Goal: Task Accomplishment & Management: Complete application form

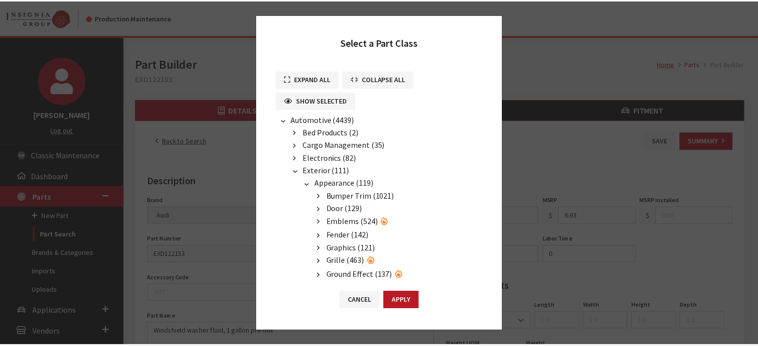
scroll to position [50, 0]
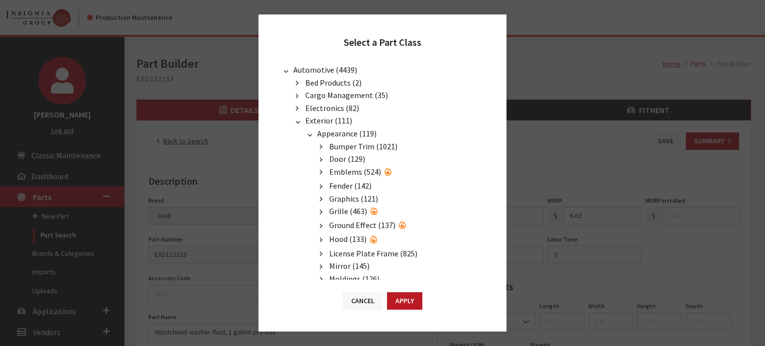
drag, startPoint x: 367, startPoint y: 298, endPoint x: 358, endPoint y: 294, distance: 9.4
click at [367, 298] on button "Cancel" at bounding box center [363, 301] width 40 height 17
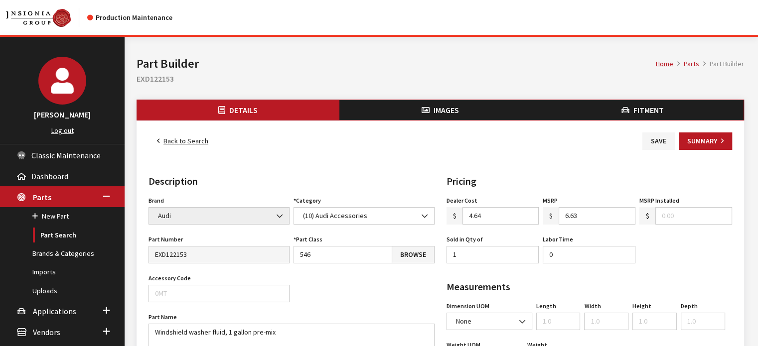
click at [181, 145] on link "Back to Search" at bounding box center [183, 141] width 68 height 17
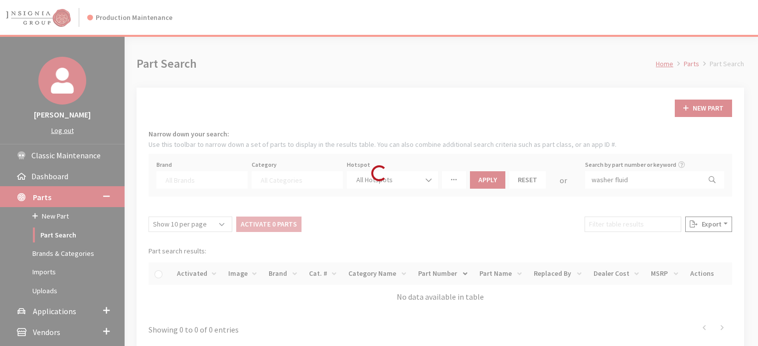
select select
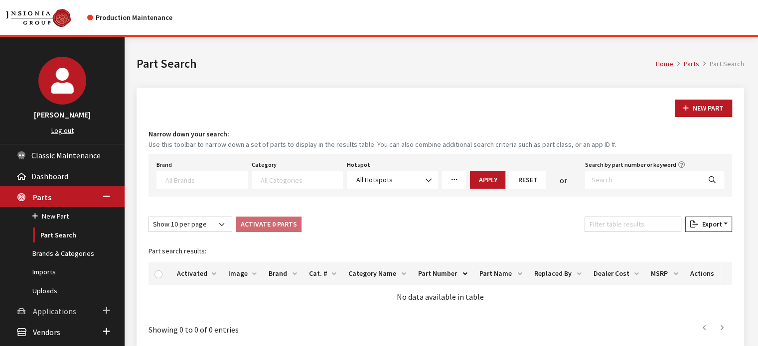
click at [44, 303] on link "Applications" at bounding box center [62, 310] width 125 height 21
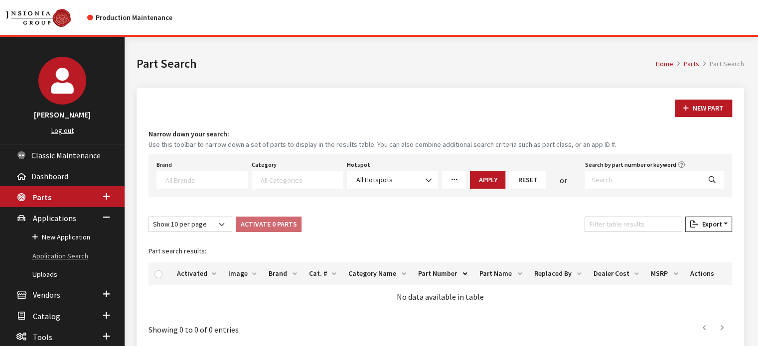
click at [79, 257] on link "Application Search" at bounding box center [62, 256] width 125 height 18
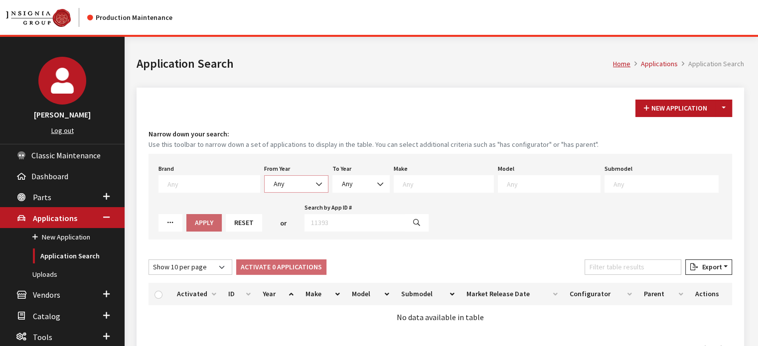
click at [316, 179] on b at bounding box center [316, 179] width 0 height 0
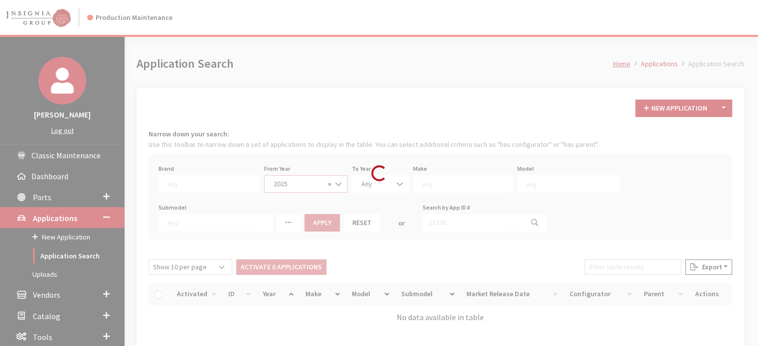
select select "2025"
select select
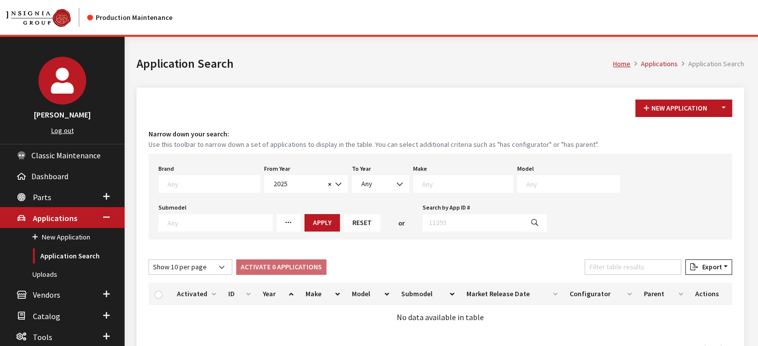
click at [446, 189] on span at bounding box center [463, 183] width 100 height 17
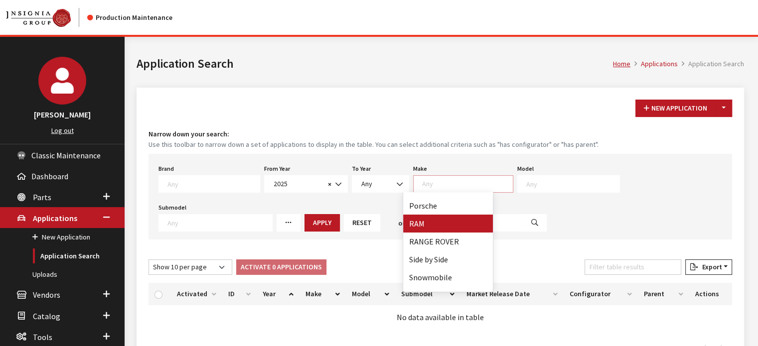
scroll to position [498, 0]
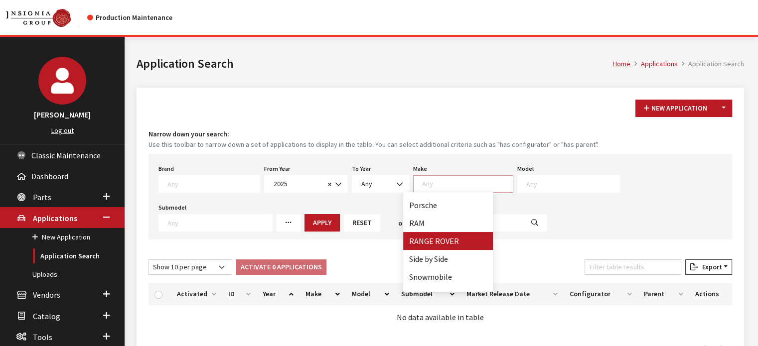
drag, startPoint x: 450, startPoint y: 239, endPoint x: 487, endPoint y: 216, distance: 42.7
select select "66"
select select
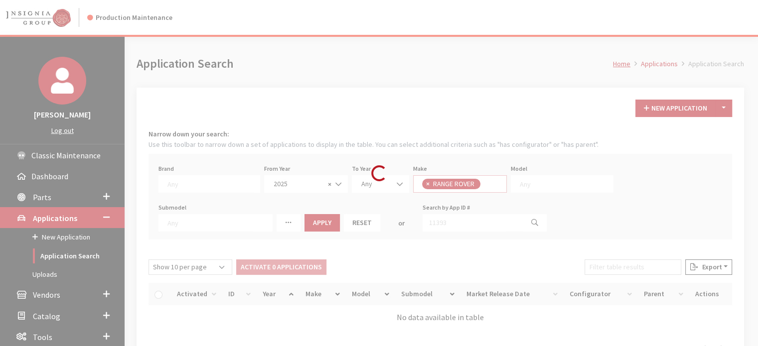
scroll to position [287, 0]
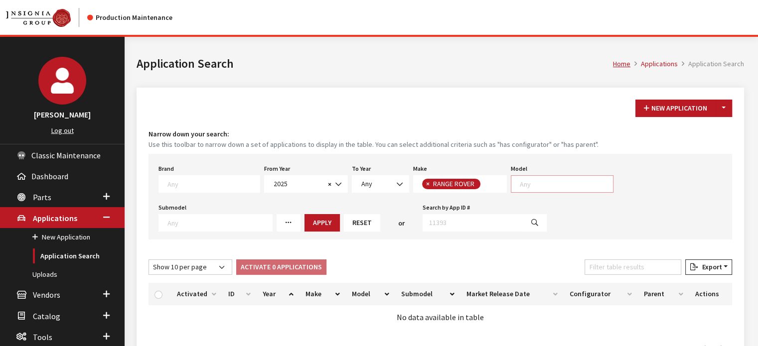
click at [538, 175] on span at bounding box center [562, 183] width 103 height 17
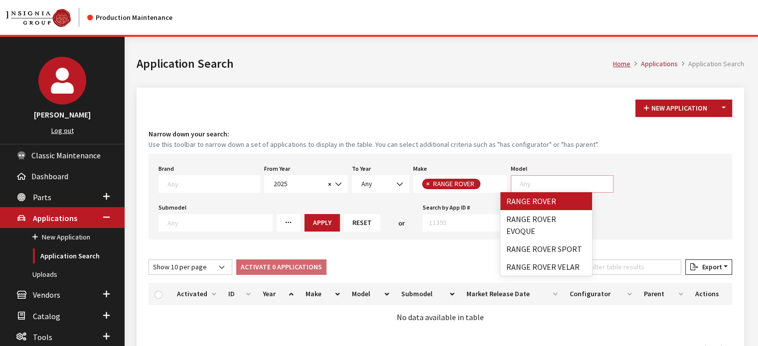
select select "1348"
select select
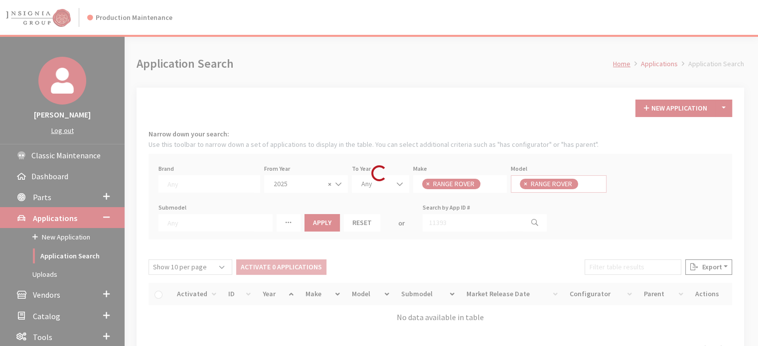
scroll to position [9, 0]
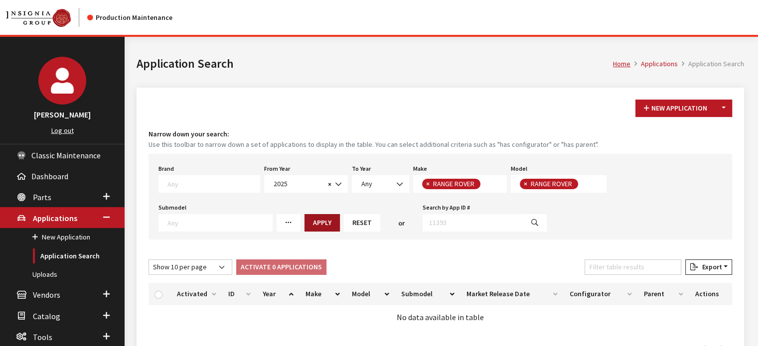
click at [304, 225] on button "Apply" at bounding box center [321, 222] width 35 height 17
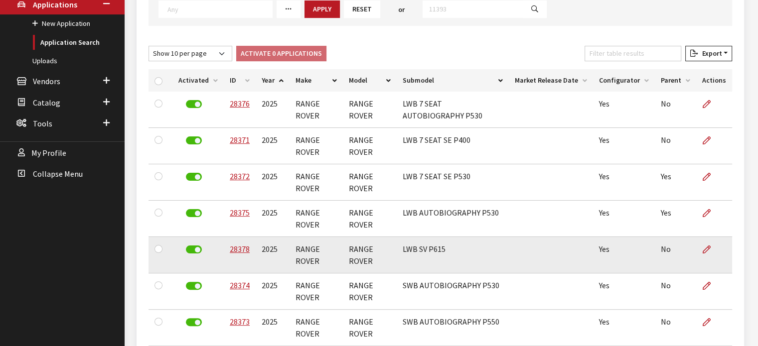
scroll to position [249, 0]
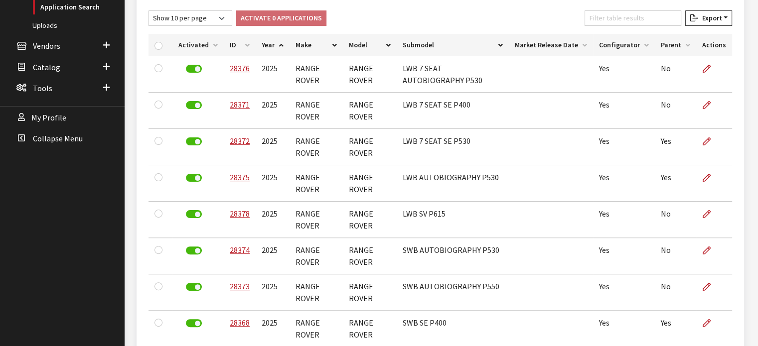
click at [235, 42] on th "ID" at bounding box center [240, 45] width 32 height 22
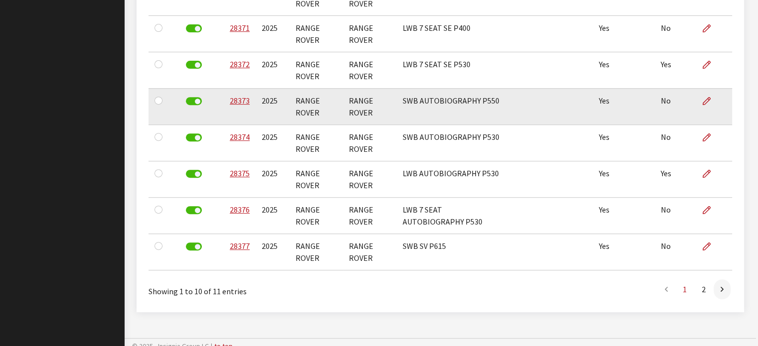
scroll to position [405, 0]
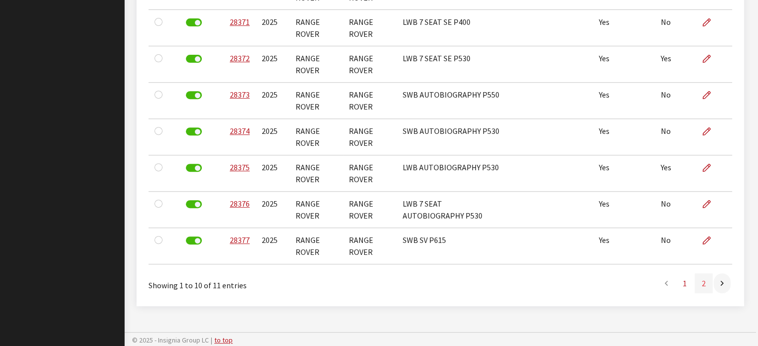
click at [702, 285] on link "2" at bounding box center [704, 284] width 18 height 20
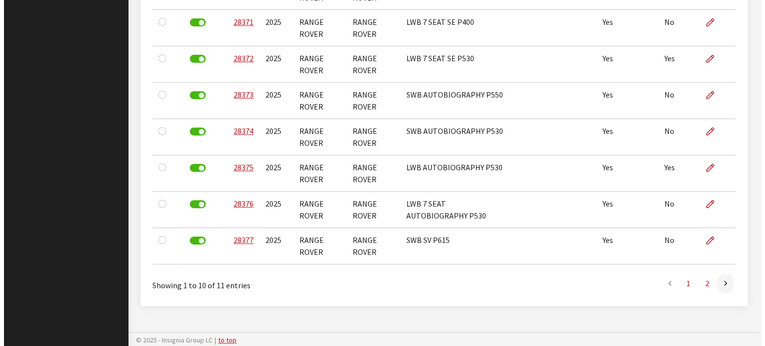
scroll to position [77, 0]
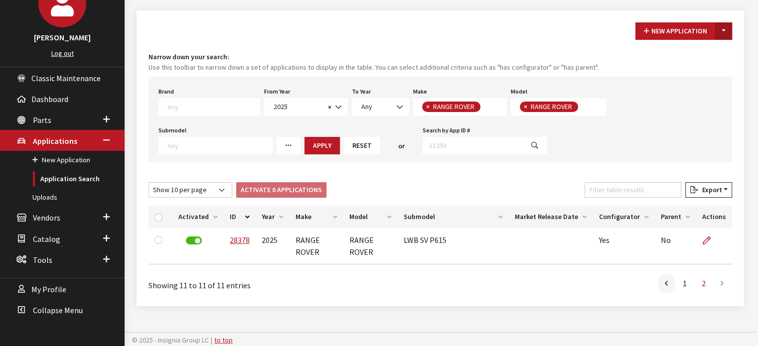
click at [729, 35] on button "Toggle Dropdown" at bounding box center [723, 30] width 17 height 17
click at [697, 56] on button "New From Existing..." at bounding box center [689, 51] width 86 height 17
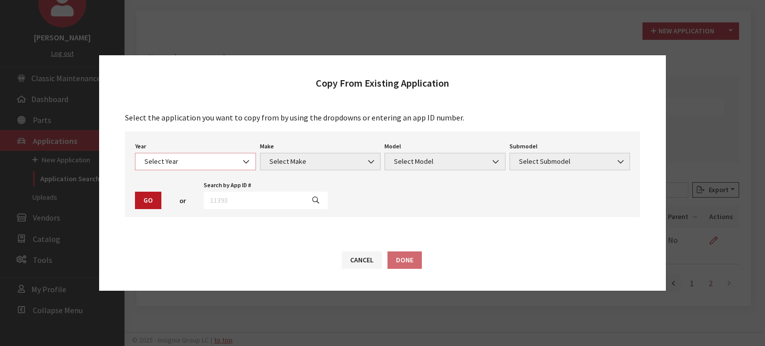
click at [227, 159] on span "Select Year" at bounding box center [196, 161] width 108 height 10
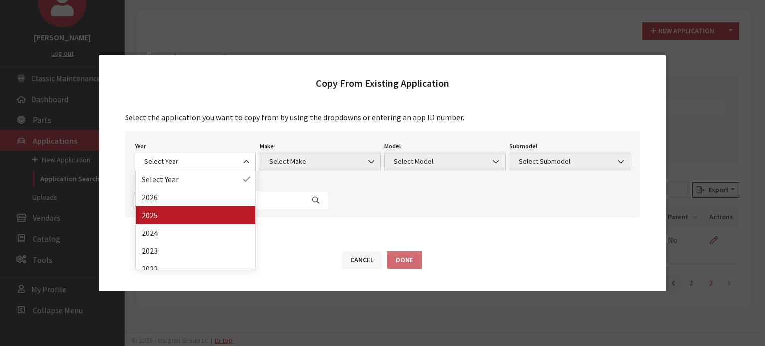
drag, startPoint x: 211, startPoint y: 229, endPoint x: 207, endPoint y: 222, distance: 7.8
select select "43"
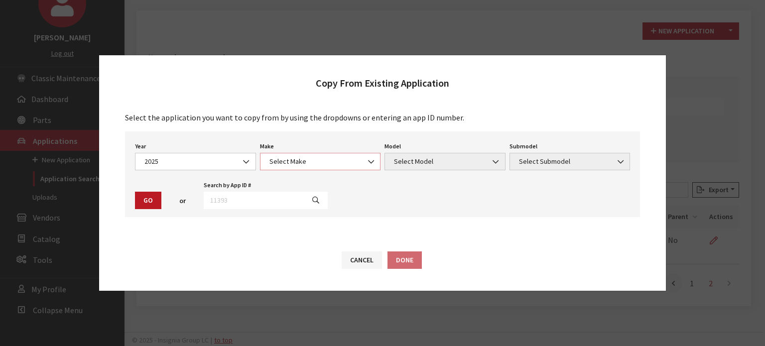
click at [289, 164] on span "Select Make" at bounding box center [321, 161] width 108 height 10
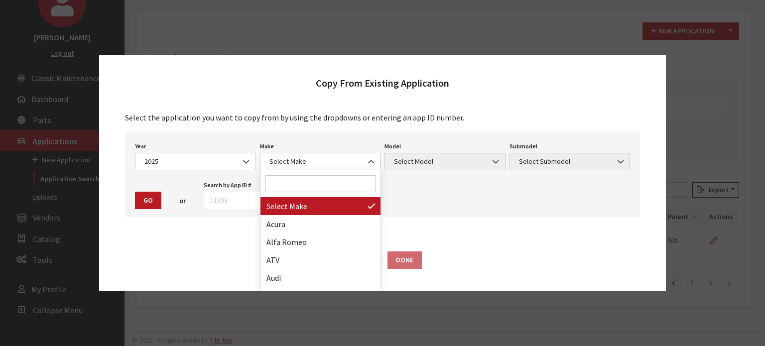
drag, startPoint x: 289, startPoint y: 164, endPoint x: 283, endPoint y: 180, distance: 16.6
click at [283, 180] on input "Search" at bounding box center [321, 183] width 110 height 17
type input "rang"
select select "66"
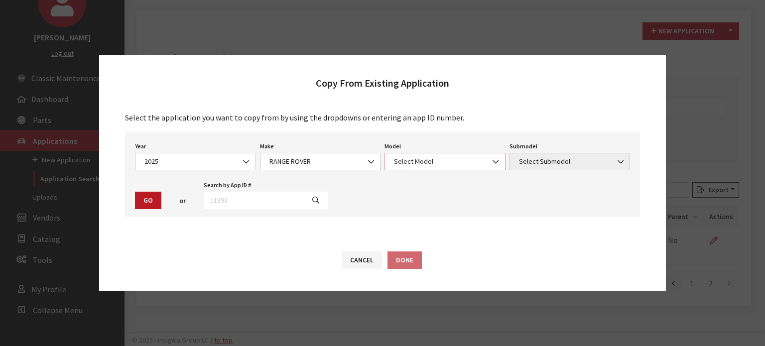
click at [425, 154] on span "Select Model" at bounding box center [445, 161] width 121 height 17
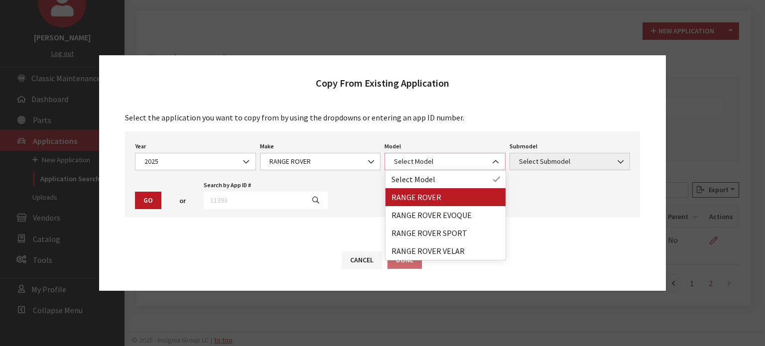
select select "1348"
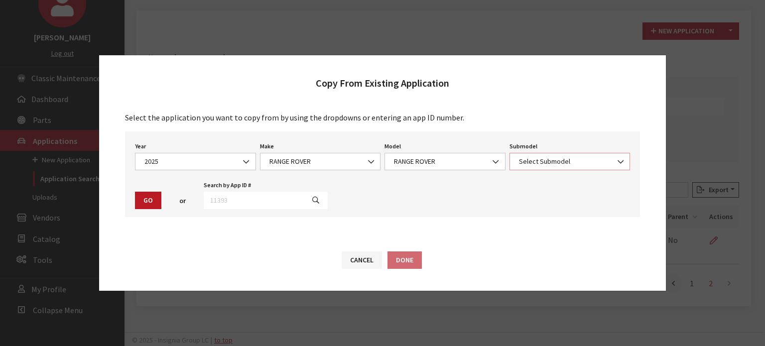
click at [545, 169] on span "Select Submodel" at bounding box center [570, 161] width 121 height 17
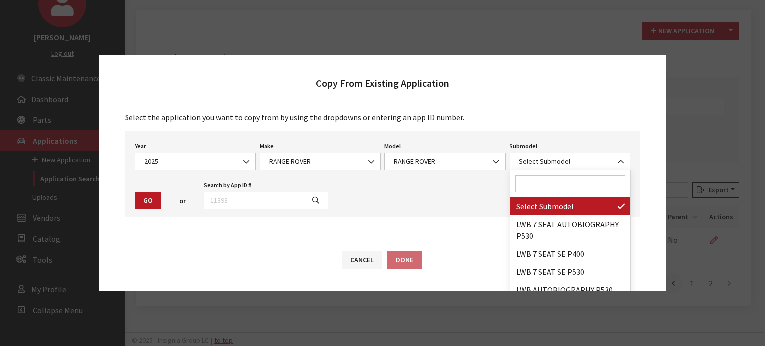
click at [569, 184] on input "Search" at bounding box center [571, 183] width 110 height 17
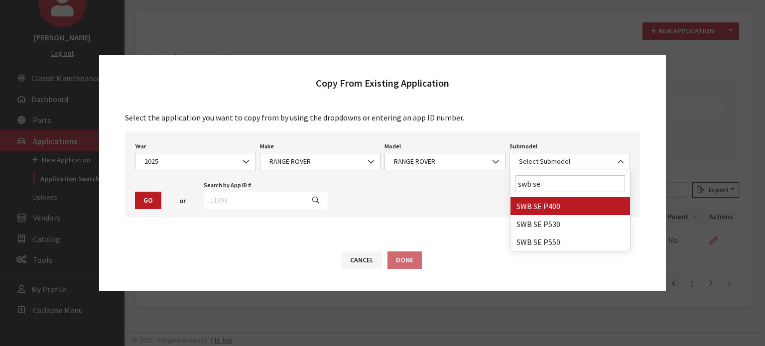
type input "swb se"
select select "3880"
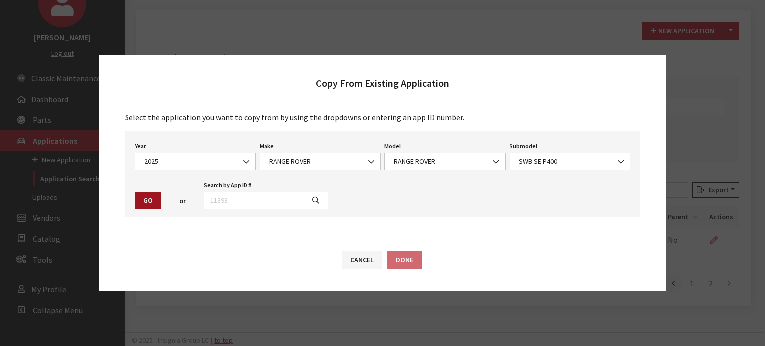
click at [135, 201] on button "Go" at bounding box center [148, 200] width 26 height 17
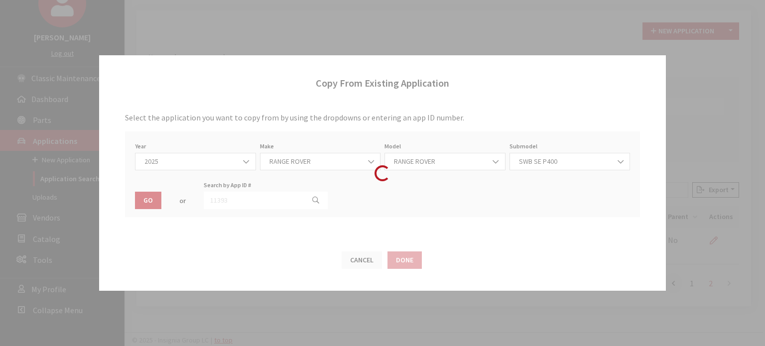
click at [514, 221] on div "Loading..." at bounding box center [382, 173] width 765 height 346
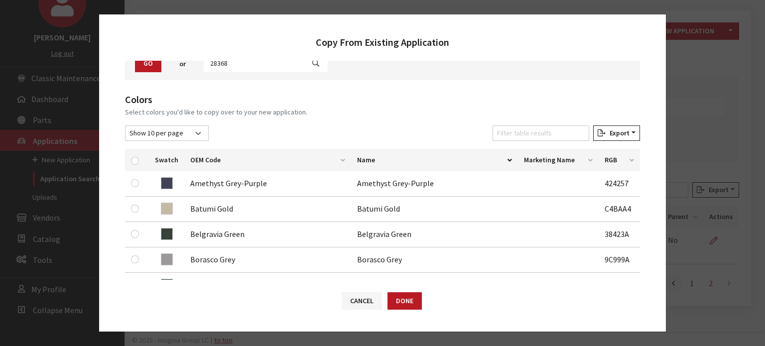
scroll to position [50, 0]
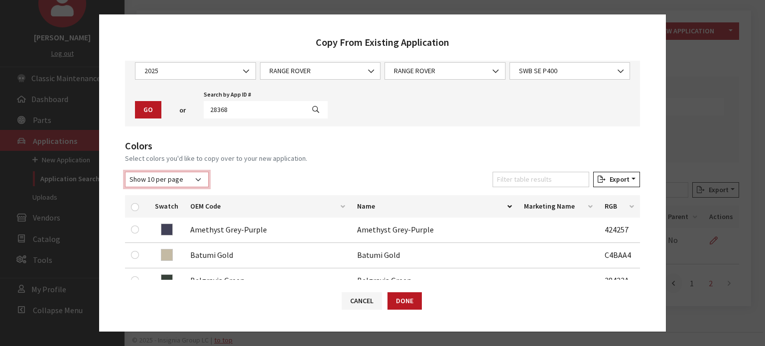
click at [174, 177] on select "Show 10 per page Show 25 per page Show 50 per page Show 100 per page Show 1000 …" at bounding box center [167, 179] width 84 height 15
select select "1000"
click at [125, 172] on select "Show 10 per page Show 25 per page Show 50 per page Show 100 per page Show 1000 …" at bounding box center [167, 179] width 84 height 15
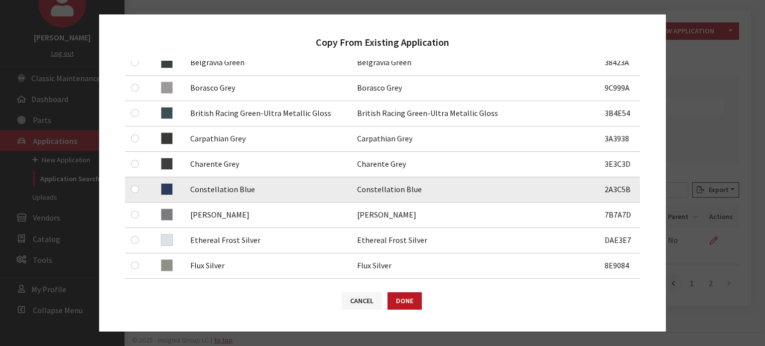
scroll to position [299, 0]
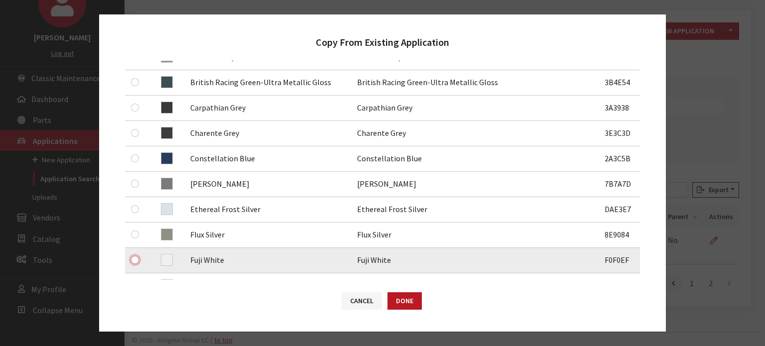
click at [134, 261] on input "checkbox" at bounding box center [135, 260] width 8 height 8
checkbox input "true"
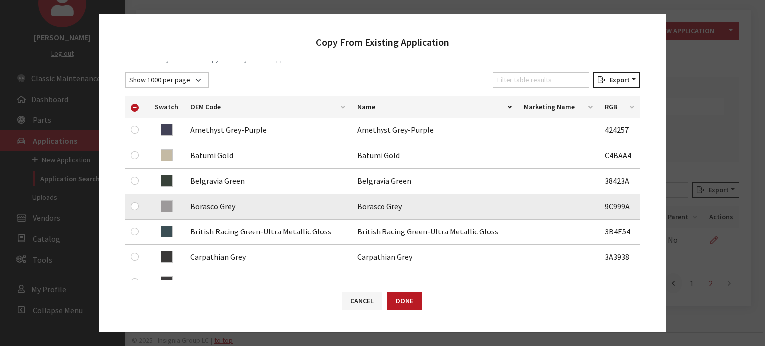
scroll to position [50, 0]
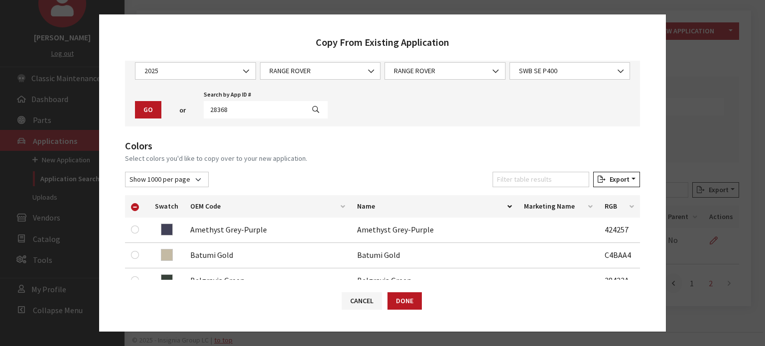
click at [342, 205] on th "OEM Code" at bounding box center [267, 206] width 167 height 22
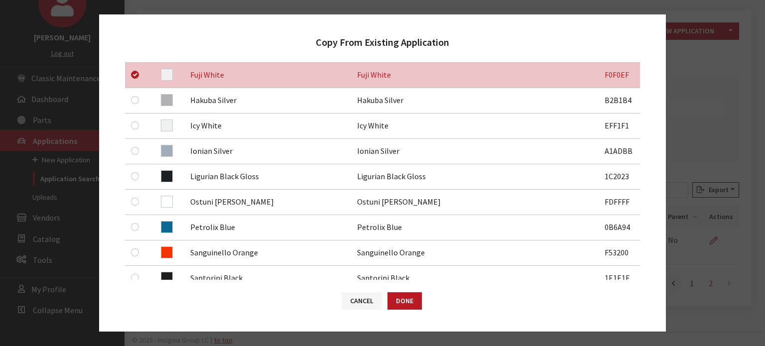
scroll to position [548, 0]
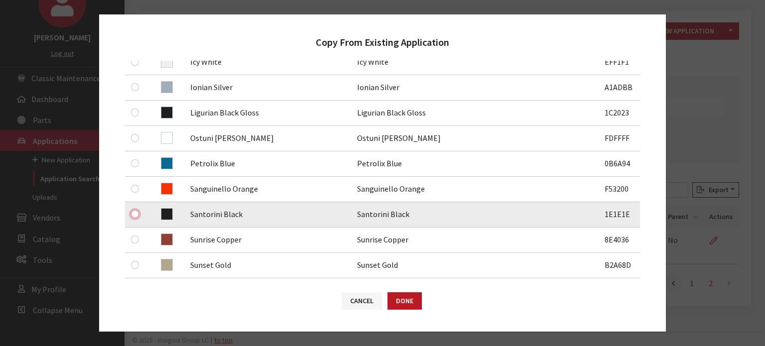
click at [135, 216] on input "checkbox" at bounding box center [135, 214] width 8 height 8
checkbox input "true"
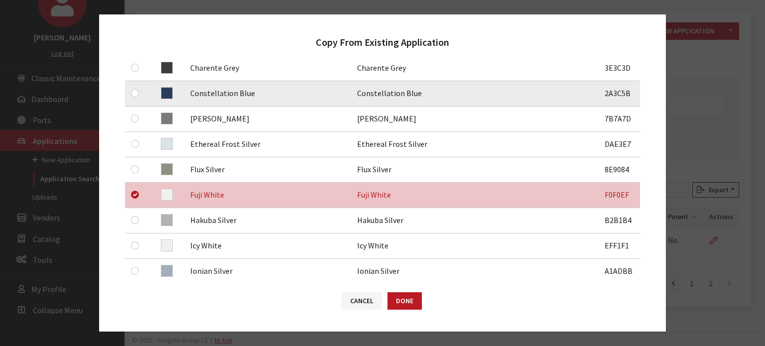
scroll to position [349, 0]
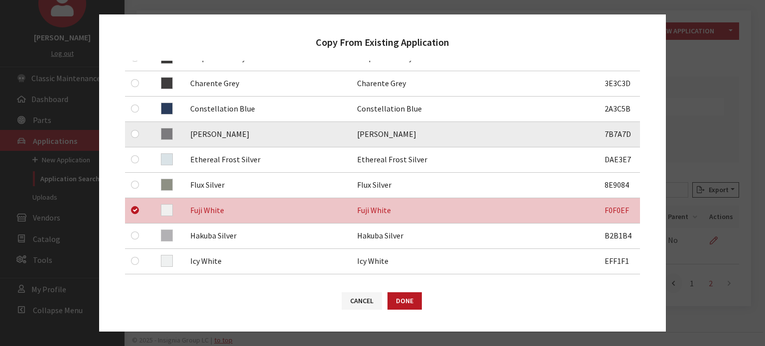
click at [138, 129] on div at bounding box center [137, 134] width 12 height 12
click at [136, 134] on input "checkbox" at bounding box center [135, 134] width 8 height 8
checkbox input "true"
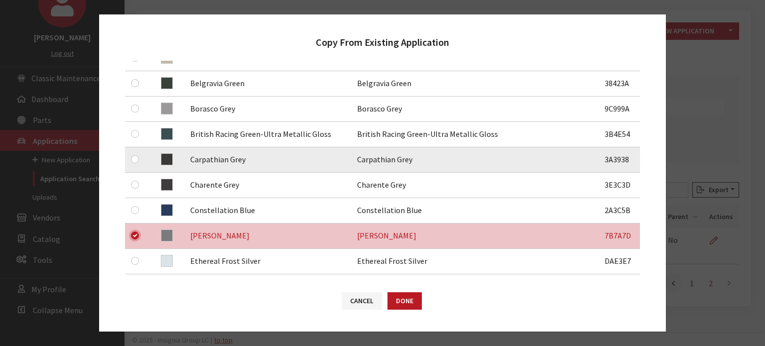
scroll to position [199, 0]
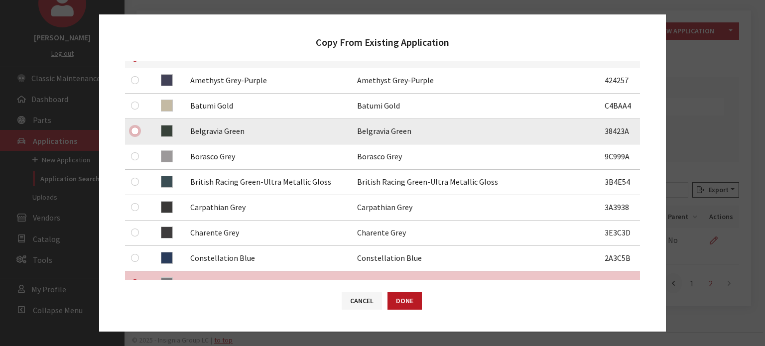
click at [136, 127] on input "checkbox" at bounding box center [135, 131] width 8 height 8
checkbox input "true"
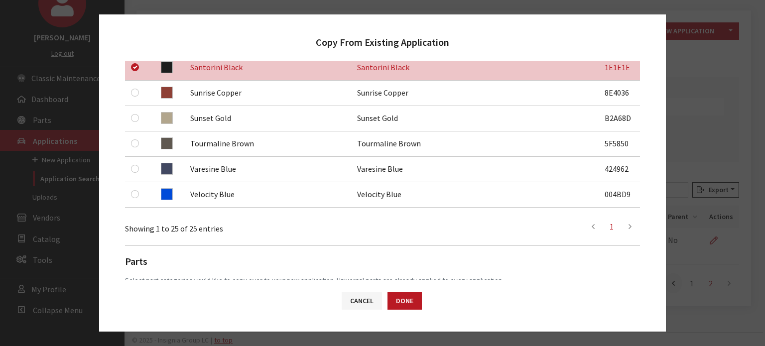
scroll to position [698, 0]
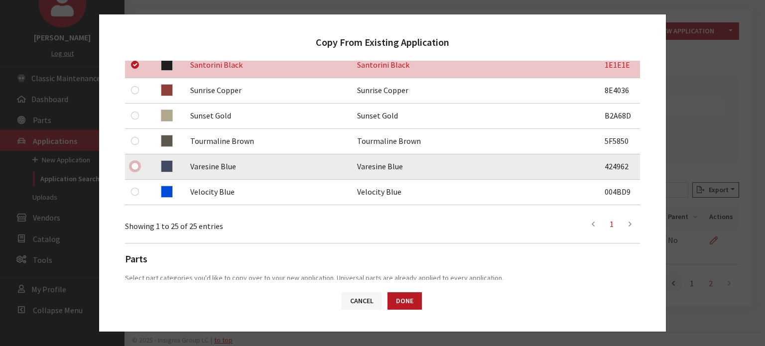
click at [136, 168] on input "checkbox" at bounding box center [135, 166] width 8 height 8
checkbox input "true"
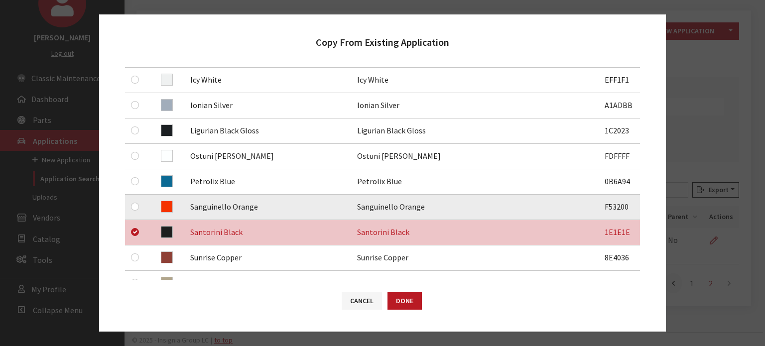
scroll to position [498, 0]
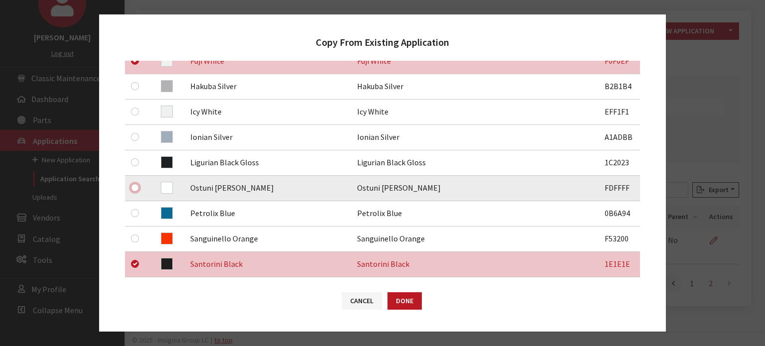
click at [134, 190] on input "checkbox" at bounding box center [135, 188] width 8 height 8
checkbox input "true"
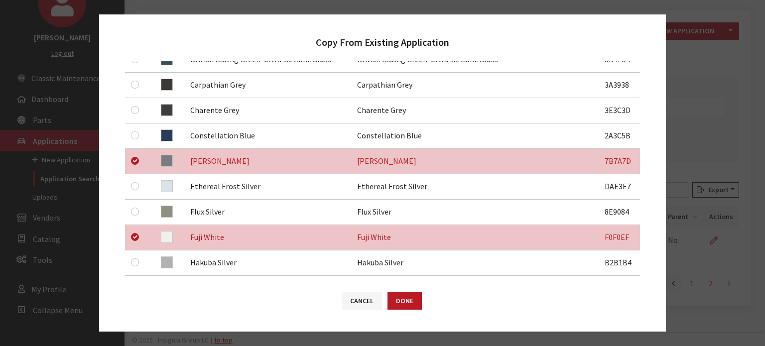
scroll to position [299, 0]
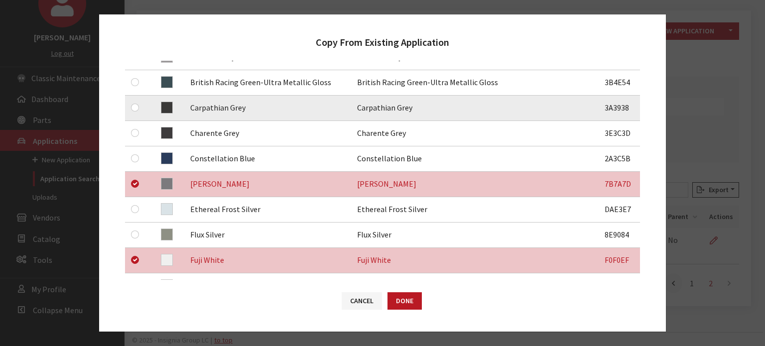
click at [130, 106] on td at bounding box center [137, 108] width 24 height 25
click at [132, 106] on input "checkbox" at bounding box center [135, 108] width 8 height 8
checkbox input "true"
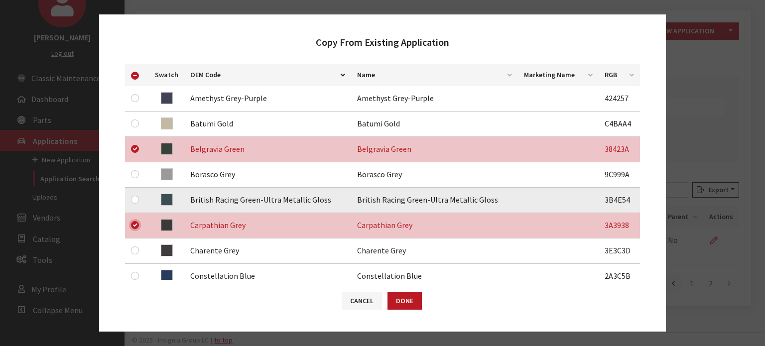
scroll to position [199, 0]
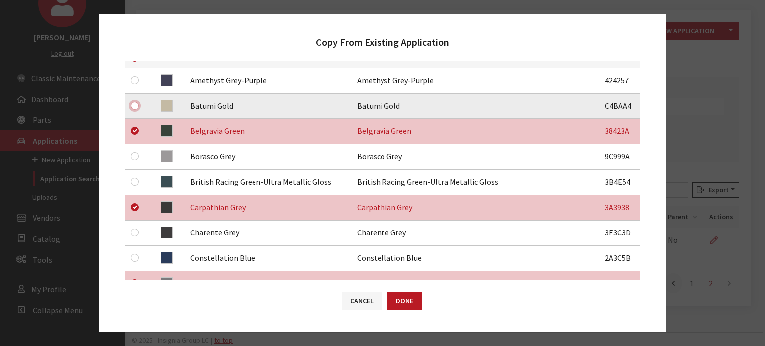
click at [136, 105] on input "checkbox" at bounding box center [135, 106] width 8 height 8
checkbox input "true"
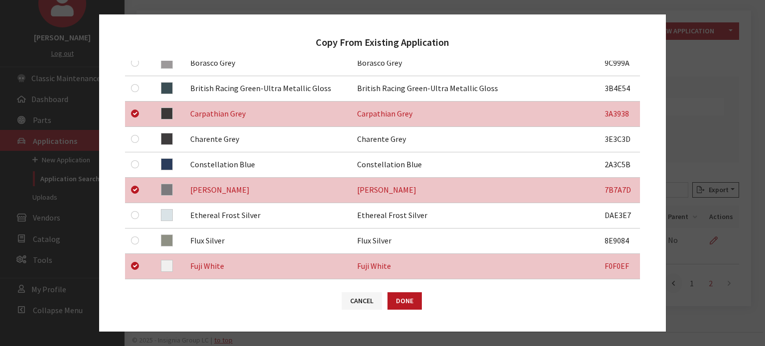
scroll to position [299, 0]
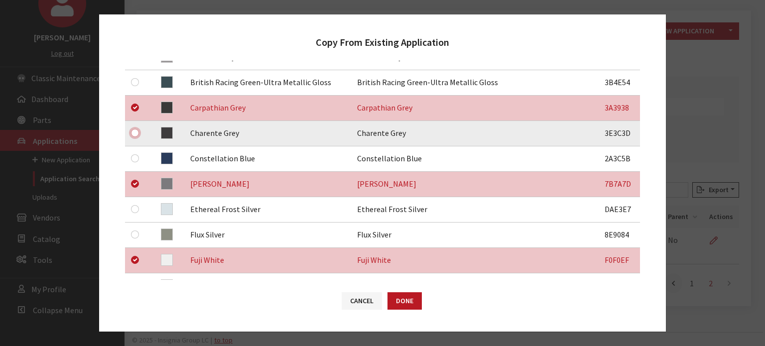
click at [138, 133] on input "checkbox" at bounding box center [135, 133] width 8 height 8
checkbox input "true"
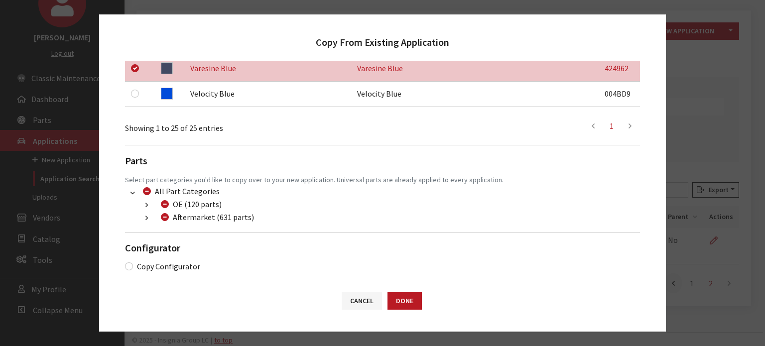
scroll to position [800, 0]
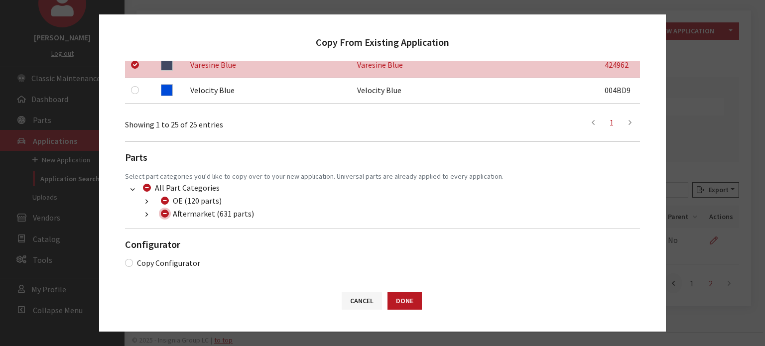
click at [166, 216] on input "Aftermarket (631 parts)" at bounding box center [165, 214] width 8 height 8
checkbox input "true"
click at [166, 216] on input "Aftermarket (631 parts)" at bounding box center [165, 214] width 8 height 8
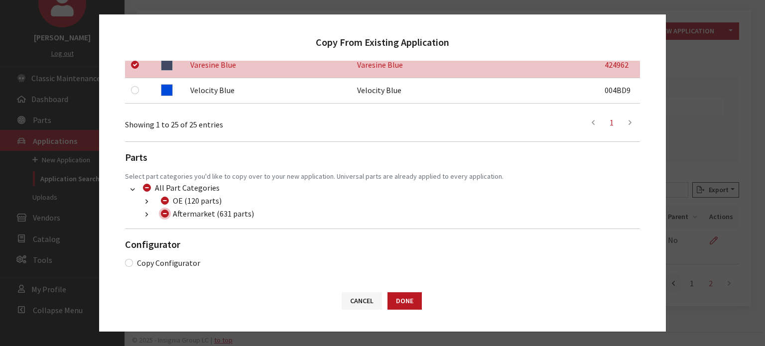
checkbox input "false"
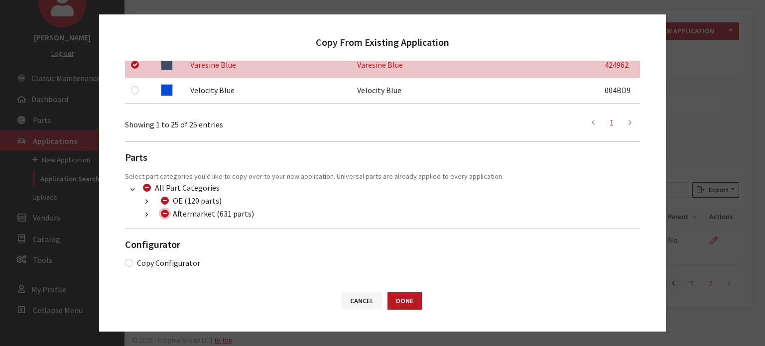
checkbox input "false"
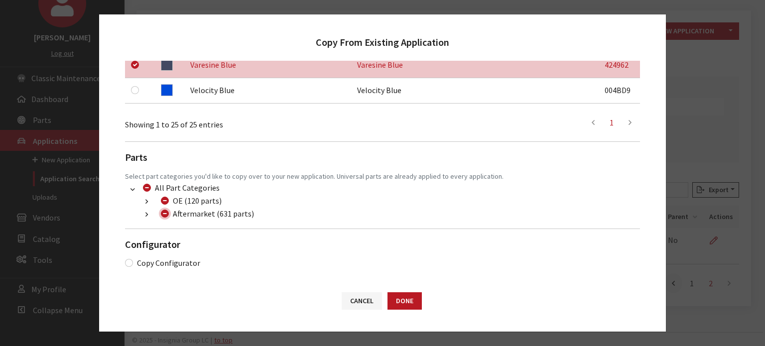
checkbox input "false"
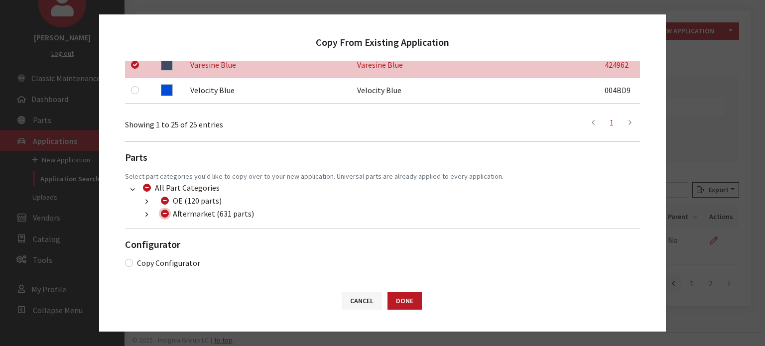
checkbox input "false"
click at [143, 217] on button "button" at bounding box center [146, 214] width 19 height 11
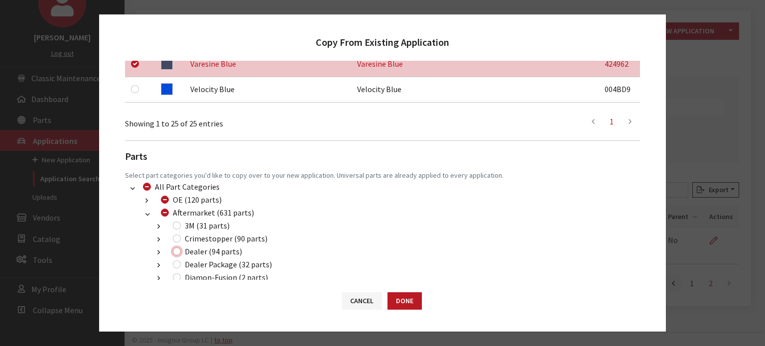
click at [175, 256] on input "Dealer (94 parts)" at bounding box center [177, 252] width 8 height 8
checkbox input "true"
click at [174, 269] on input "Dealer Package (32 parts)" at bounding box center [177, 265] width 8 height 8
checkbox input "true"
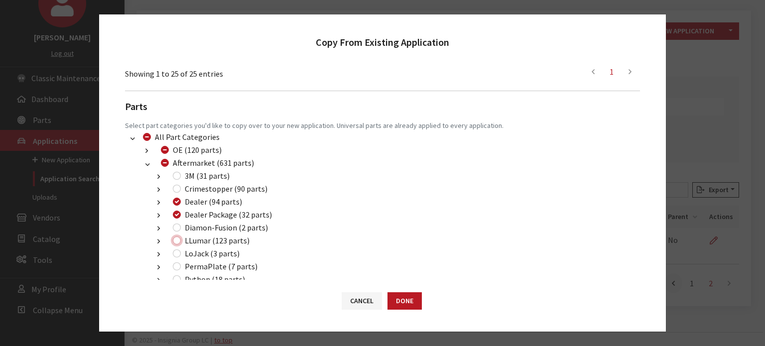
click at [176, 239] on input "LLumar (123 parts)" at bounding box center [177, 241] width 8 height 8
checkbox input "true"
click at [411, 306] on button "Done" at bounding box center [405, 301] width 34 height 17
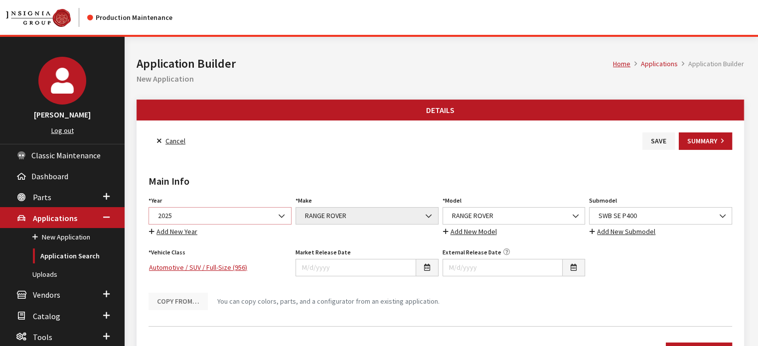
click at [274, 221] on span at bounding box center [282, 216] width 17 height 17
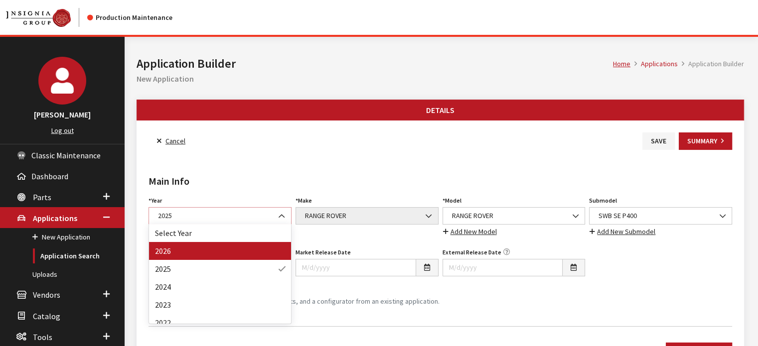
select select "44"
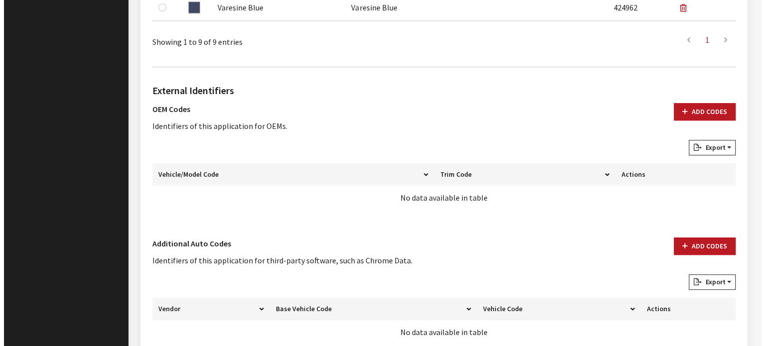
scroll to position [681, 0]
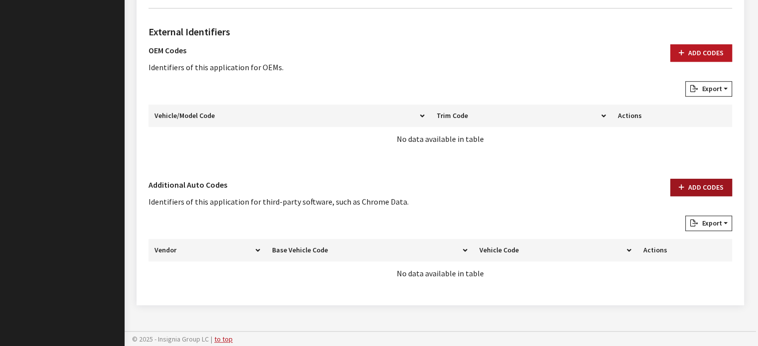
click at [710, 183] on button "Add Codes" at bounding box center [701, 187] width 62 height 17
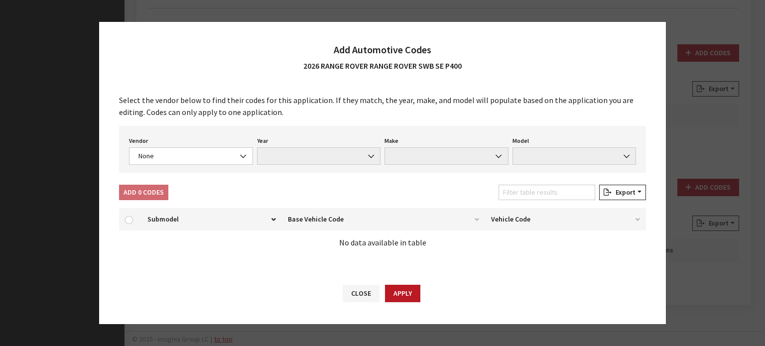
click at [204, 178] on div "Select the vendor below to find their codes for this application. If they match…" at bounding box center [382, 178] width 567 height 188
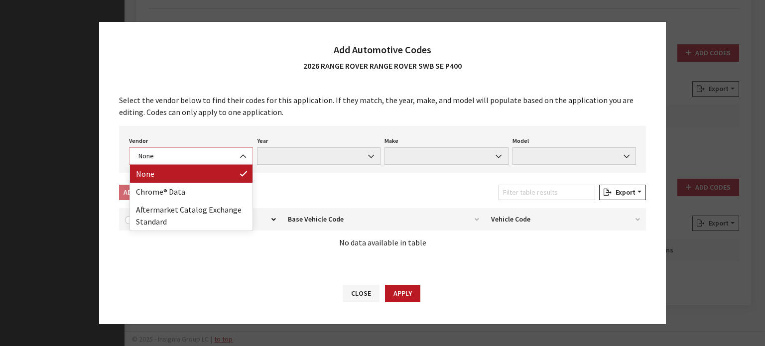
click at [205, 160] on span "None" at bounding box center [191, 156] width 111 height 10
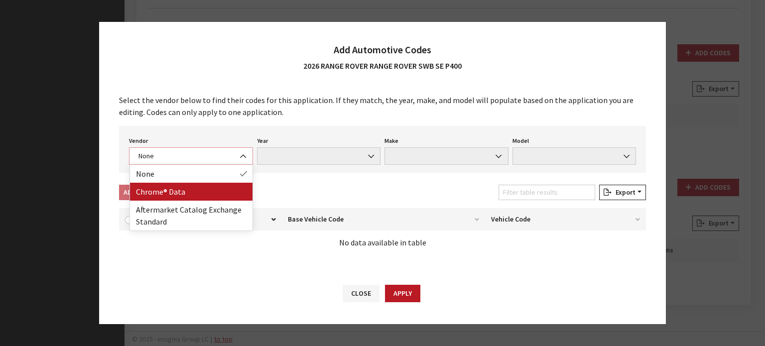
select select "4"
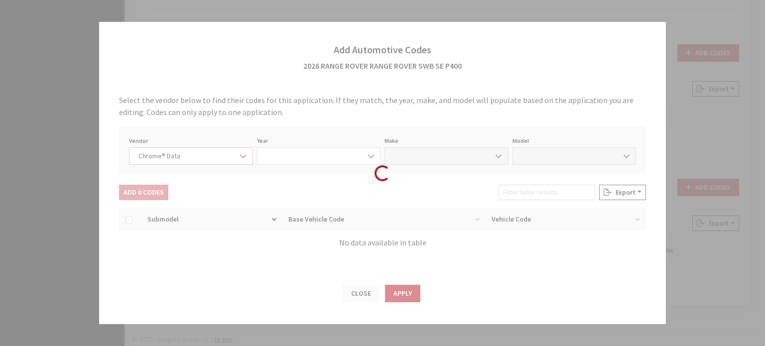
select select "2026"
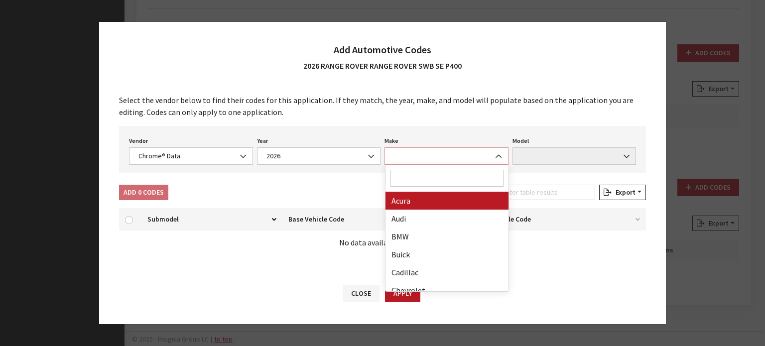
click at [410, 148] on span at bounding box center [447, 156] width 124 height 17
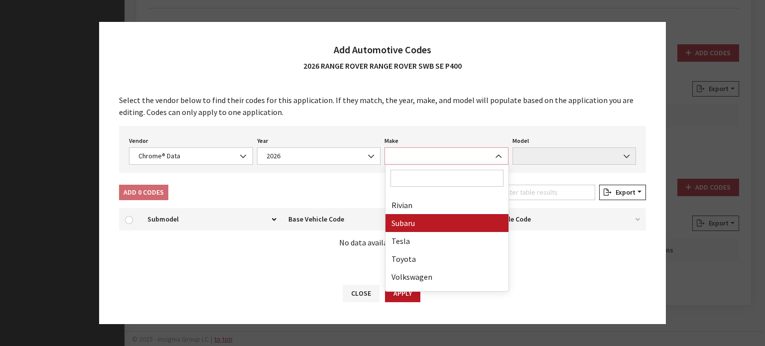
scroll to position [546, 0]
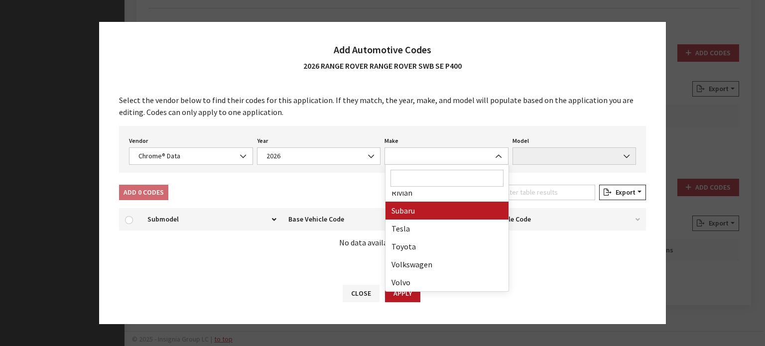
click at [421, 183] on input "Search" at bounding box center [447, 178] width 113 height 17
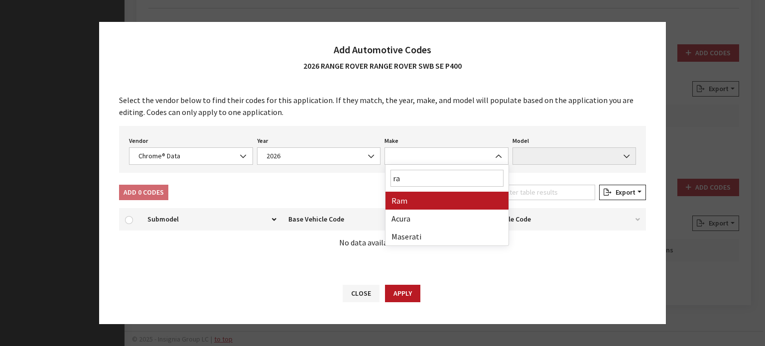
scroll to position [0, 0]
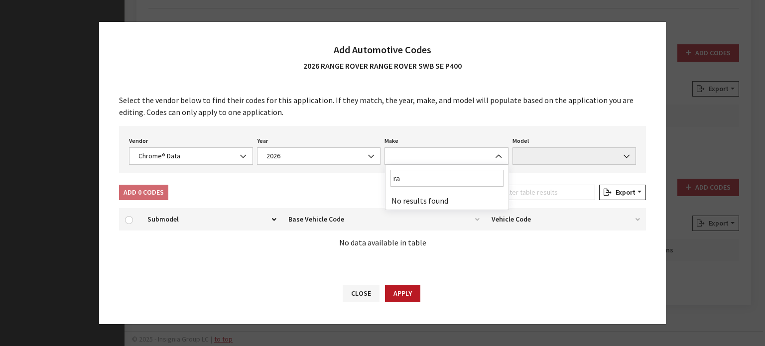
type input "r"
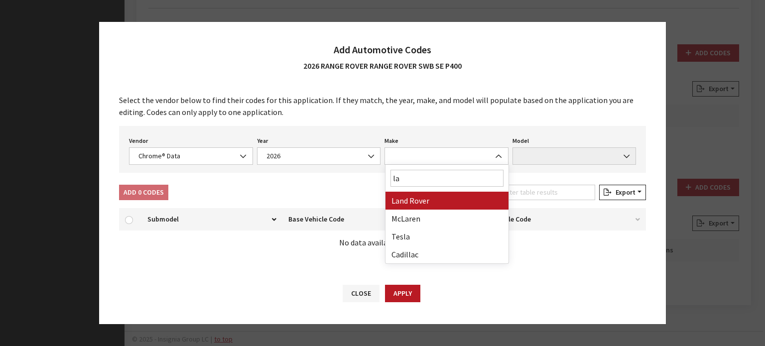
type input "la"
select select "23"
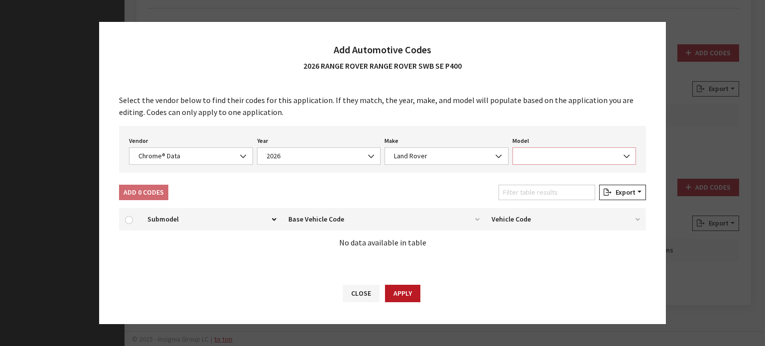
click at [524, 159] on span at bounding box center [575, 156] width 124 height 17
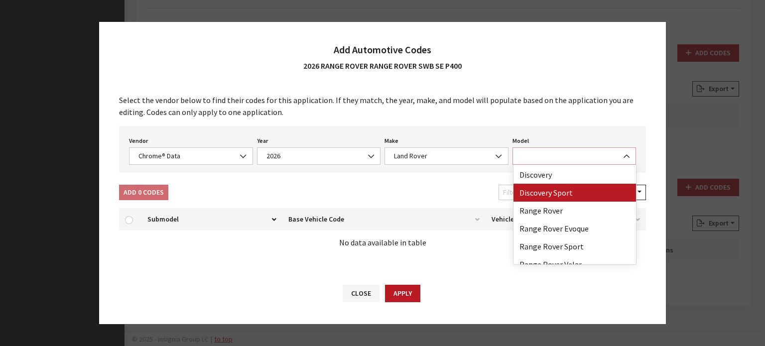
scroll to position [26, 0]
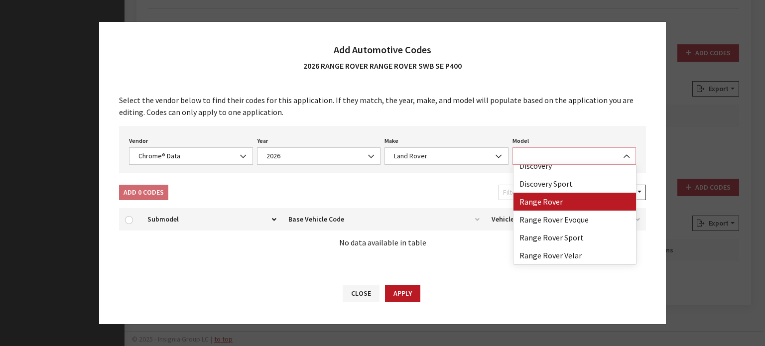
select select "73700"
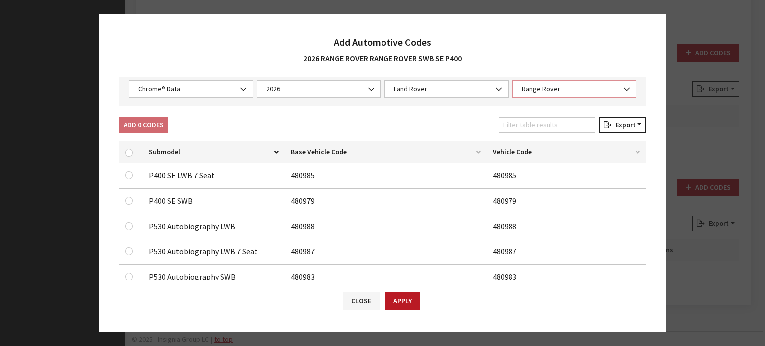
scroll to position [50, 0]
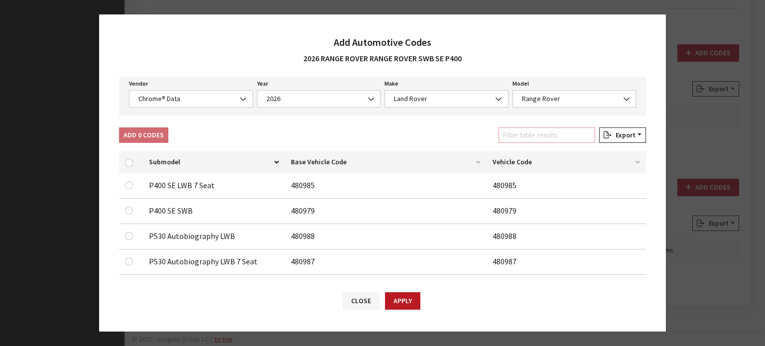
click at [536, 128] on input "Filter table results" at bounding box center [547, 135] width 97 height 15
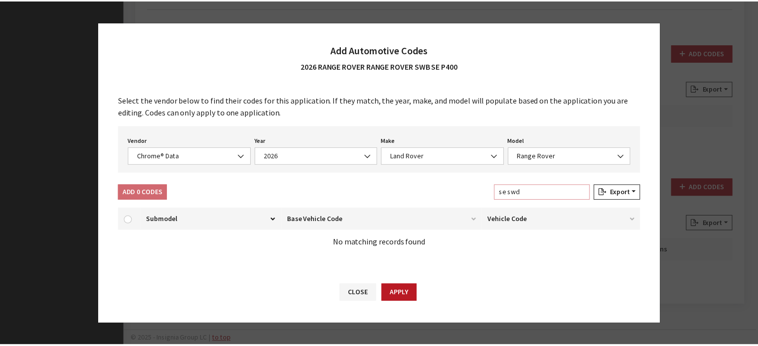
scroll to position [0, 0]
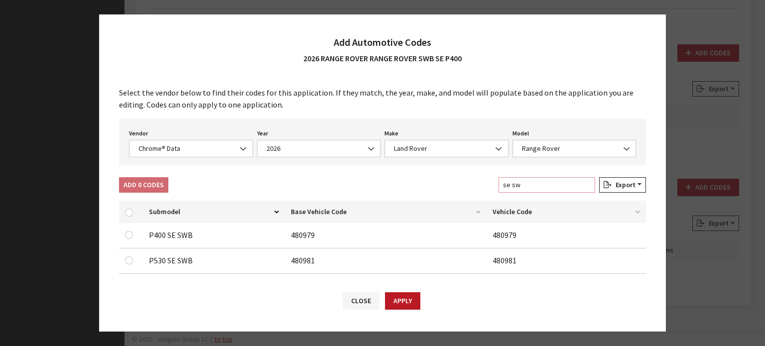
type input "se sw"
click at [130, 235] on input "checkbox" at bounding box center [129, 235] width 8 height 8
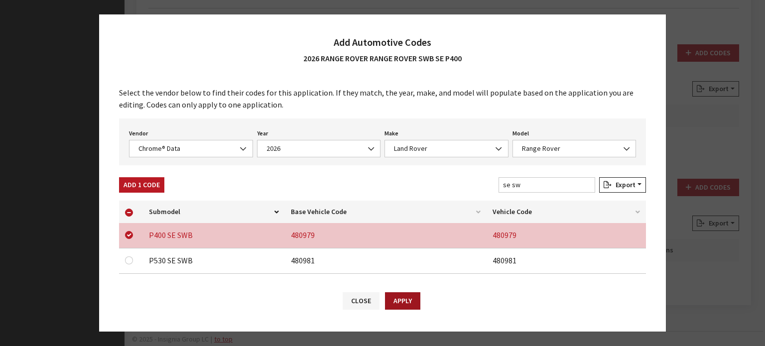
click at [402, 302] on button "Apply" at bounding box center [402, 301] width 35 height 17
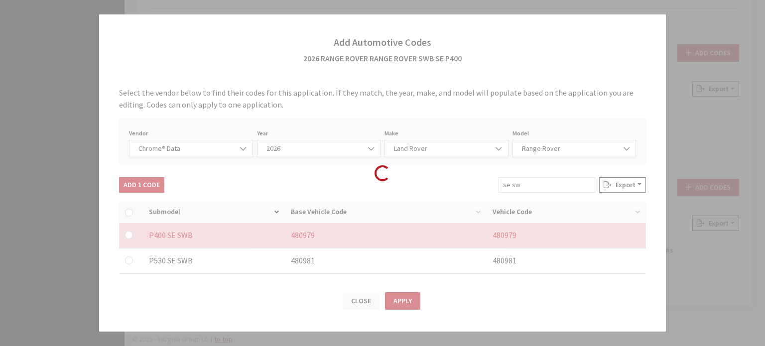
checkbox input "false"
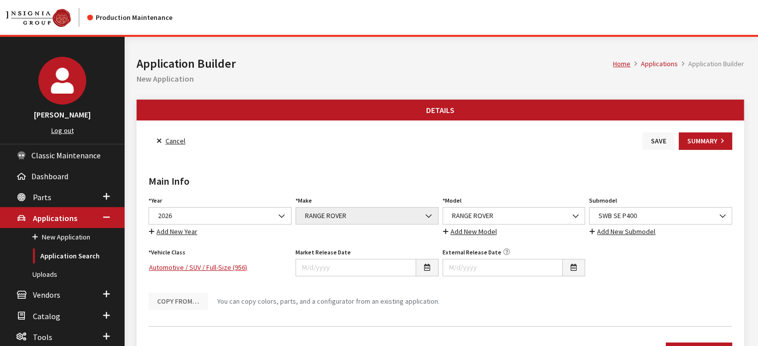
click at [654, 138] on button "Save" at bounding box center [658, 141] width 32 height 17
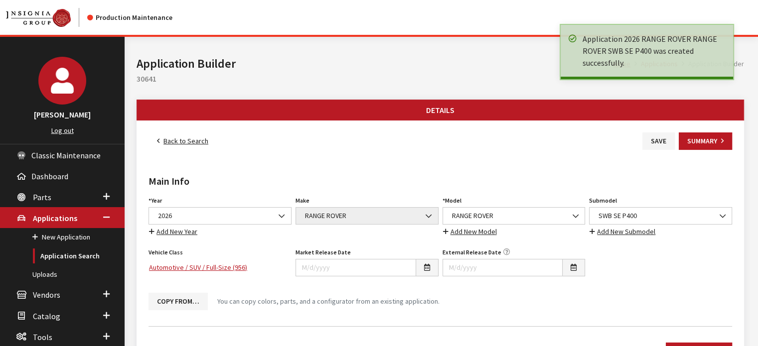
click at [195, 136] on link "Back to Search" at bounding box center [183, 141] width 68 height 17
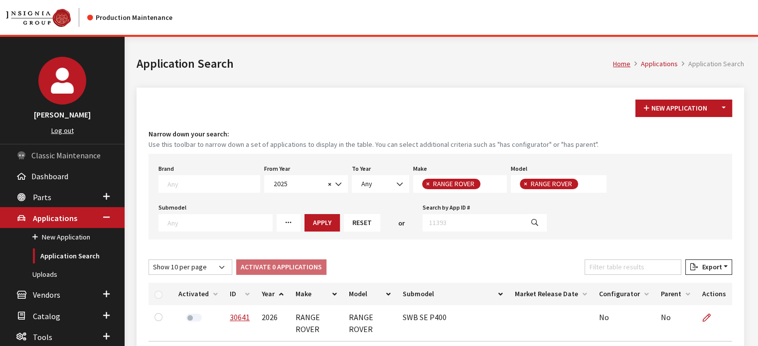
drag, startPoint x: 728, startPoint y: 106, endPoint x: 717, endPoint y: 117, distance: 15.5
click at [728, 106] on button "Toggle Dropdown" at bounding box center [723, 108] width 17 height 17
click at [674, 131] on button "New From Existing..." at bounding box center [689, 129] width 86 height 17
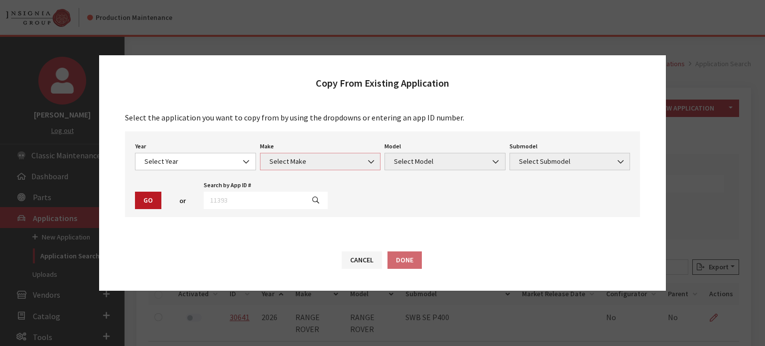
click at [263, 165] on span "Select Make" at bounding box center [320, 161] width 121 height 17
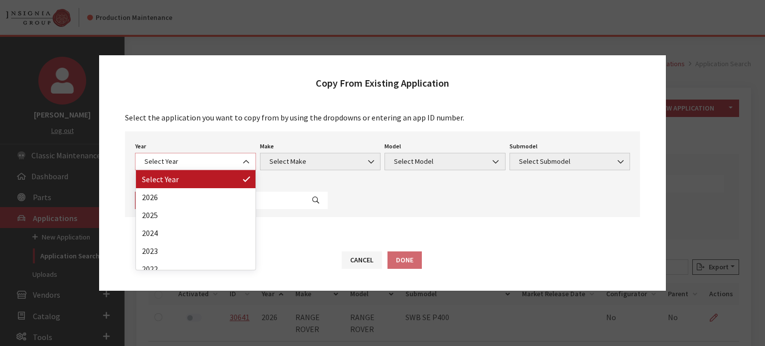
click at [234, 167] on span "Select Year" at bounding box center [195, 161] width 121 height 17
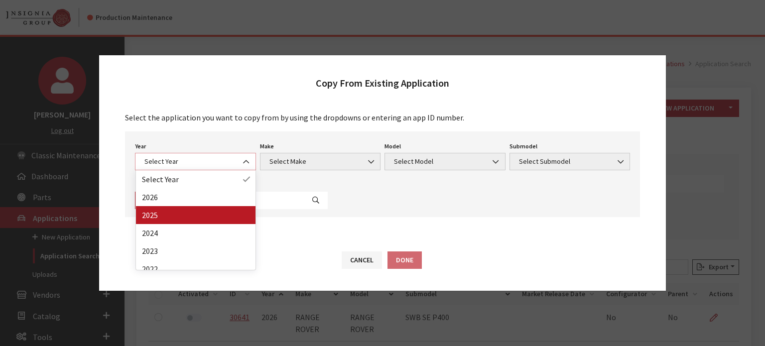
select select "43"
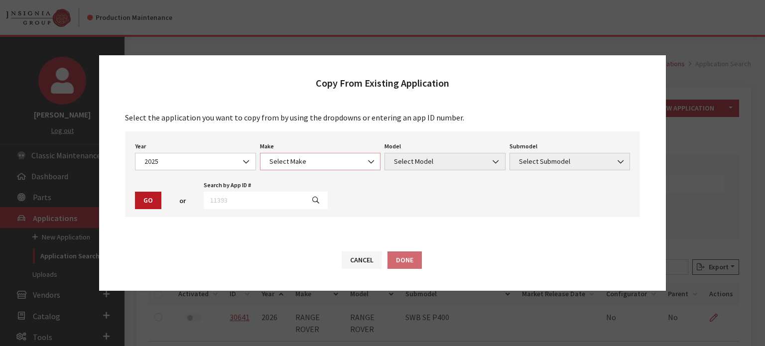
click at [304, 161] on span "Select Make" at bounding box center [321, 161] width 108 height 10
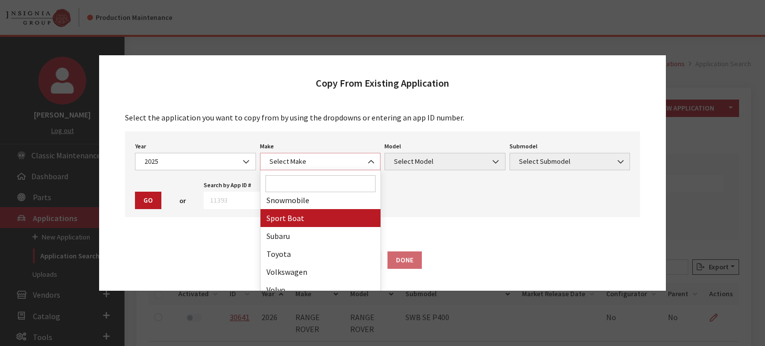
scroll to position [548, 0]
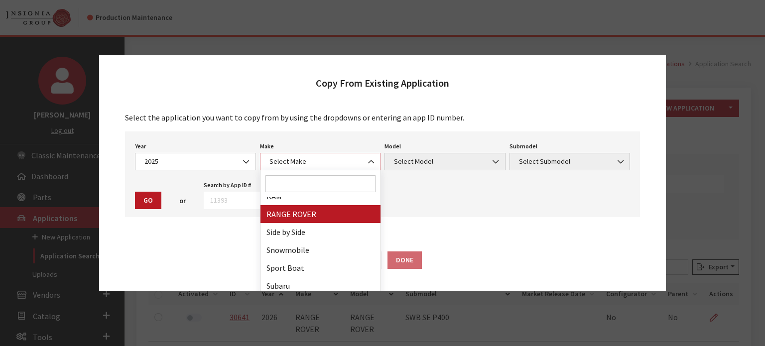
select select "66"
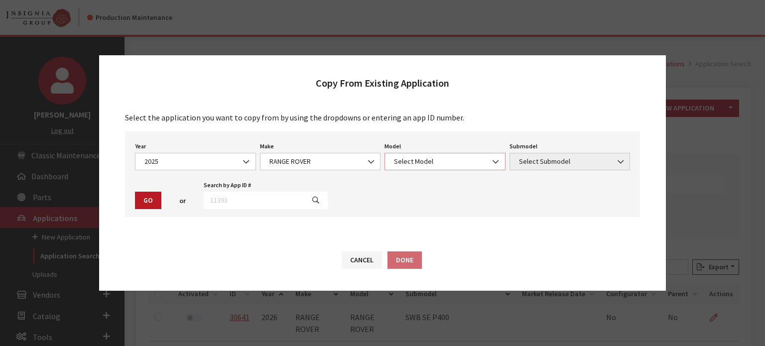
click at [466, 155] on span "Select Model" at bounding box center [445, 161] width 121 height 17
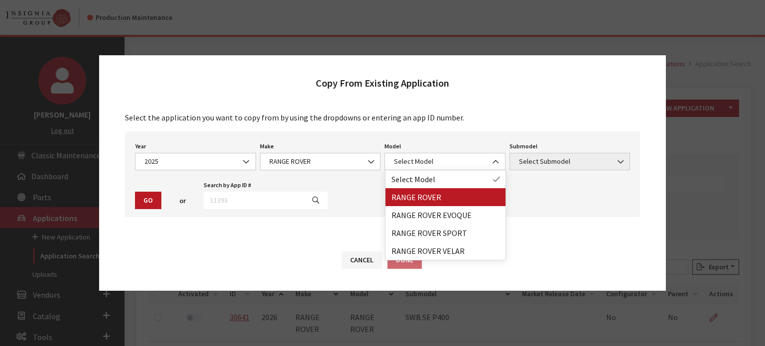
drag, startPoint x: 418, startPoint y: 201, endPoint x: 454, endPoint y: 178, distance: 42.8
select select "1348"
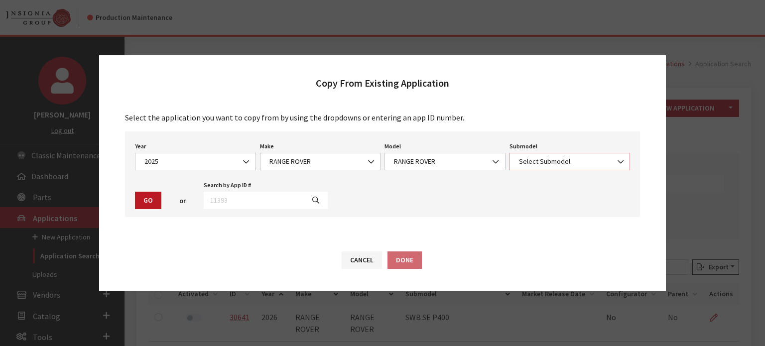
click at [549, 163] on span "Select Submodel" at bounding box center [570, 161] width 108 height 10
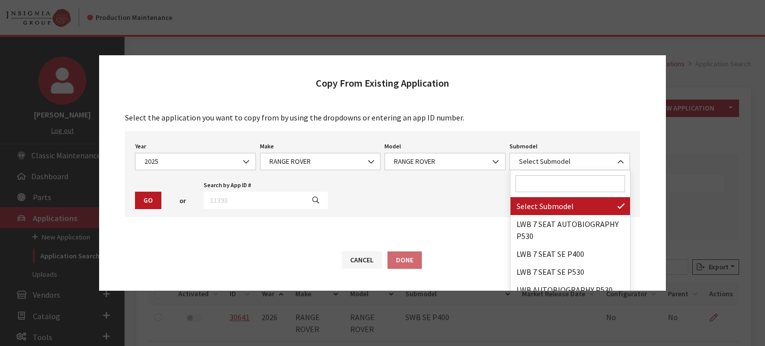
click at [548, 181] on input "Search" at bounding box center [571, 183] width 110 height 17
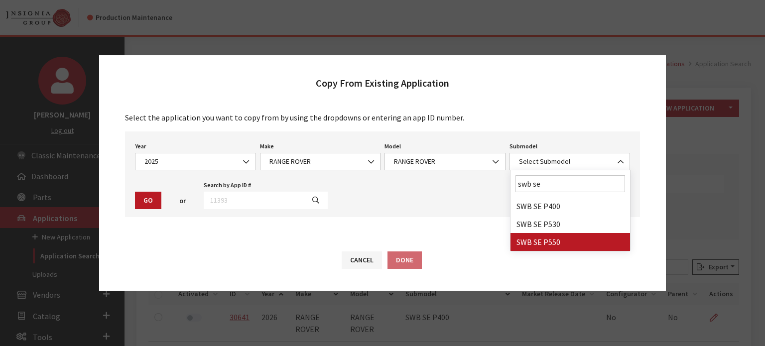
type input "swb se"
select select "4499"
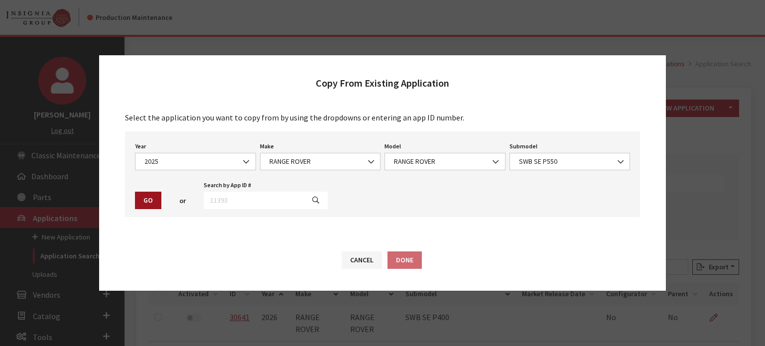
click at [155, 193] on button "Go" at bounding box center [148, 200] width 26 height 17
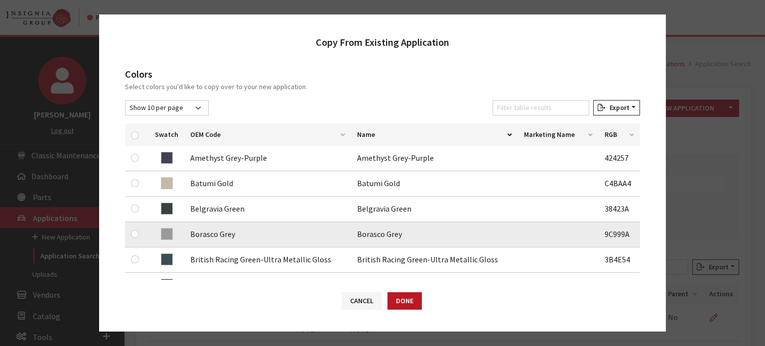
scroll to position [150, 0]
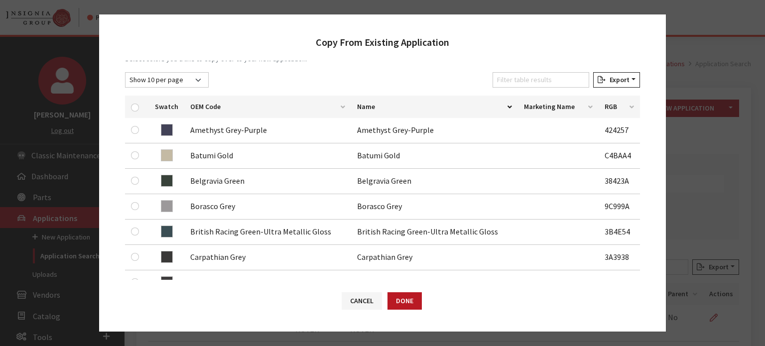
click at [219, 106] on th "OEM Code" at bounding box center [267, 107] width 167 height 22
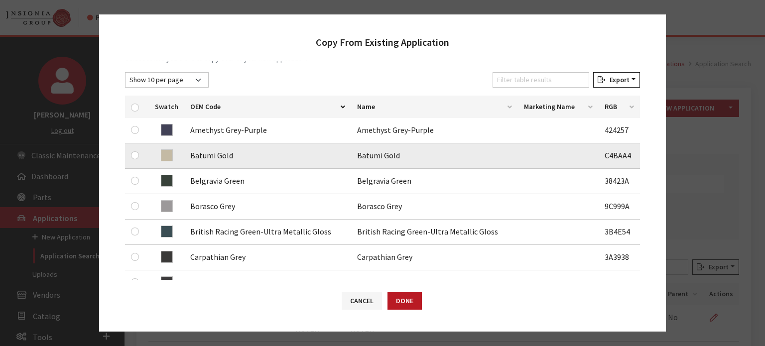
click at [141, 160] on div at bounding box center [137, 156] width 12 height 12
click at [138, 156] on input "checkbox" at bounding box center [135, 155] width 8 height 8
checkbox input "true"
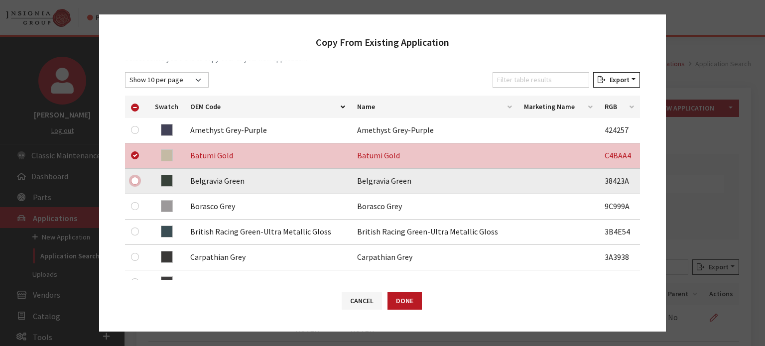
click at [134, 181] on input "checkbox" at bounding box center [135, 181] width 8 height 8
checkbox input "true"
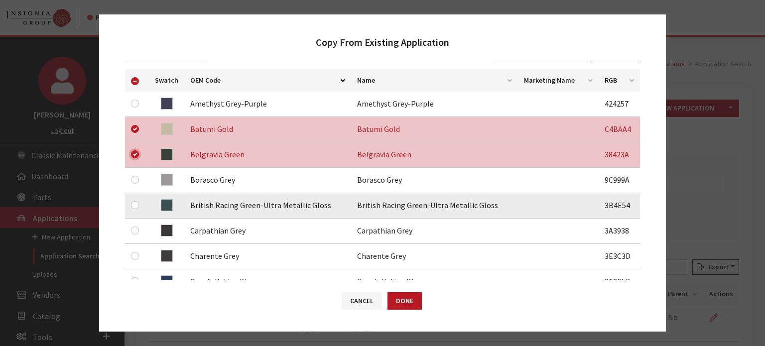
scroll to position [199, 0]
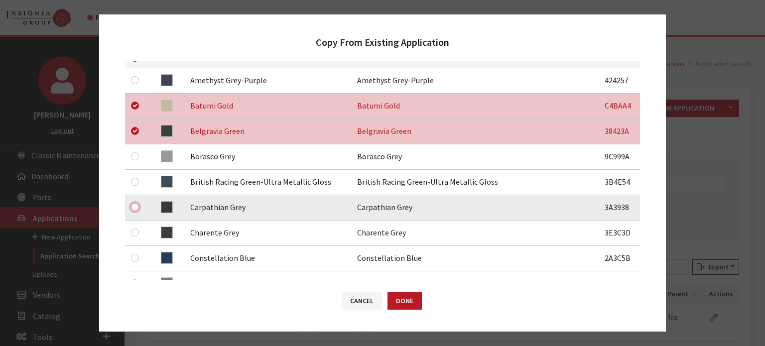
click at [136, 207] on input "checkbox" at bounding box center [135, 207] width 8 height 8
checkbox input "true"
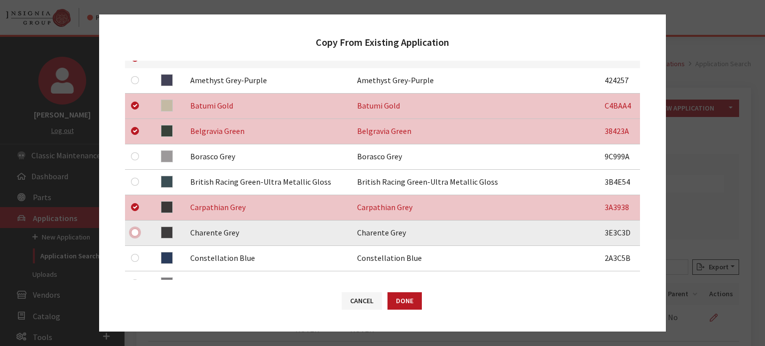
click at [136, 232] on input "checkbox" at bounding box center [135, 233] width 8 height 8
checkbox input "true"
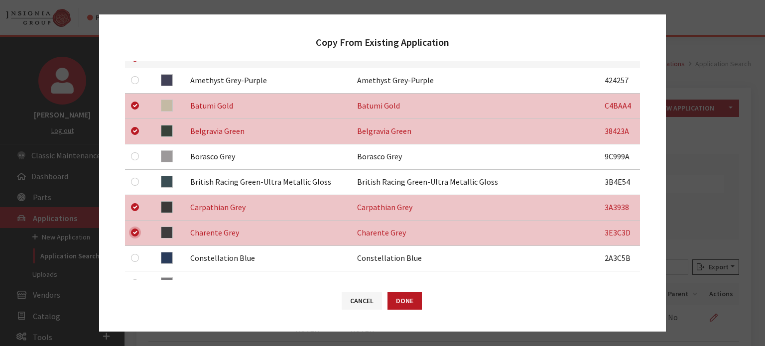
scroll to position [249, 0]
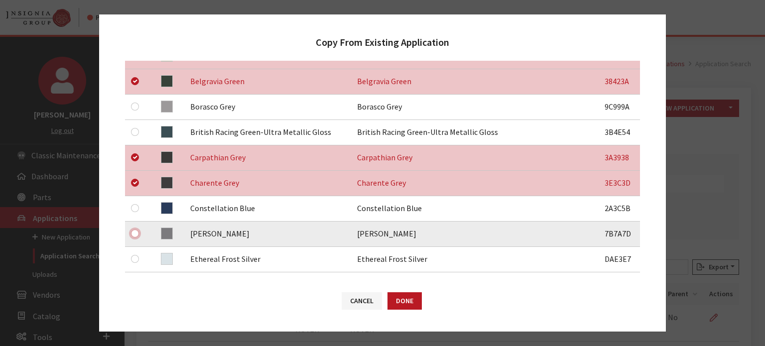
click at [132, 235] on input "checkbox" at bounding box center [135, 234] width 8 height 8
checkbox input "true"
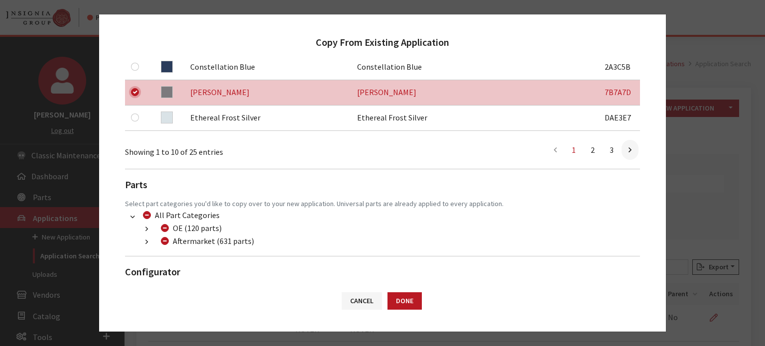
scroll to position [399, 0]
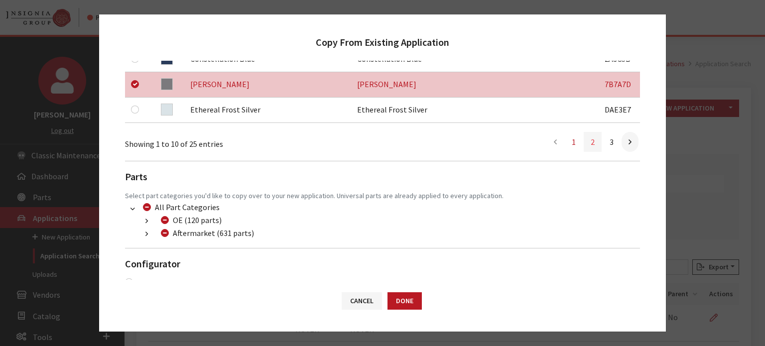
click at [590, 141] on link "2" at bounding box center [593, 142] width 18 height 20
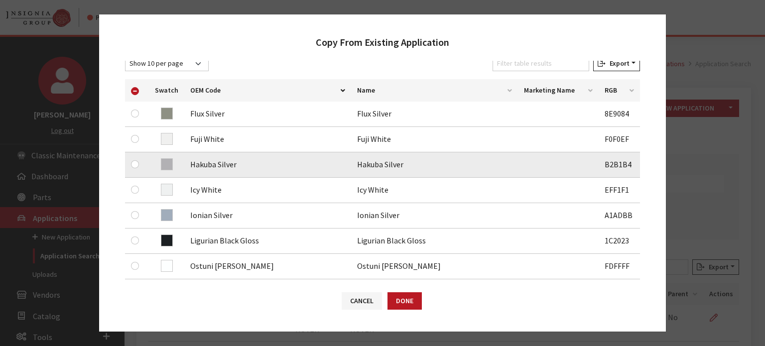
scroll to position [150, 0]
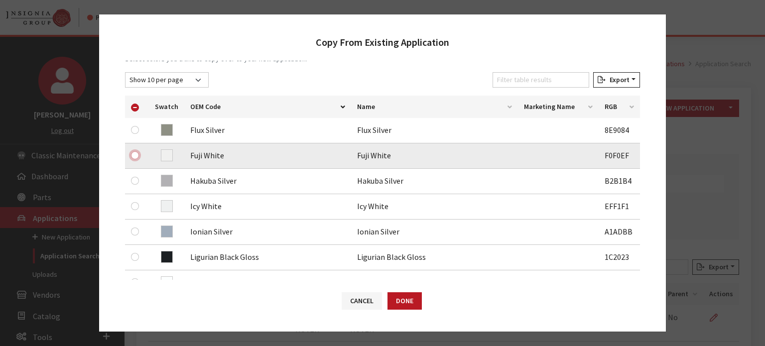
click at [133, 155] on input "checkbox" at bounding box center [135, 155] width 8 height 8
checkbox input "true"
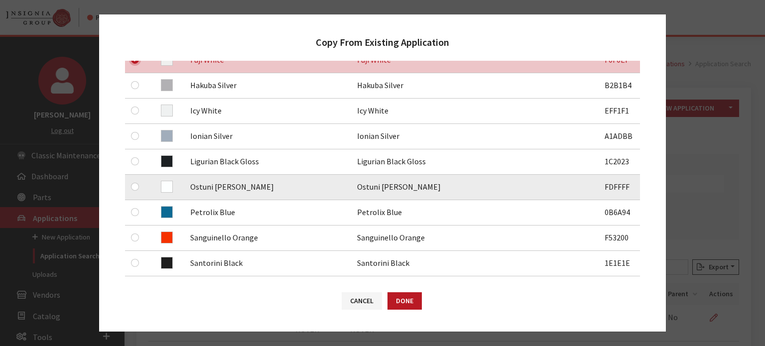
scroll to position [249, 0]
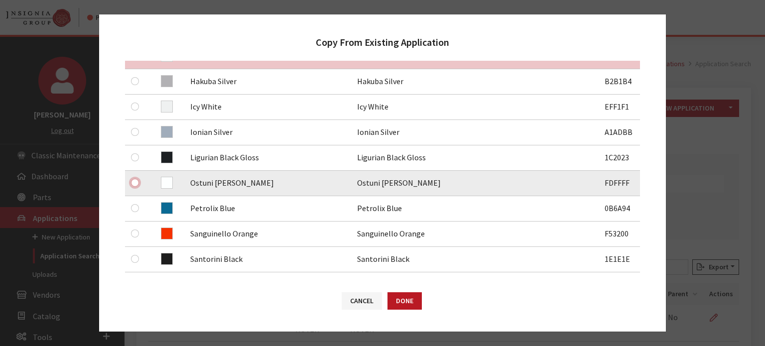
click at [138, 184] on input "checkbox" at bounding box center [135, 183] width 8 height 8
checkbox input "true"
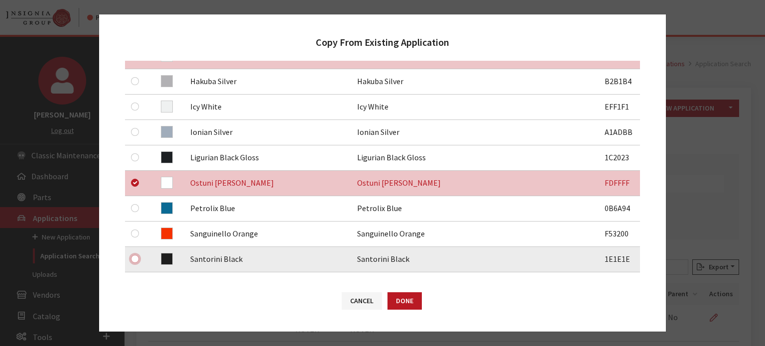
click at [135, 263] on input "checkbox" at bounding box center [135, 259] width 8 height 8
checkbox input "true"
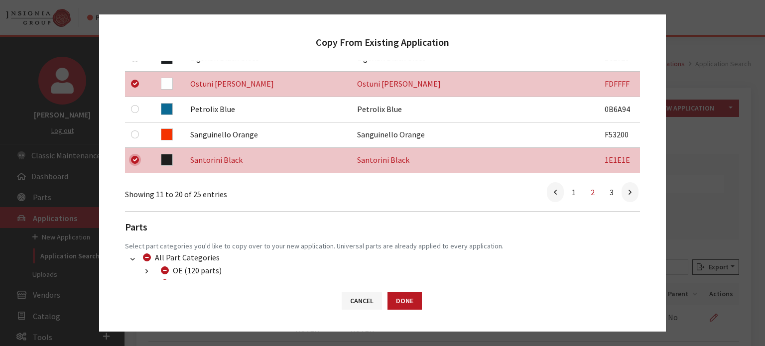
scroll to position [349, 0]
click at [604, 193] on link "3" at bounding box center [612, 192] width 18 height 20
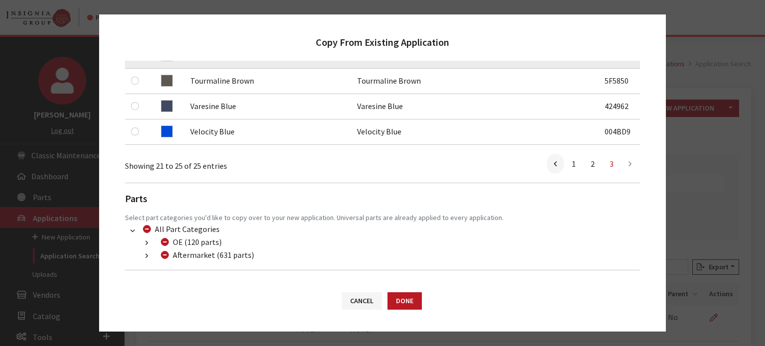
scroll to position [189, 0]
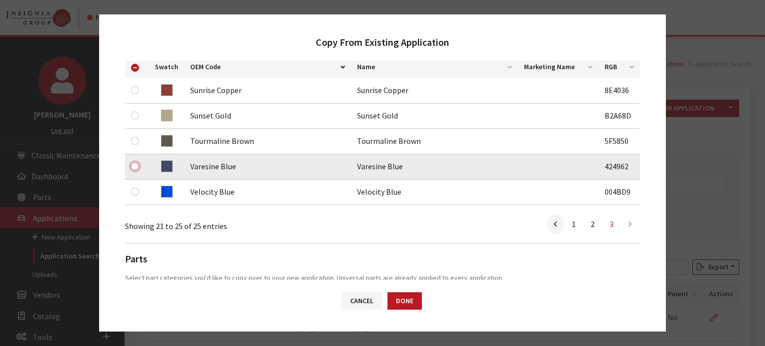
click at [135, 166] on input "checkbox" at bounding box center [135, 166] width 8 height 8
checkbox input "true"
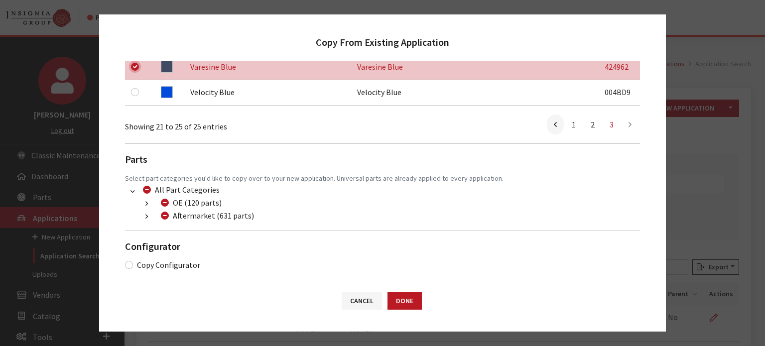
scroll to position [290, 0]
click at [164, 212] on input "Aftermarket (631 parts)" at bounding box center [165, 215] width 8 height 8
checkbox input "true"
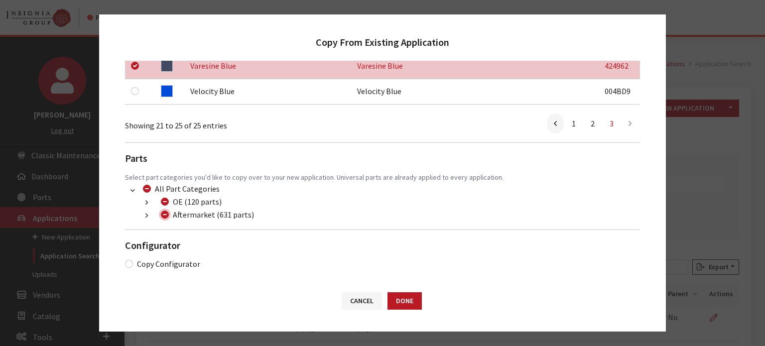
click at [164, 213] on input "Aftermarket (631 parts)" at bounding box center [165, 215] width 8 height 8
checkbox input "false"
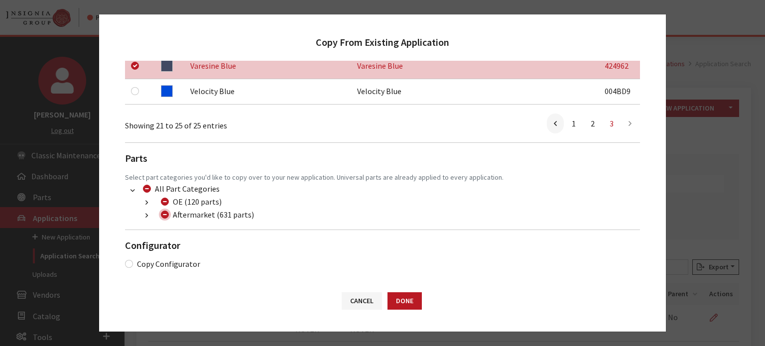
checkbox input "false"
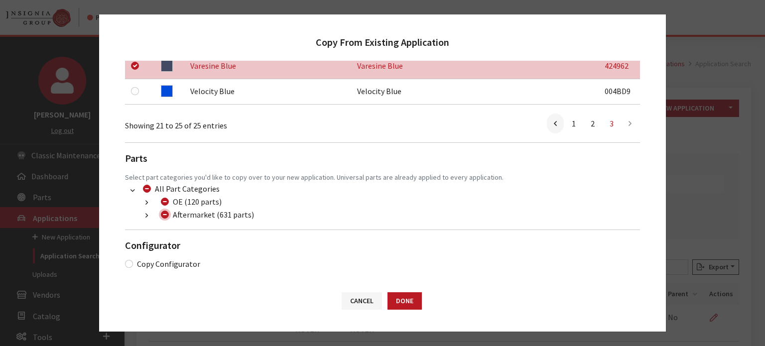
checkbox input "false"
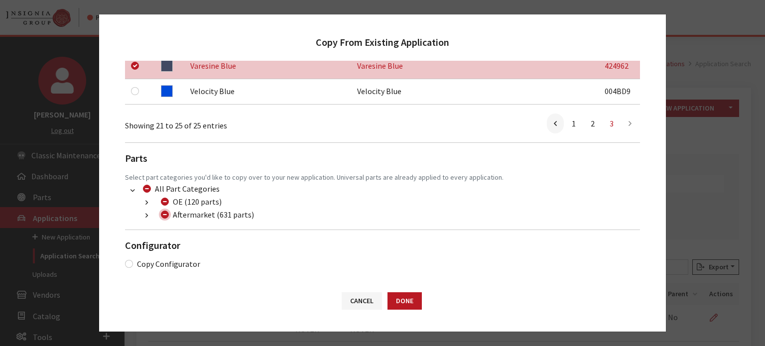
checkbox input "false"
click at [144, 214] on button "button" at bounding box center [146, 215] width 19 height 11
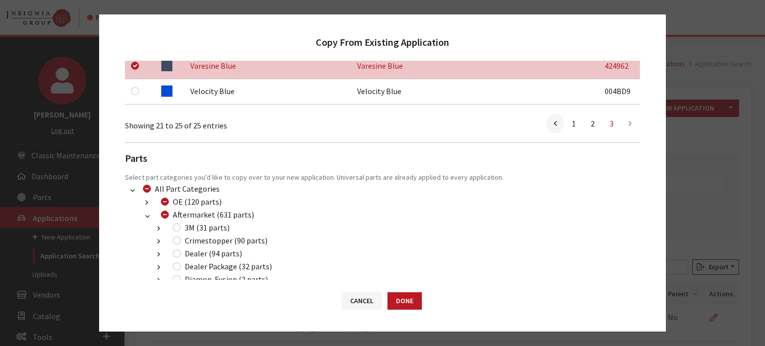
click at [180, 255] on div "Dealer (94 parts)" at bounding box center [206, 254] width 72 height 12
click at [177, 254] on input "Dealer (94 parts)" at bounding box center [177, 254] width 8 height 8
checkbox input "true"
click at [178, 263] on input "Dealer Package (32 parts)" at bounding box center [177, 267] width 8 height 8
checkbox input "true"
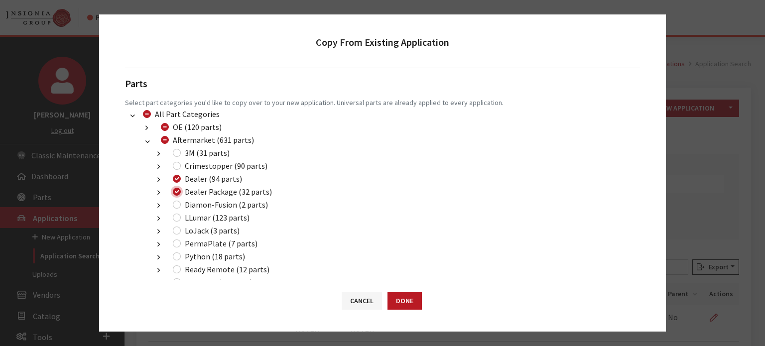
scroll to position [390, 0]
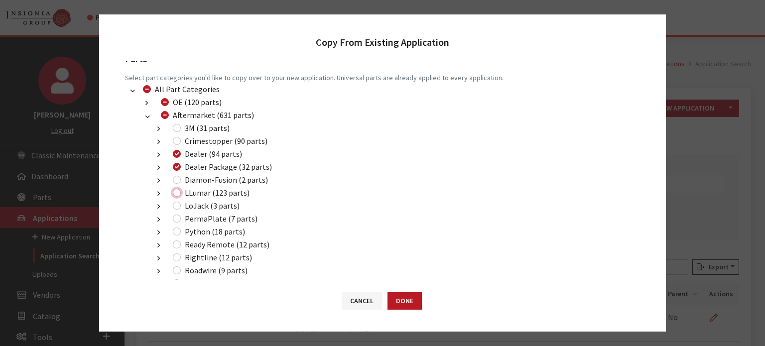
click at [177, 192] on input "LLumar (123 parts)" at bounding box center [177, 193] width 8 height 8
checkbox input "true"
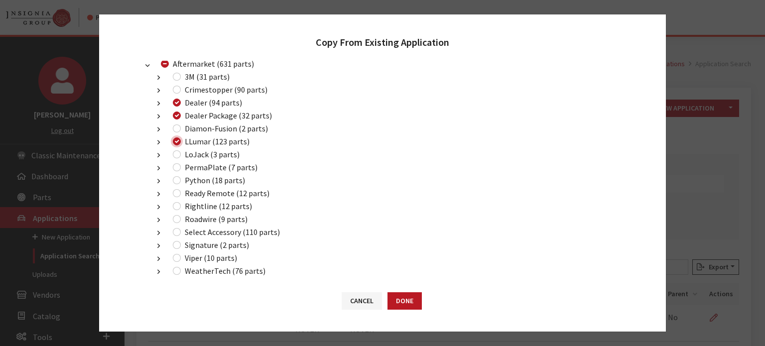
scroll to position [497, 0]
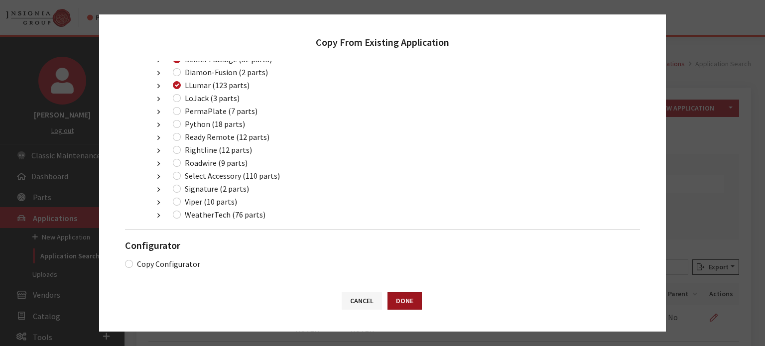
click at [419, 299] on button "Done" at bounding box center [405, 301] width 34 height 17
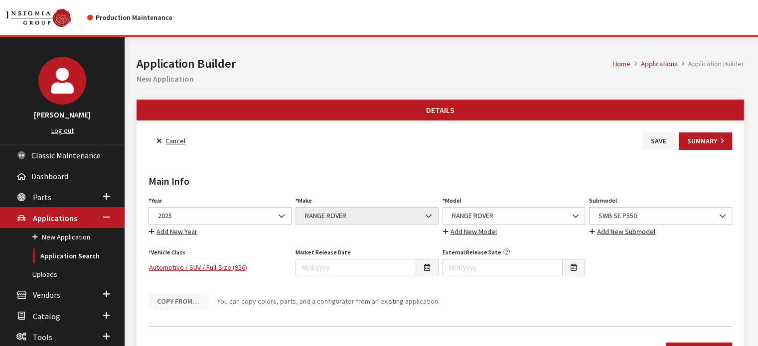
click at [250, 225] on div "Year Select Year [DATE] 2025 2024 2023 2022 2021 2020 2019 2018 2017 2016 2015 …" at bounding box center [220, 216] width 147 height 44
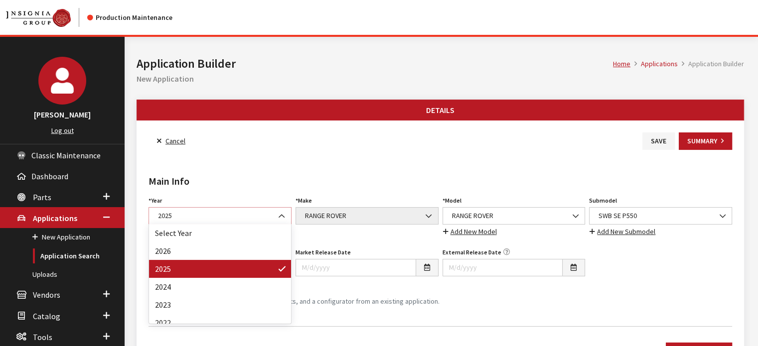
click at [250, 214] on span "2025" at bounding box center [220, 216] width 130 height 10
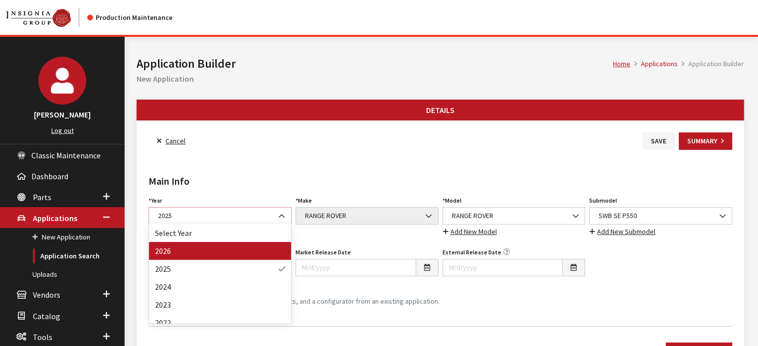
select select "44"
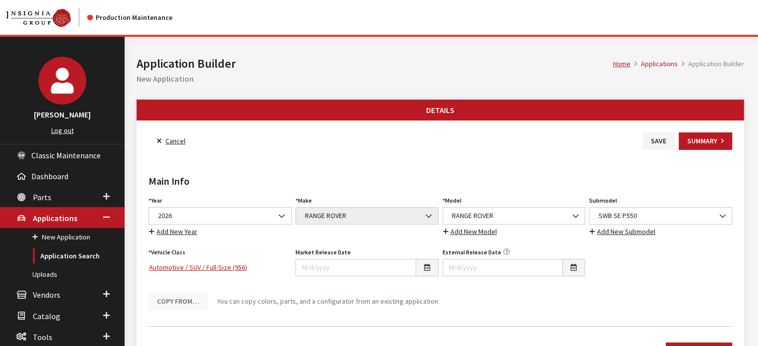
click at [630, 204] on div "Submodel Select Submodel #PinkBeetle (E36) 2.5 Roadster (E36) 2.8 Coupe (E36) 2…" at bounding box center [660, 216] width 147 height 44
click at [630, 220] on span "SWB SE P550" at bounding box center [661, 216] width 130 height 10
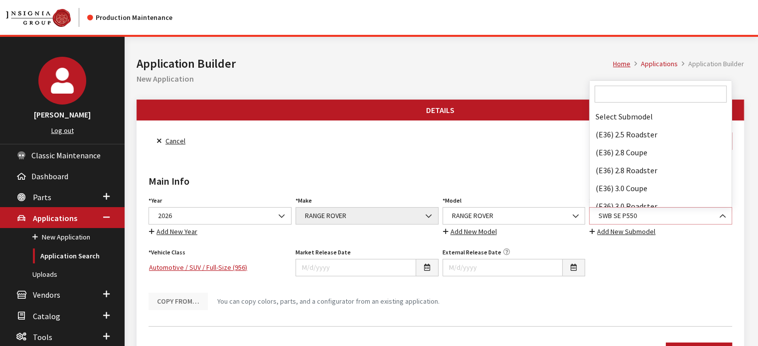
scroll to position [75062, 0]
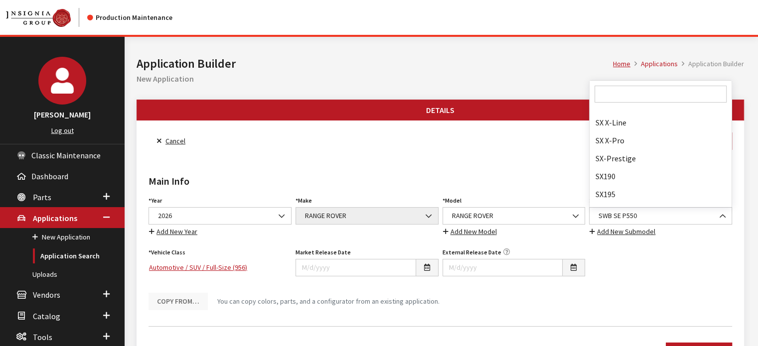
click at [606, 101] on input "Search" at bounding box center [661, 94] width 132 height 17
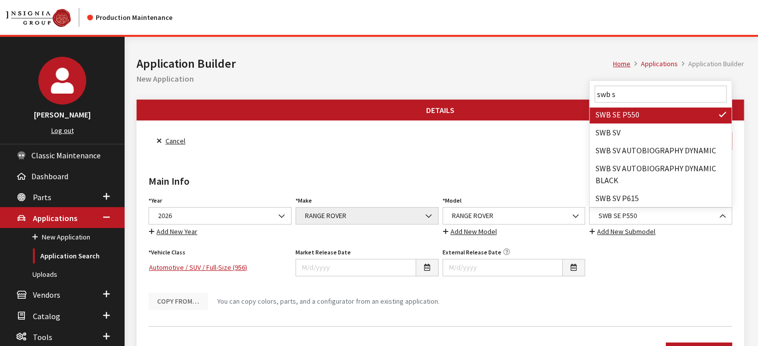
scroll to position [0, 0]
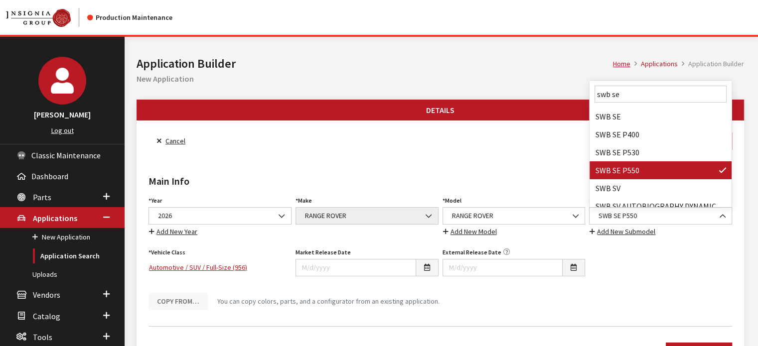
type input "swb se"
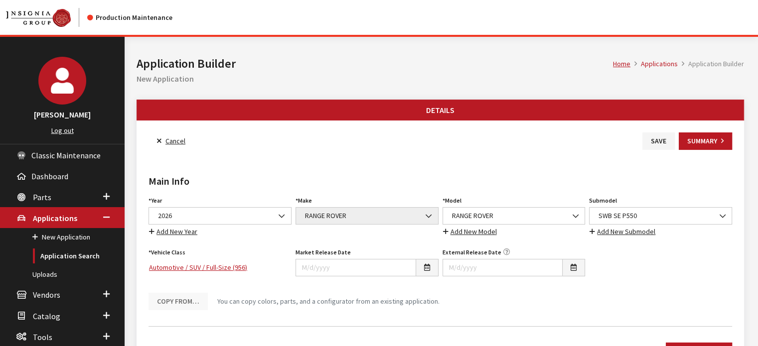
click at [649, 226] on link "Add New Submodel" at bounding box center [622, 231] width 67 height 11
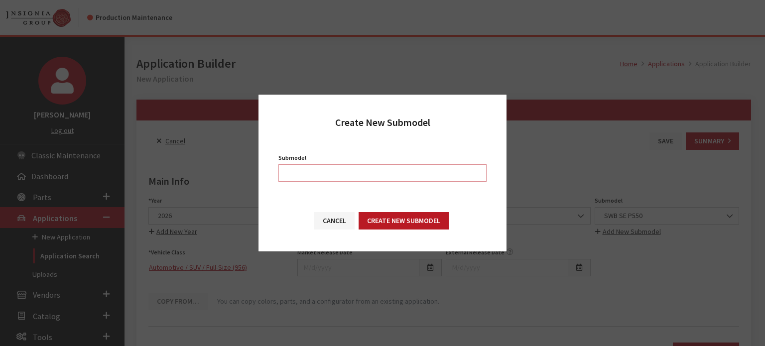
click at [315, 173] on input "Submodel" at bounding box center [383, 172] width 208 height 17
paste input "SWB SE P550e"
type input "SWB SE P550e"
click at [408, 222] on button "Create New Submodel" at bounding box center [404, 220] width 90 height 17
click at [415, 217] on button "Create New Submodel" at bounding box center [404, 220] width 90 height 17
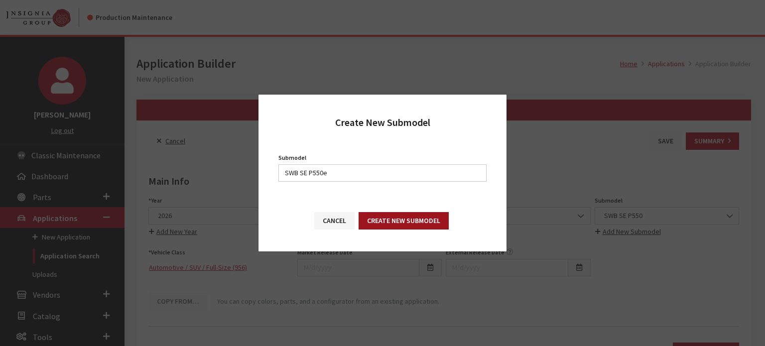
click at [378, 221] on button "Create New Submodel" at bounding box center [404, 220] width 90 height 17
click at [331, 220] on button "Cancel" at bounding box center [334, 220] width 40 height 17
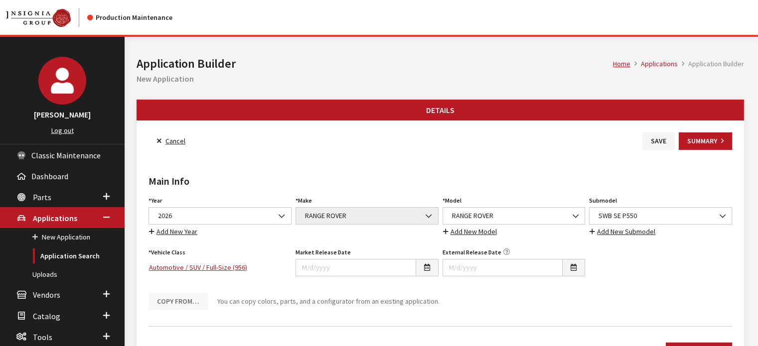
click at [595, 206] on div "Submodel Select Submodel #PinkBeetle (E36) 2.5 Roadster (E36) 2.8 Coupe (E36) 2…" at bounding box center [660, 216] width 147 height 44
click at [666, 140] on button "Save" at bounding box center [658, 141] width 32 height 17
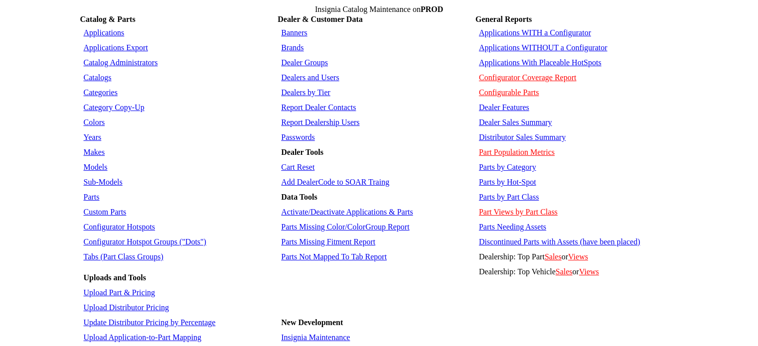
click at [97, 178] on link "Sub-Models" at bounding box center [103, 182] width 39 height 8
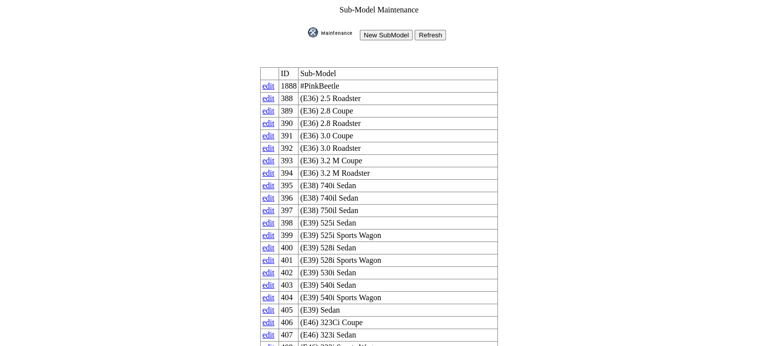
drag, startPoint x: 0, startPoint y: 0, endPoint x: 374, endPoint y: 33, distance: 375.2
click at [374, 33] on input "New SubModel" at bounding box center [386, 35] width 53 height 10
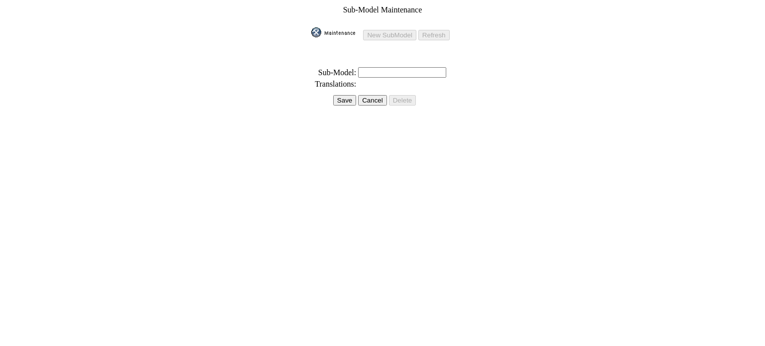
click at [359, 68] on input "text" at bounding box center [402, 72] width 88 height 10
paste input "SWB SE P550e"
type input "SWB SE P550e"
click at [351, 97] on input "Save" at bounding box center [344, 100] width 23 height 10
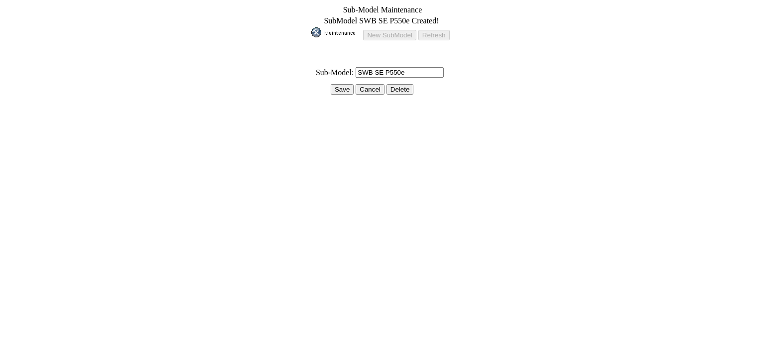
click at [341, 85] on input "Save" at bounding box center [342, 89] width 23 height 10
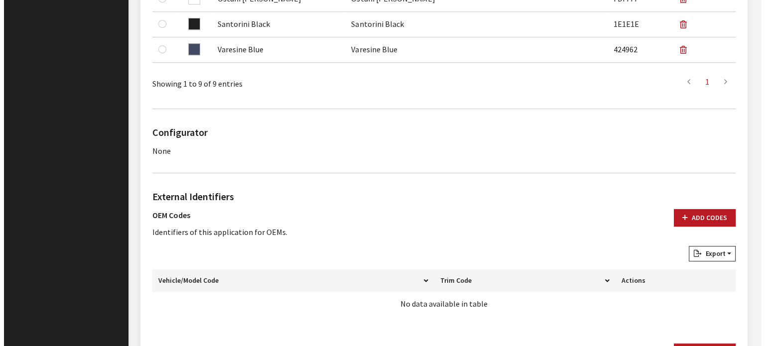
scroll to position [698, 0]
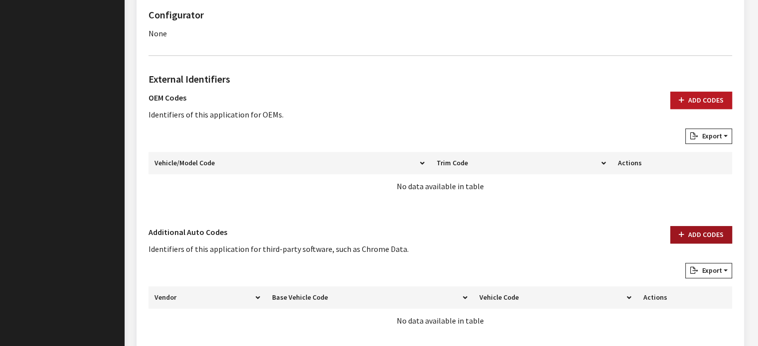
click at [694, 239] on button "Add Codes" at bounding box center [701, 234] width 62 height 17
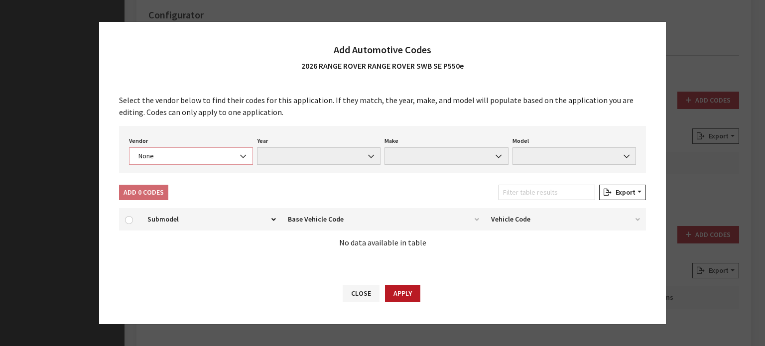
click at [203, 148] on span "None" at bounding box center [191, 156] width 124 height 17
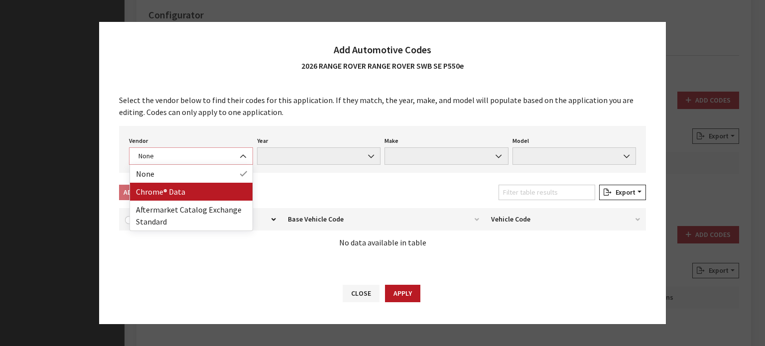
select select "4"
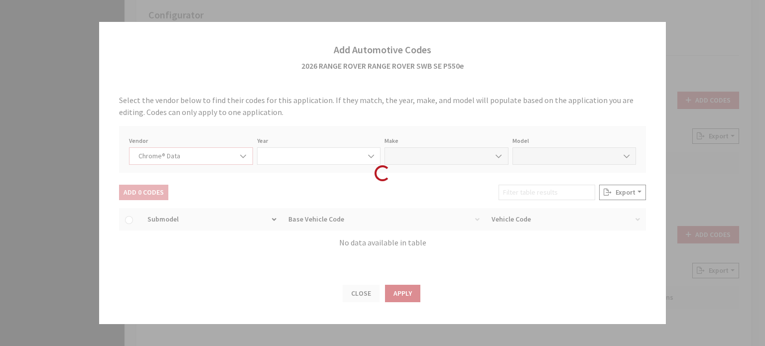
select select "2026"
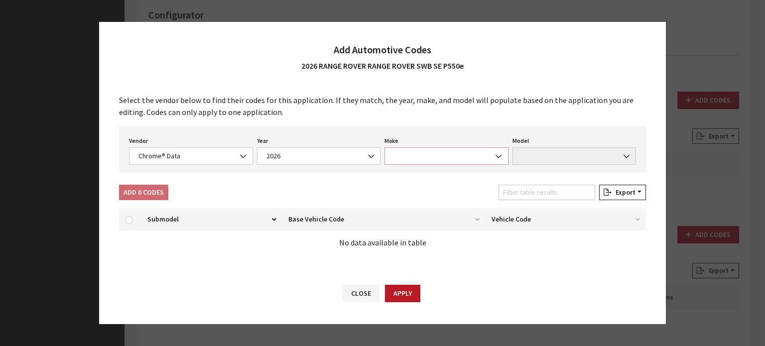
click at [454, 163] on span at bounding box center [447, 156] width 124 height 17
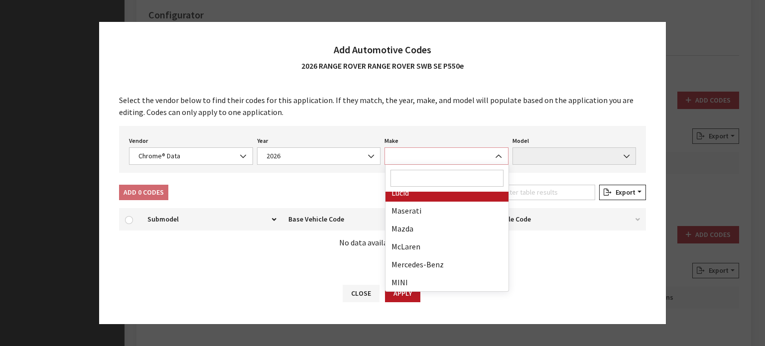
scroll to position [249, 0]
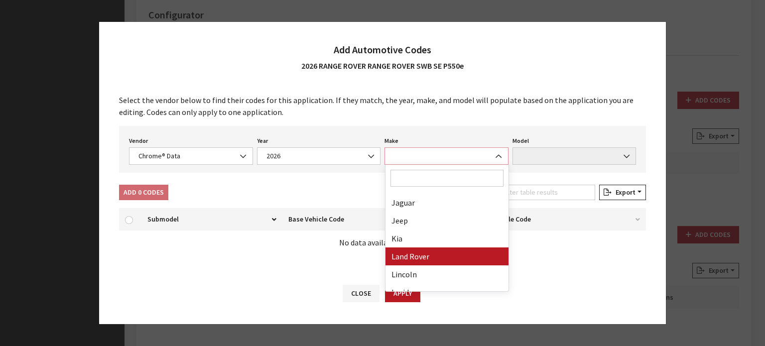
select select "23"
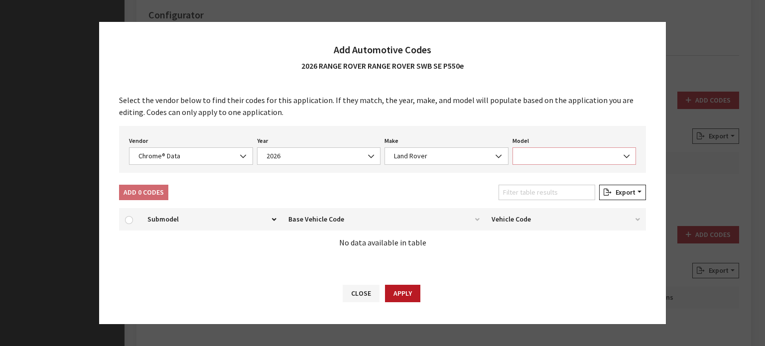
drag, startPoint x: 542, startPoint y: 157, endPoint x: 543, endPoint y: 163, distance: 6.5
click at [542, 157] on span at bounding box center [575, 156] width 124 height 17
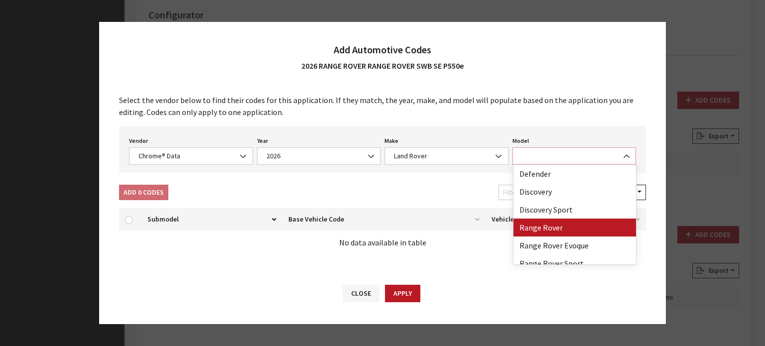
select select "73700"
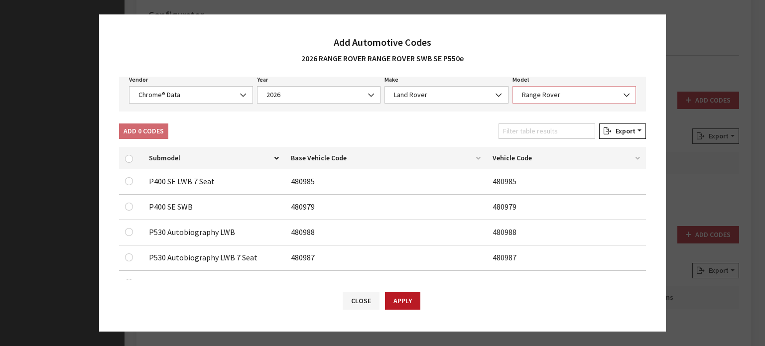
scroll to position [50, 0]
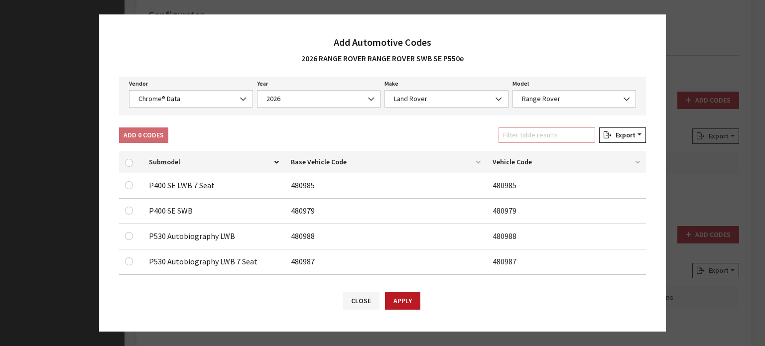
click at [555, 133] on input "Filter table results" at bounding box center [547, 135] width 97 height 15
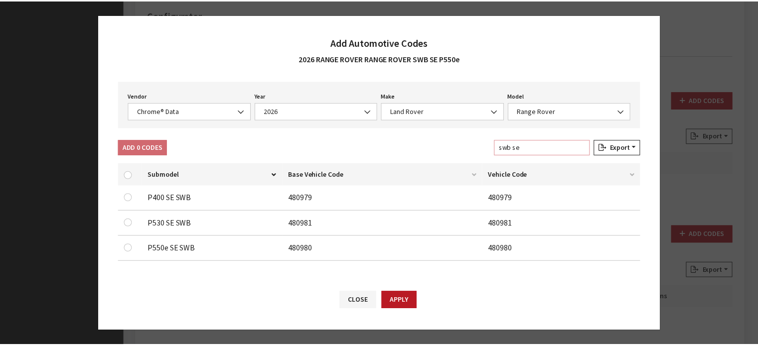
scroll to position [36, 0]
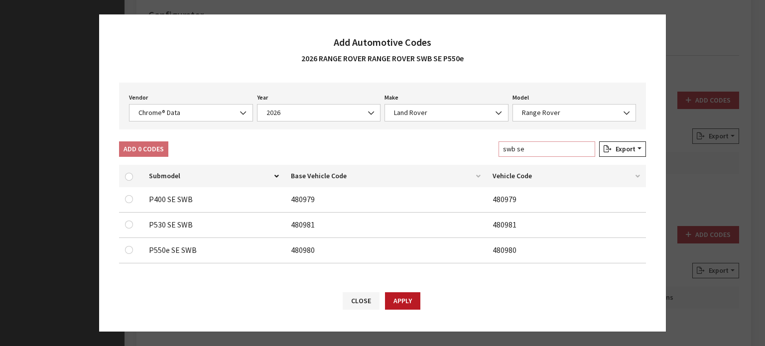
type input "swb se"
click at [131, 250] on input "checkbox" at bounding box center [129, 250] width 8 height 8
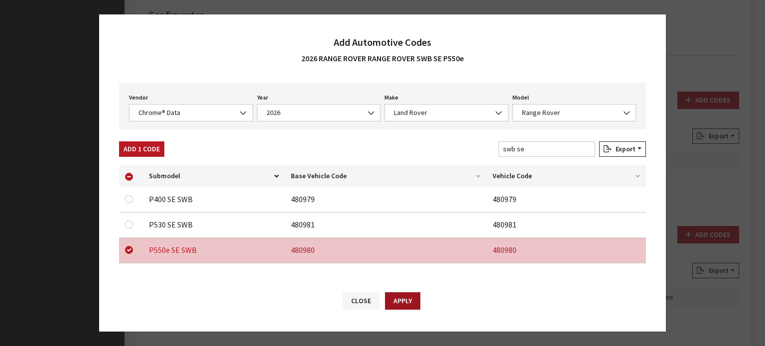
click at [391, 296] on button "Apply" at bounding box center [402, 301] width 35 height 17
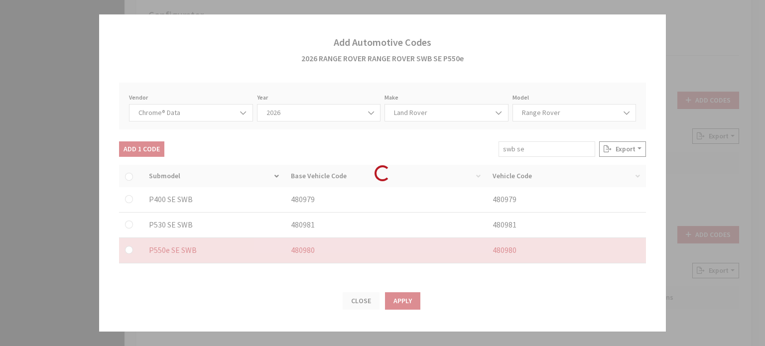
checkbox input "false"
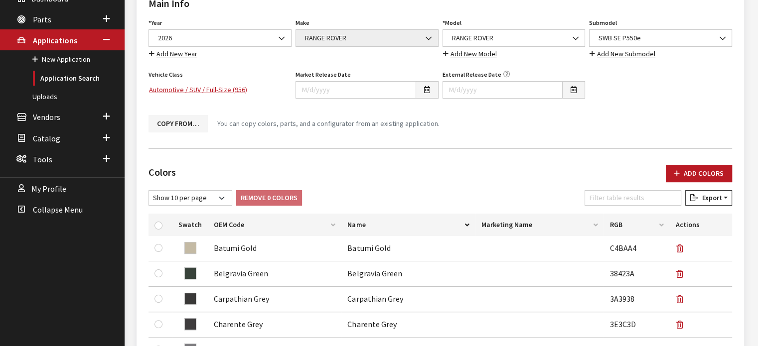
scroll to position [50, 0]
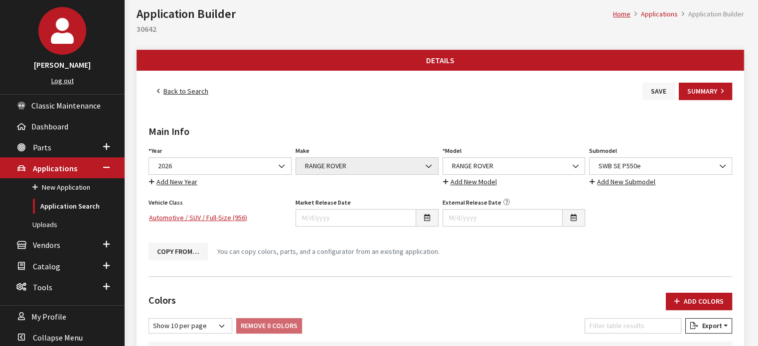
click at [660, 88] on button "Save" at bounding box center [658, 91] width 32 height 17
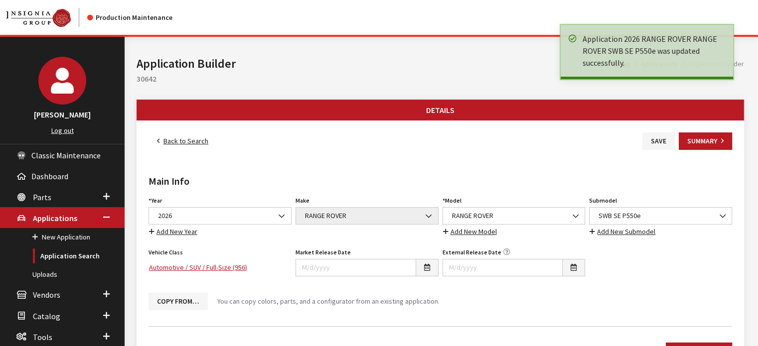
drag, startPoint x: 171, startPoint y: 139, endPoint x: 154, endPoint y: 141, distance: 17.1
click at [171, 139] on link "Back to Search" at bounding box center [183, 141] width 68 height 17
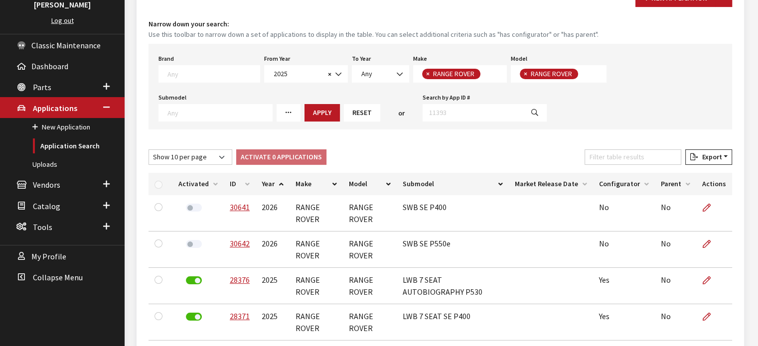
scroll to position [50, 0]
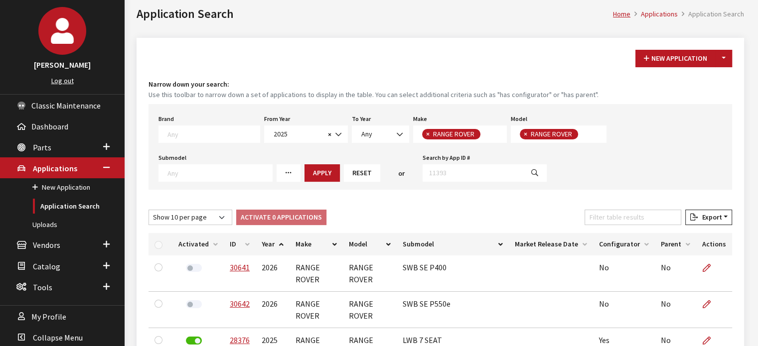
click at [344, 169] on button "Reset" at bounding box center [362, 172] width 36 height 17
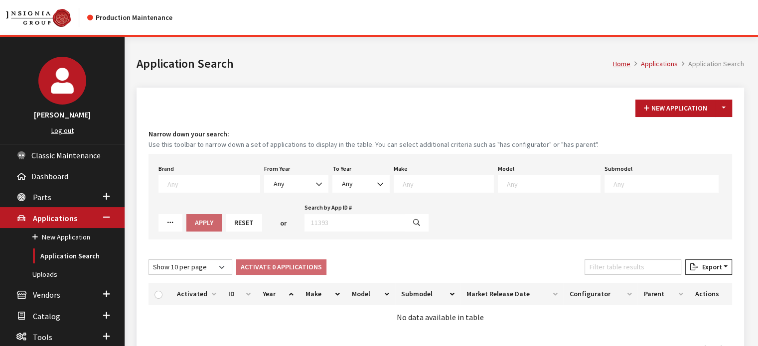
click at [725, 108] on button "Toggle Dropdown" at bounding box center [723, 108] width 17 height 17
click at [717, 132] on button "New From Existing..." at bounding box center [689, 129] width 86 height 17
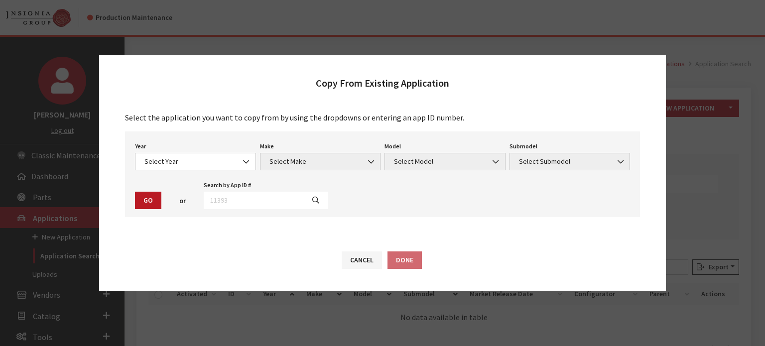
click at [225, 152] on div "Year Select Year 2026 2025 2024 2023 2022 2021 2020 2019 2018 2017 2016 2015 20…" at bounding box center [195, 155] width 125 height 31
click at [217, 172] on div "Year Select Year 2026 2025 2024 2023 2022 2021 2020 2019 2018 2017 2016 2015 20…" at bounding box center [382, 175] width 515 height 86
drag, startPoint x: 219, startPoint y: 153, endPoint x: 216, endPoint y: 167, distance: 14.3
click at [219, 155] on span "Select Year" at bounding box center [195, 161] width 121 height 17
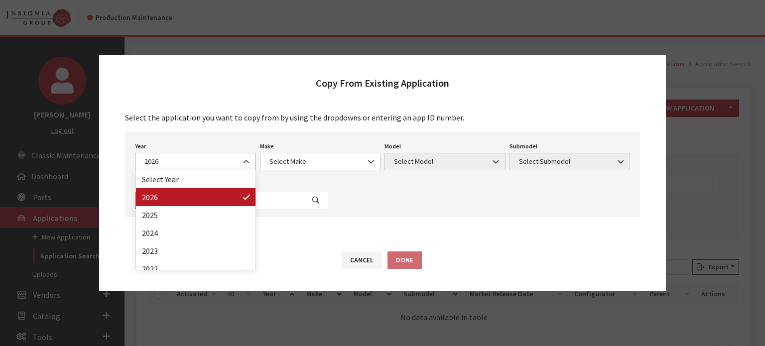
click at [205, 166] on span "2026" at bounding box center [196, 161] width 108 height 10
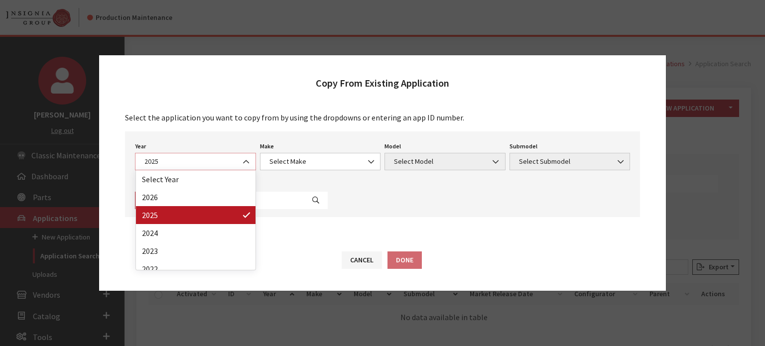
drag, startPoint x: 160, startPoint y: 156, endPoint x: 164, endPoint y: 182, distance: 26.2
click at [161, 157] on span "2025" at bounding box center [196, 161] width 108 height 10
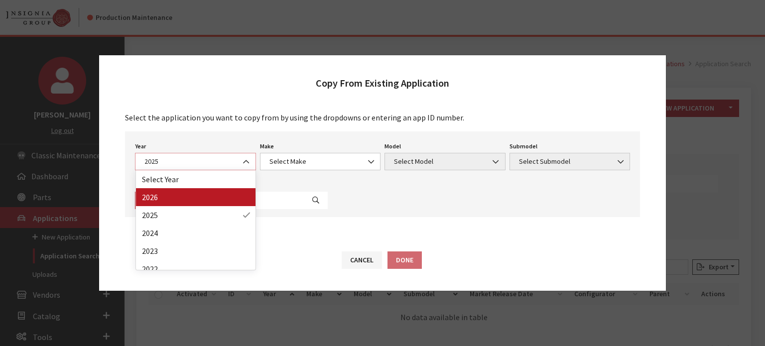
select select "44"
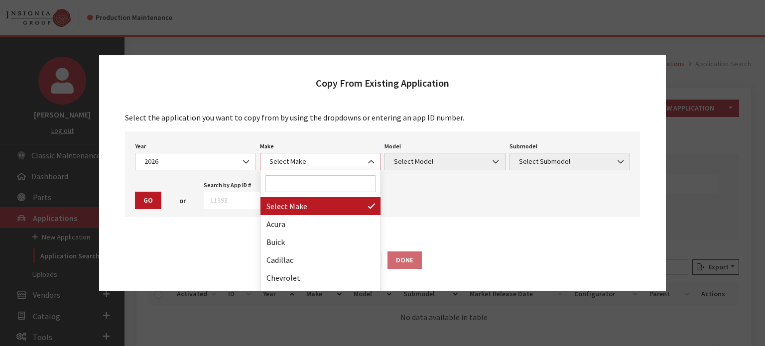
click at [321, 161] on span "Select Make" at bounding box center [321, 161] width 108 height 10
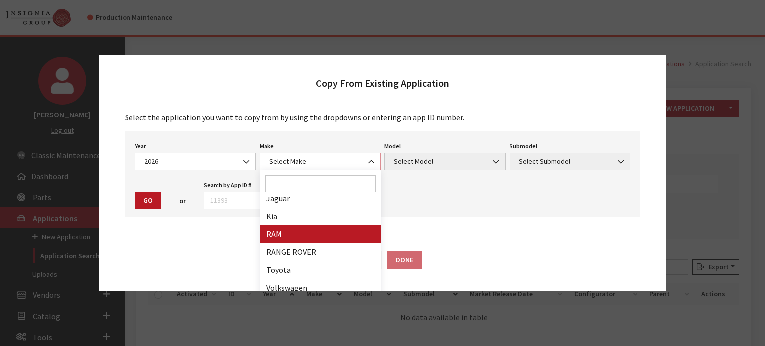
select select "66"
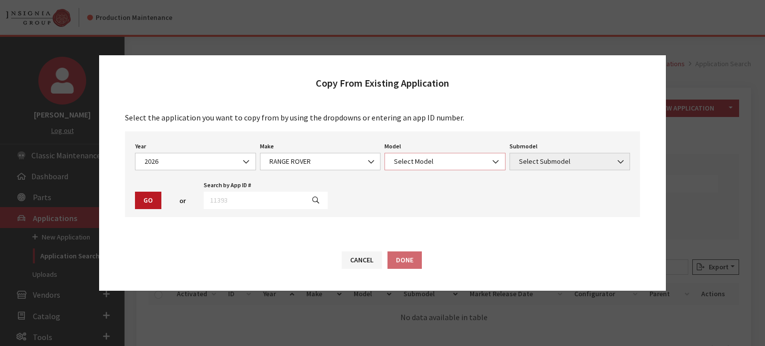
click at [425, 167] on span "Select Model" at bounding box center [445, 161] width 121 height 17
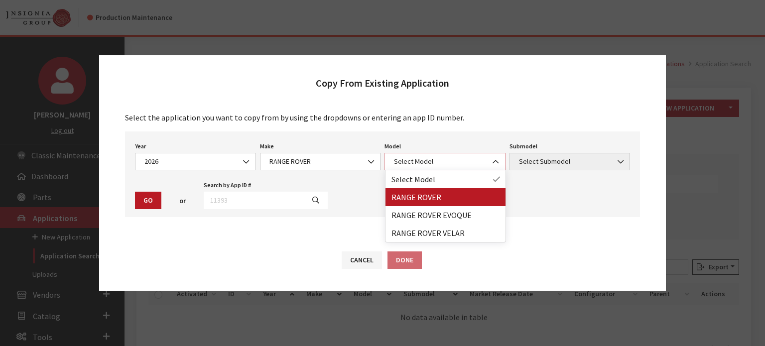
select select "1348"
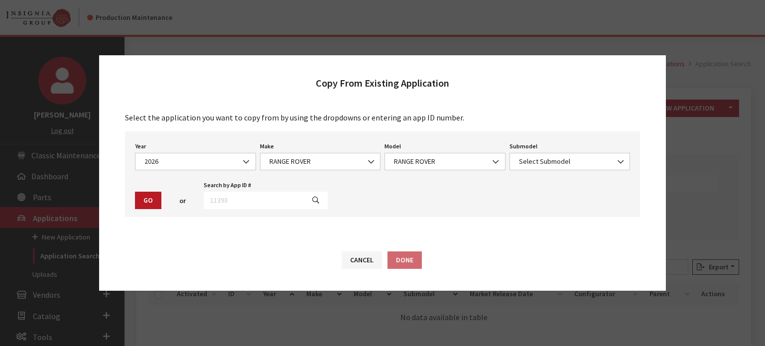
click at [530, 173] on div "Year Select Year 2026 2025 2024 2023 2022 2021 2020 2019 2018 2017 2016 2015 20…" at bounding box center [382, 175] width 515 height 86
click at [531, 154] on span "Select Submodel" at bounding box center [570, 161] width 121 height 17
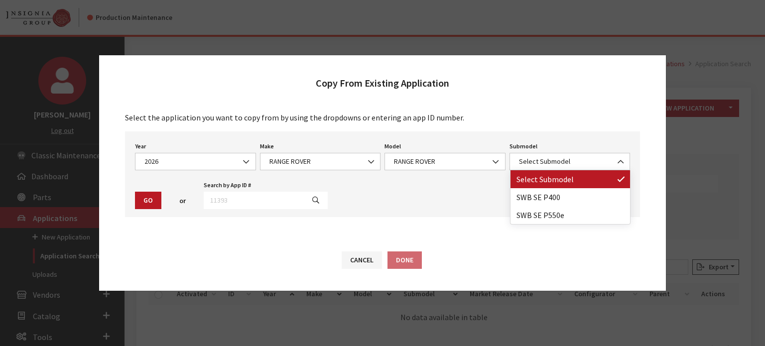
drag, startPoint x: 531, startPoint y: 154, endPoint x: 518, endPoint y: 204, distance: 51.4
select select "3880"
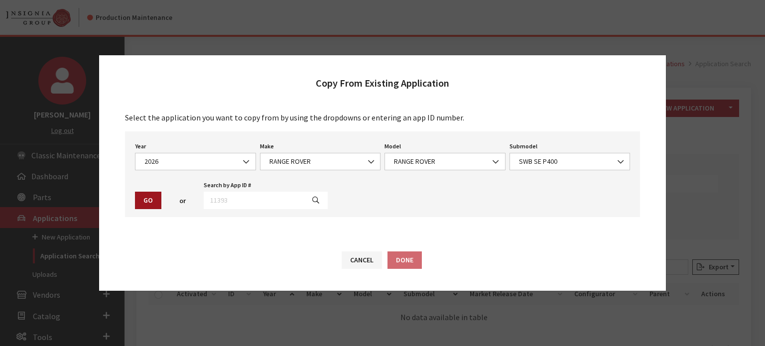
click at [155, 199] on button "Go" at bounding box center [148, 200] width 26 height 17
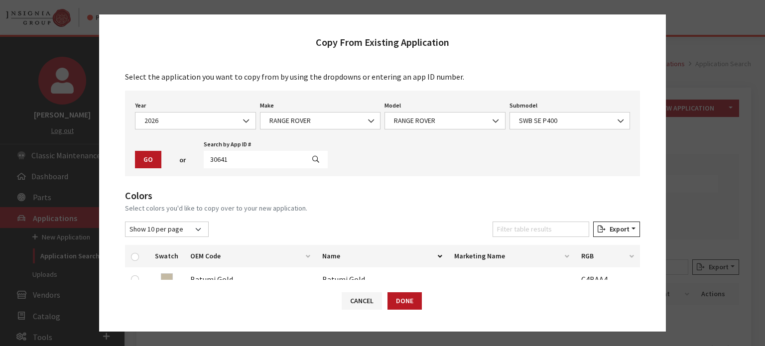
click at [128, 261] on th at bounding box center [137, 256] width 24 height 22
click at [132, 256] on input "checkbox" at bounding box center [135, 257] width 8 height 8
checkbox input "true"
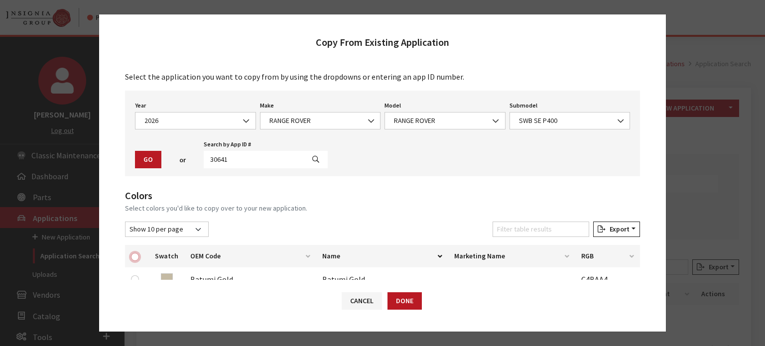
checkbox input "true"
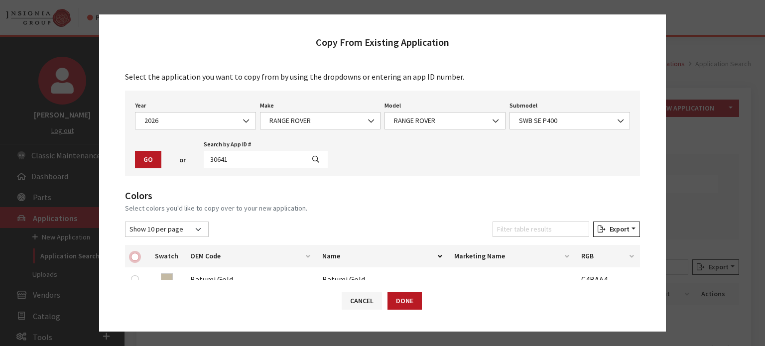
checkbox input "true"
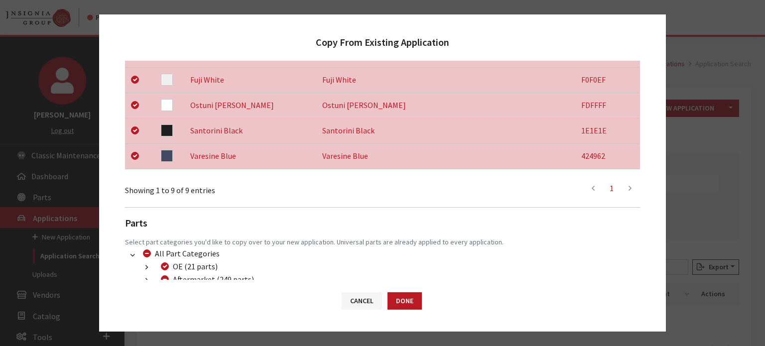
scroll to position [391, 0]
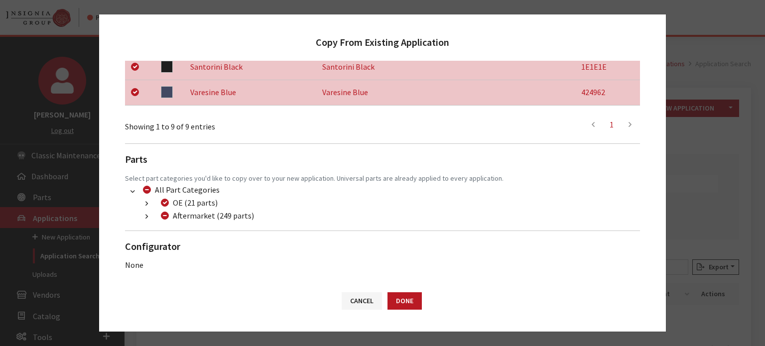
click at [169, 221] on div "Aftermarket (249 parts)" at bounding box center [206, 216] width 96 height 12
click at [162, 211] on div "Aftermarket (249 parts)" at bounding box center [206, 216] width 96 height 12
click at [164, 215] on input "Aftermarket (249 parts)" at bounding box center [165, 216] width 8 height 8
checkbox input "true"
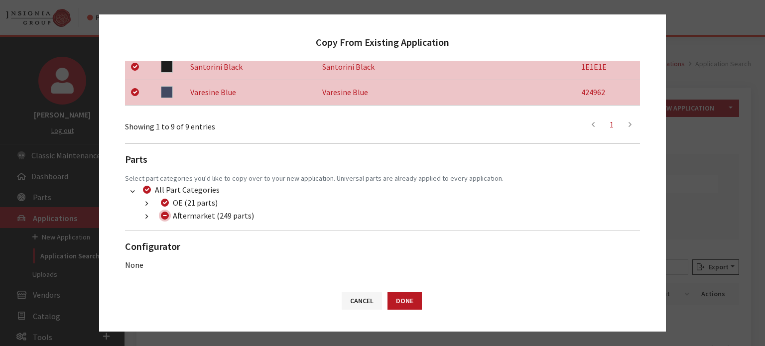
checkbox input "true"
click at [165, 217] on input "Aftermarket (249 parts)" at bounding box center [165, 216] width 8 height 8
checkbox input "false"
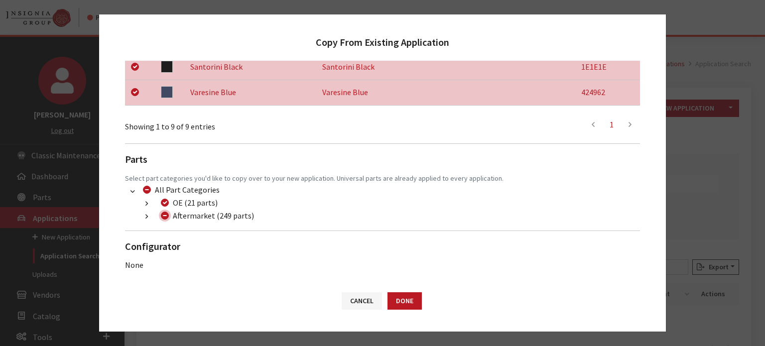
checkbox input "false"
click at [151, 218] on button "button" at bounding box center [146, 216] width 19 height 11
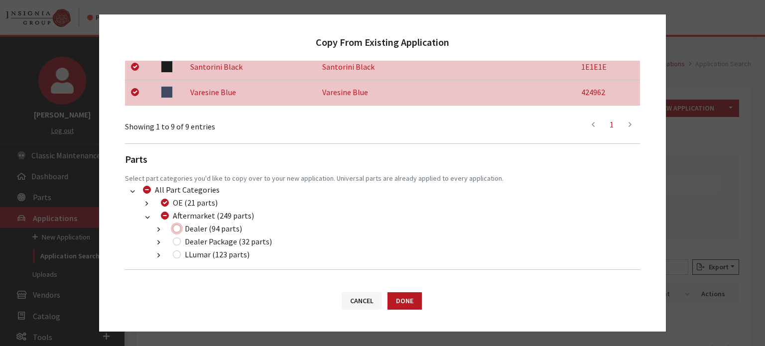
click at [179, 229] on input "Dealer (94 parts)" at bounding box center [177, 229] width 8 height 8
checkbox input "true"
click at [179, 248] on li "Dealer Package (32 parts) (200) Dealer 2019 Packages (28 parts) (222) Dealer 24…" at bounding box center [394, 242] width 491 height 13
click at [177, 255] on input "LLumar (123 parts)" at bounding box center [177, 255] width 8 height 8
checkbox input "true"
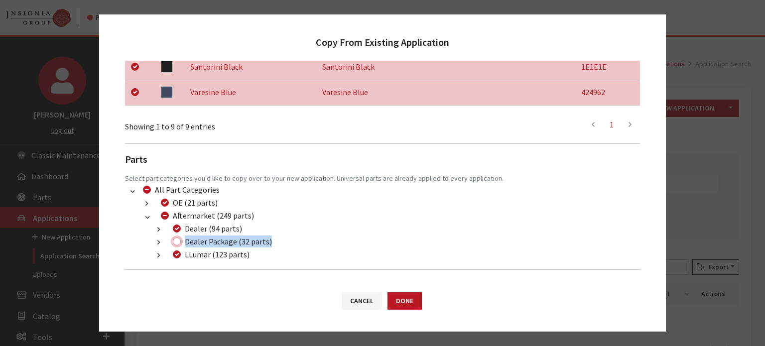
click at [177, 241] on input "Dealer Package (32 parts)" at bounding box center [177, 242] width 8 height 8
checkbox input "true"
click at [421, 303] on button "Done" at bounding box center [405, 301] width 34 height 17
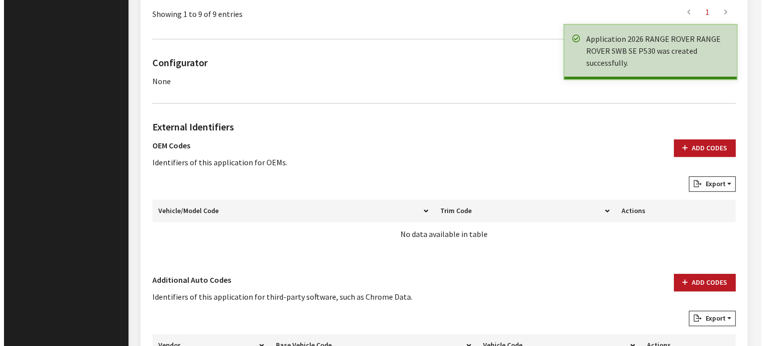
scroll to position [745, 0]
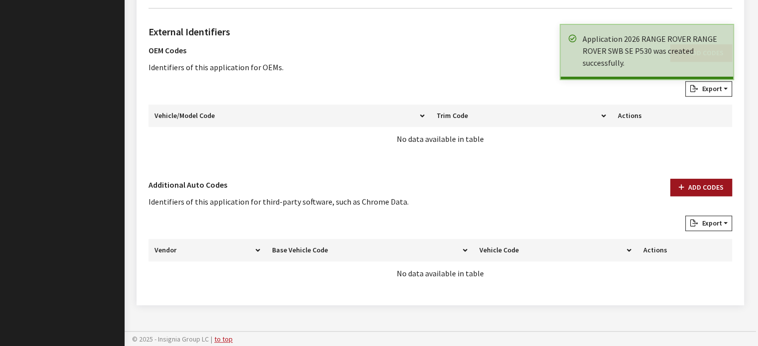
click at [691, 181] on button "Add Codes" at bounding box center [701, 187] width 62 height 17
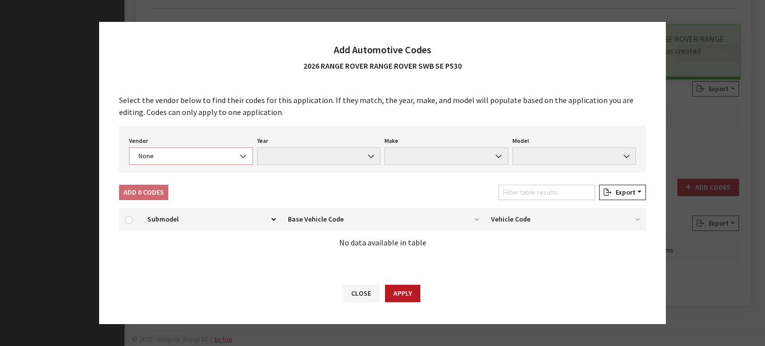
click at [178, 149] on span "None" at bounding box center [191, 156] width 124 height 17
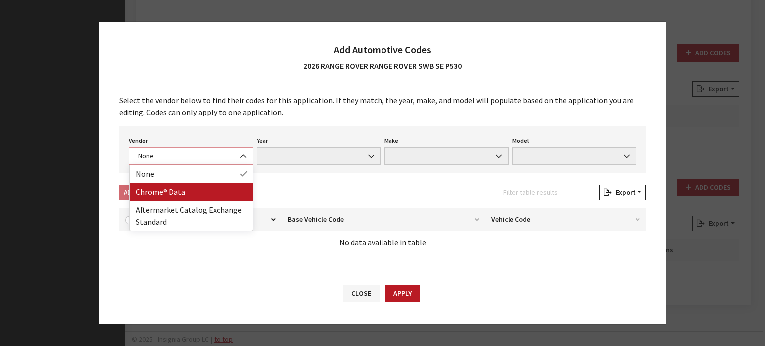
select select "4"
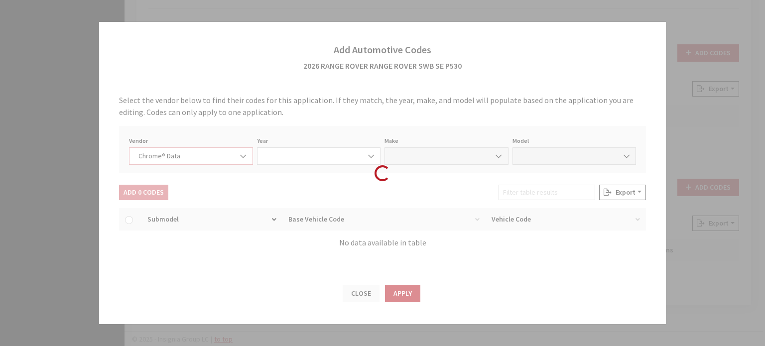
select select "2026"
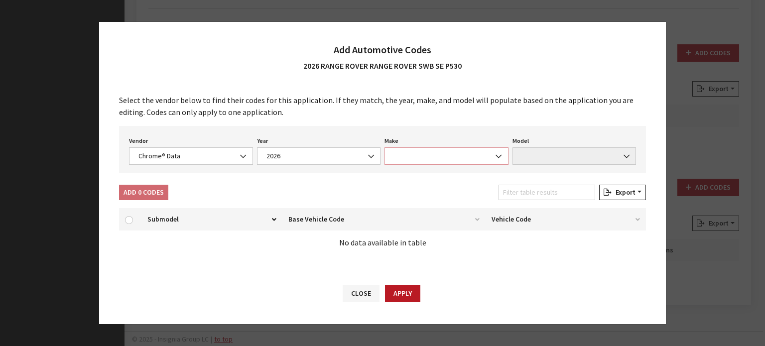
click at [470, 152] on span at bounding box center [447, 156] width 124 height 17
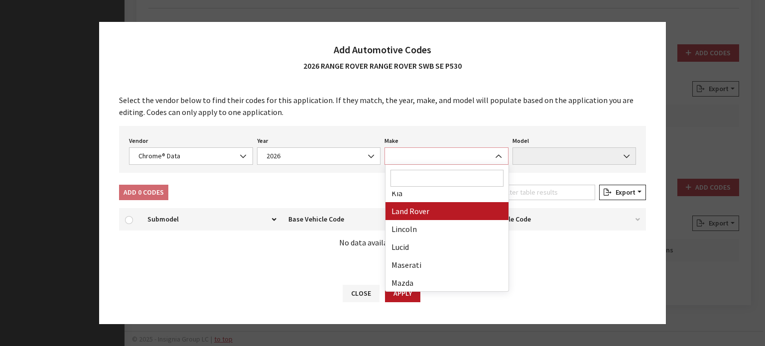
scroll to position [299, 0]
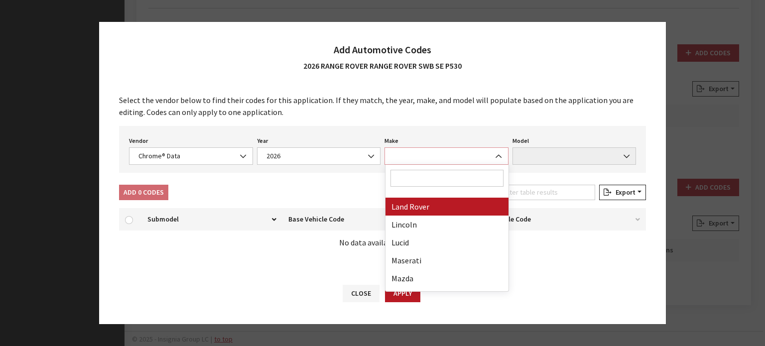
select select "23"
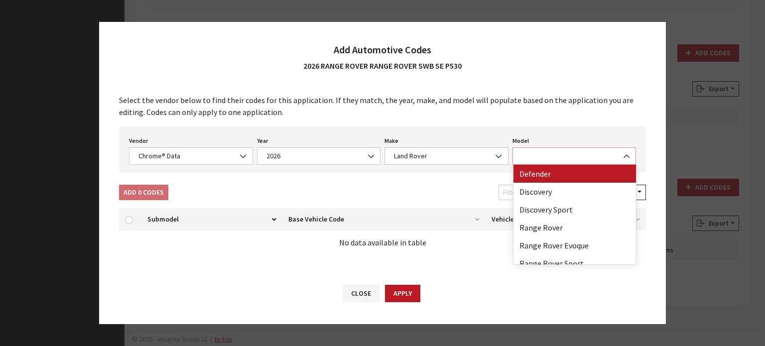
click at [590, 148] on span at bounding box center [575, 156] width 124 height 17
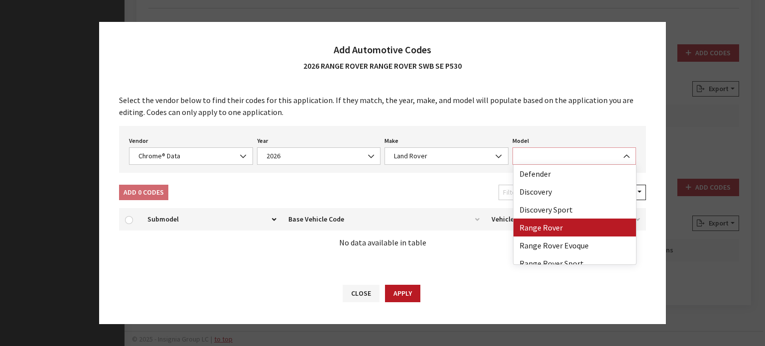
select select "73700"
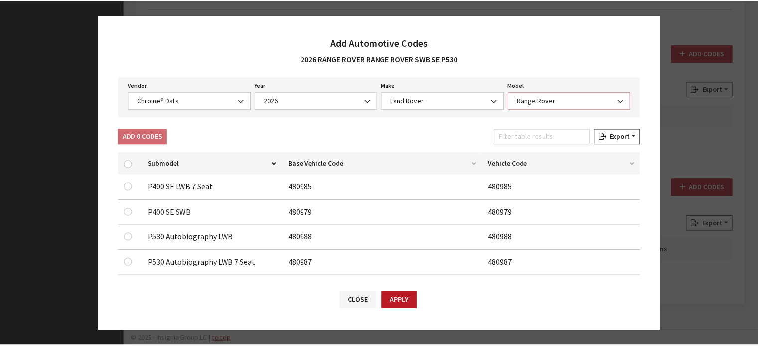
scroll to position [0, 0]
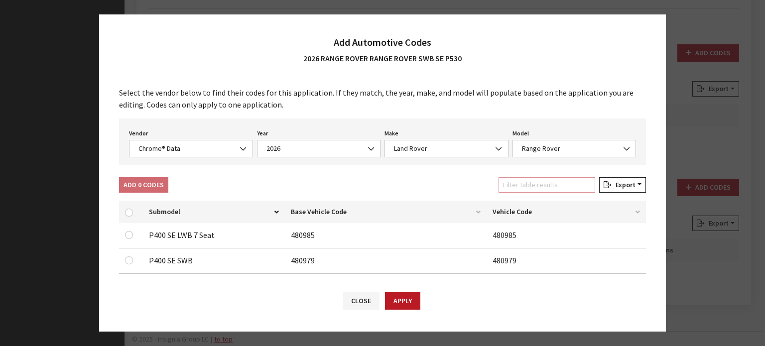
click at [544, 185] on input "Filter table results" at bounding box center [547, 184] width 97 height 15
type input "swb se"
click at [124, 263] on td at bounding box center [131, 261] width 24 height 25
drag, startPoint x: 135, startPoint y: 251, endPoint x: 131, endPoint y: 259, distance: 8.9
click at [132, 258] on td at bounding box center [131, 261] width 24 height 25
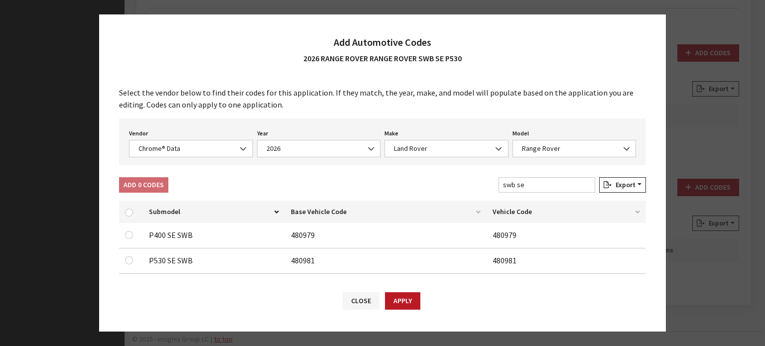
click at [131, 259] on input "checkbox" at bounding box center [129, 261] width 8 height 8
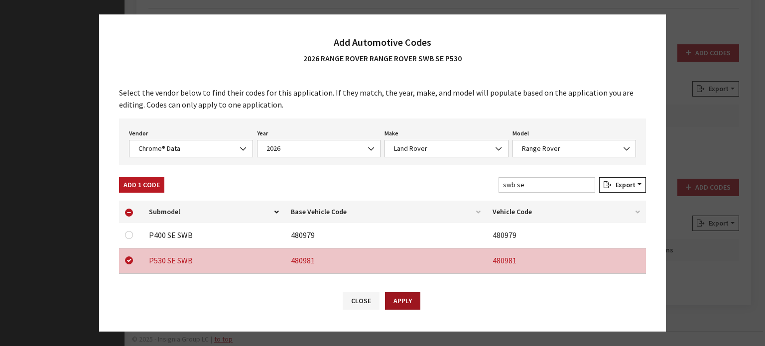
click at [413, 305] on button "Apply" at bounding box center [402, 301] width 35 height 17
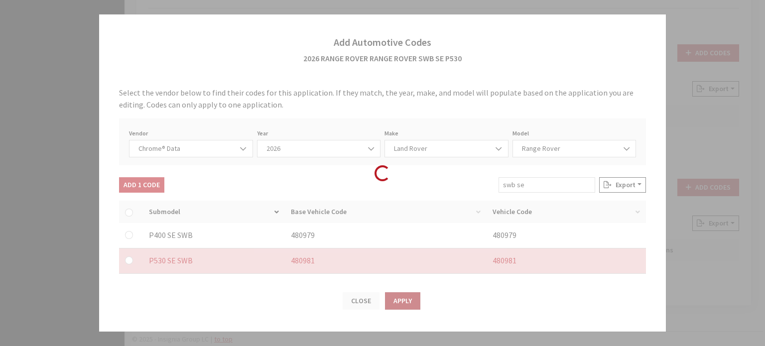
checkbox input "false"
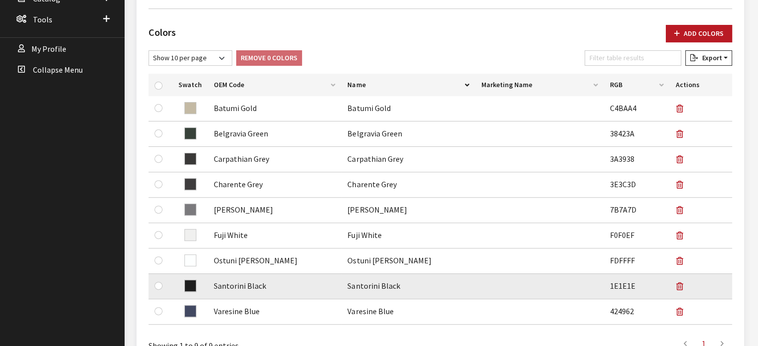
scroll to position [48, 0]
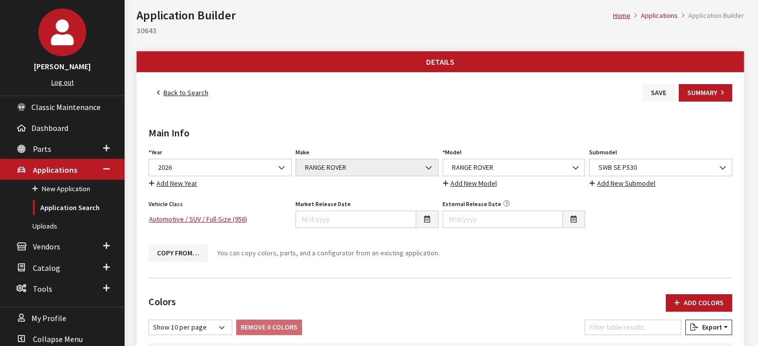
click at [652, 88] on button "Save" at bounding box center [658, 92] width 32 height 17
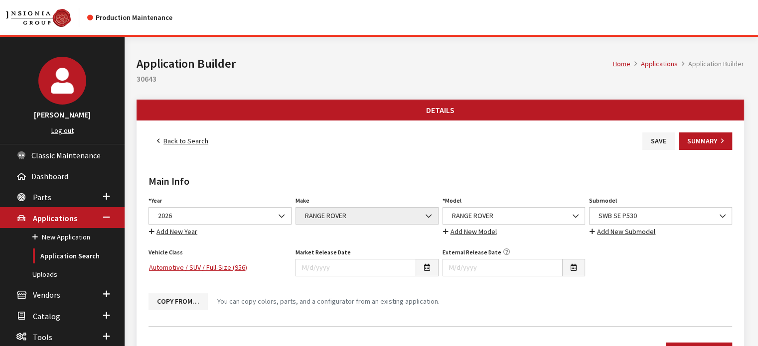
click at [179, 143] on link "Back to Search" at bounding box center [183, 141] width 68 height 17
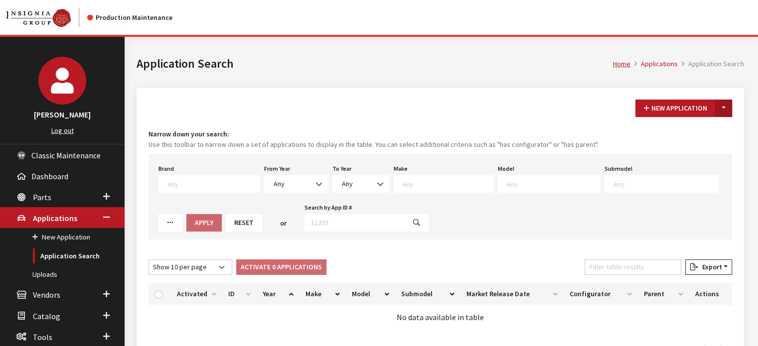
click at [724, 105] on button "Toggle Dropdown" at bounding box center [723, 108] width 17 height 17
click at [717, 123] on button "New From Existing..." at bounding box center [689, 129] width 86 height 17
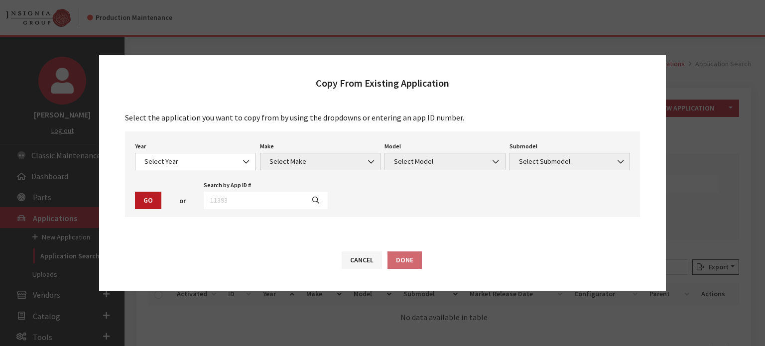
click at [191, 145] on div "Year Select Year 2026 2025 2024 2023 2022 2021 2020 2019 2018 2017 2016 2015 20…" at bounding box center [195, 155] width 125 height 31
click at [185, 154] on span "Select Year" at bounding box center [195, 161] width 121 height 17
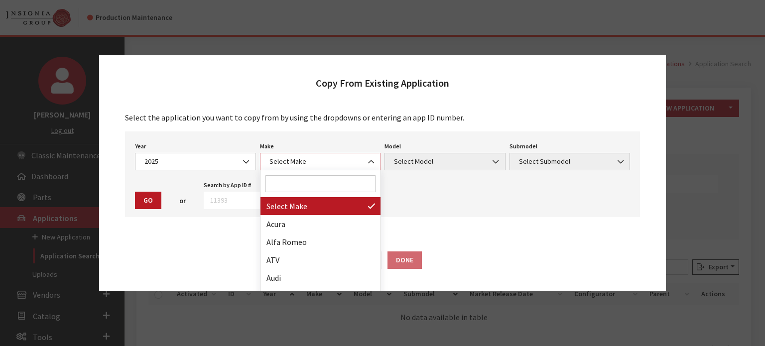
drag, startPoint x: 313, startPoint y: 167, endPoint x: 302, endPoint y: 177, distance: 15.2
click at [313, 167] on span "Select Make" at bounding box center [321, 161] width 108 height 10
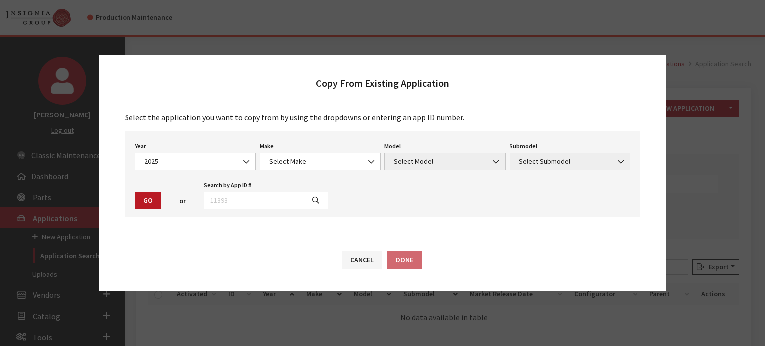
click at [232, 150] on div "Year Select Year 2026 2025 2024 2023 2022 2021 2020 2019 2018 2017 2016 2015 20…" at bounding box center [195, 155] width 125 height 31
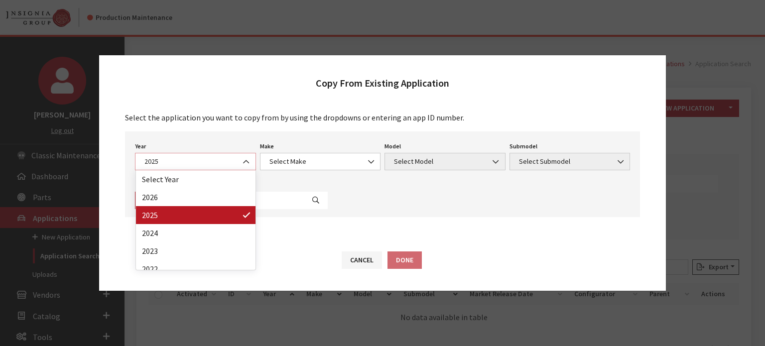
drag, startPoint x: 227, startPoint y: 165, endPoint x: 219, endPoint y: 218, distance: 53.5
click at [226, 169] on span "2025" at bounding box center [195, 161] width 121 height 17
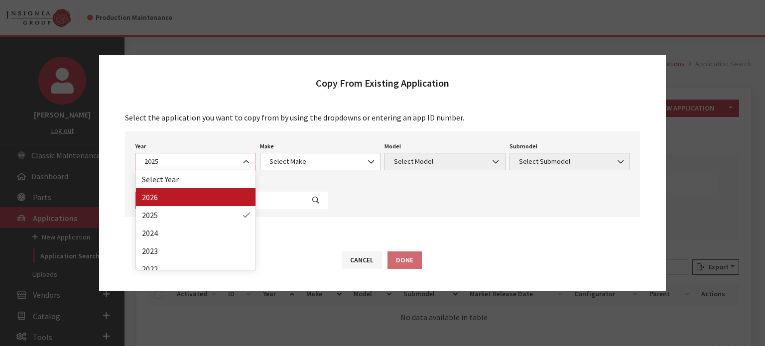
select select "44"
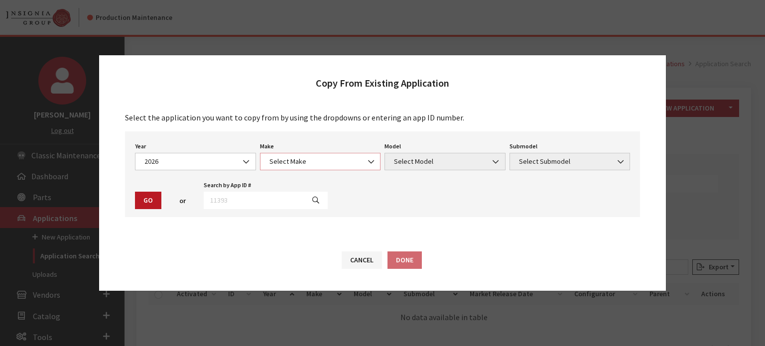
click at [338, 156] on span "Select Make" at bounding box center [321, 161] width 108 height 10
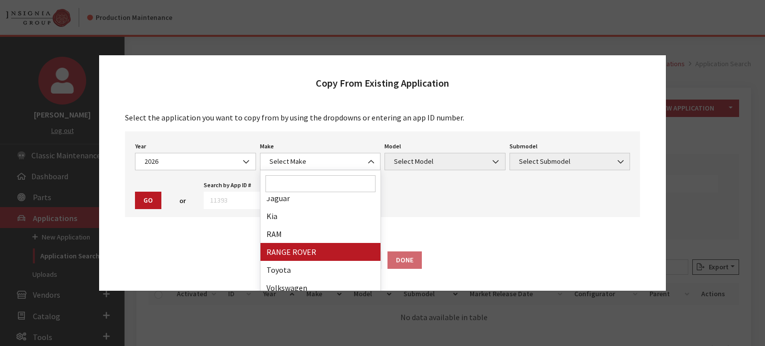
drag, startPoint x: 319, startPoint y: 249, endPoint x: 435, endPoint y: 163, distance: 144.6
select select "66"
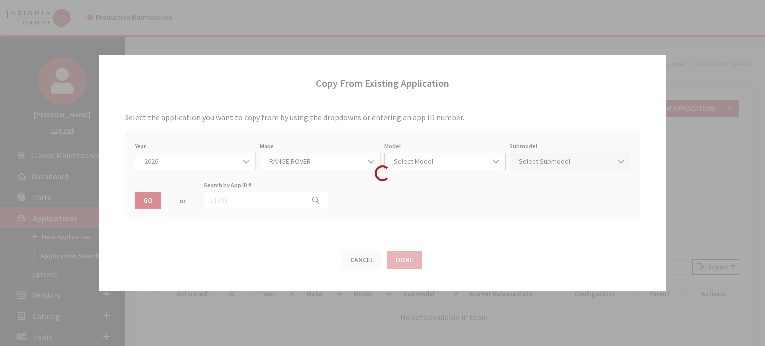
click at [437, 156] on span "Select Model" at bounding box center [445, 161] width 108 height 10
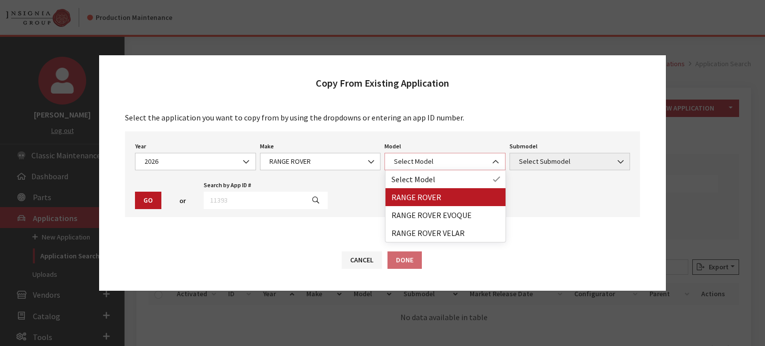
select select "1348"
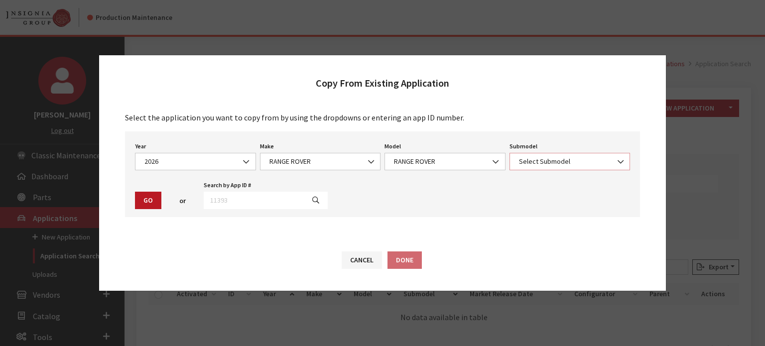
click at [559, 161] on span "Select Submodel" at bounding box center [570, 161] width 108 height 10
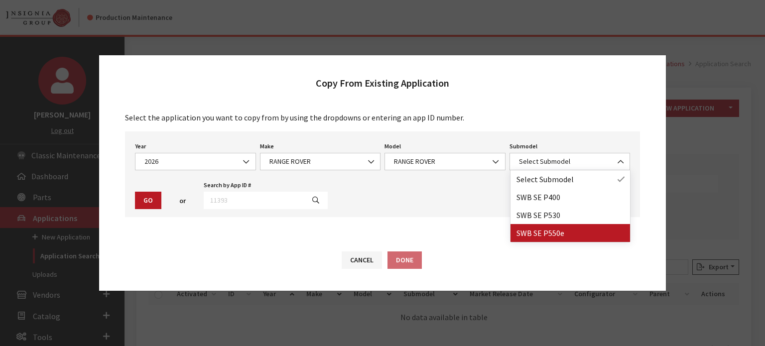
click at [559, 243] on span "Select Submodel SWB SE P400 SWB SE P530 SWB SE P550e" at bounding box center [570, 206] width 121 height 72
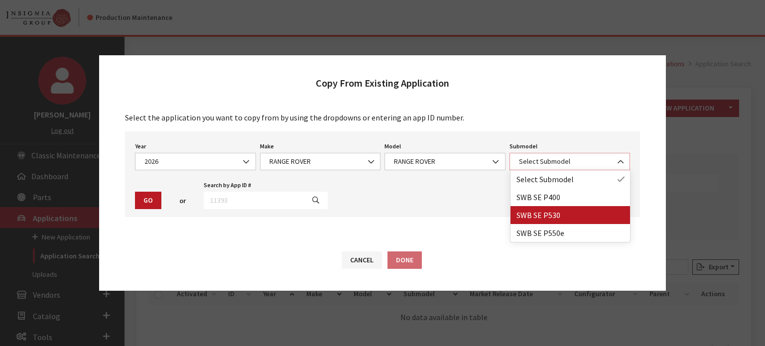
select select "3881"
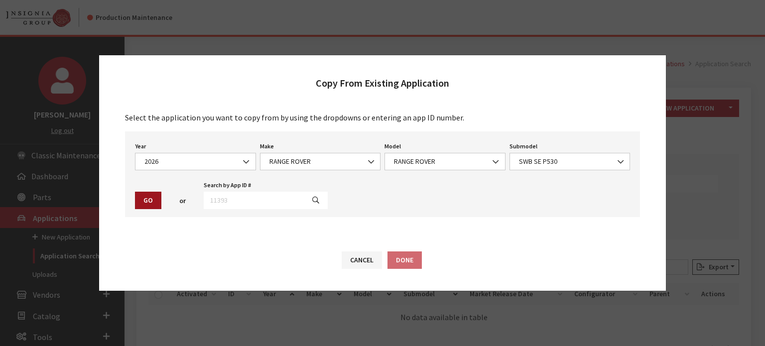
click at [154, 201] on button "Go" at bounding box center [148, 200] width 26 height 17
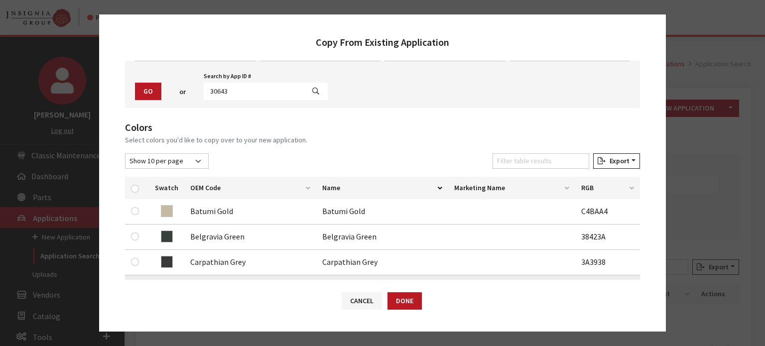
scroll to position [150, 0]
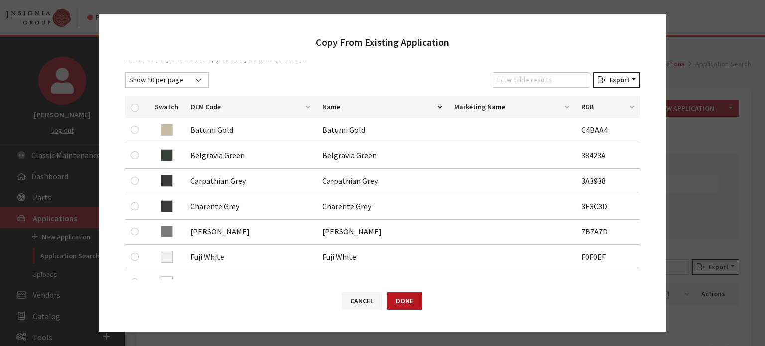
click at [137, 100] on th at bounding box center [137, 107] width 24 height 22
click at [135, 108] on input "checkbox" at bounding box center [135, 108] width 8 height 8
checkbox input "true"
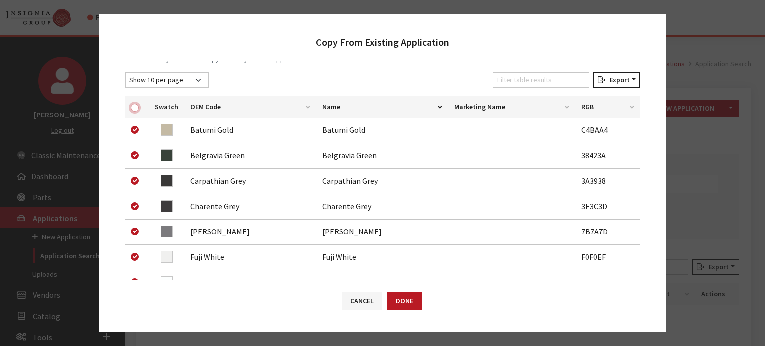
checkbox input "true"
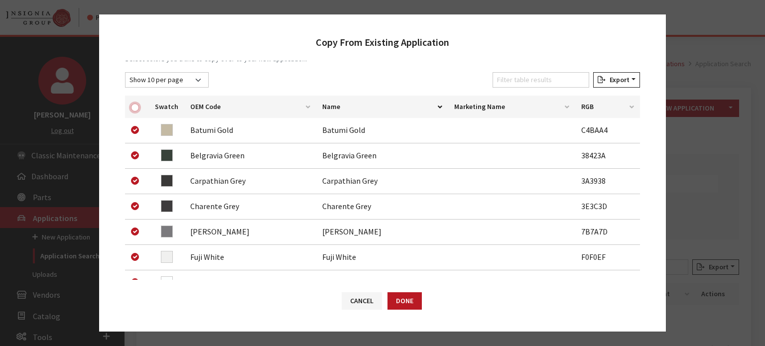
checkbox input "true"
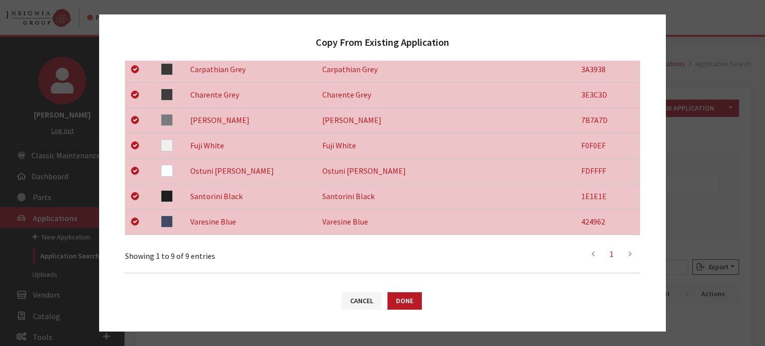
scroll to position [391, 0]
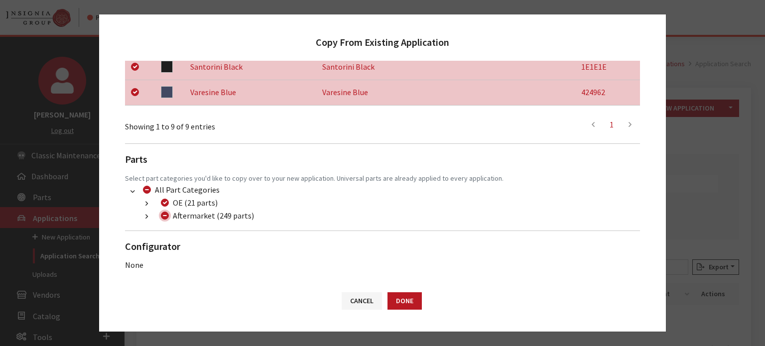
click at [168, 215] on input "Aftermarket (249 parts)" at bounding box center [165, 216] width 8 height 8
checkbox input "true"
click at [168, 215] on input "Aftermarket (249 parts)" at bounding box center [165, 216] width 8 height 8
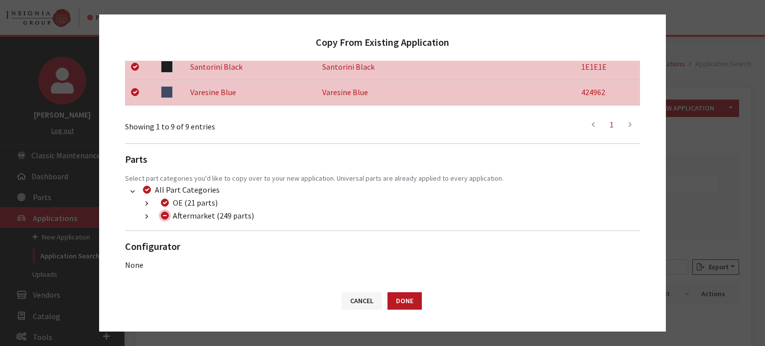
checkbox input "false"
click at [147, 222] on button "button" at bounding box center [146, 216] width 19 height 11
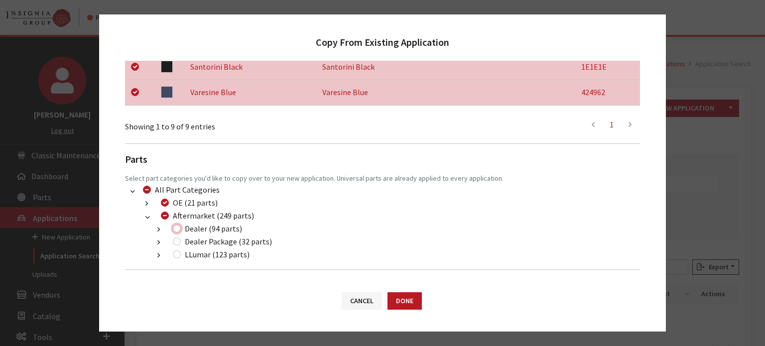
click at [173, 227] on input "Dealer (94 parts)" at bounding box center [177, 229] width 8 height 8
checkbox input "true"
click at [180, 244] on div "Dealer Package (32 parts)" at bounding box center [221, 242] width 102 height 12
drag, startPoint x: 179, startPoint y: 257, endPoint x: 172, endPoint y: 245, distance: 13.7
click at [179, 257] on input "LLumar (123 parts)" at bounding box center [177, 255] width 8 height 8
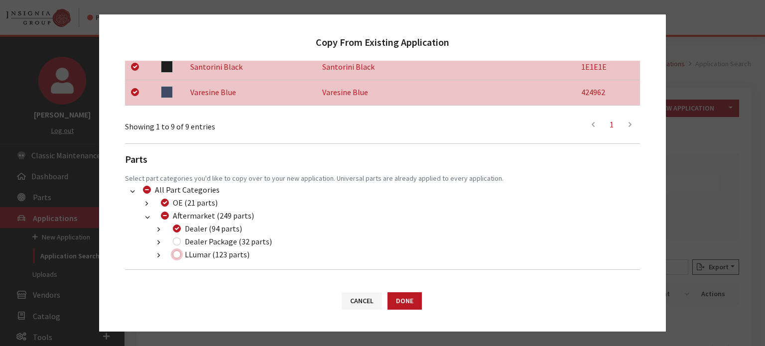
checkbox input "true"
click at [179, 243] on input "Dealer Package (32 parts)" at bounding box center [177, 242] width 8 height 8
checkbox input "true"
click at [409, 305] on button "Done" at bounding box center [405, 301] width 34 height 17
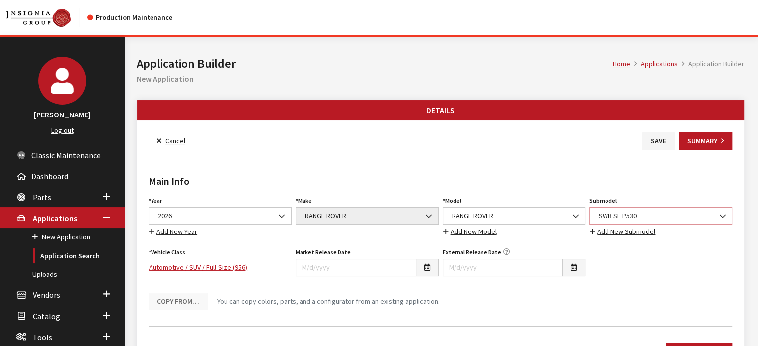
click at [677, 212] on span "SWB SE P530" at bounding box center [661, 216] width 130 height 10
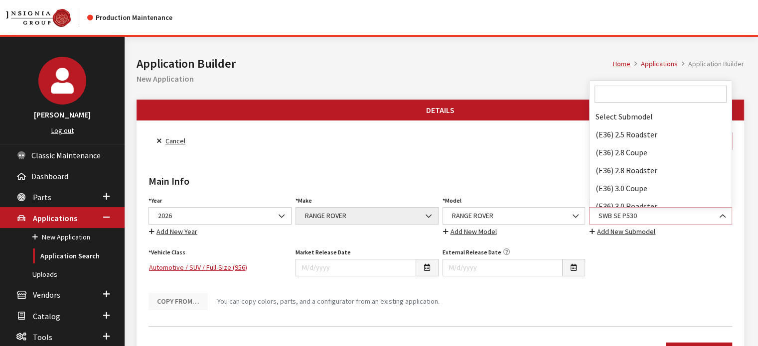
scroll to position [75044, 0]
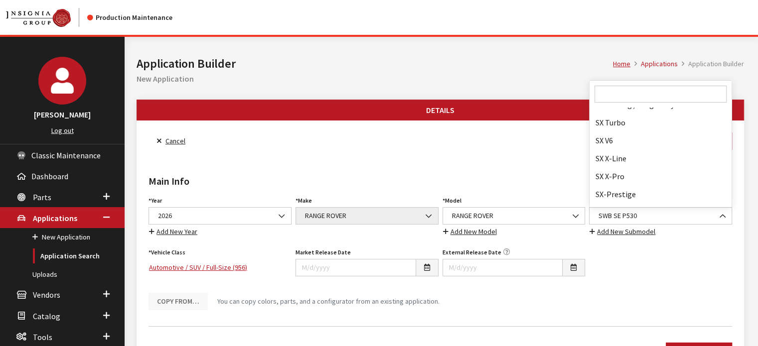
click at [633, 97] on input "Search" at bounding box center [661, 94] width 132 height 17
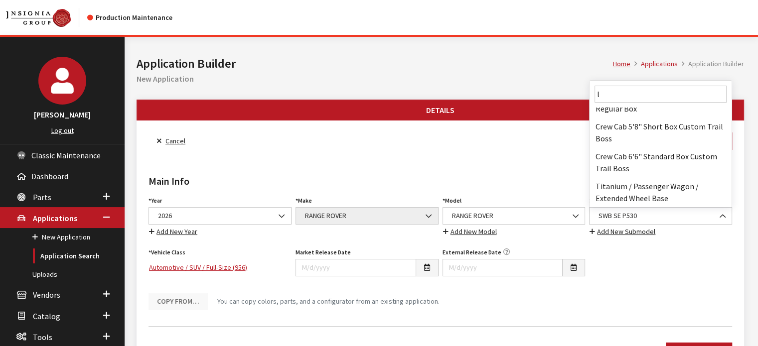
scroll to position [0, 0]
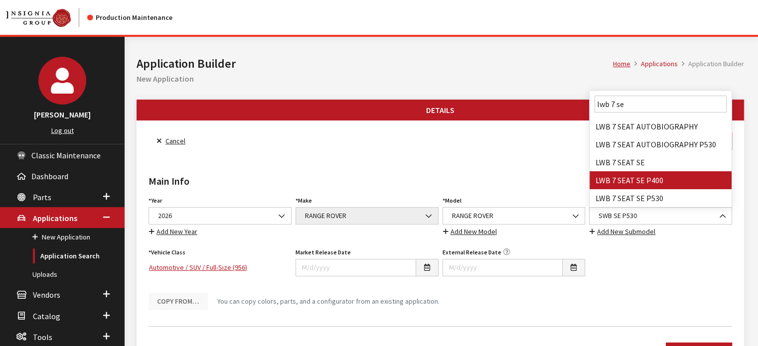
type input "lwb 7 se"
select select "3884"
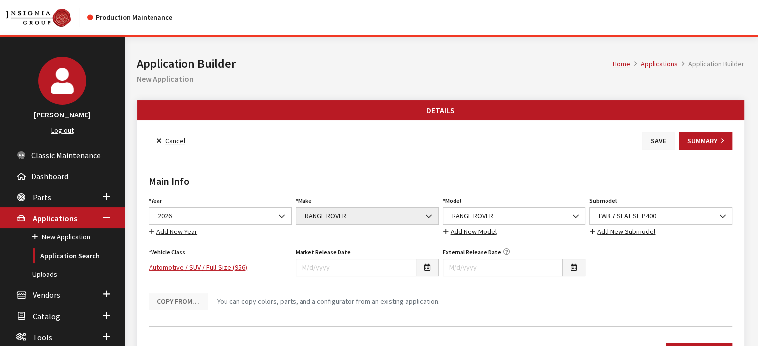
click at [664, 142] on button "Save" at bounding box center [658, 141] width 32 height 17
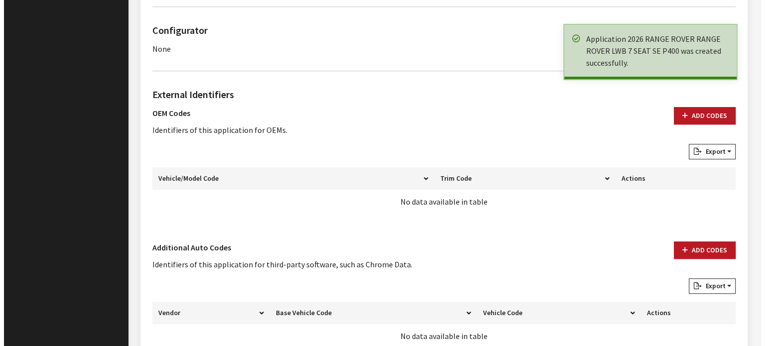
scroll to position [745, 0]
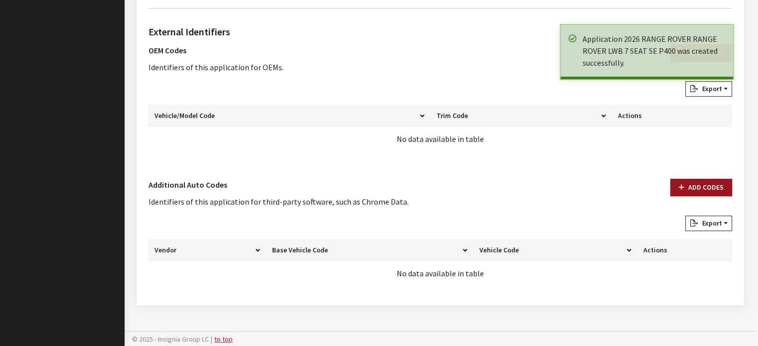
click at [707, 183] on button "Add Codes" at bounding box center [701, 187] width 62 height 17
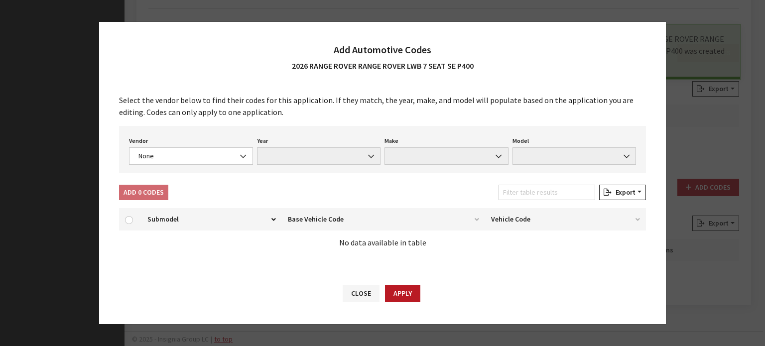
click at [186, 147] on div "Vendor None Chrome® Data Aftermarket Catalog Exchange Standard None" at bounding box center [191, 149] width 128 height 31
click at [193, 165] on div "Vendor None Chrome® Data Aftermarket Catalog Exchange Standard None Year None M…" at bounding box center [382, 149] width 527 height 47
click at [198, 155] on span "None" at bounding box center [191, 156] width 111 height 10
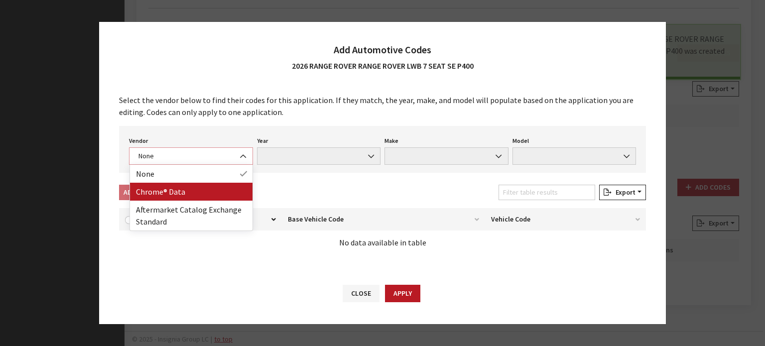
select select "4"
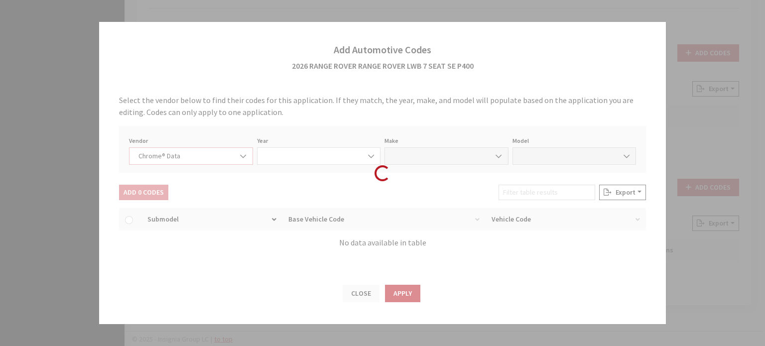
select select "2026"
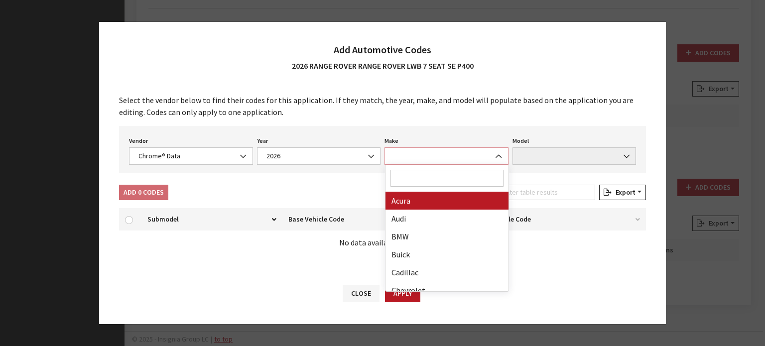
click at [458, 160] on span at bounding box center [447, 156] width 124 height 17
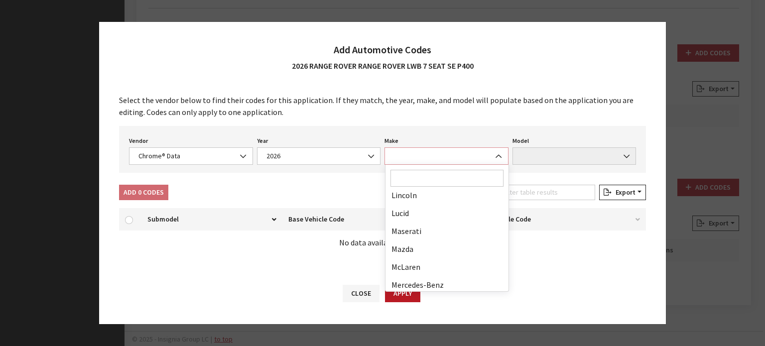
scroll to position [297, 0]
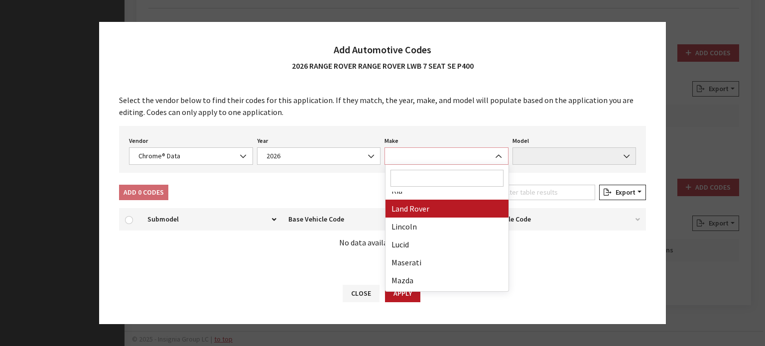
select select "23"
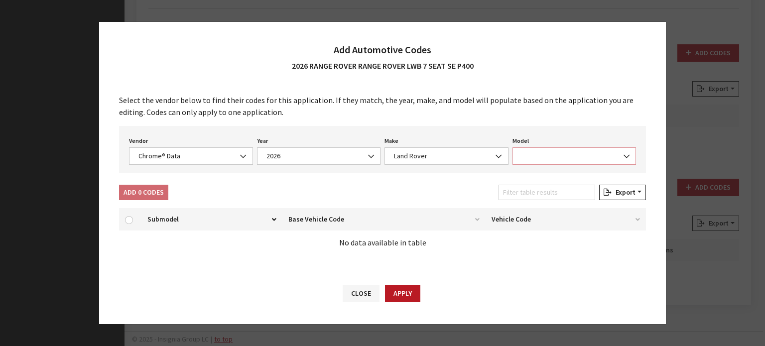
click at [535, 160] on span at bounding box center [575, 156] width 124 height 17
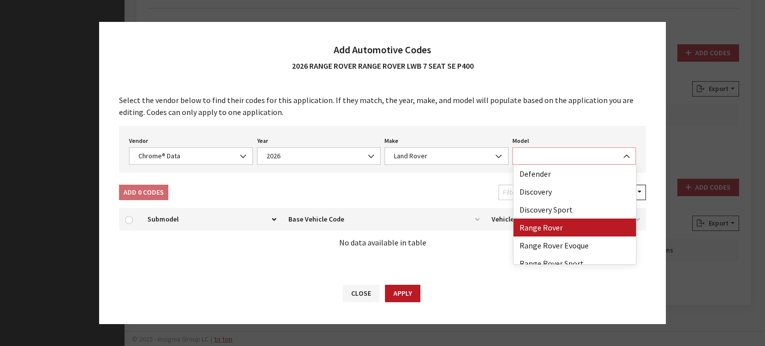
select select "73700"
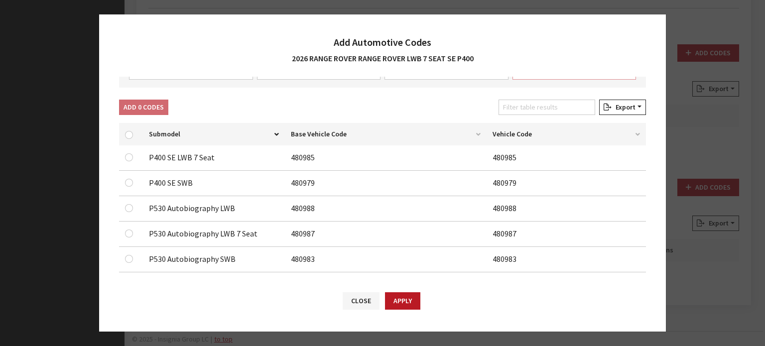
scroll to position [100, 0]
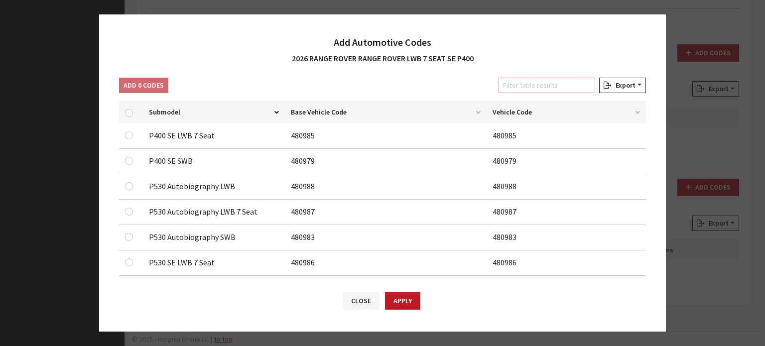
click at [542, 84] on input "Filter table results" at bounding box center [547, 85] width 97 height 15
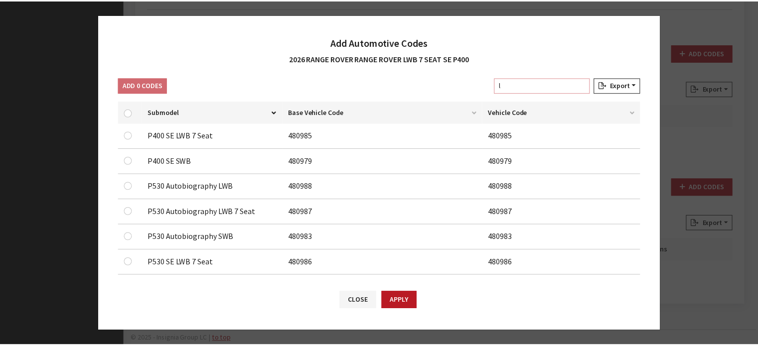
scroll to position [87, 0]
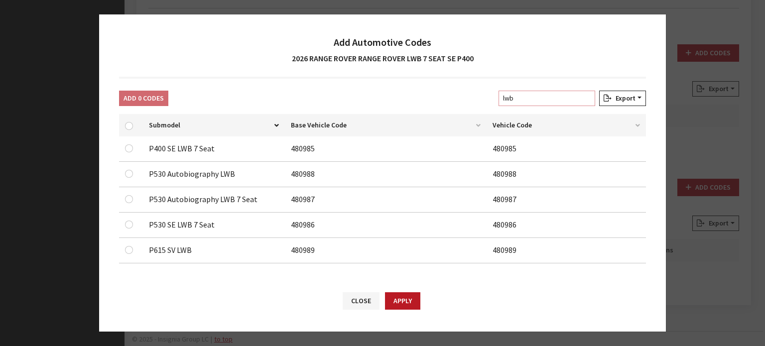
type input "lwb"
click at [168, 148] on td "P400 SE LWB 7 Seat" at bounding box center [214, 149] width 142 height 25
click at [126, 146] on input "checkbox" at bounding box center [129, 149] width 8 height 8
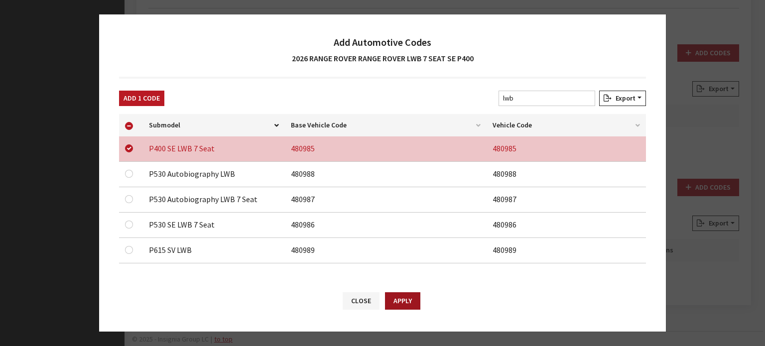
click at [408, 308] on button "Apply" at bounding box center [402, 301] width 35 height 17
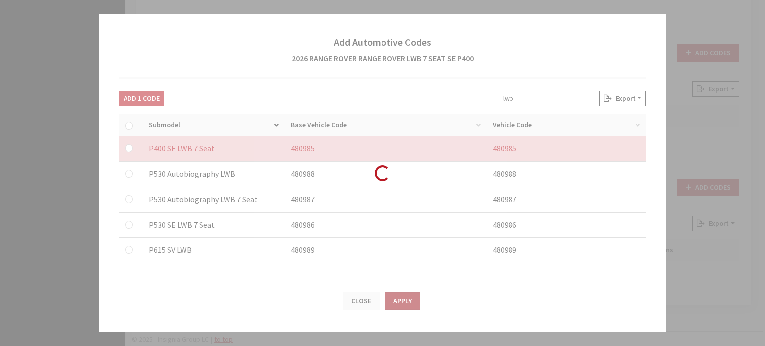
checkbox input "false"
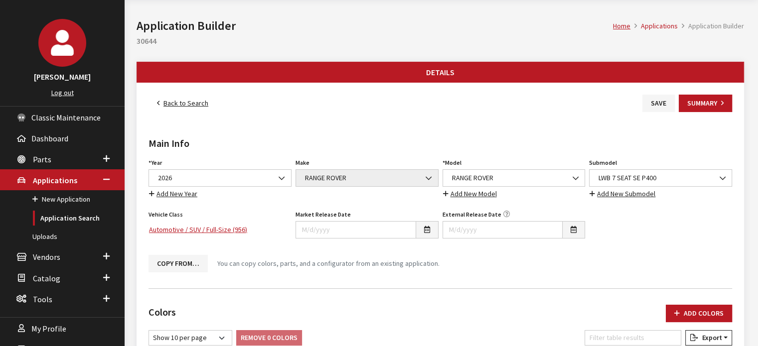
scroll to position [0, 0]
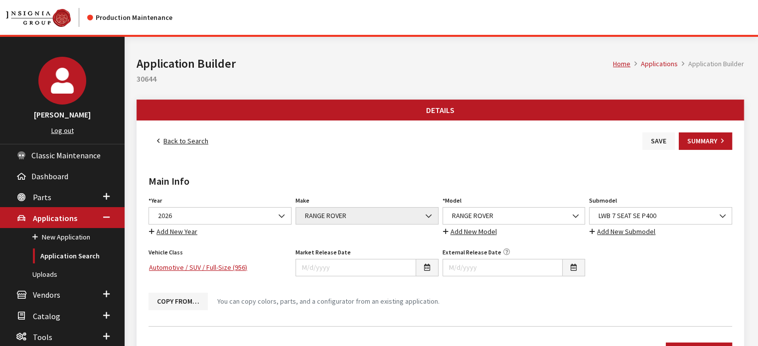
click at [645, 143] on button "Save" at bounding box center [658, 141] width 32 height 17
click at [193, 133] on link "Back to Search" at bounding box center [183, 141] width 68 height 17
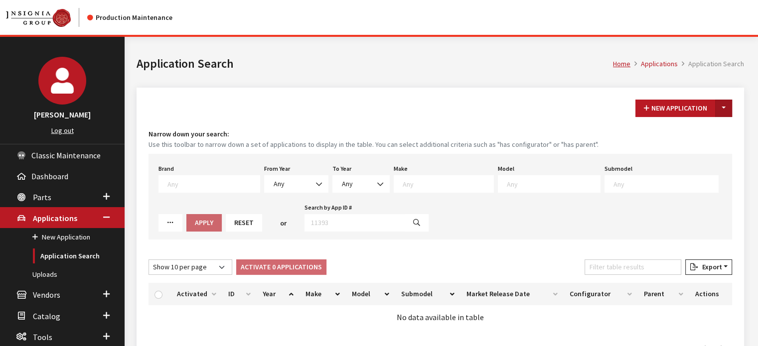
click at [730, 107] on button "Toggle Dropdown" at bounding box center [723, 108] width 17 height 17
click at [721, 124] on button "New From Existing..." at bounding box center [689, 129] width 86 height 17
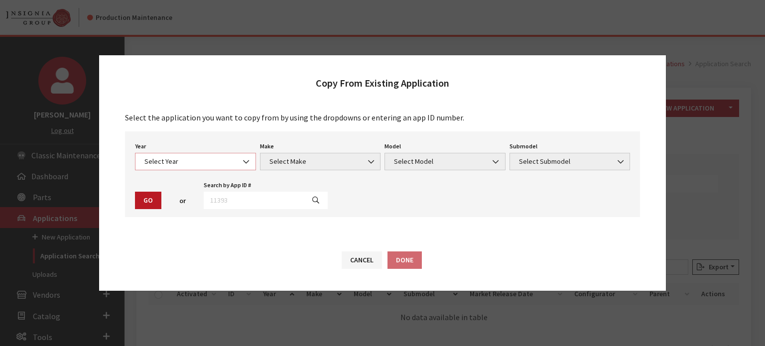
click at [220, 168] on span "Select Year" at bounding box center [195, 161] width 121 height 17
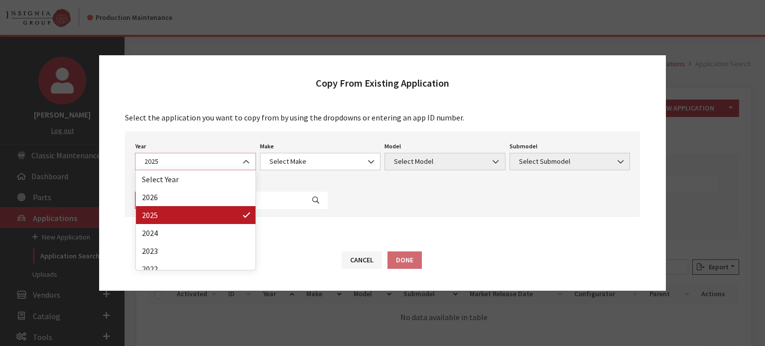
click at [231, 157] on span "2025" at bounding box center [196, 161] width 108 height 10
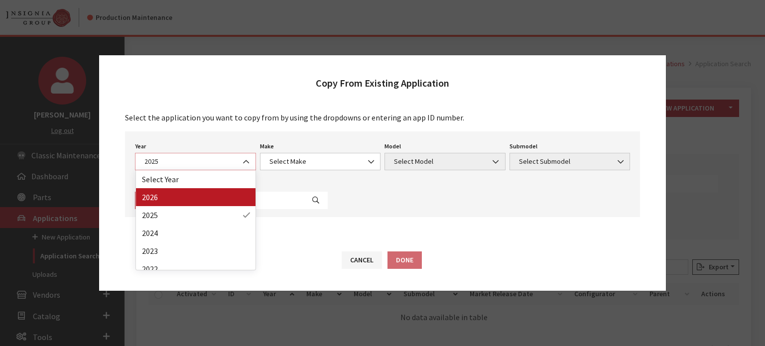
select select "44"
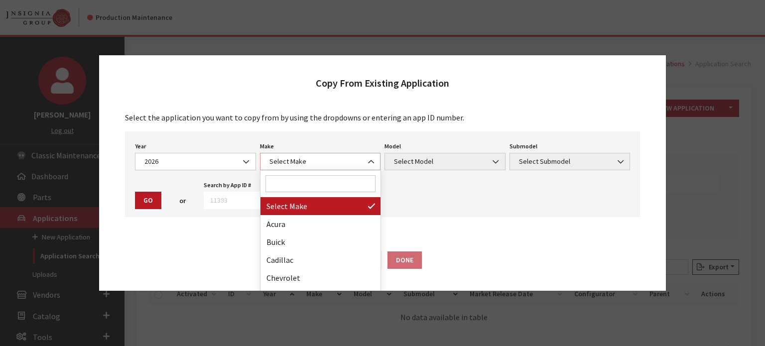
click at [324, 169] on span "Select Make" at bounding box center [320, 161] width 121 height 17
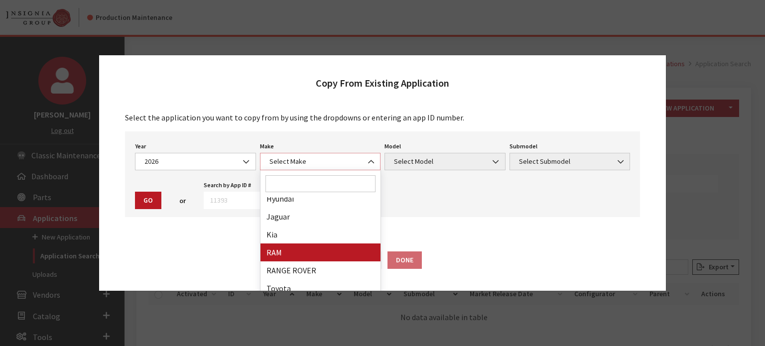
scroll to position [187, 0]
select select "66"
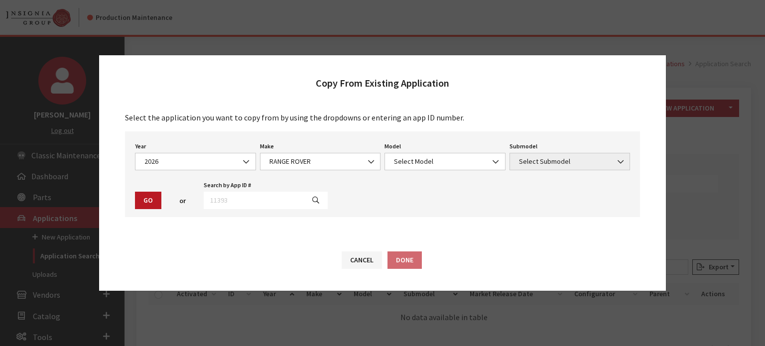
click at [430, 151] on div "Model Select Model RANGE ROVER RANGE ROVER EVOQUE RANGE ROVER VELAR Select Mode…" at bounding box center [445, 155] width 125 height 31
drag, startPoint x: 427, startPoint y: 161, endPoint x: 425, endPoint y: 168, distance: 7.1
click at [427, 161] on span "Select Model" at bounding box center [445, 161] width 108 height 10
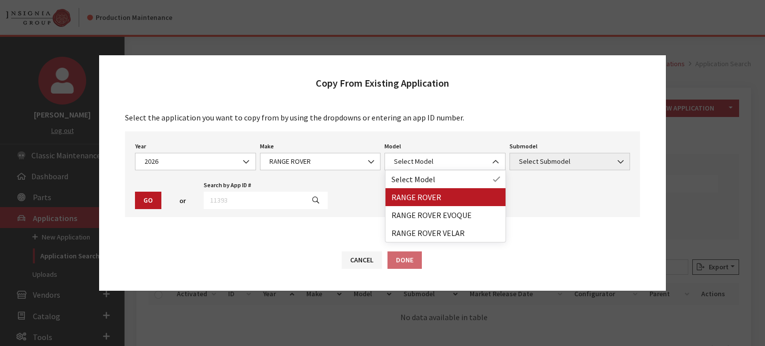
drag, startPoint x: 424, startPoint y: 204, endPoint x: 623, endPoint y: 175, distance: 201.4
select select "1348"
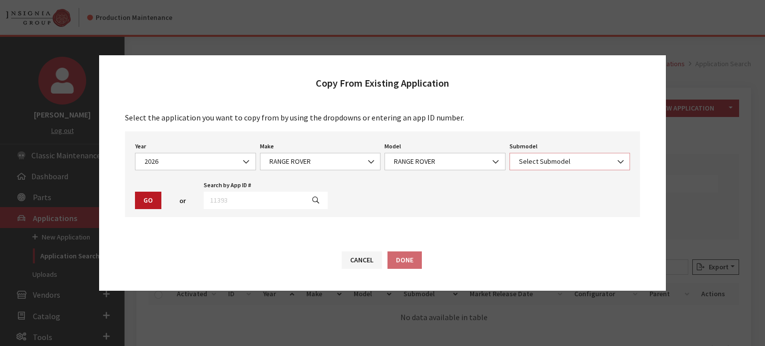
click at [611, 166] on span "Select Submodel" at bounding box center [570, 161] width 108 height 10
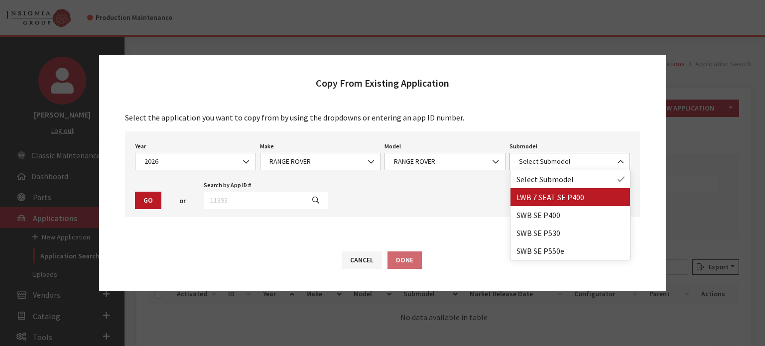
select select "3884"
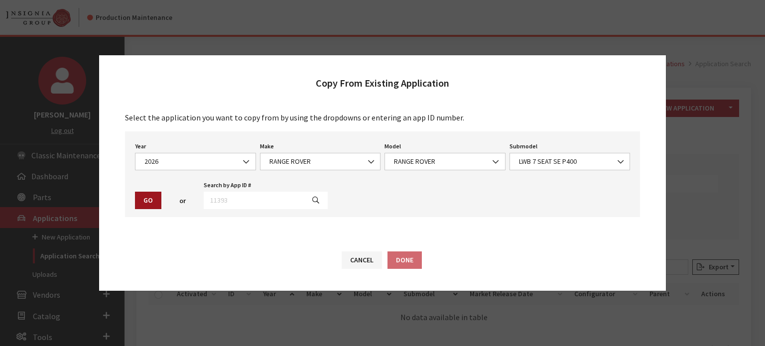
click at [144, 197] on button "Go" at bounding box center [148, 200] width 26 height 17
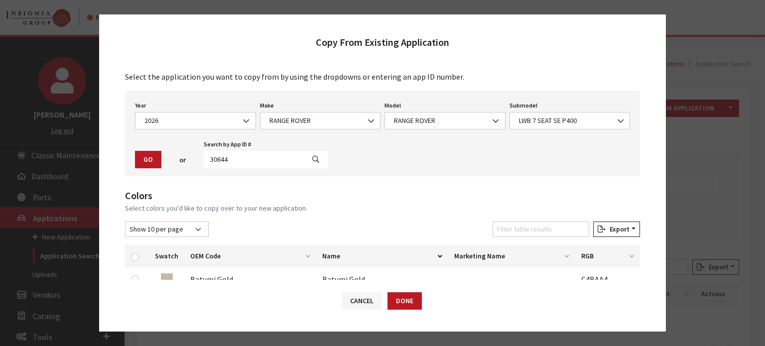
click at [137, 260] on div at bounding box center [137, 256] width 12 height 10
click at [138, 253] on input "checkbox" at bounding box center [135, 257] width 8 height 8
checkbox input "true"
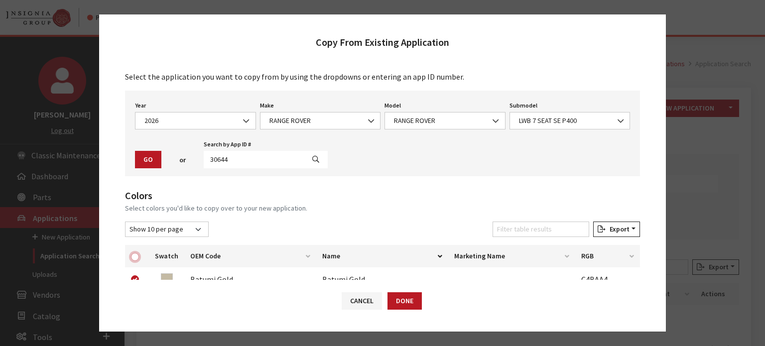
checkbox input "true"
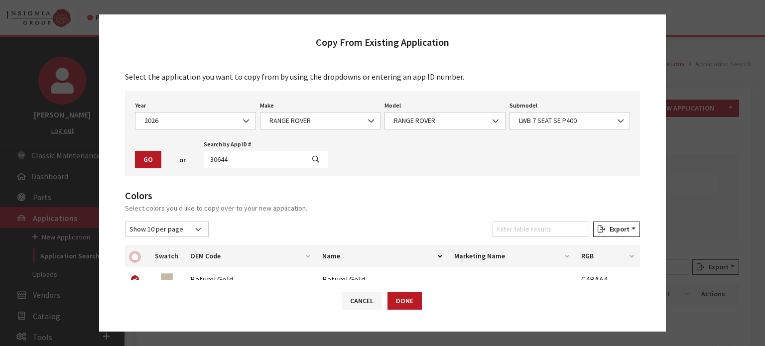
checkbox input "true"
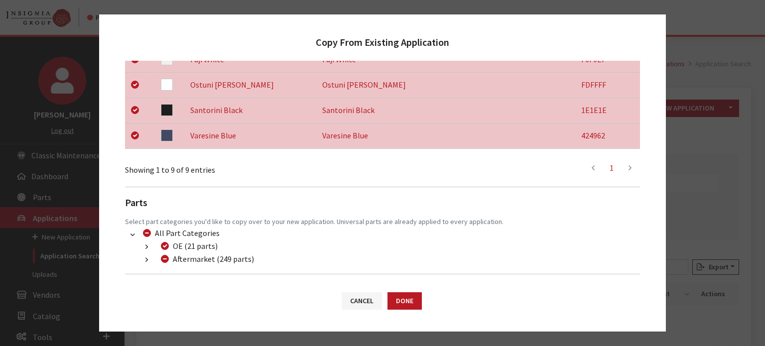
scroll to position [391, 0]
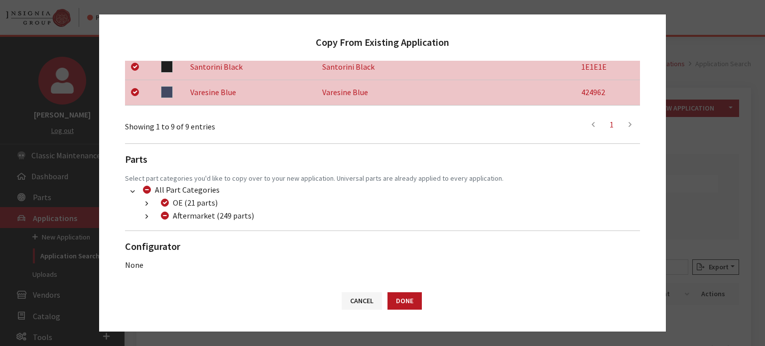
click at [186, 217] on label "Aftermarket (249 parts)" at bounding box center [213, 216] width 81 height 12
click at [169, 217] on input "Aftermarket (249 parts)" at bounding box center [165, 216] width 8 height 8
checkbox input "true"
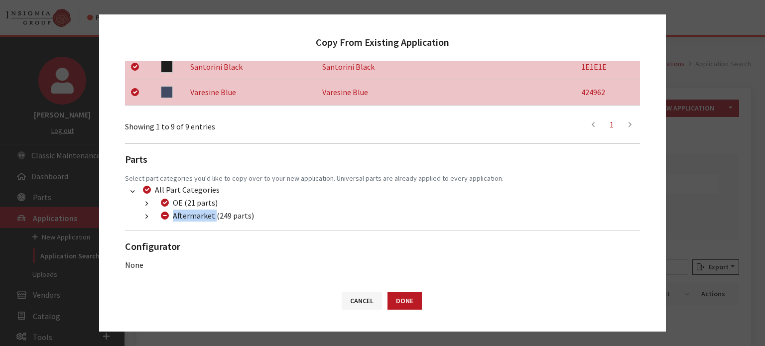
click at [186, 217] on label "Aftermarket (249 parts)" at bounding box center [213, 216] width 81 height 12
click at [169, 217] on input "Aftermarket (249 parts)" at bounding box center [165, 216] width 8 height 8
checkbox input "false"
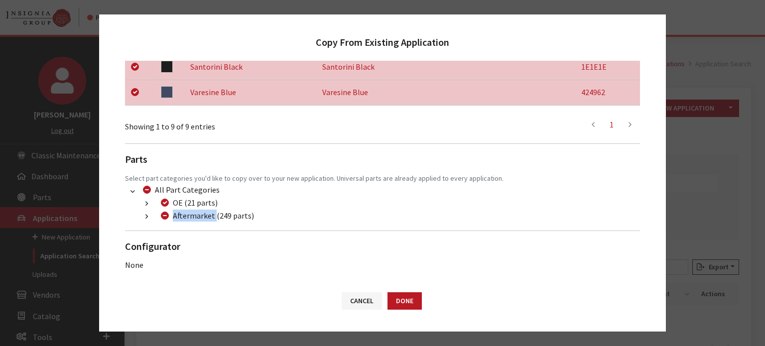
checkbox input "false"
click at [150, 216] on button "button" at bounding box center [146, 216] width 19 height 11
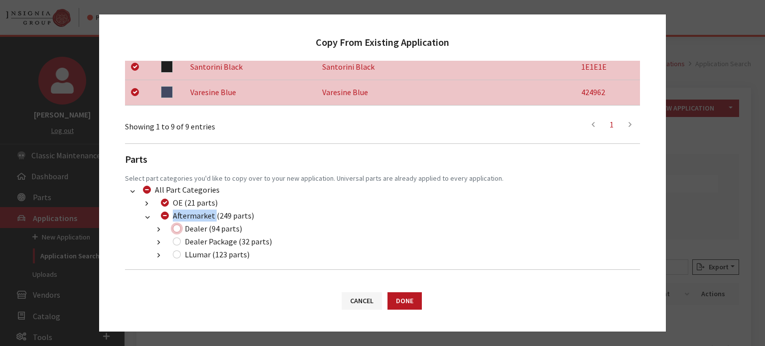
drag, startPoint x: 178, startPoint y: 228, endPoint x: 179, endPoint y: 247, distance: 19.0
click at [178, 228] on input "Dealer (94 parts)" at bounding box center [177, 229] width 8 height 8
checkbox input "true"
click at [179, 247] on li "Dealer Package (32 parts) (200) Dealer 2019 Packages (28 parts) (222) Dealer 24…" at bounding box center [394, 242] width 491 height 13
click at [179, 245] on div "Dealer Package (32 parts)" at bounding box center [221, 242] width 102 height 12
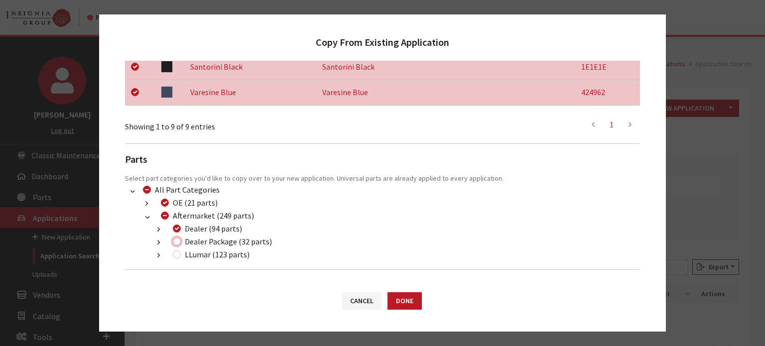
click at [177, 241] on input "Dealer Package (32 parts)" at bounding box center [177, 242] width 8 height 8
checkbox input "true"
click at [179, 253] on input "LLumar (123 parts)" at bounding box center [177, 255] width 8 height 8
checkbox input "true"
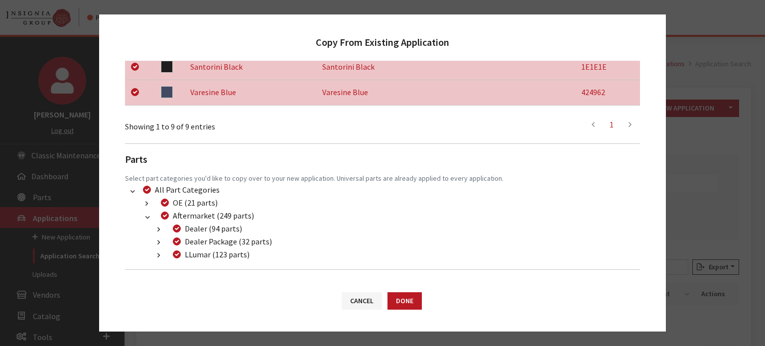
drag, startPoint x: 425, startPoint y: 306, endPoint x: 417, endPoint y: 305, distance: 8.0
click at [424, 306] on div "Cancel Done" at bounding box center [382, 306] width 567 height 52
click at [417, 305] on button "Done" at bounding box center [405, 301] width 34 height 17
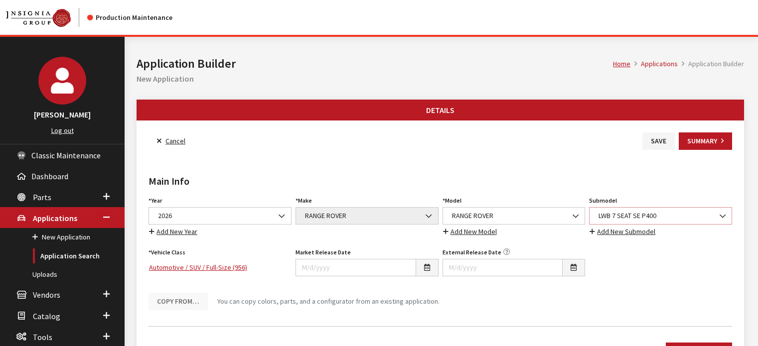
click at [657, 218] on span "LWB 7 SEAT SE P400" at bounding box center [661, 216] width 130 height 10
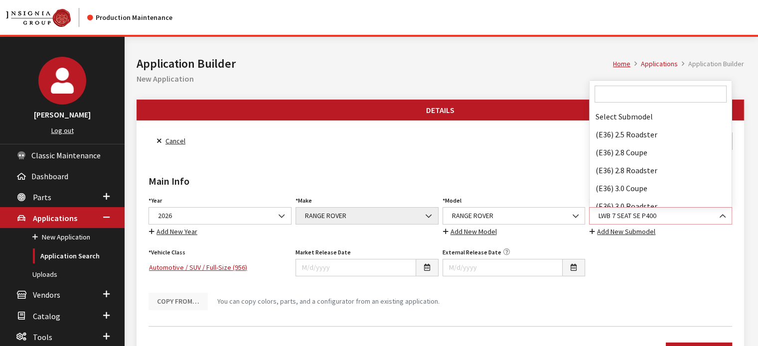
scroll to position [49826, 0]
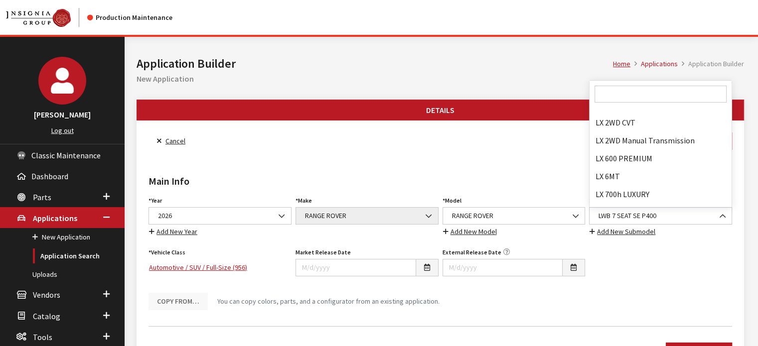
click at [627, 91] on input "Search" at bounding box center [661, 94] width 132 height 17
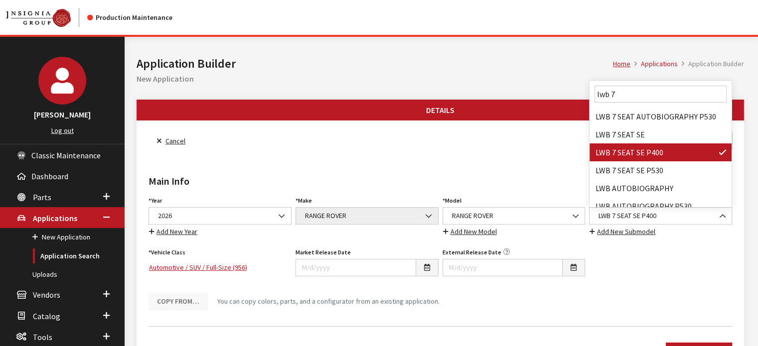
scroll to position [0, 0]
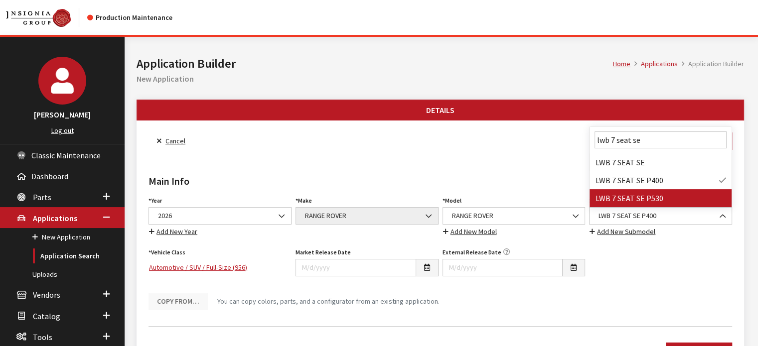
type input "lwb 7 seat se"
select select "3885"
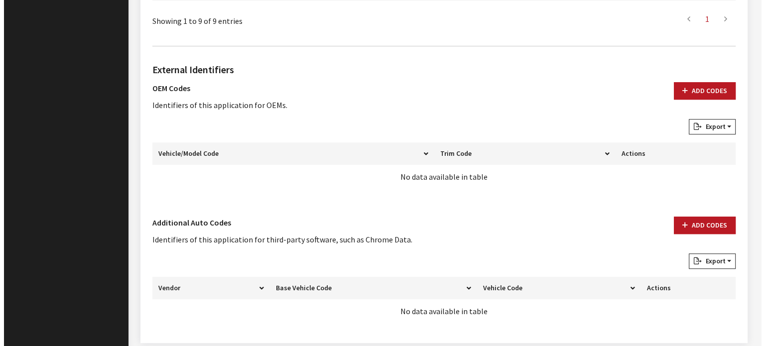
scroll to position [681, 0]
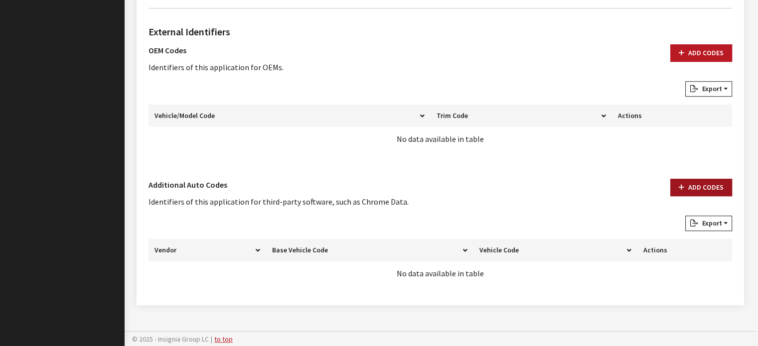
click at [693, 181] on button "Add Codes" at bounding box center [701, 187] width 62 height 17
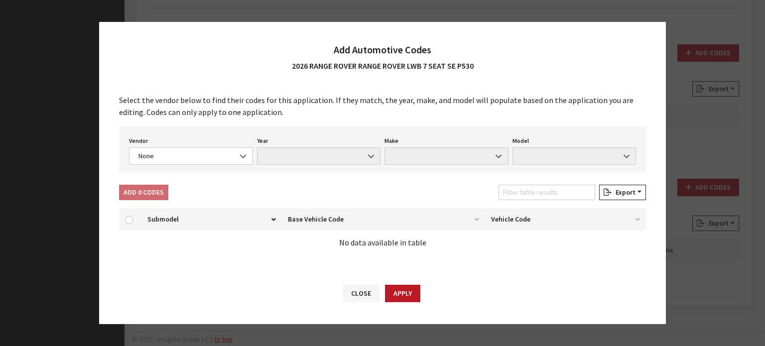
click at [225, 185] on div "Add 0 Codes Filter table results Export Excel CSV Print" at bounding box center [382, 194] width 531 height 19
click at [227, 145] on div "Vendor None Chrome® Data Aftermarket Catalog Exchange Standard None" at bounding box center [191, 149] width 128 height 31
click span "None"
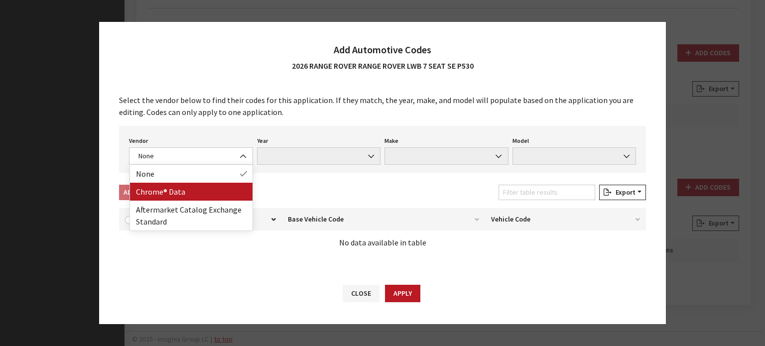
drag, startPoint x: 223, startPoint y: 183, endPoint x: 222, endPoint y: 193, distance: 10.0
select select "4"
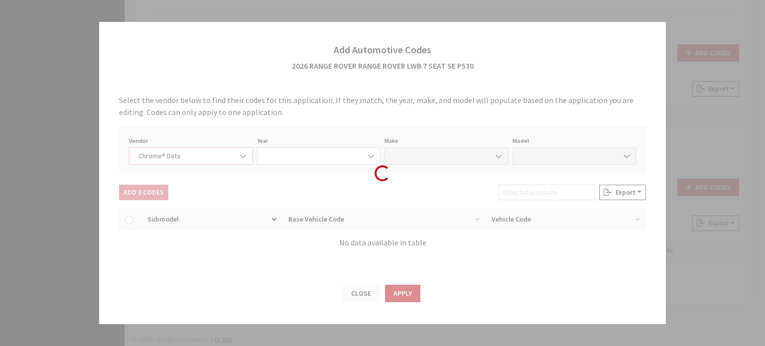
select select "2026"
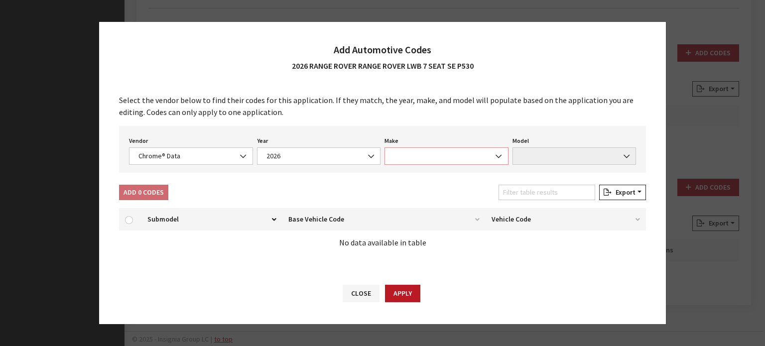
click span
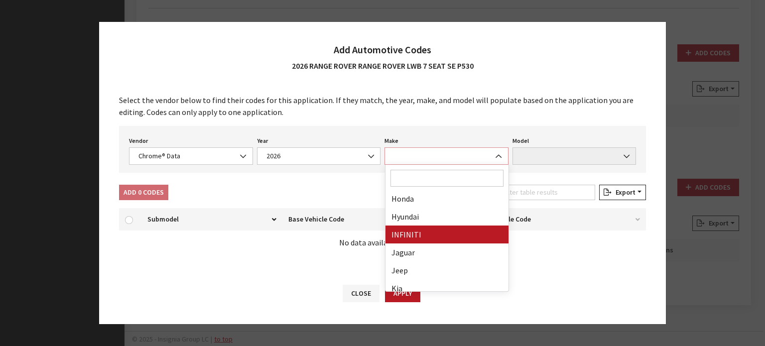
scroll to position [249, 0]
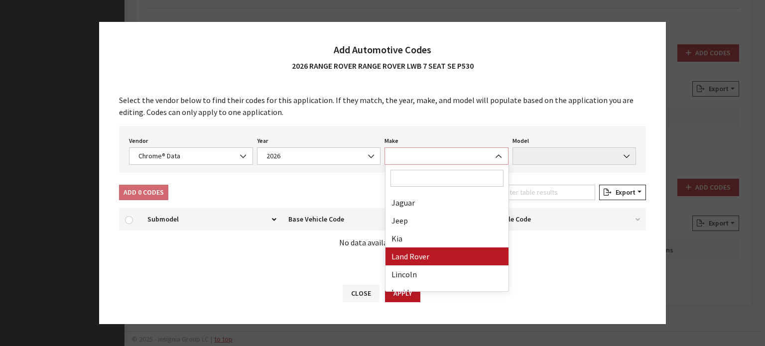
select select "23"
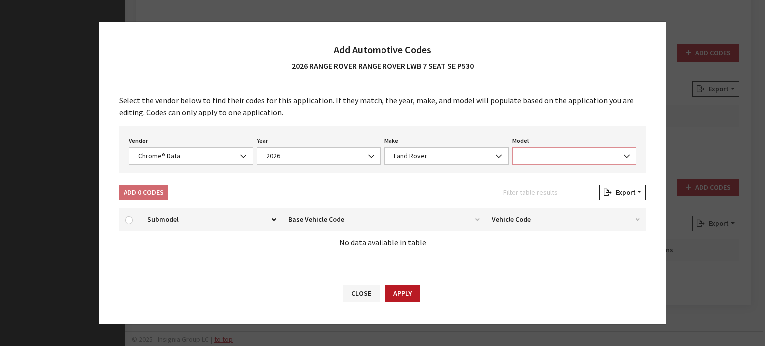
click span
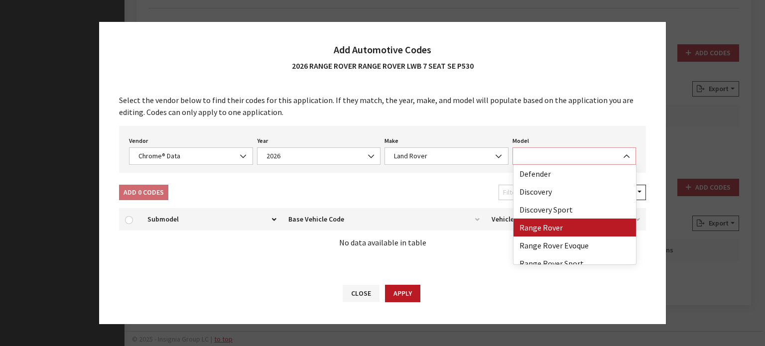
select select "73700"
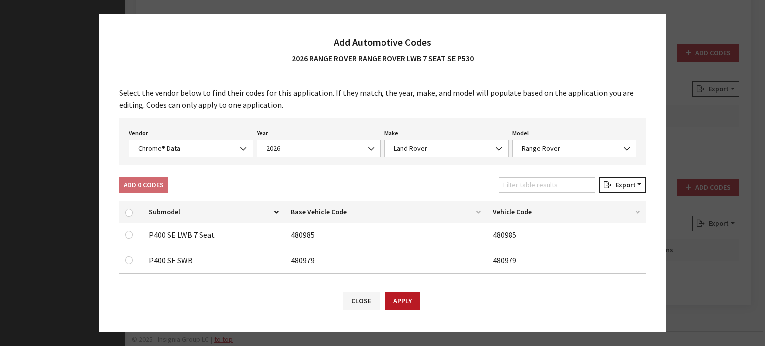
click div "Available Automotive Codes: Submodel Base Vehicle Code Vehicle Code P400 SE LWB…"
click input "Filter table results"
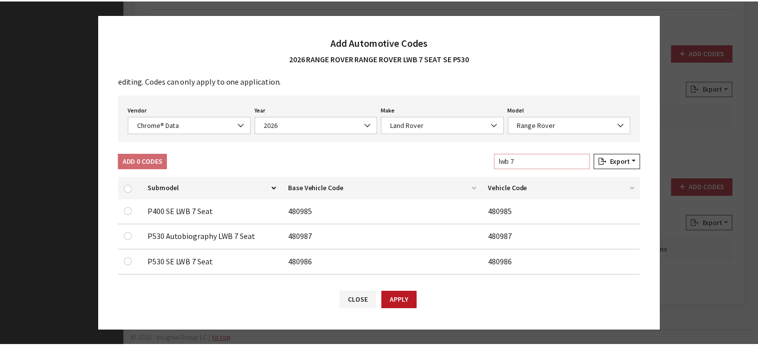
scroll to position [36, 0]
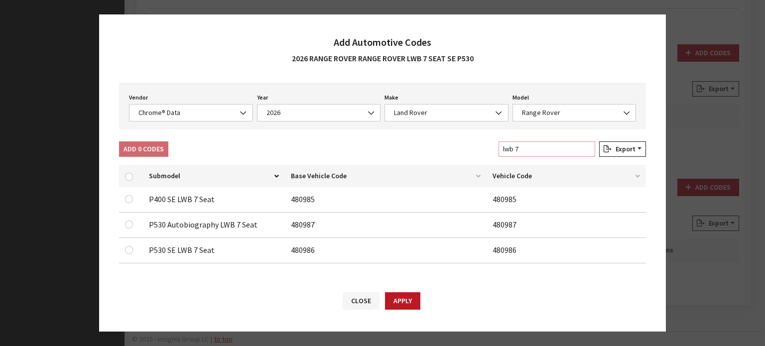
type input "lwb 7"
click td "P530 Autobiography LWB 7 Seat"
click td "P530 SE LWB 7 Seat"
click input "checkbox"
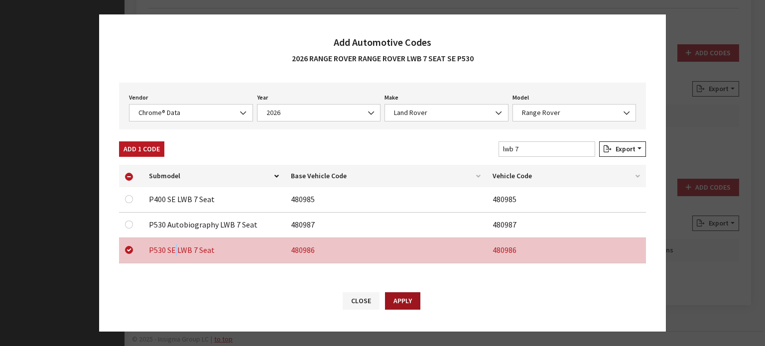
click button "Apply"
checkbox input "false"
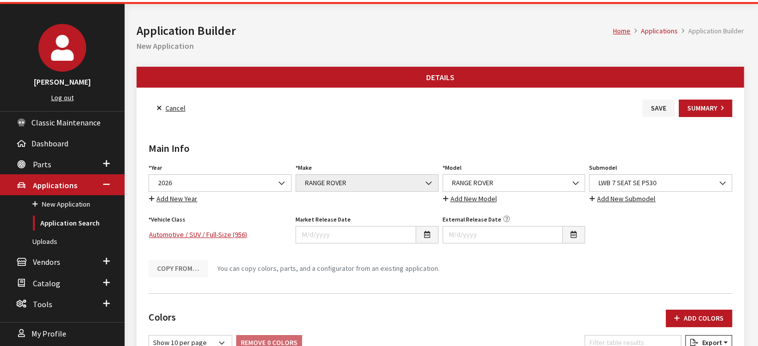
scroll to position [0, 0]
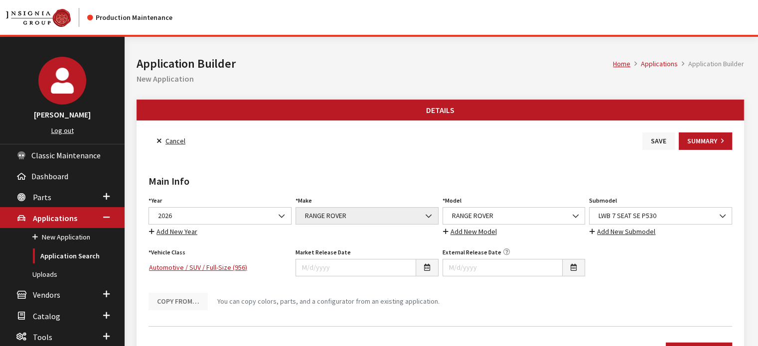
click button "Save"
click at [177, 140] on link "Back to Search" at bounding box center [183, 141] width 68 height 17
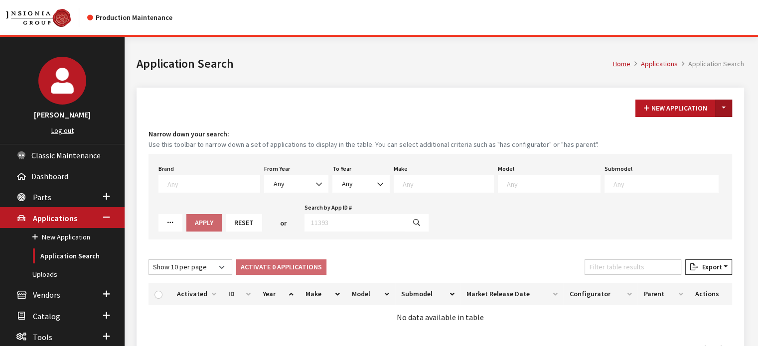
click at [720, 106] on button "Toggle Dropdown" at bounding box center [723, 108] width 17 height 17
click at [706, 131] on button "New From Existing..." at bounding box center [689, 129] width 86 height 17
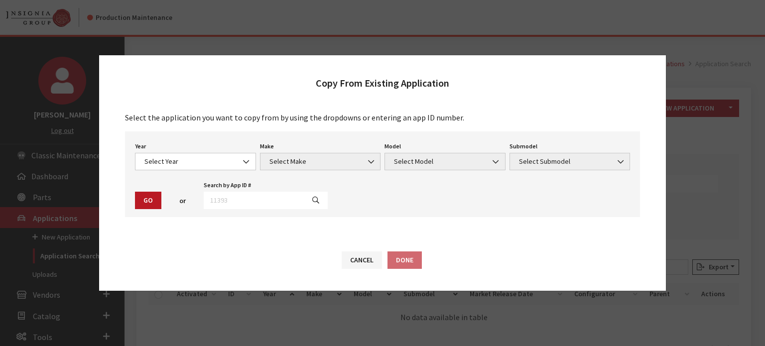
drag, startPoint x: 185, startPoint y: 185, endPoint x: 190, endPoint y: 171, distance: 14.3
click at [185, 183] on div "Year Select Year [DATE] 2025 2024 2023 2022 2021 2020 2019 2018 2017 2016 2015 …" at bounding box center [382, 175] width 515 height 86
click at [191, 168] on span "Select Year" at bounding box center [195, 161] width 121 height 17
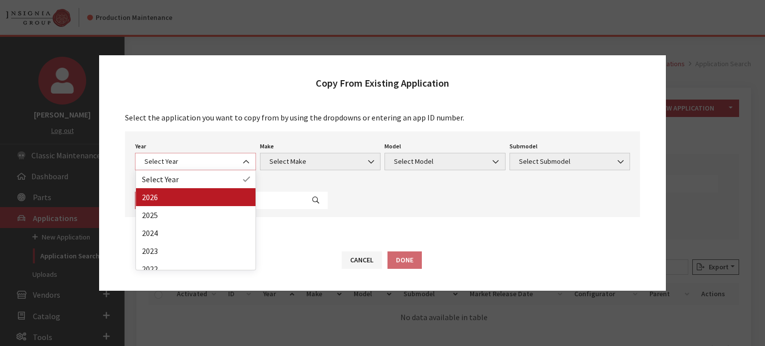
select select "44"
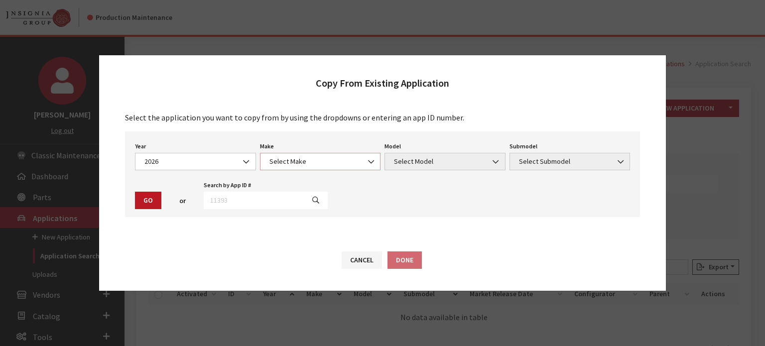
click at [338, 169] on span "Select Make" at bounding box center [320, 161] width 121 height 17
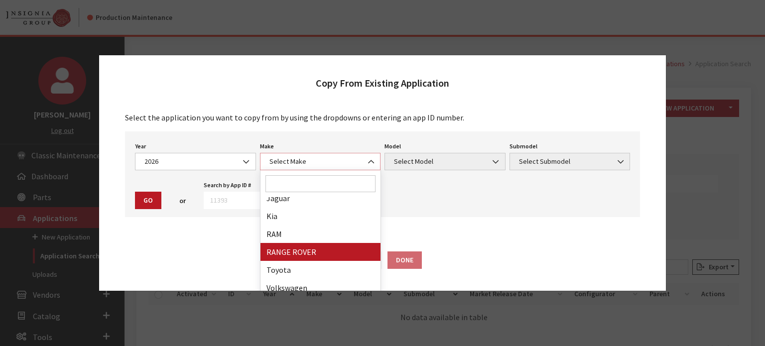
select select "66"
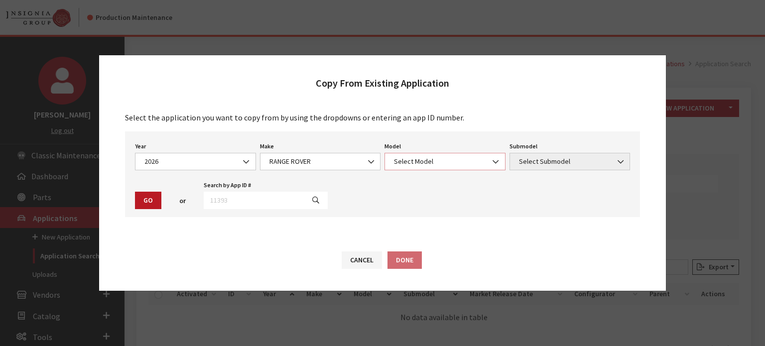
click at [431, 165] on span "Select Model" at bounding box center [445, 161] width 108 height 10
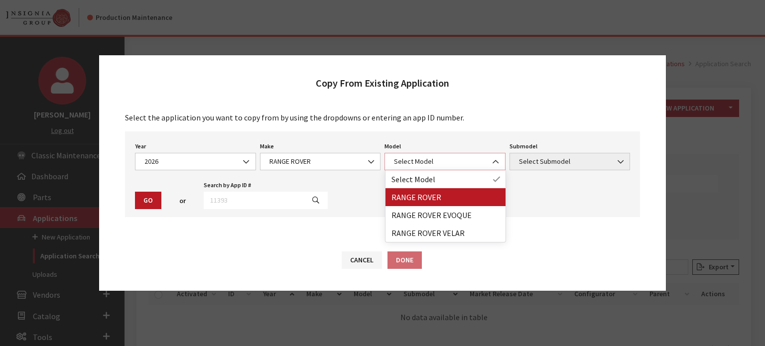
select select "1348"
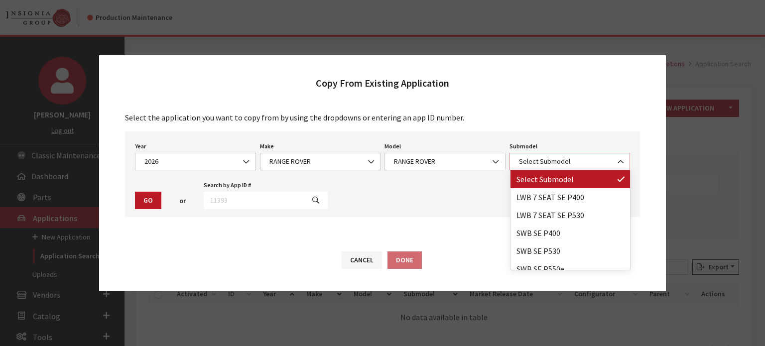
click at [582, 156] on span "Select Submodel" at bounding box center [570, 161] width 108 height 10
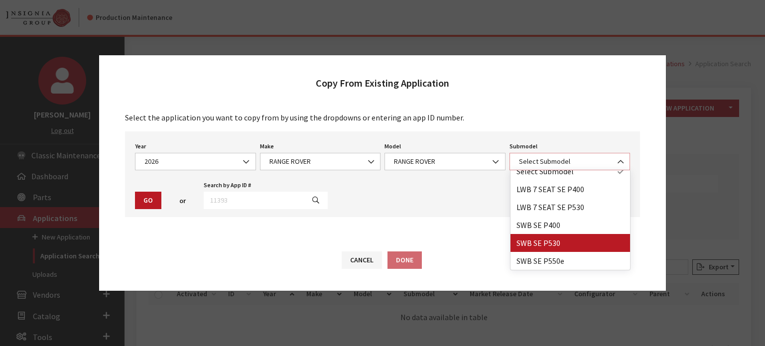
scroll to position [0, 0]
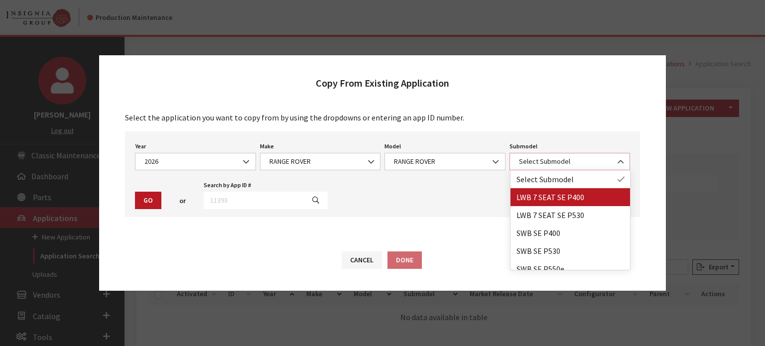
select select "3884"
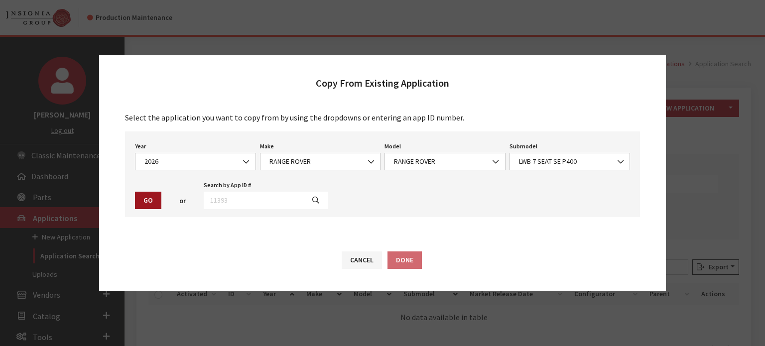
click at [152, 202] on button "Go" at bounding box center [148, 200] width 26 height 17
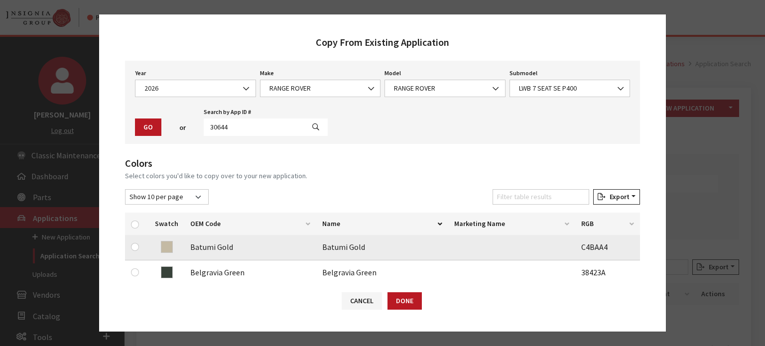
scroll to position [50, 0]
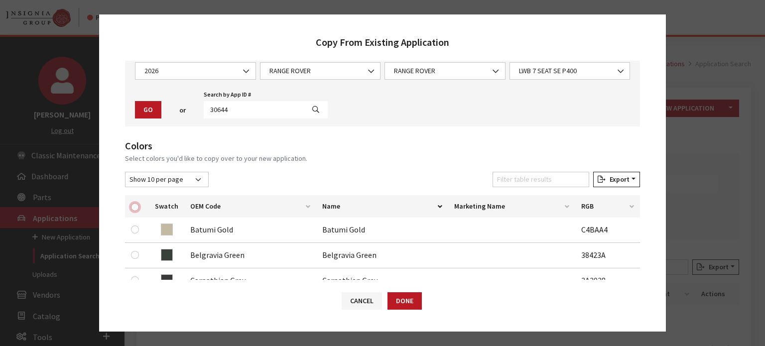
click at [136, 205] on input "checkbox" at bounding box center [135, 207] width 8 height 8
checkbox input "true"
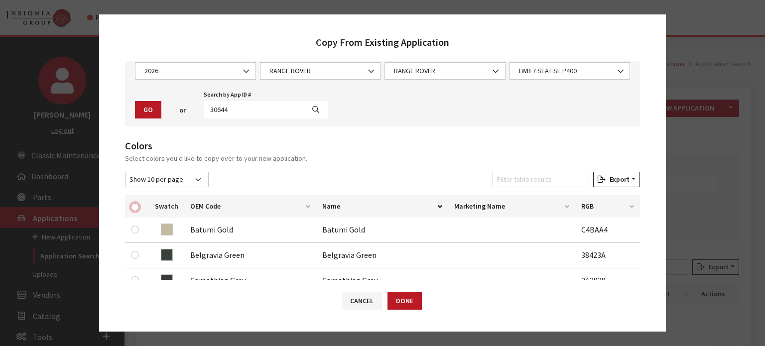
checkbox input "true"
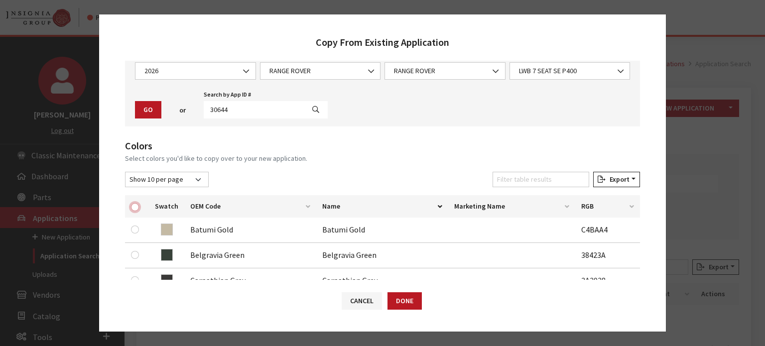
checkbox input "true"
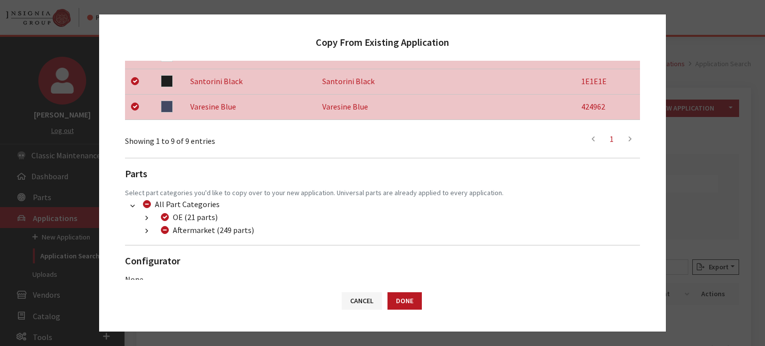
scroll to position [391, 0]
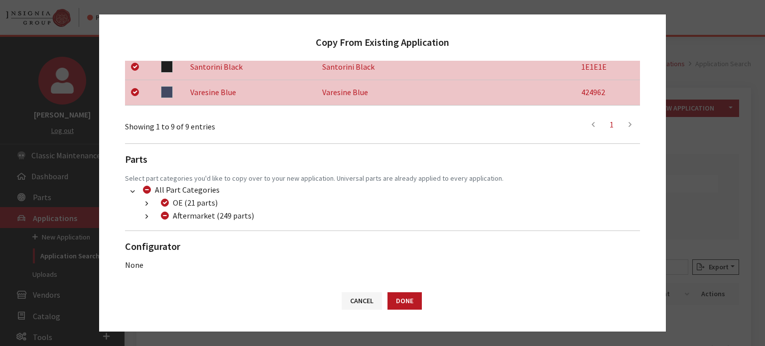
click at [143, 213] on button "button" at bounding box center [146, 216] width 19 height 11
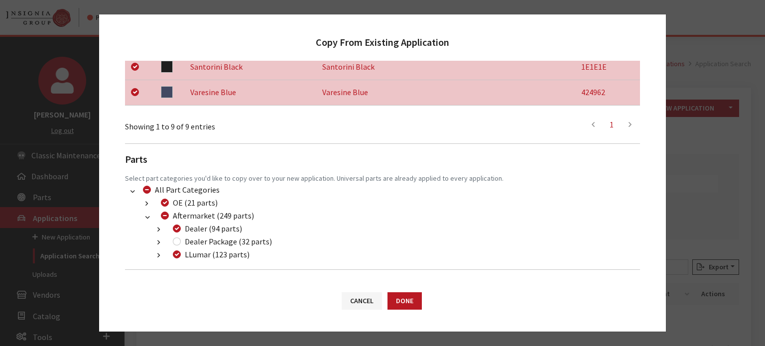
click at [201, 241] on label "Dealer Package (32 parts)" at bounding box center [228, 242] width 87 height 12
click at [181, 241] on input "Dealer Package (32 parts)" at bounding box center [177, 242] width 8 height 8
checkbox input "true"
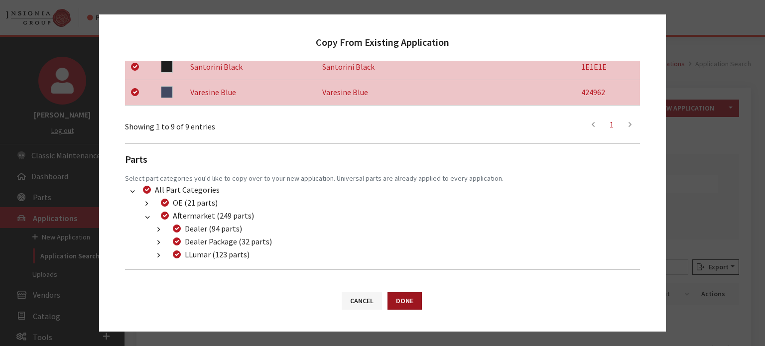
click at [406, 308] on button "Done" at bounding box center [405, 301] width 34 height 17
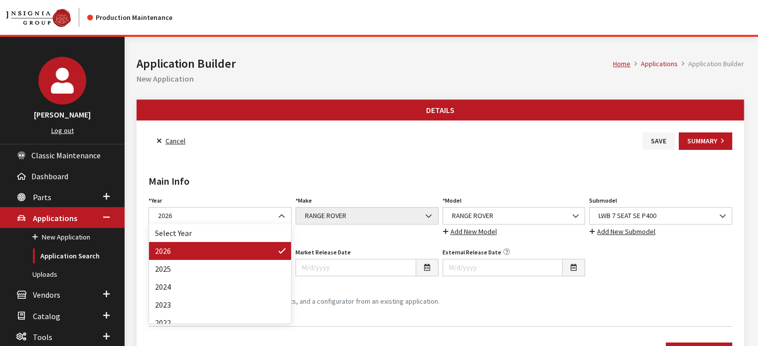
click at [616, 217] on span "LWB 7 SEAT SE P400" at bounding box center [661, 216] width 130 height 10
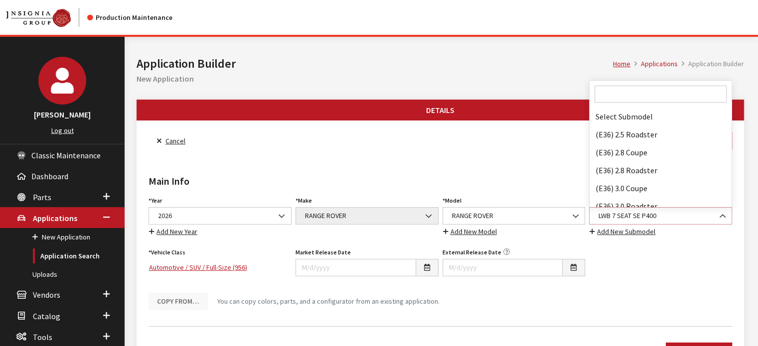
scroll to position [49826, 0]
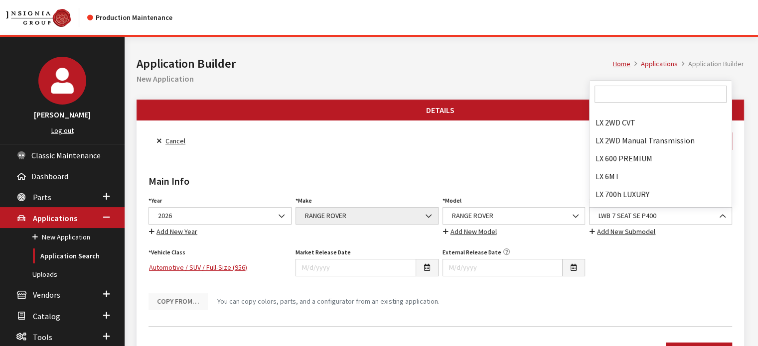
click at [648, 92] on input "Search" at bounding box center [661, 94] width 132 height 17
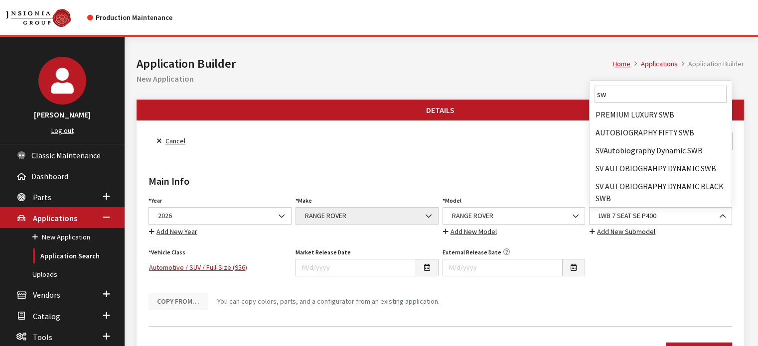
scroll to position [0, 0]
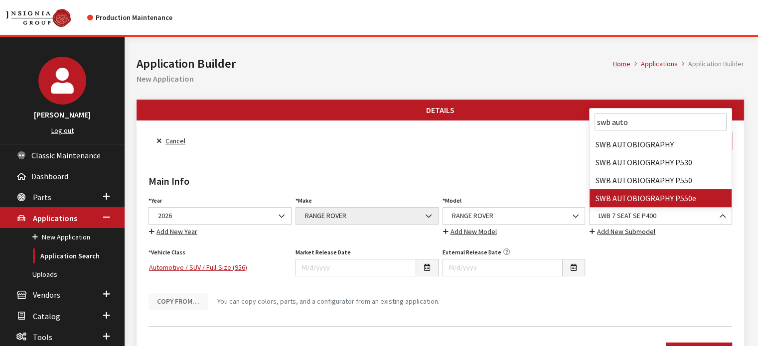
type input "swb auto"
select select "4276"
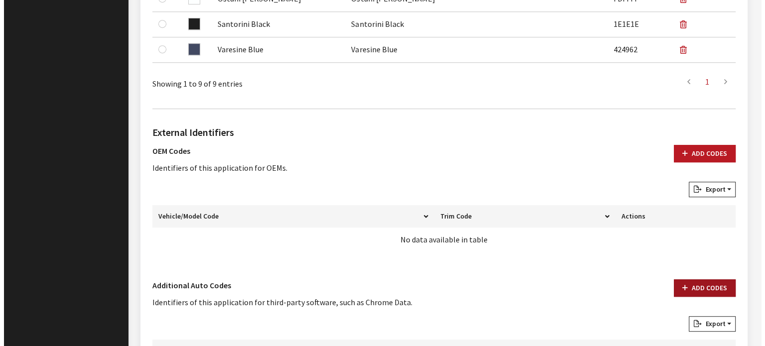
scroll to position [681, 0]
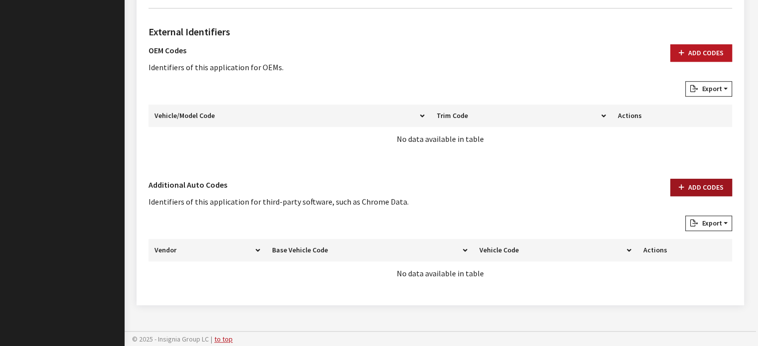
click at [714, 185] on button "Add Codes" at bounding box center [701, 187] width 62 height 17
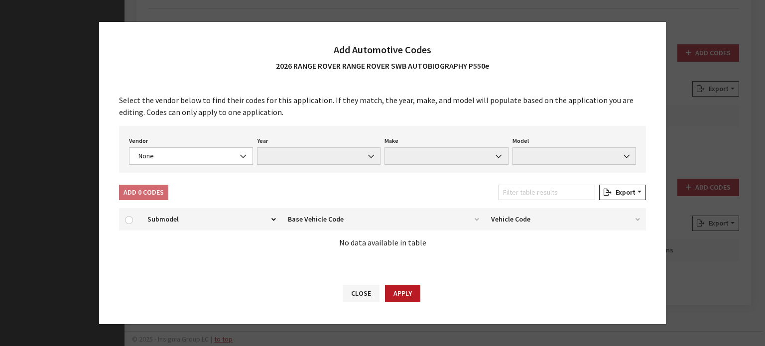
click at [195, 166] on div "Vendor None Chrome® Data Aftermarket Catalog Exchange Standard None Year None M…" at bounding box center [382, 149] width 527 height 47
click at [193, 164] on span "None" at bounding box center [191, 156] width 124 height 17
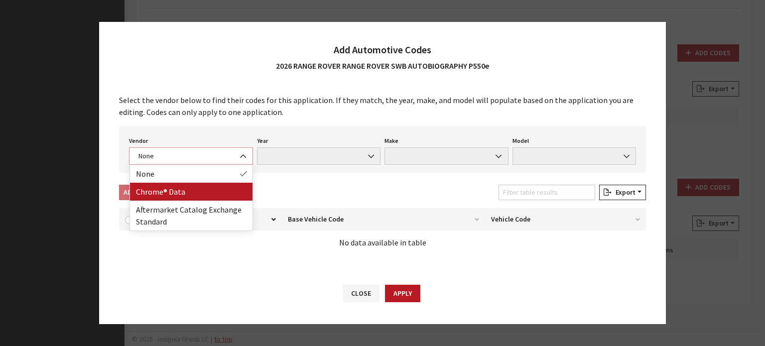
select select "4"
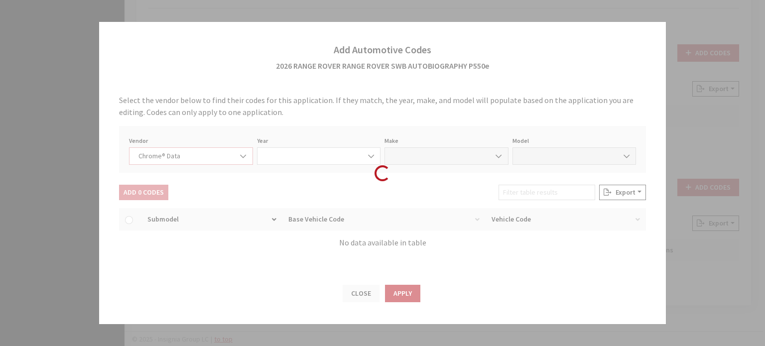
select select "2026"
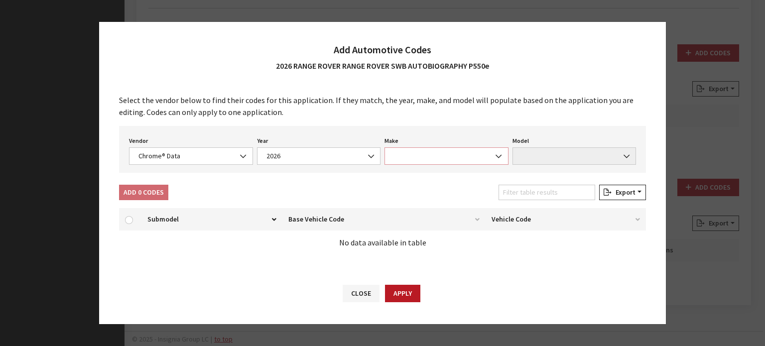
click at [416, 156] on span at bounding box center [447, 156] width 124 height 17
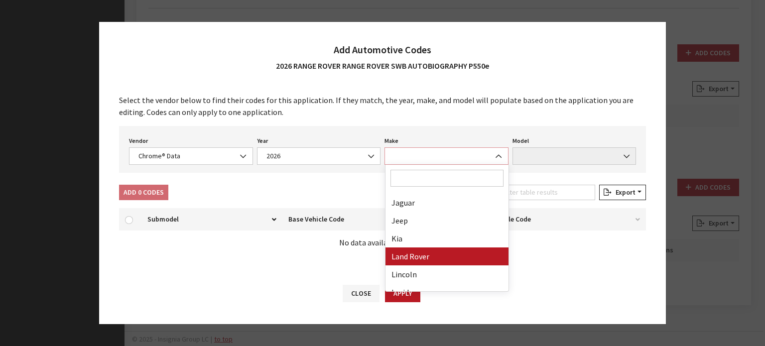
select select "23"
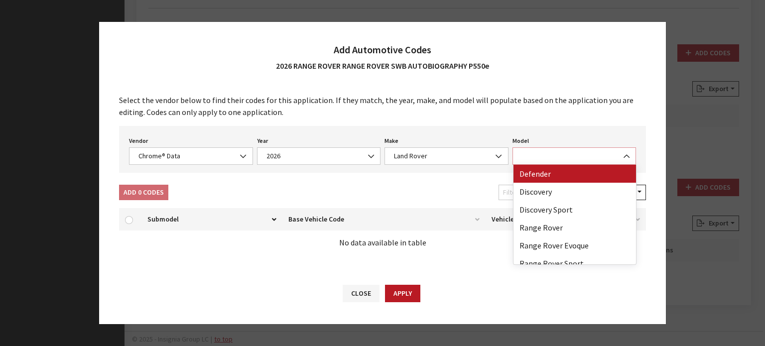
click at [546, 156] on span at bounding box center [575, 156] width 124 height 17
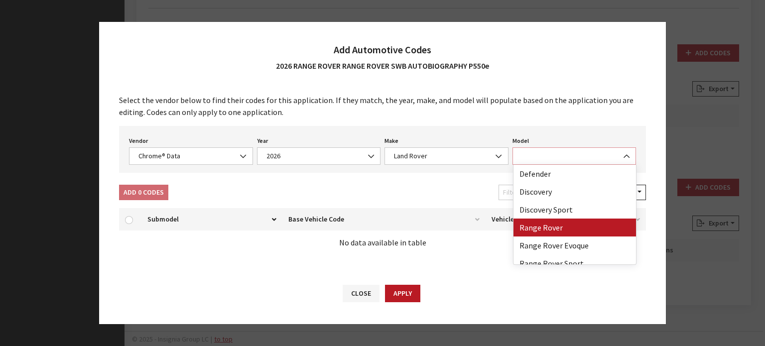
select select "73700"
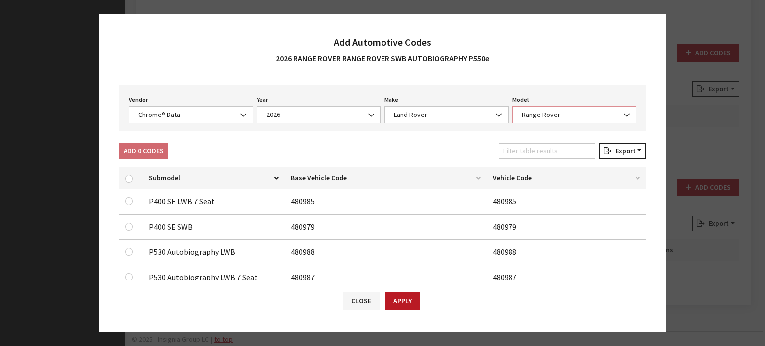
scroll to position [50, 0]
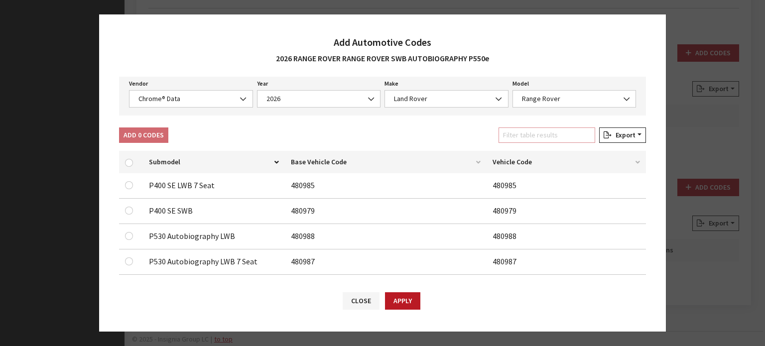
click at [540, 128] on input "Filter table results" at bounding box center [547, 135] width 97 height 15
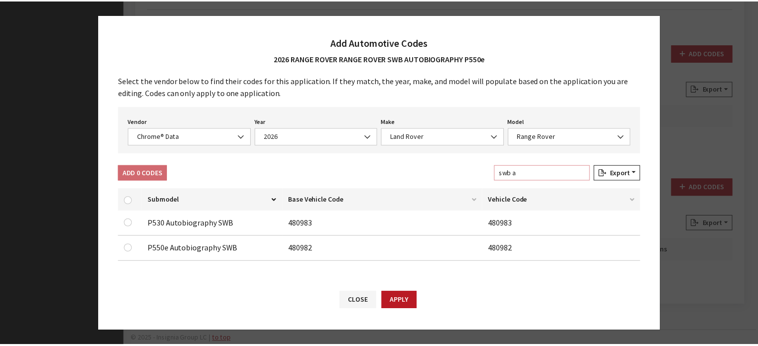
scroll to position [10, 0]
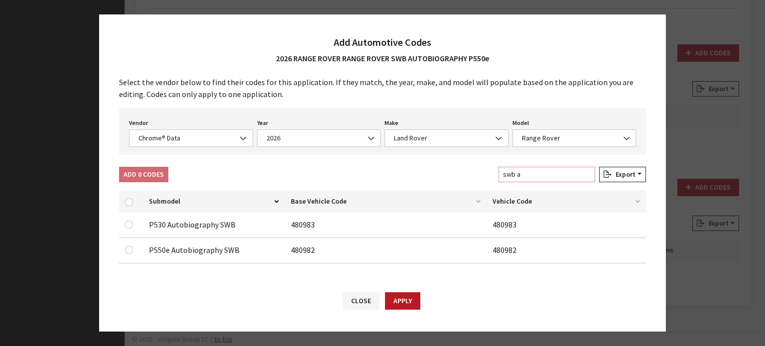
type input "swb a"
click at [133, 252] on div at bounding box center [131, 250] width 12 height 12
drag, startPoint x: 118, startPoint y: 241, endPoint x: 128, endPoint y: 249, distance: 12.7
click at [121, 243] on div "Available Automotive Codes: Submodel Base Vehicle Code Vehicle Code P530 Autobi…" at bounding box center [382, 228] width 539 height 85
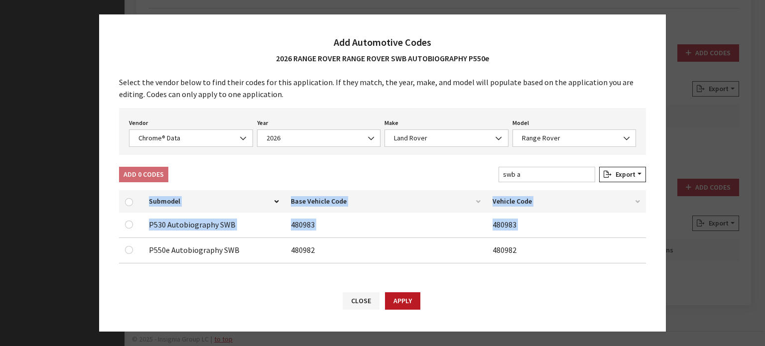
click at [129, 251] on input "checkbox" at bounding box center [129, 250] width 8 height 8
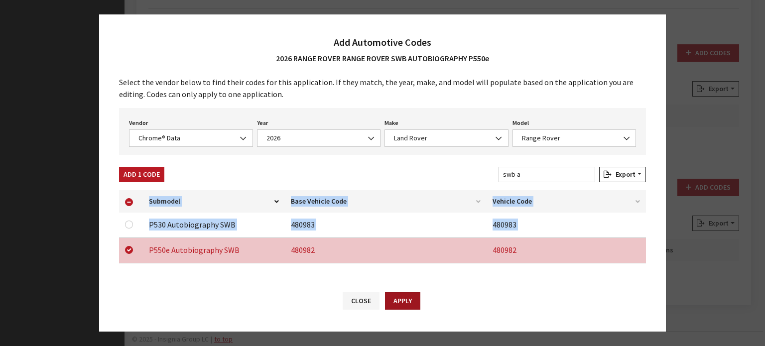
click at [406, 307] on button "Apply" at bounding box center [402, 301] width 35 height 17
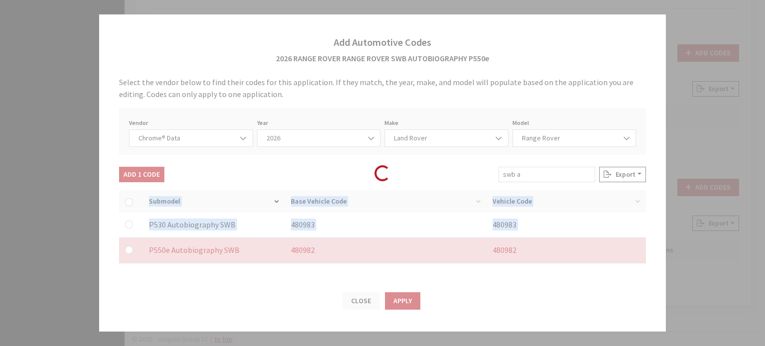
checkbox input "false"
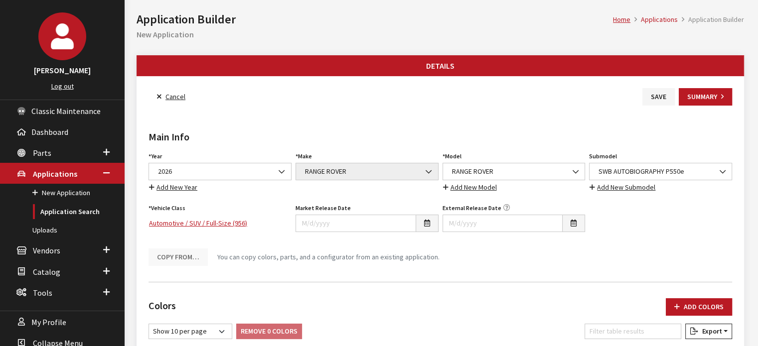
scroll to position [0, 0]
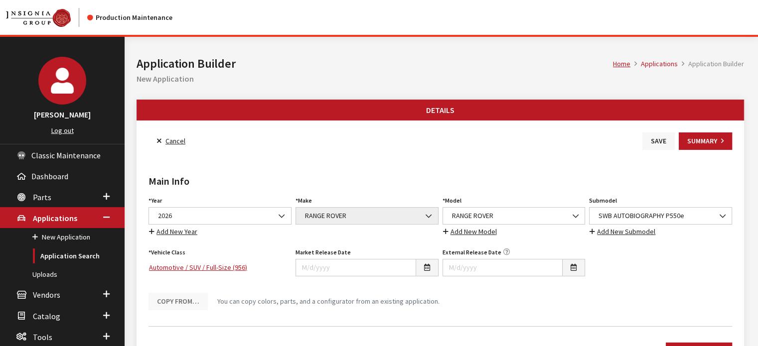
click at [671, 140] on button "Save" at bounding box center [658, 141] width 32 height 17
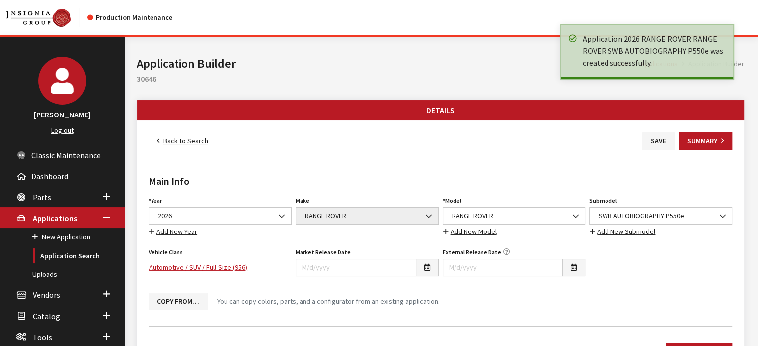
click at [196, 137] on link "Back to Search" at bounding box center [183, 141] width 68 height 17
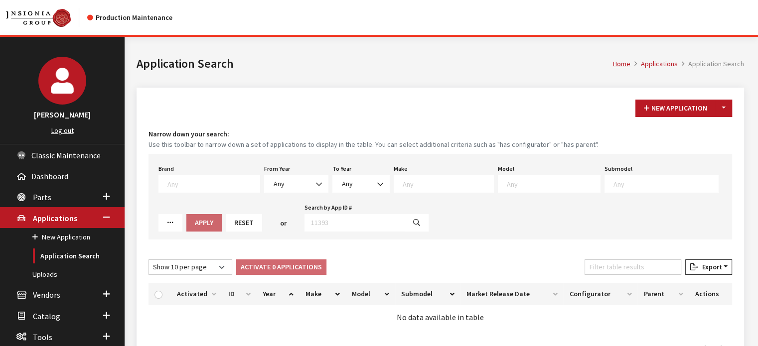
click at [728, 107] on button "Toggle Dropdown" at bounding box center [723, 108] width 17 height 17
click at [666, 133] on button "New From Existing..." at bounding box center [689, 129] width 86 height 17
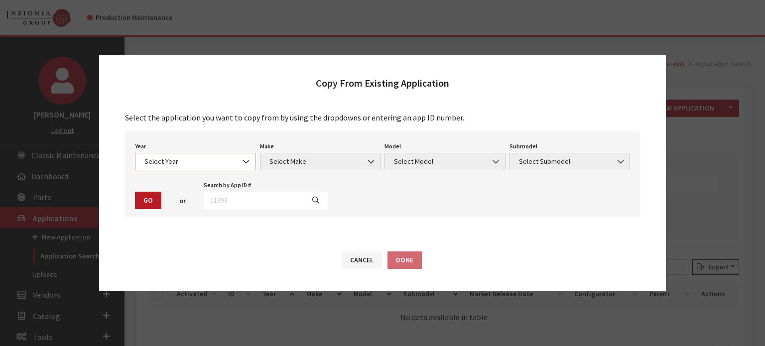
click at [198, 158] on span "Select Year" at bounding box center [196, 161] width 108 height 10
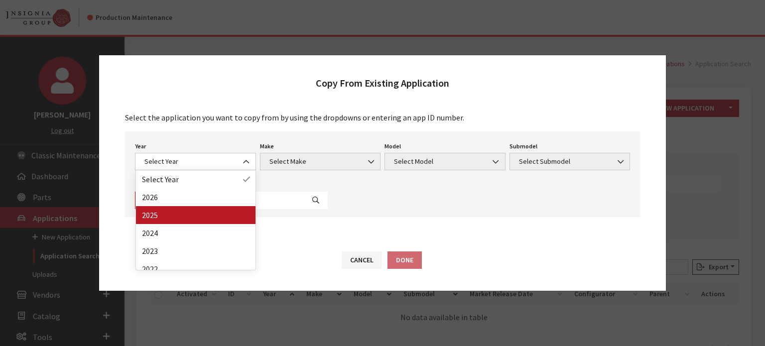
drag, startPoint x: 196, startPoint y: 220, endPoint x: 193, endPoint y: 211, distance: 9.5
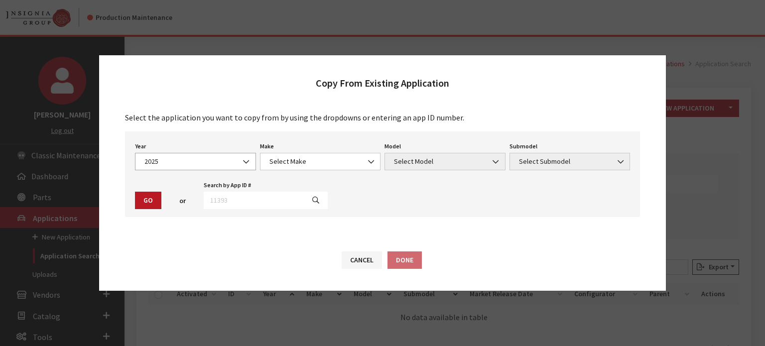
click at [183, 168] on span "2025" at bounding box center [195, 161] width 121 height 17
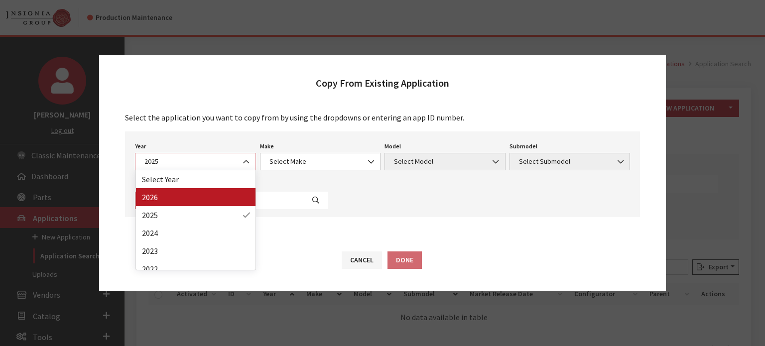
select select "44"
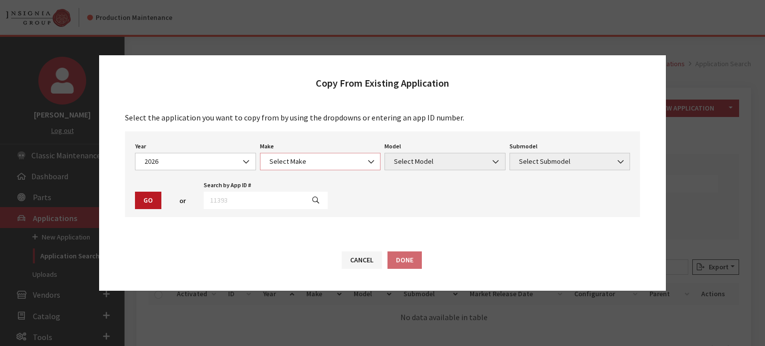
click at [297, 161] on span "Select Make" at bounding box center [321, 161] width 108 height 10
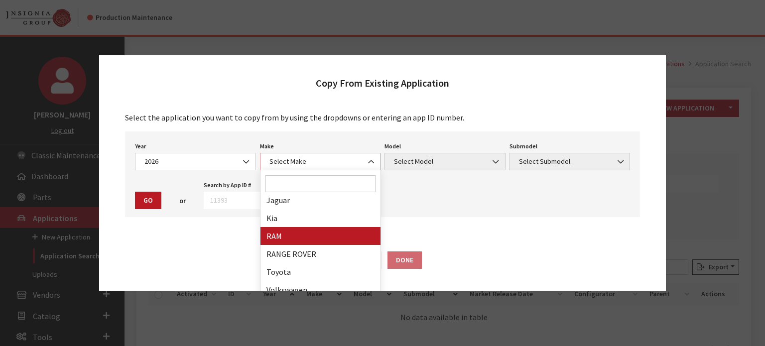
scroll to position [187, 0]
select select "66"
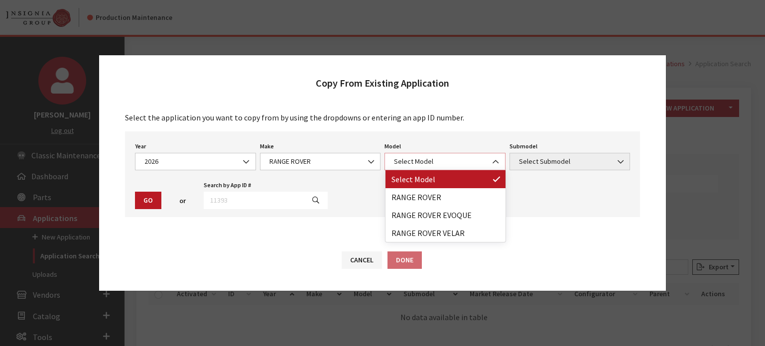
click at [403, 153] on span "Select Model" at bounding box center [445, 161] width 121 height 17
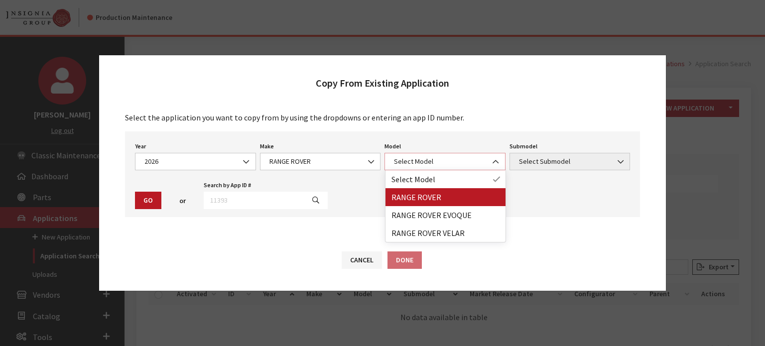
select select "1348"
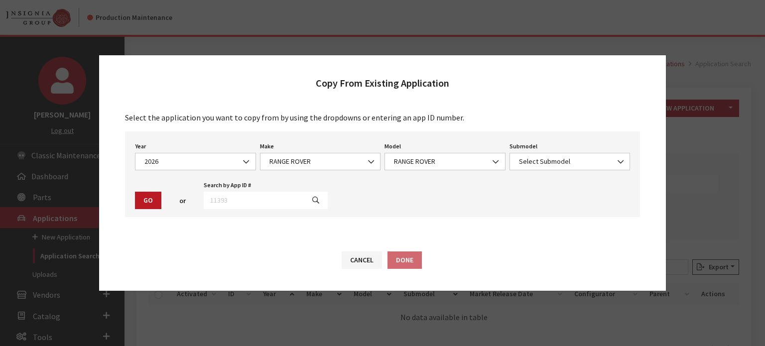
click at [567, 144] on div "Submodel Select Submodel LWB 7 SEAT SE P400 LWB 7 SEAT SE P530 SWB AUTOBIOGRAPH…" at bounding box center [570, 155] width 125 height 31
click at [562, 159] on span "Select Submodel" at bounding box center [570, 161] width 108 height 10
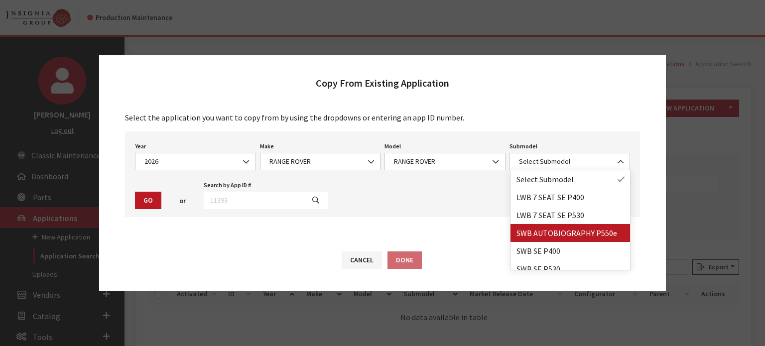
drag, startPoint x: 553, startPoint y: 238, endPoint x: 262, endPoint y: 209, distance: 292.0
select select "4276"
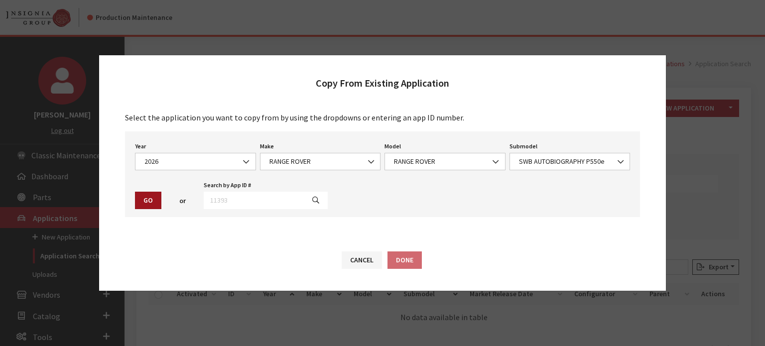
click at [145, 195] on button "Go" at bounding box center [148, 200] width 26 height 17
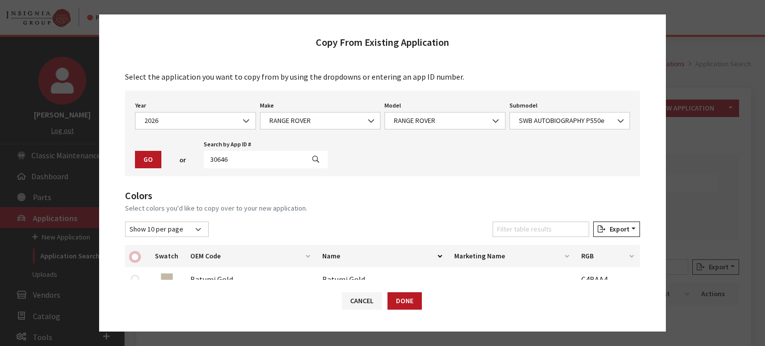
click at [134, 256] on input "checkbox" at bounding box center [135, 257] width 8 height 8
checkbox input "true"
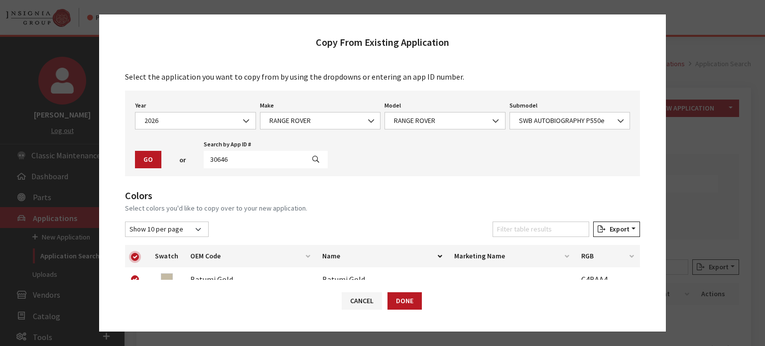
checkbox input "true"
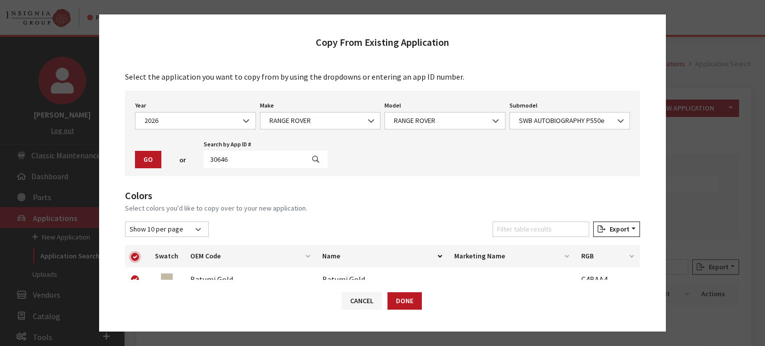
checkbox input "true"
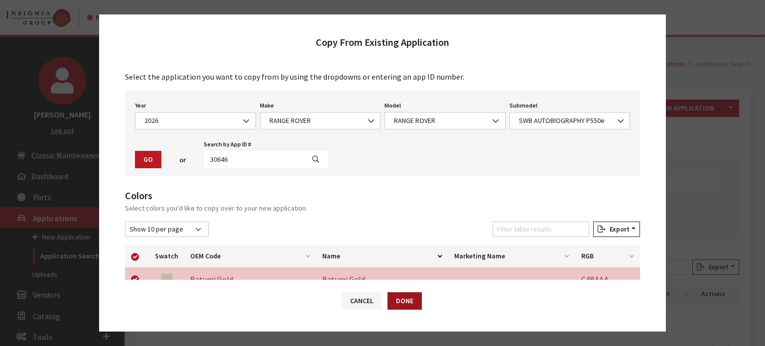
click at [393, 297] on button "Done" at bounding box center [405, 301] width 34 height 17
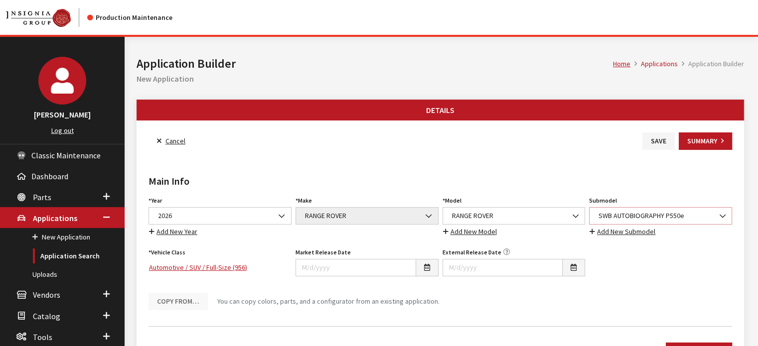
click at [623, 219] on span "SWB AUTOBIOGRAPHY P550e" at bounding box center [661, 216] width 130 height 10
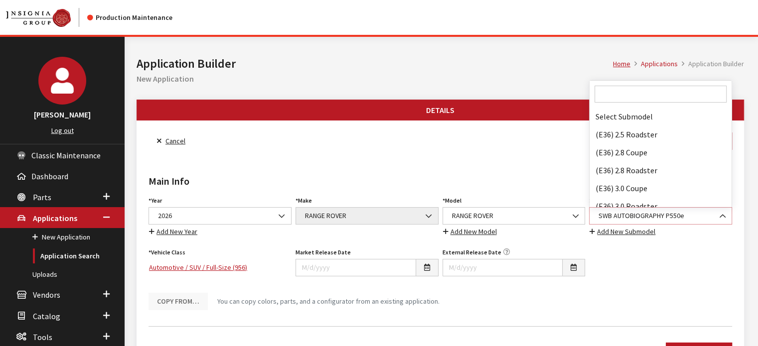
scroll to position [74972, 0]
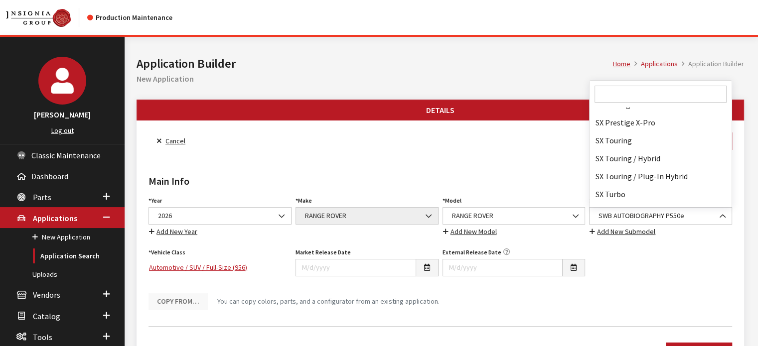
click at [616, 100] on input "Search" at bounding box center [661, 94] width 132 height 17
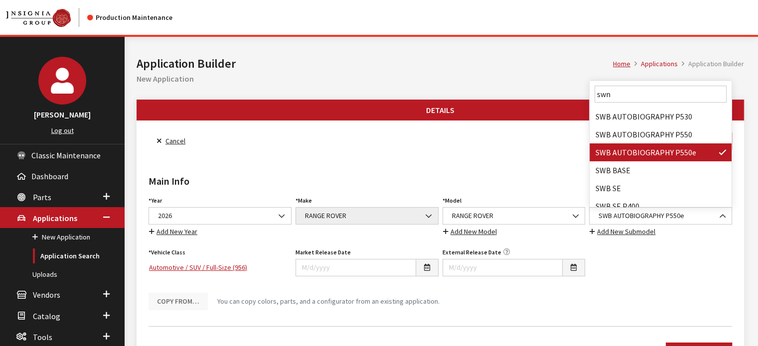
scroll to position [0, 0]
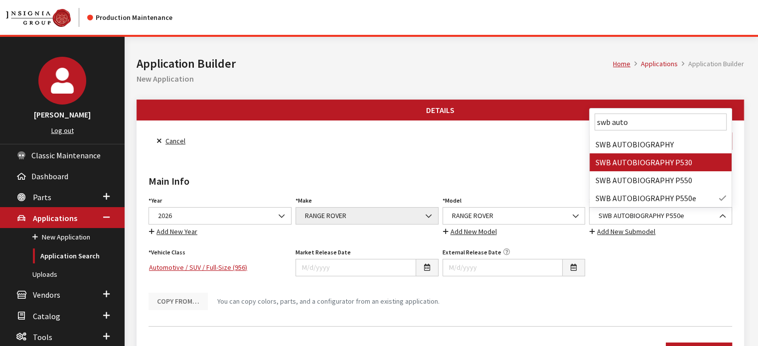
type input "swb auto"
select select "4277"
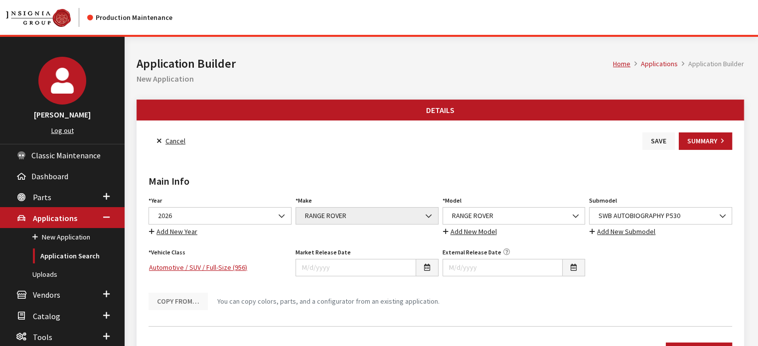
click at [649, 141] on button "Save" at bounding box center [658, 141] width 32 height 17
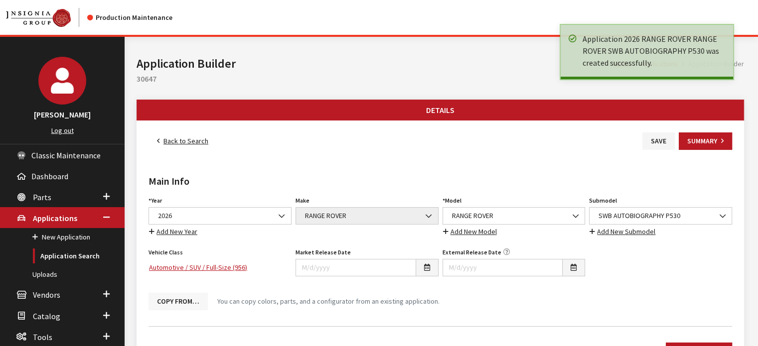
click at [201, 297] on button "Copy From…" at bounding box center [178, 301] width 59 height 17
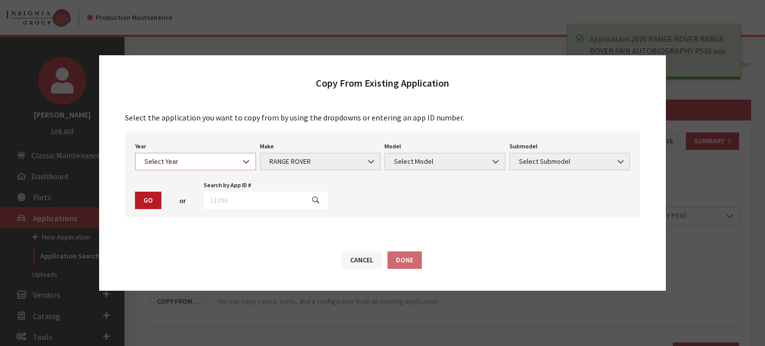
click at [203, 165] on span "Select Year" at bounding box center [196, 161] width 108 height 10
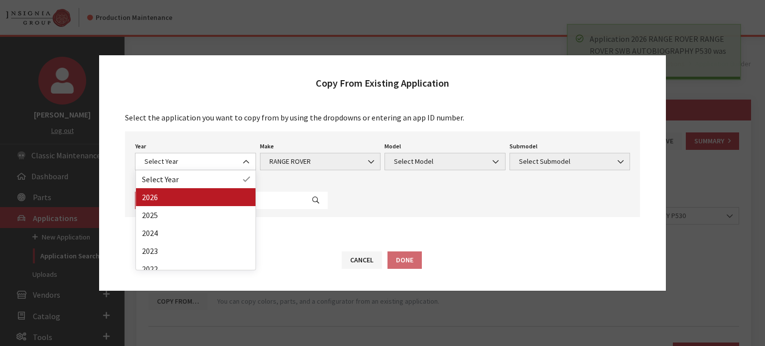
drag, startPoint x: 202, startPoint y: 199, endPoint x: 339, endPoint y: 179, distance: 138.4
select select "44"
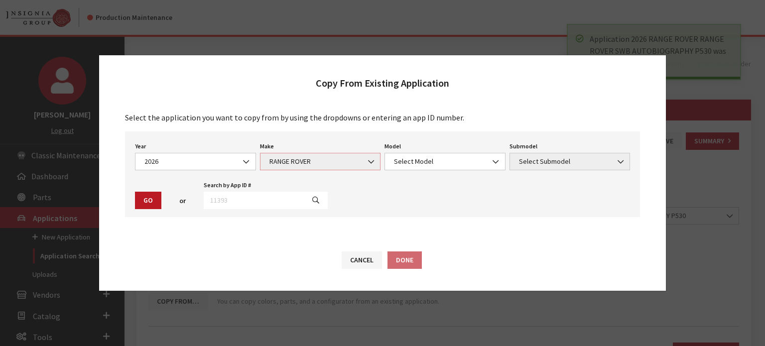
click at [341, 160] on span "RANGE ROVER" at bounding box center [321, 161] width 108 height 10
click at [438, 174] on div "Year Select Year 2026 2025 2024 2023 2022 2021 2020 2019 2018 2017 2016 2015 20…" at bounding box center [382, 175] width 515 height 86
click at [435, 163] on span "Select Model" at bounding box center [445, 161] width 108 height 10
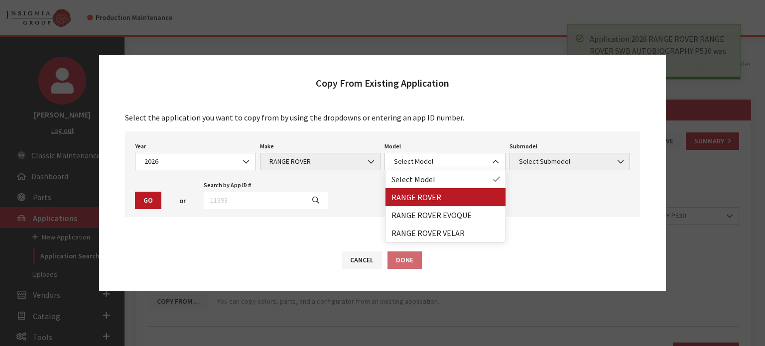
drag, startPoint x: 438, startPoint y: 201, endPoint x: 452, endPoint y: 191, distance: 17.6
select select "1348"
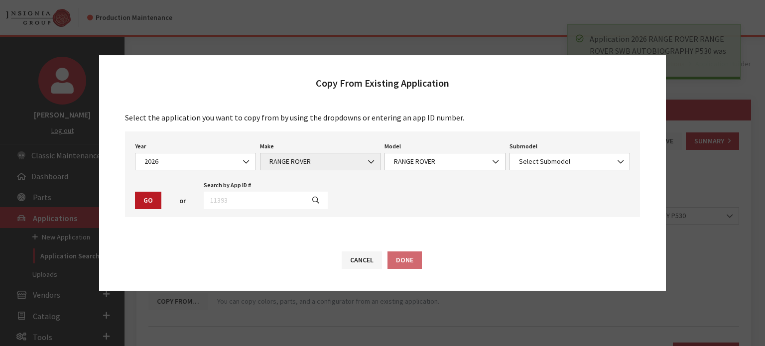
click at [564, 149] on div "Submodel Select Submodel LWB 7 SEAT SE P400 LWB 7 SEAT SE P530 SWB AUTOBIOGRAPH…" at bounding box center [570, 155] width 125 height 31
click at [566, 154] on span "Select Submodel" at bounding box center [570, 161] width 121 height 17
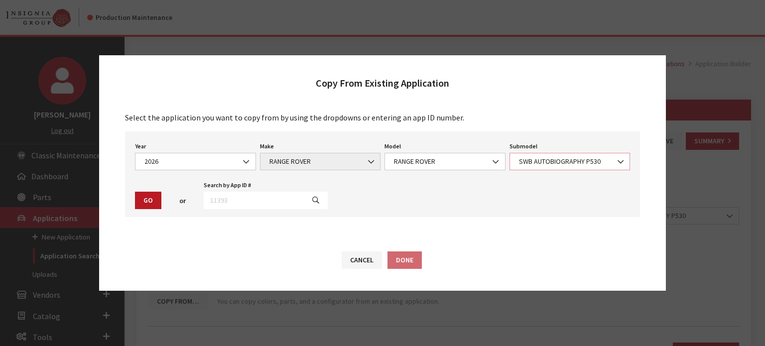
click at [538, 159] on span "SWB AUTOBIOGRAPHY P530" at bounding box center [570, 161] width 108 height 10
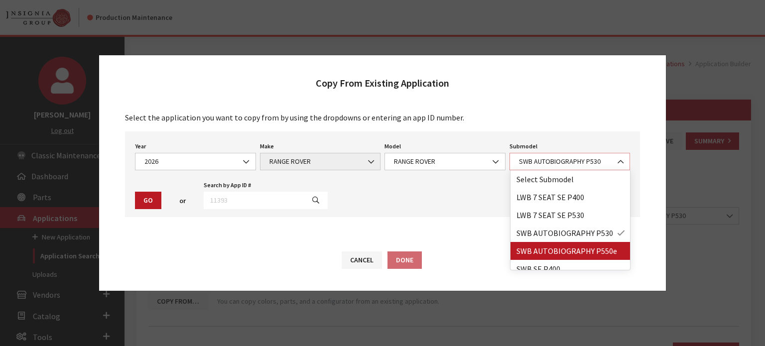
select select "4276"
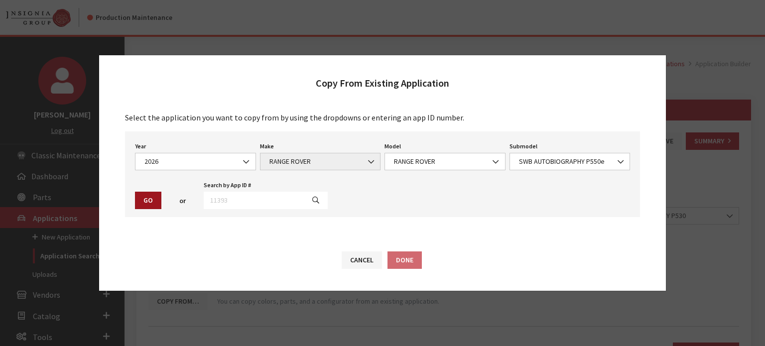
click at [149, 192] on button "Go" at bounding box center [148, 200] width 26 height 17
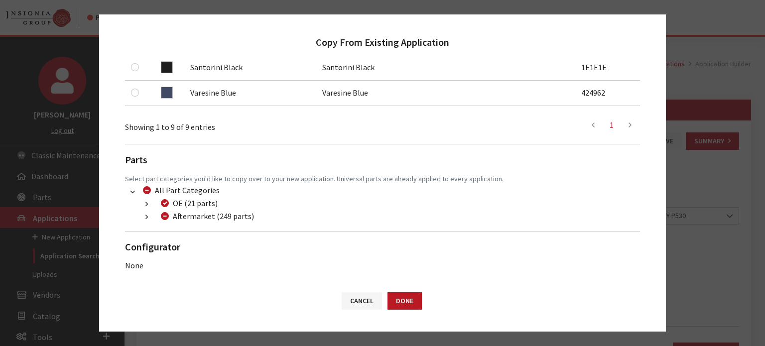
scroll to position [391, 0]
click at [149, 220] on button "button" at bounding box center [146, 216] width 19 height 11
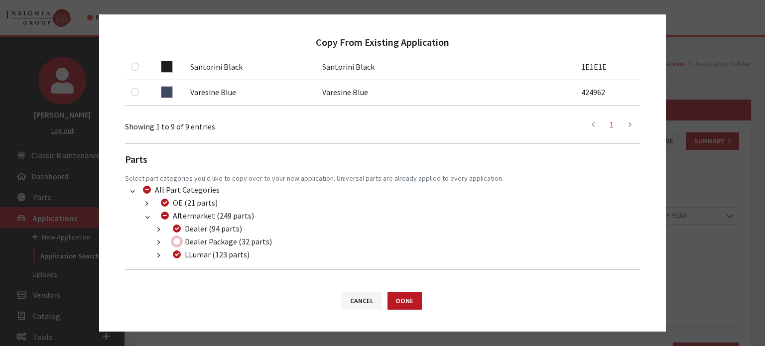
click at [179, 242] on input "Dealer Package (32 parts)" at bounding box center [177, 242] width 8 height 8
checkbox input "true"
click at [403, 302] on button "Done" at bounding box center [405, 301] width 34 height 17
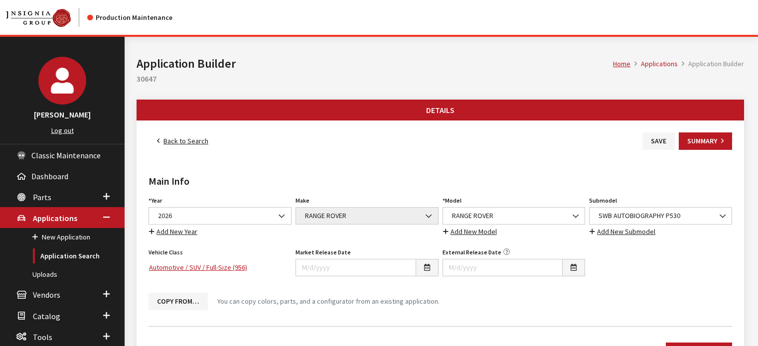
scroll to position [303, 0]
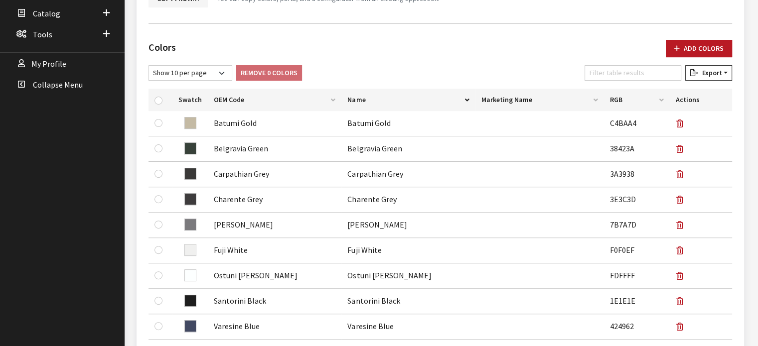
drag, startPoint x: 0, startPoint y: 0, endPoint x: 459, endPoint y: 36, distance: 460.9
click at [459, 30] on div "Back to Search Save Summary Main Info Year Select Year 2026 2025 2024 2023 2022…" at bounding box center [440, 283] width 607 height 930
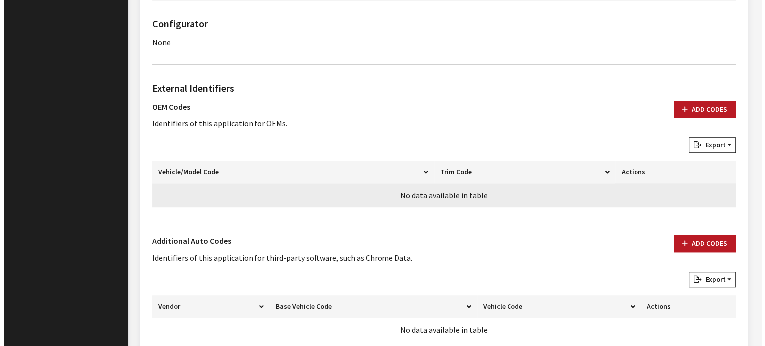
scroll to position [745, 0]
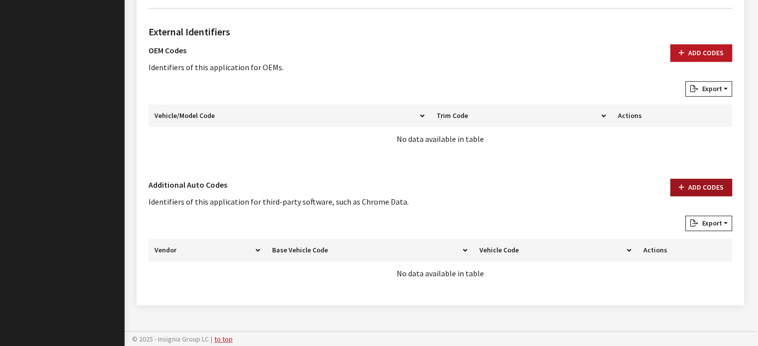
click at [716, 181] on button "Add Codes" at bounding box center [701, 187] width 62 height 17
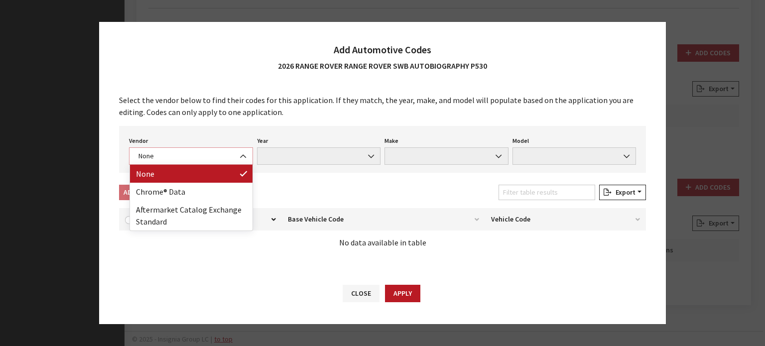
click at [219, 156] on span "None" at bounding box center [191, 156] width 111 height 10
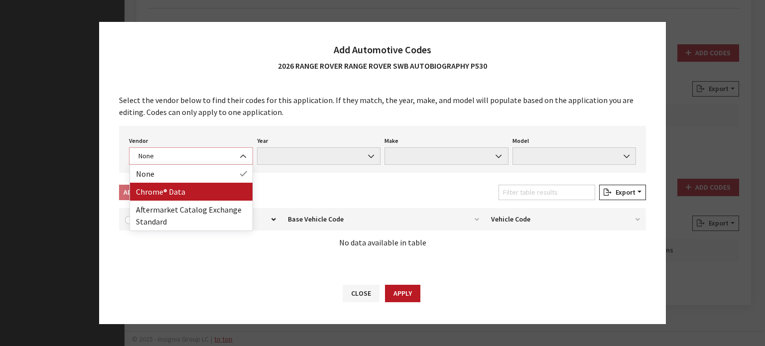
select select "4"
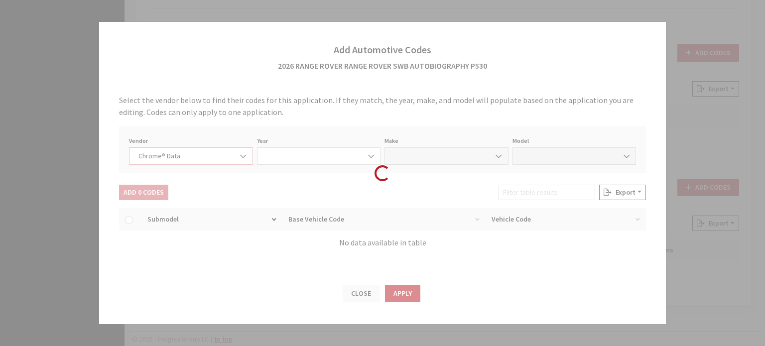
select select "2026"
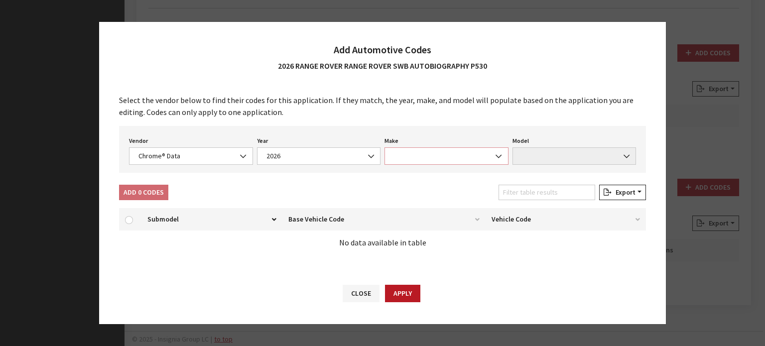
click at [425, 151] on span at bounding box center [447, 156] width 124 height 17
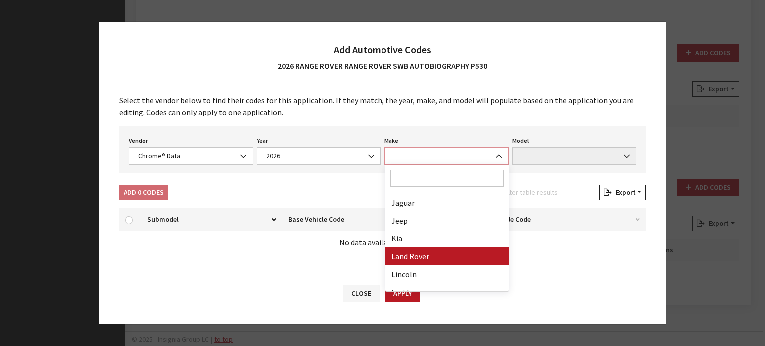
select select "23"
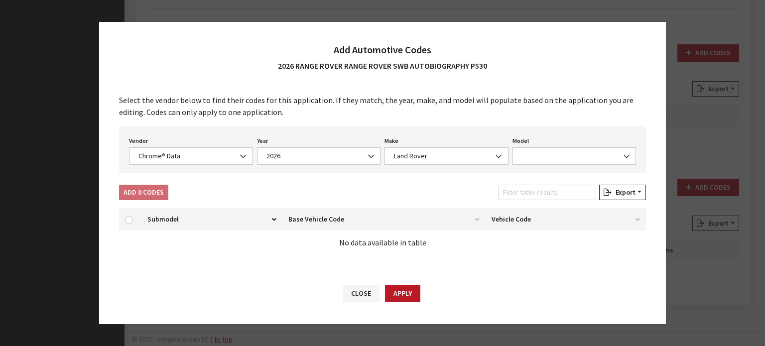
click at [550, 165] on div "Vendor None Chrome® Data Aftermarket Catalog Exchange Standard Chrome® Data Yea…" at bounding box center [382, 149] width 527 height 47
click at [547, 156] on span at bounding box center [575, 156] width 124 height 17
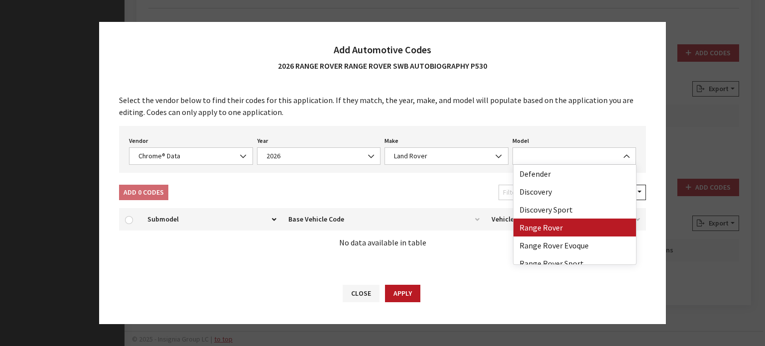
drag, startPoint x: 544, startPoint y: 231, endPoint x: 572, endPoint y: 191, distance: 49.0
select select "73700"
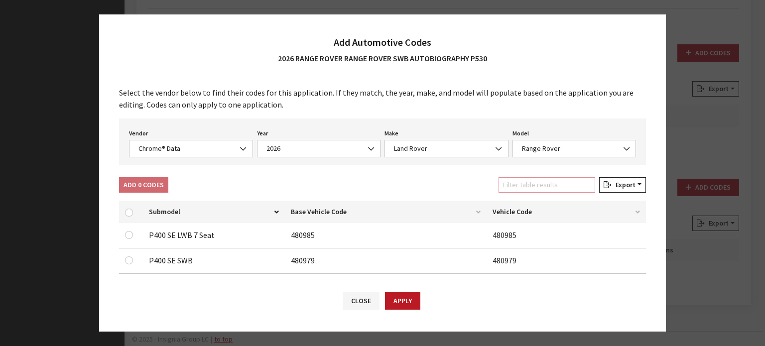
click at [572, 192] on input "Filter table results" at bounding box center [547, 184] width 97 height 15
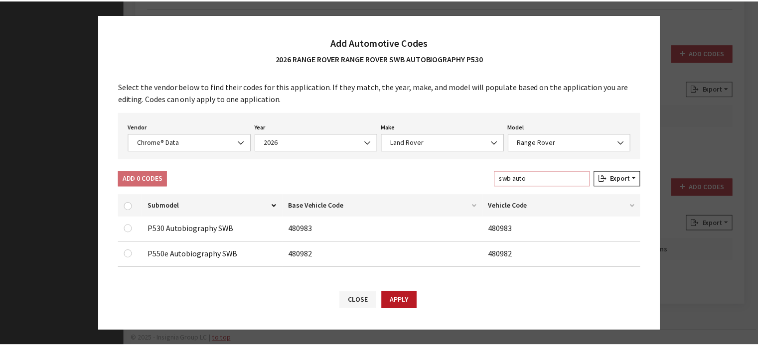
scroll to position [10, 0]
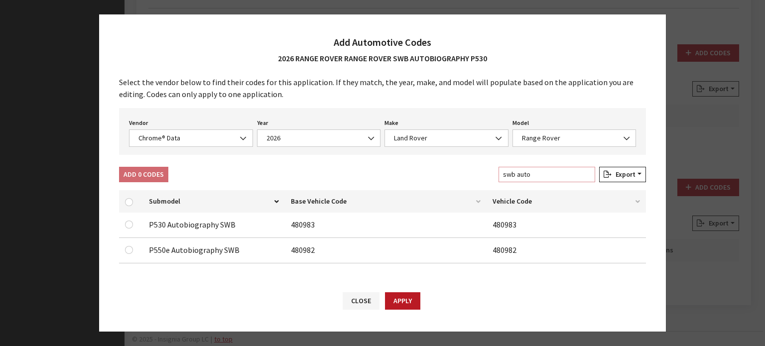
type input "swb auto"
click at [129, 223] on input "checkbox" at bounding box center [129, 225] width 8 height 8
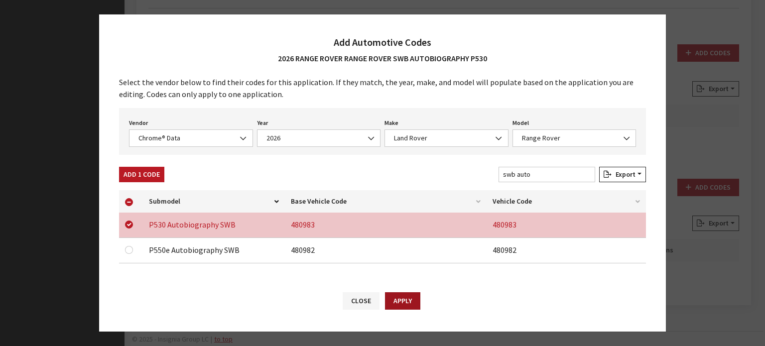
click at [397, 298] on button "Apply" at bounding box center [402, 301] width 35 height 17
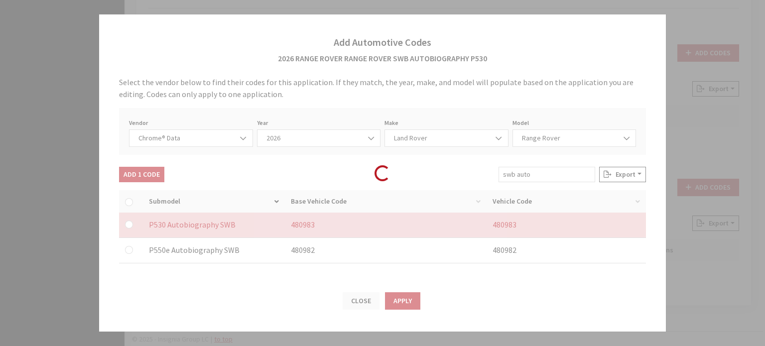
checkbox input "false"
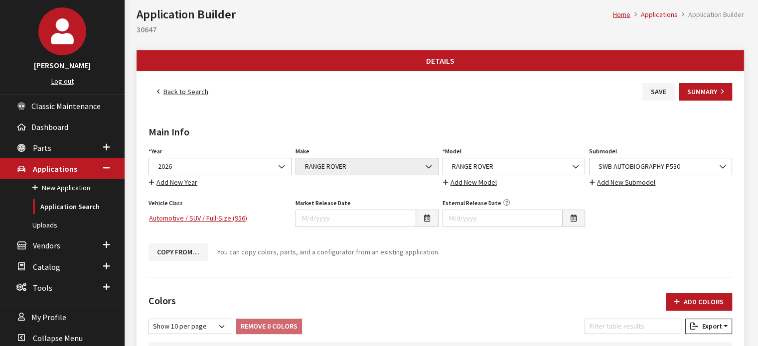
scroll to position [0, 0]
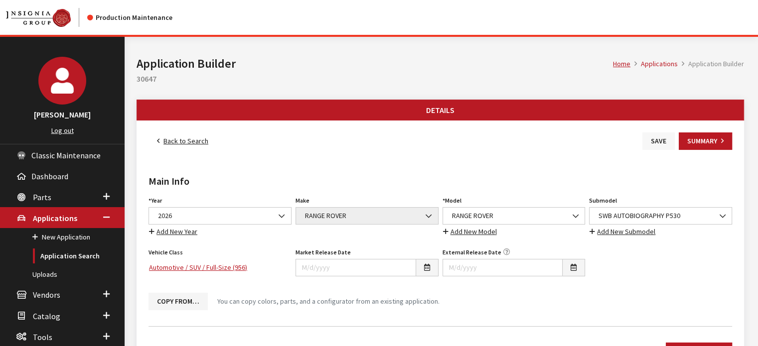
click at [659, 135] on button "Save" at bounding box center [658, 141] width 32 height 17
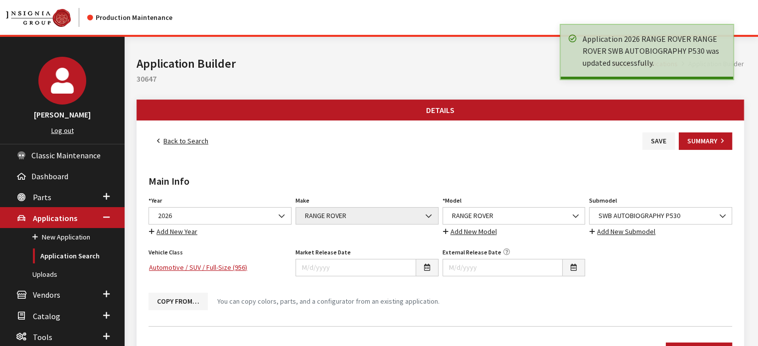
click at [175, 143] on link "Back to Search" at bounding box center [183, 141] width 68 height 17
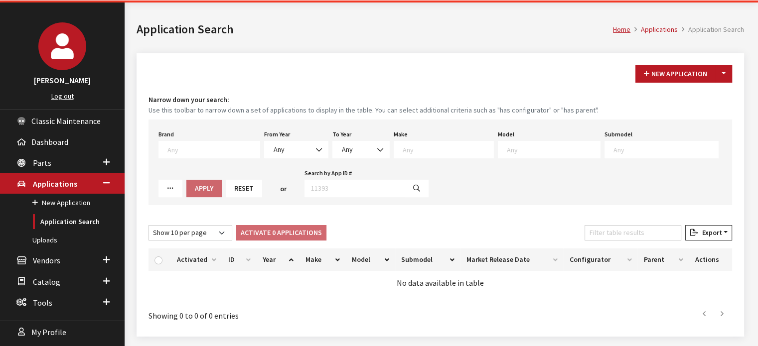
scroll to position [66, 0]
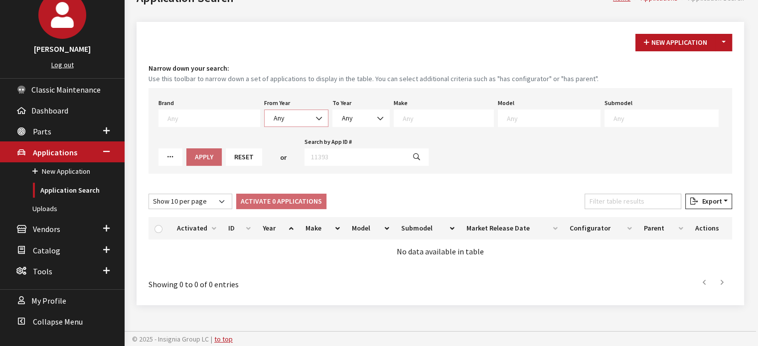
drag, startPoint x: 287, startPoint y: 119, endPoint x: 288, endPoint y: 125, distance: 6.0
click at [287, 119] on span "Any" at bounding box center [296, 118] width 51 height 10
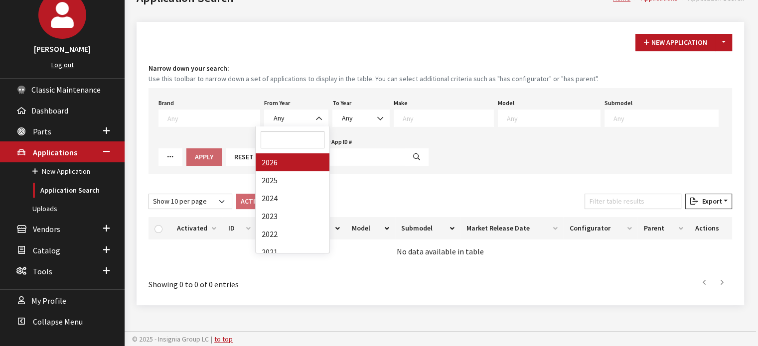
click at [283, 147] on input "Search" at bounding box center [293, 140] width 64 height 17
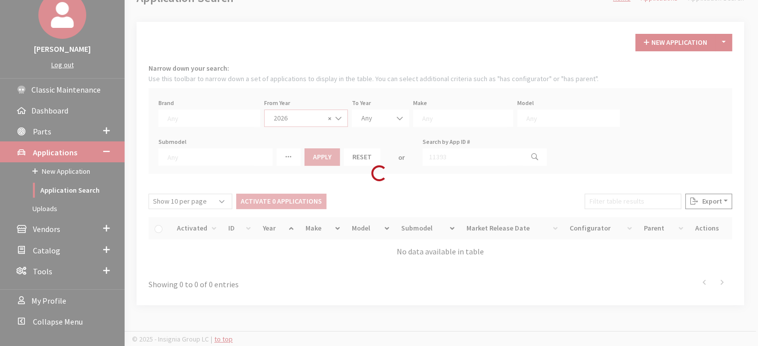
select select "2026"
select select
click at [292, 161] on div "Loading..." at bounding box center [379, 173] width 758 height 346
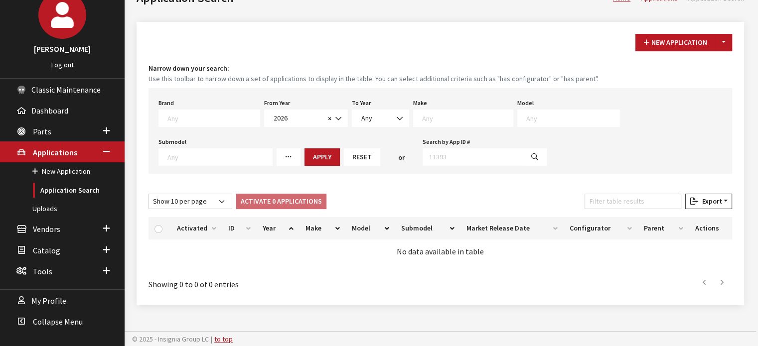
click at [447, 107] on div "Make Any Acura Buick Cadillac Chevrolet DEFENDER DISCOVERY GMC Honda Hyundai Ja…" at bounding box center [463, 111] width 104 height 31
click at [437, 124] on span at bounding box center [463, 118] width 100 height 17
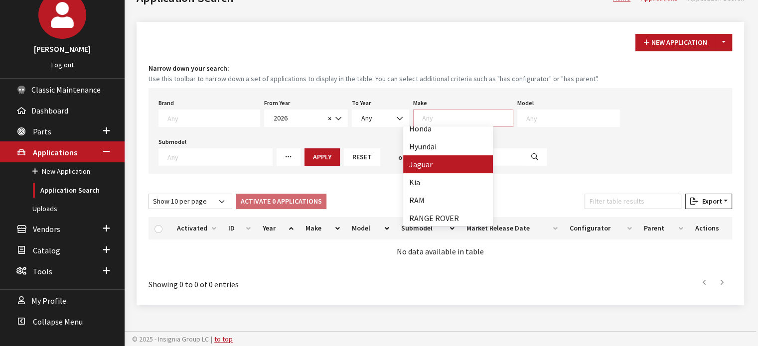
scroll to position [150, 0]
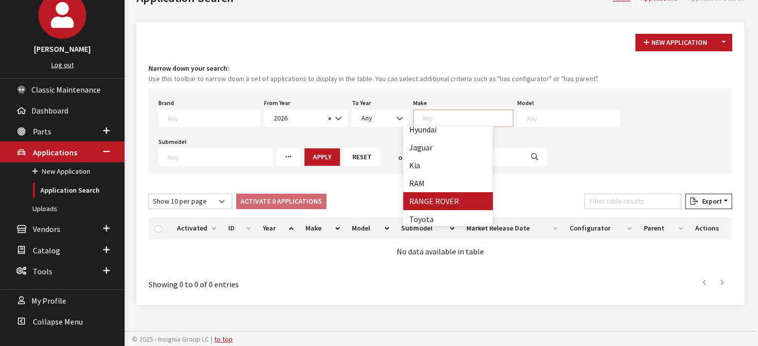
drag, startPoint x: 440, startPoint y: 198, endPoint x: 472, endPoint y: 168, distance: 44.1
select select "66"
select select
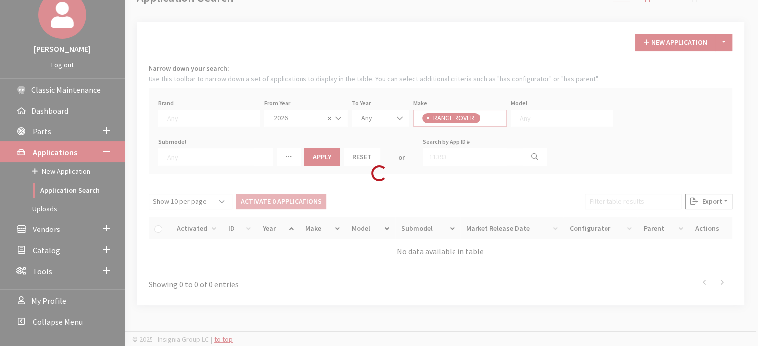
scroll to position [111, 0]
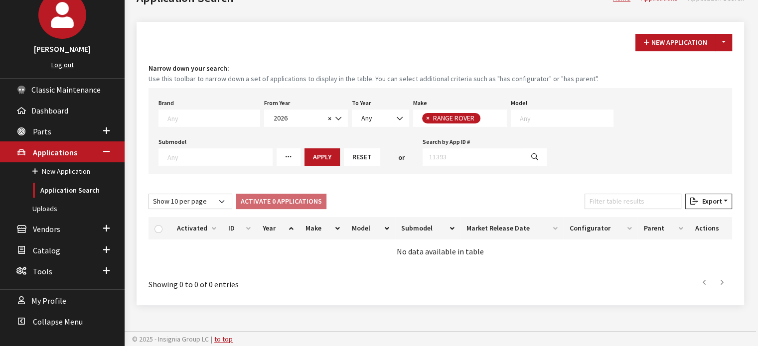
click at [526, 111] on span at bounding box center [562, 118] width 103 height 17
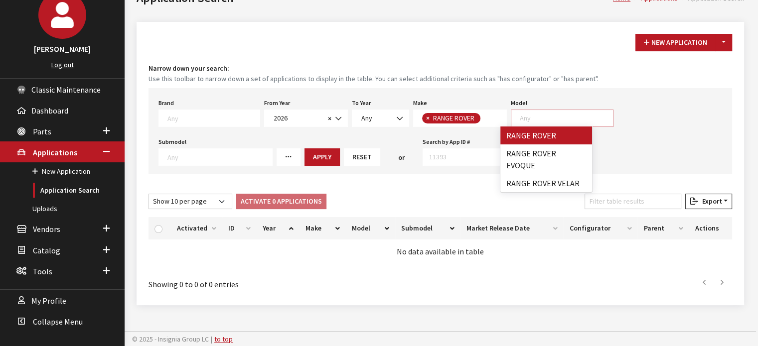
drag, startPoint x: 545, startPoint y: 137, endPoint x: 530, endPoint y: 143, distance: 15.5
select select "1348"
select select
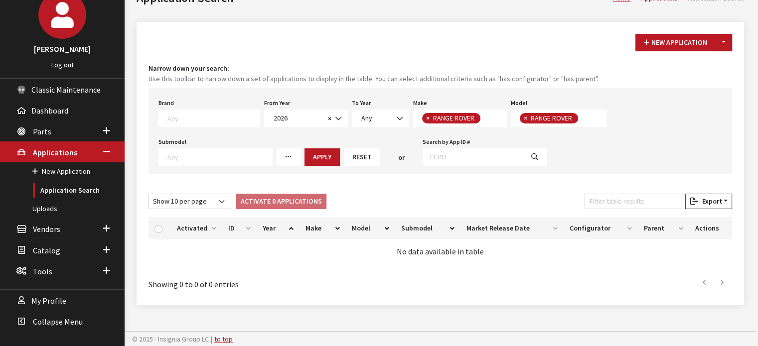
scroll to position [0, 0]
click at [304, 154] on button "Apply" at bounding box center [321, 157] width 35 height 17
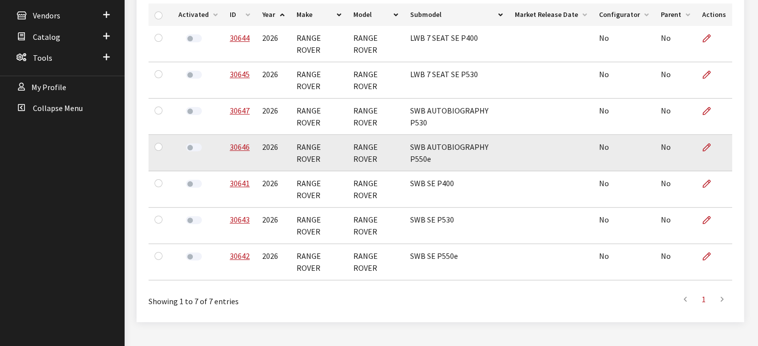
scroll to position [196, 0]
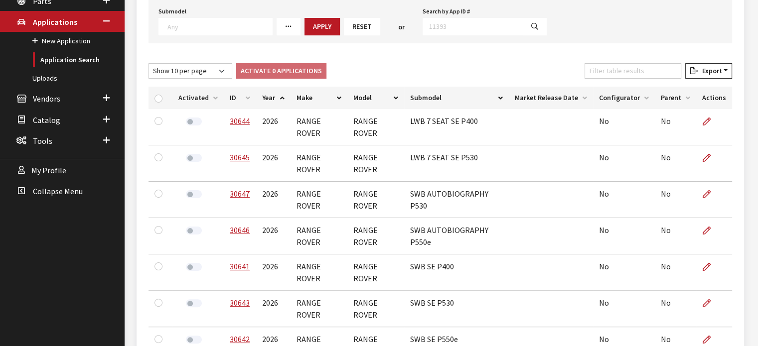
click at [236, 94] on th "ID" at bounding box center [240, 98] width 32 height 22
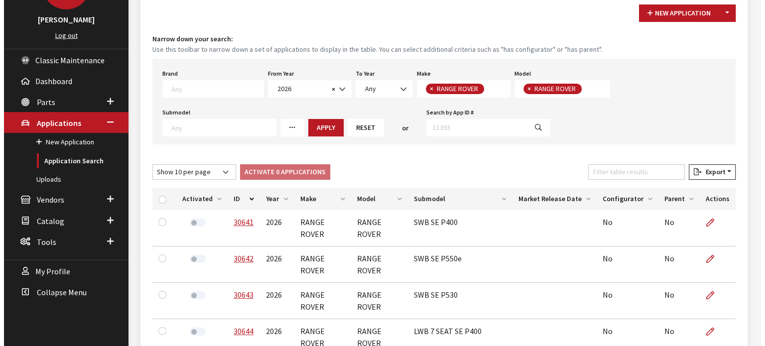
scroll to position [0, 0]
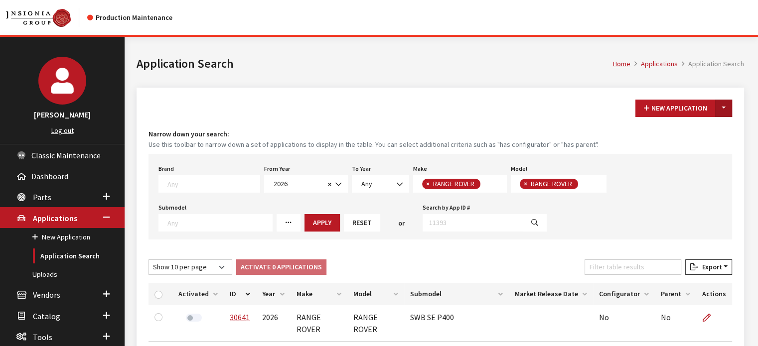
click at [721, 105] on button "Toggle Dropdown" at bounding box center [723, 108] width 17 height 17
click at [694, 145] on small "Use this toolbar to narrow down a set of applications to display in the table. …" at bounding box center [441, 145] width 584 height 10
click at [723, 109] on button "Toggle Dropdown" at bounding box center [723, 108] width 17 height 17
click at [718, 126] on button "New From Existing..." at bounding box center [689, 129] width 86 height 17
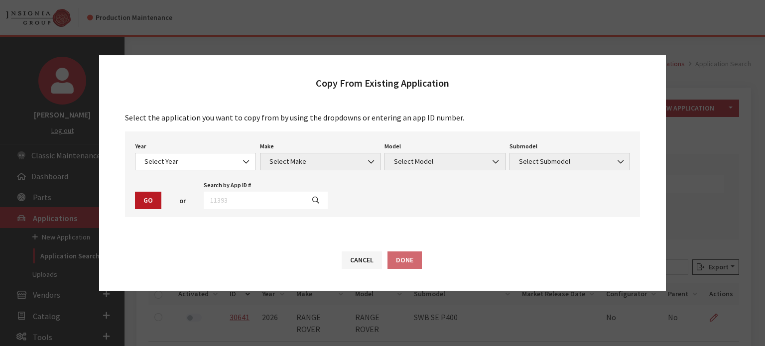
click at [204, 151] on div "Year Select Year 2026 2025 2024 2023 2022 2021 2020 2019 2018 2017 2016 2015 20…" at bounding box center [195, 155] width 125 height 31
click at [203, 151] on div "Year Select Year 2026 2025 2024 2023 2022 2021 2020 2019 2018 2017 2016 2015 20…" at bounding box center [195, 155] width 125 height 31
click at [197, 176] on div "Year Select Year 2026 2025 2024 2023 2022 2021 2020 2019 2018 2017 2016 2015 20…" at bounding box center [382, 175] width 515 height 86
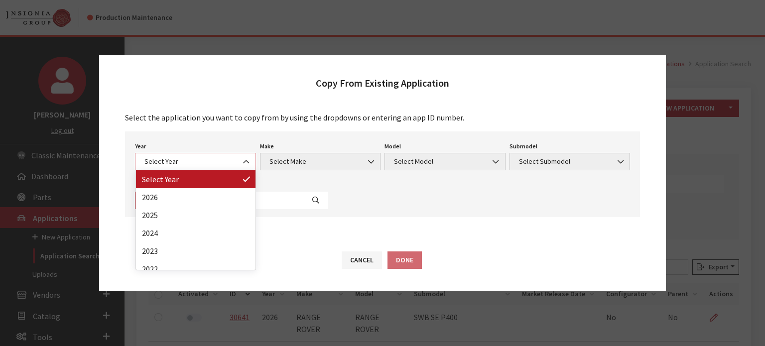
click at [196, 159] on span "Select Year" at bounding box center [196, 161] width 108 height 10
select select "44"
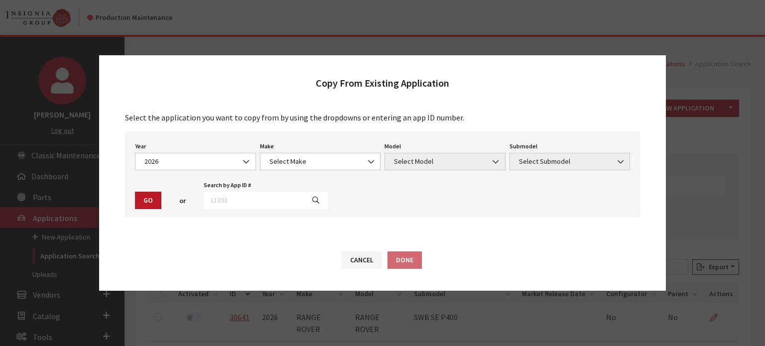
drag, startPoint x: 283, startPoint y: 135, endPoint x: 283, endPoint y: 143, distance: 8.5
click at [283, 138] on div "Year Select Year 2026 2025 2024 2023 2022 2021 2020 2019 2018 2017 2016 2015 20…" at bounding box center [382, 175] width 515 height 86
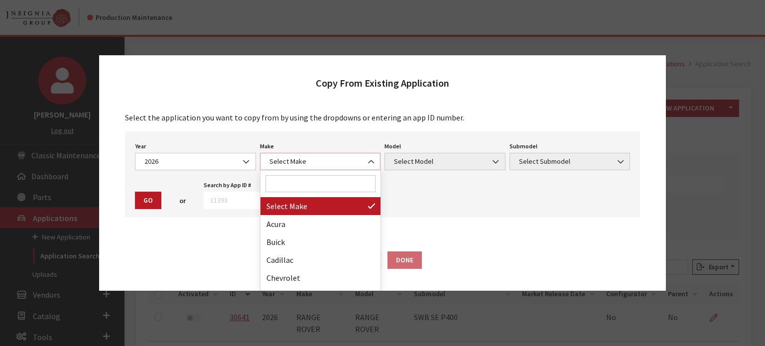
click at [283, 164] on span "Select Make" at bounding box center [321, 161] width 108 height 10
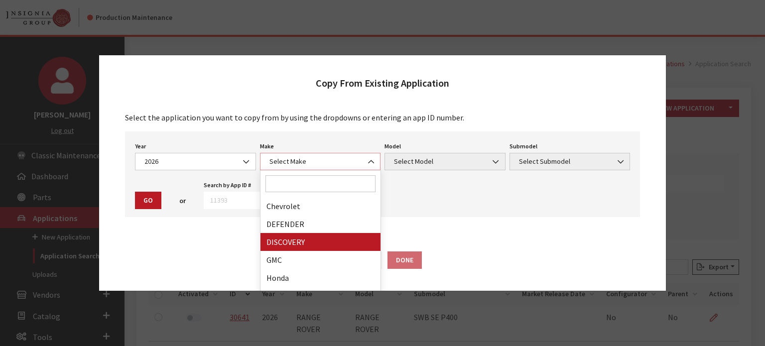
scroll to position [187, 0]
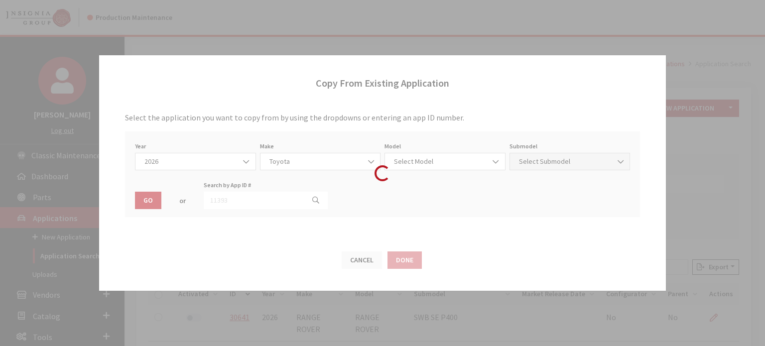
click at [315, 262] on div "Modal title Cancel Yes OK Modal title OK Modal title Cancel Apply Copy From Exi…" at bounding box center [444, 340] width 639 height 607
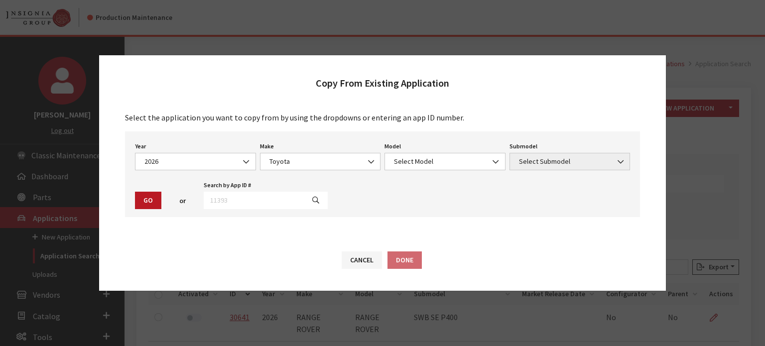
click at [309, 145] on div "Make Select Make Acura Buick Cadillac Chevrolet DEFENDER DISCOVERY GMC Honda Hy…" at bounding box center [320, 155] width 125 height 31
drag, startPoint x: 305, startPoint y: 159, endPoint x: 305, endPoint y: 166, distance: 7.5
click at [305, 160] on span "Toyota" at bounding box center [321, 161] width 108 height 10
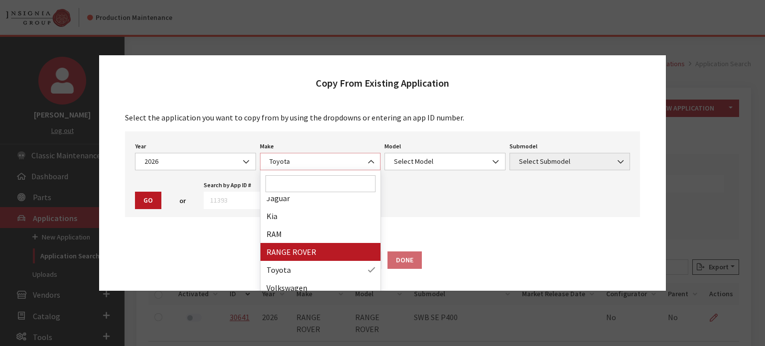
select select "66"
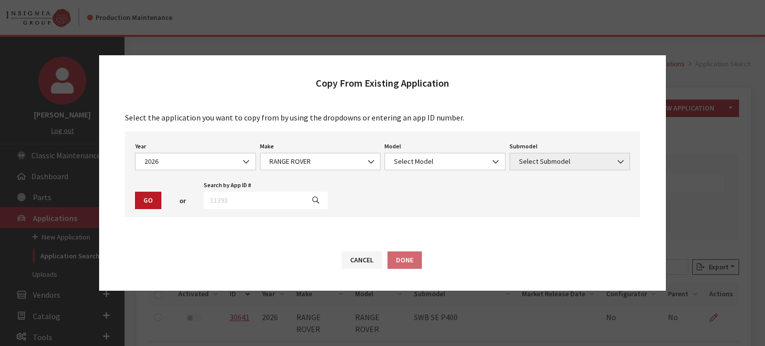
click at [413, 176] on div "Year Select Year 2026 2025 2024 2023 2022 2021 2020 2019 2018 2017 2016 2015 20…" at bounding box center [382, 175] width 515 height 86
click at [412, 165] on span "Select Model" at bounding box center [445, 161] width 108 height 10
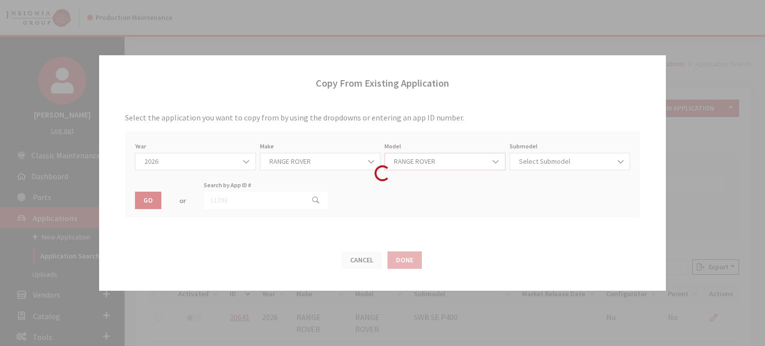
select select "1348"
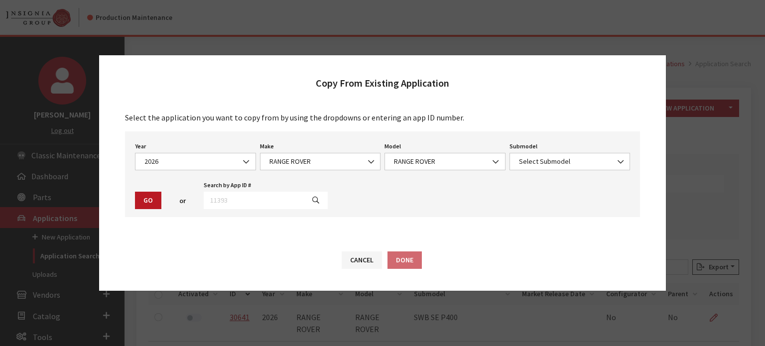
drag, startPoint x: 538, startPoint y: 179, endPoint x: 543, endPoint y: 160, distance: 20.1
click at [538, 179] on div "Year Select Year 2026 2025 2024 2023 2022 2021 2020 2019 2018 2017 2016 2015 20…" at bounding box center [382, 175] width 515 height 86
click at [543, 160] on span "Select Submodel" at bounding box center [570, 161] width 108 height 10
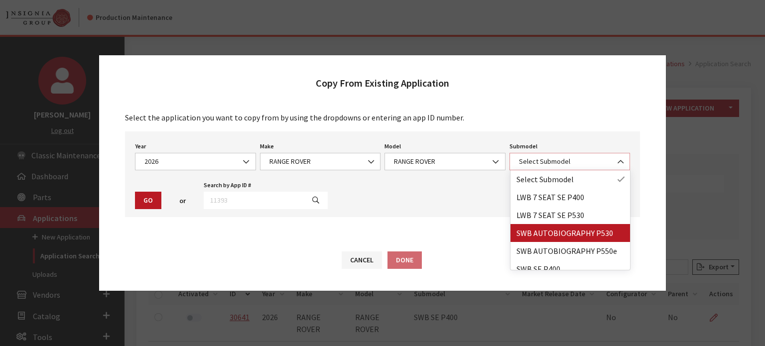
scroll to position [44, 0]
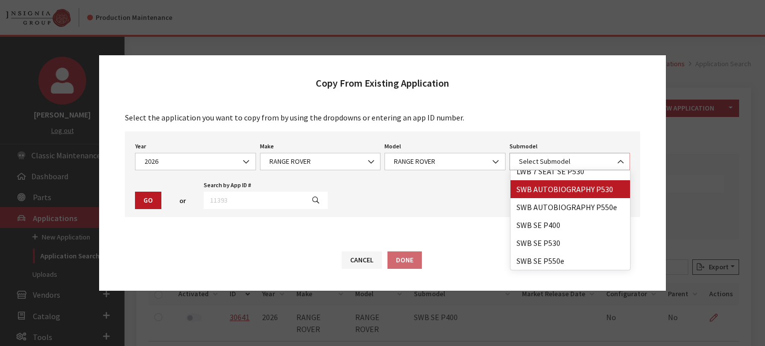
select select "4277"
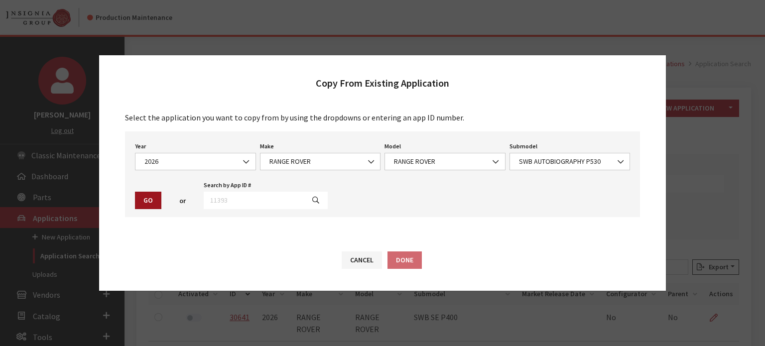
click at [142, 206] on button "Go" at bounding box center [148, 200] width 26 height 17
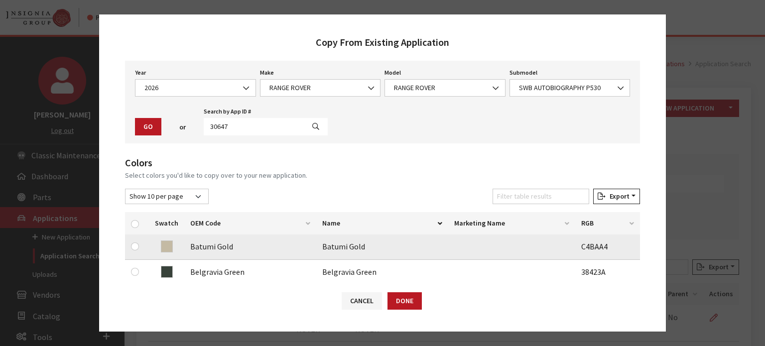
scroll to position [50, 0]
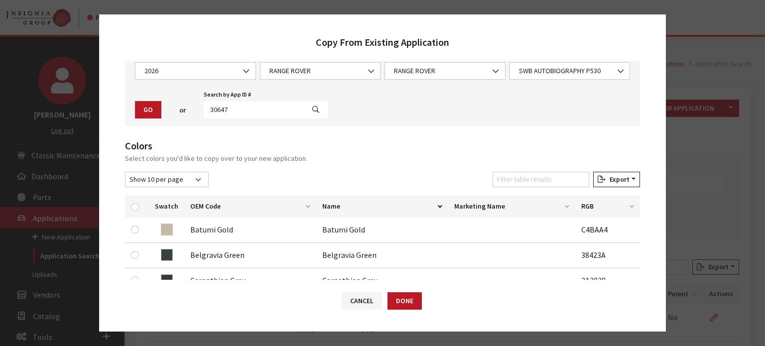
click at [141, 208] on div at bounding box center [137, 206] width 12 height 10
click at [131, 209] on div at bounding box center [137, 206] width 12 height 10
click at [132, 208] on input "checkbox" at bounding box center [135, 207] width 8 height 8
checkbox input "true"
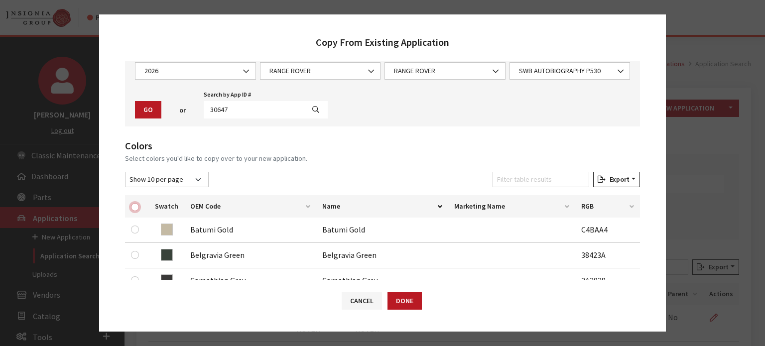
checkbox input "true"
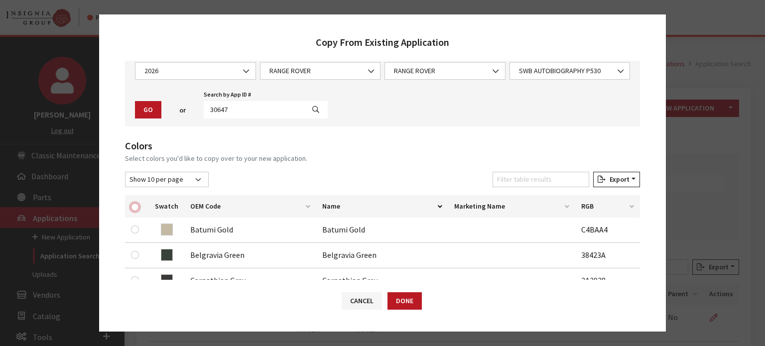
checkbox input "true"
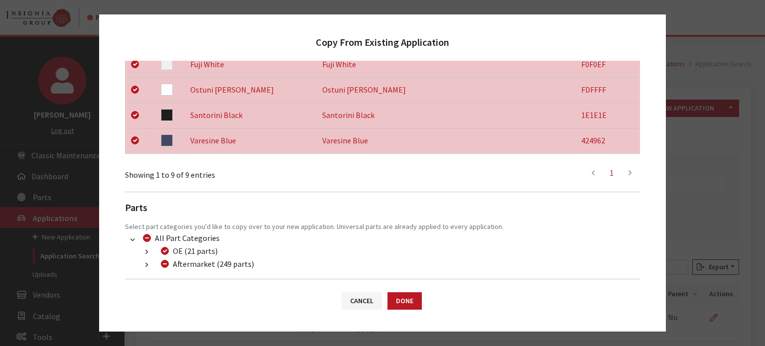
scroll to position [391, 0]
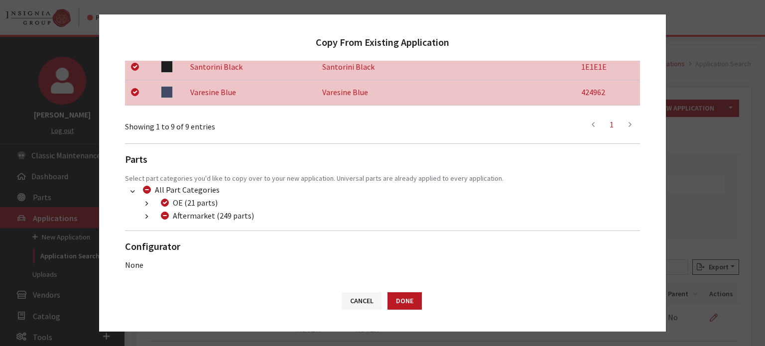
click at [151, 216] on button "button" at bounding box center [146, 216] width 19 height 11
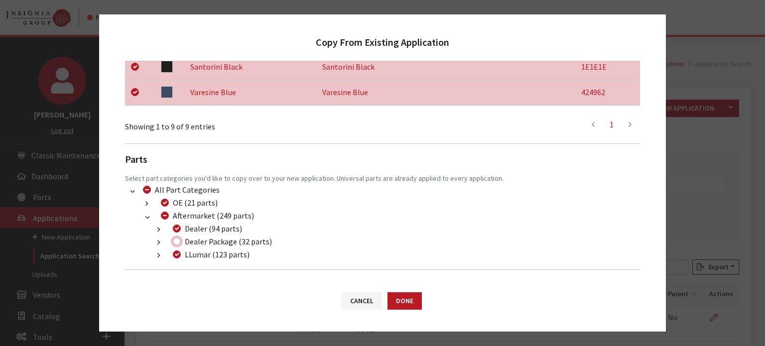
click at [176, 240] on input "Dealer Package (32 parts)" at bounding box center [177, 242] width 8 height 8
checkbox input "true"
click at [401, 299] on button "Done" at bounding box center [405, 301] width 34 height 17
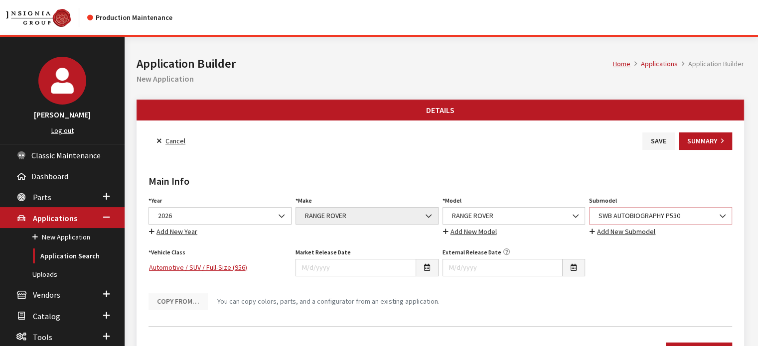
click at [618, 213] on span "SWB AUTOBIOGRAPHY P530" at bounding box center [661, 216] width 130 height 10
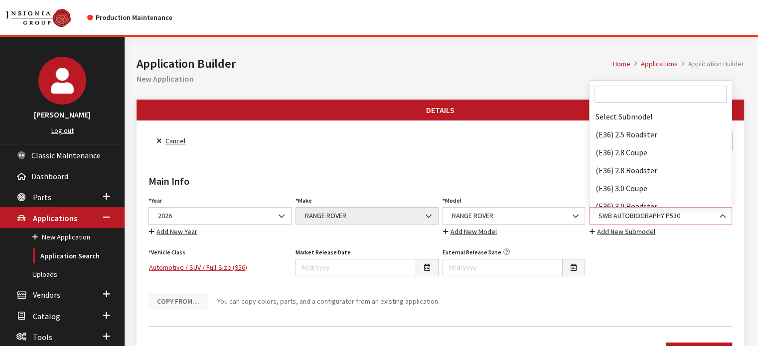
scroll to position [74936, 0]
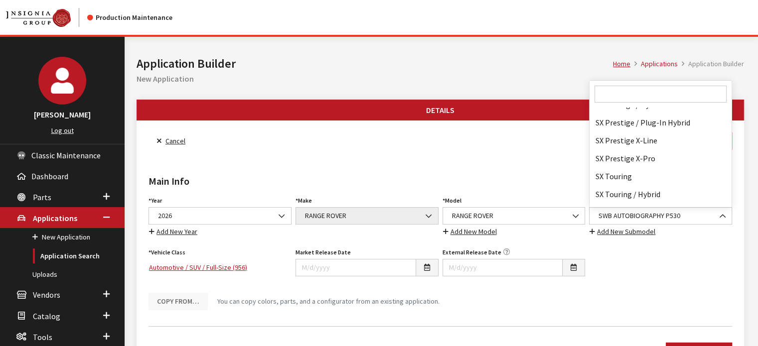
click at [617, 101] on input "Search" at bounding box center [661, 94] width 132 height 17
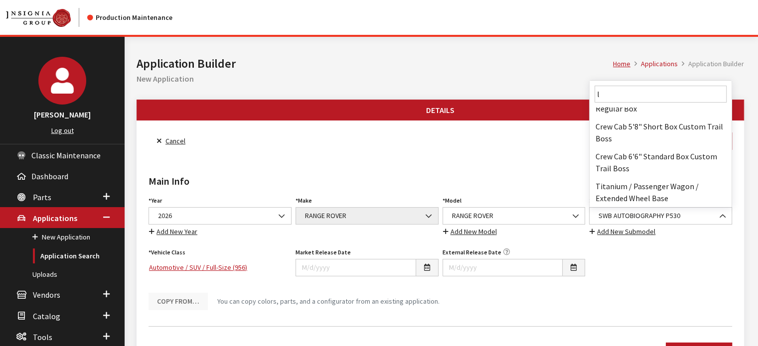
scroll to position [0, 0]
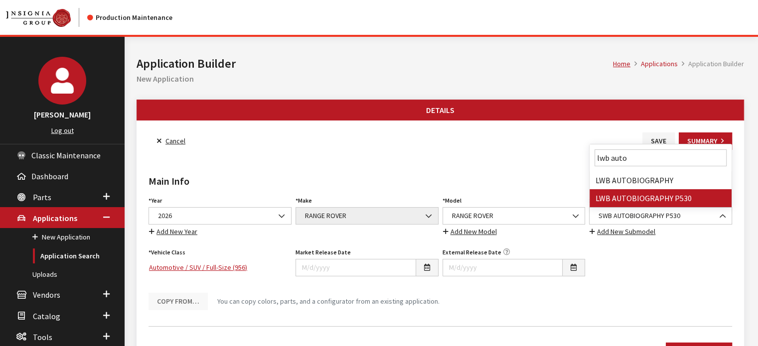
type input "lwb auto"
select select "4279"
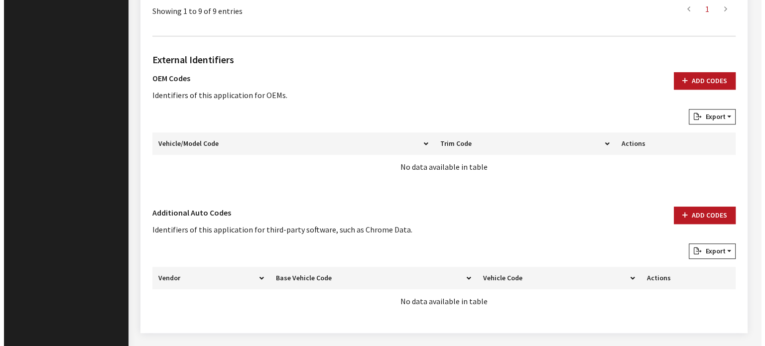
scroll to position [681, 0]
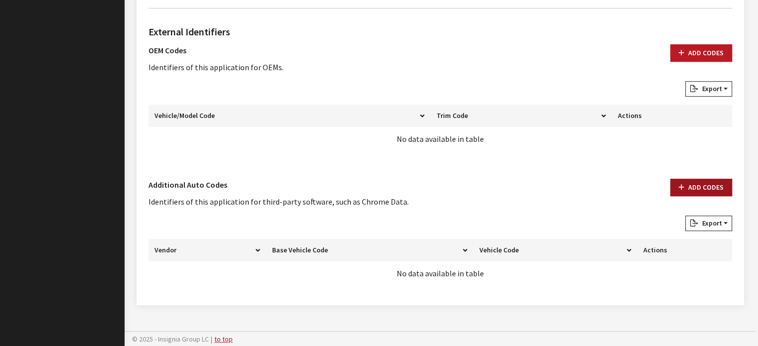
click at [679, 190] on button "Add Codes" at bounding box center [701, 187] width 62 height 17
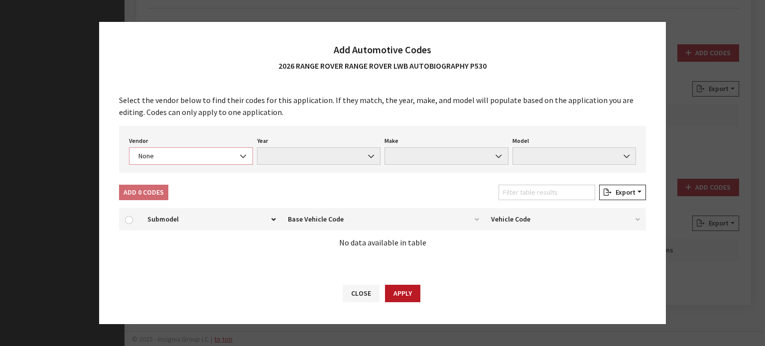
click at [184, 157] on span "None" at bounding box center [191, 156] width 111 height 10
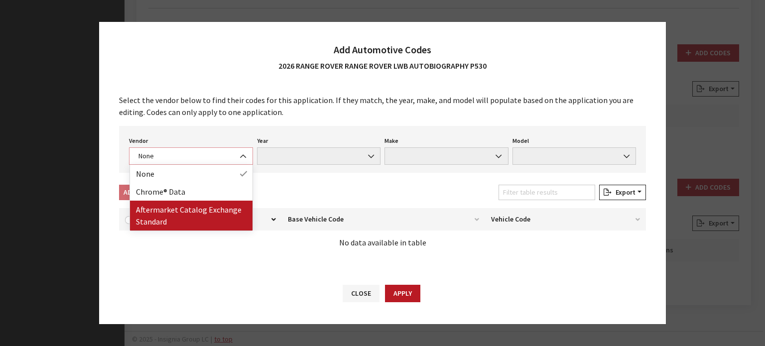
select select "2"
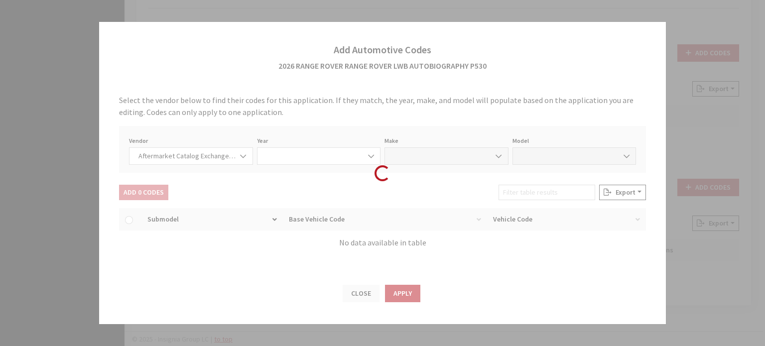
click at [193, 201] on div "Loading..." at bounding box center [382, 173] width 765 height 346
select select "2026"
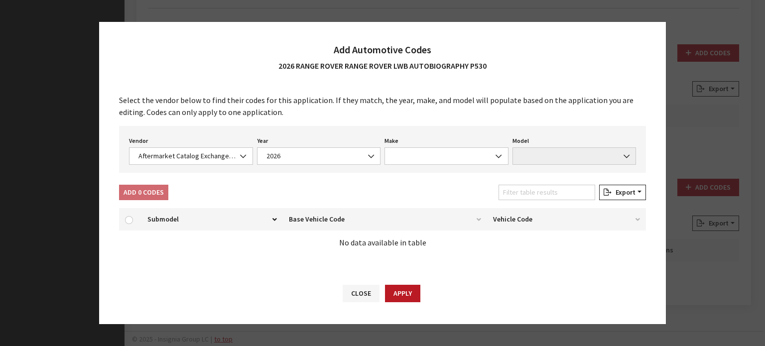
drag, startPoint x: 198, startPoint y: 168, endPoint x: 197, endPoint y: 161, distance: 7.0
click at [198, 167] on div "Vendor None Chrome® Data Aftermarket Catalog Exchange Standard Aftermarket Cata…" at bounding box center [382, 149] width 527 height 47
click at [197, 160] on span "Aftermarket Catalog Exchange Standard" at bounding box center [191, 156] width 111 height 10
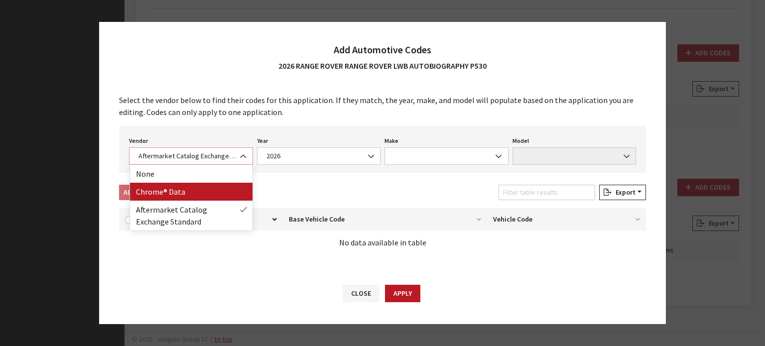
select select "4"
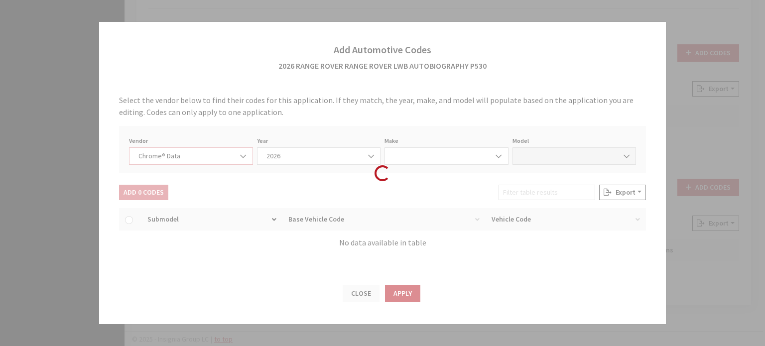
select select "2026"
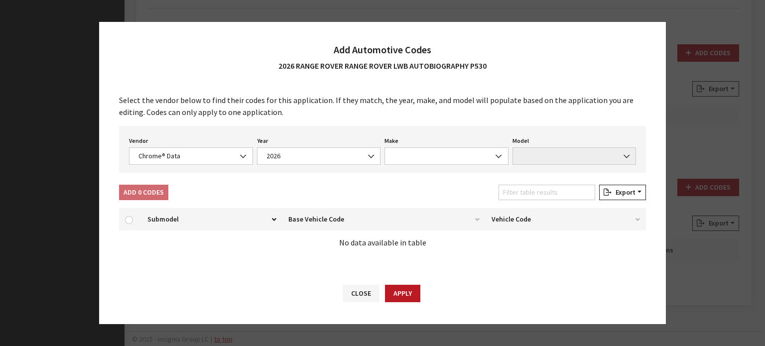
drag, startPoint x: 463, startPoint y: 145, endPoint x: 464, endPoint y: 169, distance: 24.4
click at [463, 145] on div "Make None Acura Audi BMW Buick Cadillac Chevrolet Chrysler Dodge Ford Genesis G…" at bounding box center [447, 149] width 128 height 31
click at [450, 171] on div "Vendor None Chrome® Data Aftermarket Catalog Exchange Standard Chrome® Data Yea…" at bounding box center [382, 149] width 527 height 47
click at [445, 143] on div "Make None Acura Audi BMW Buick Cadillac Chevrolet Chrysler Dodge Ford Genesis G…" at bounding box center [447, 149] width 128 height 31
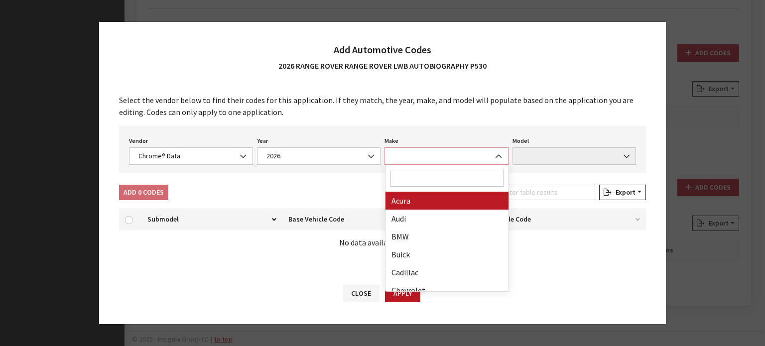
click at [445, 152] on span at bounding box center [447, 156] width 124 height 17
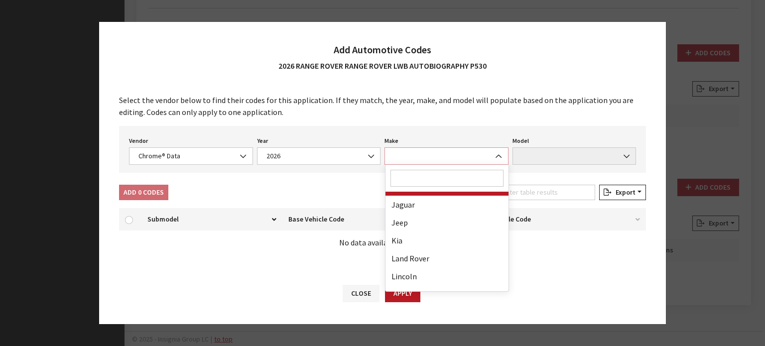
scroll to position [299, 0]
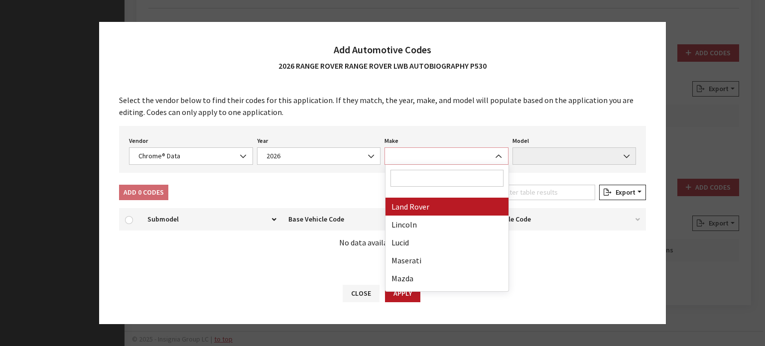
select select "23"
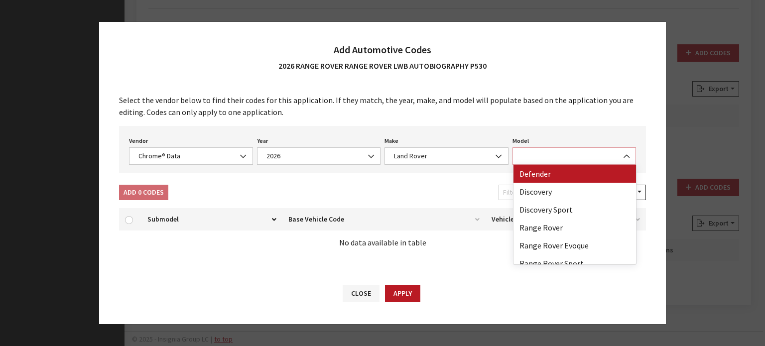
click at [546, 155] on span at bounding box center [575, 156] width 124 height 17
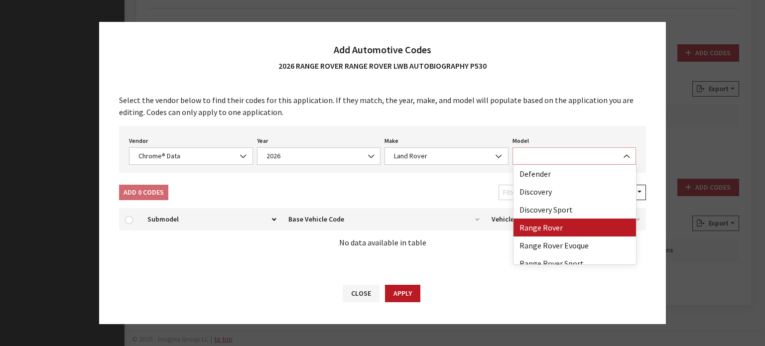
select select "73700"
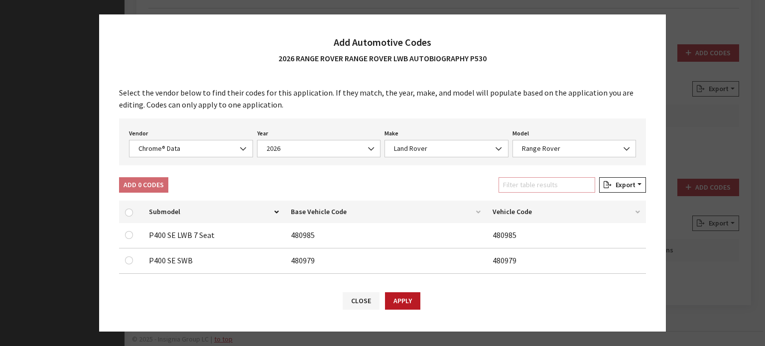
click at [527, 187] on input "Filter table results" at bounding box center [547, 184] width 97 height 15
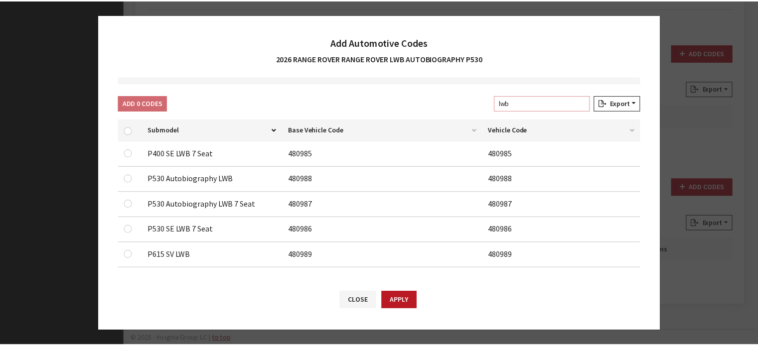
scroll to position [87, 0]
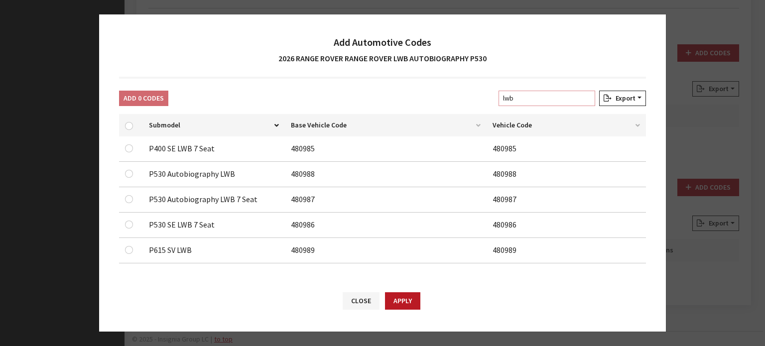
type input "lwb"
click at [129, 173] on input "checkbox" at bounding box center [129, 174] width 8 height 8
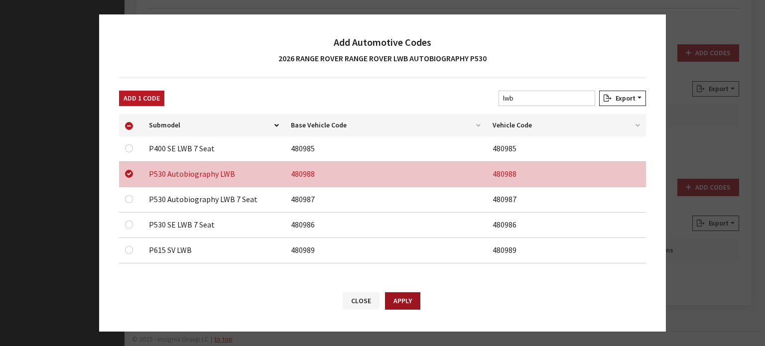
click at [409, 306] on button "Apply" at bounding box center [402, 301] width 35 height 17
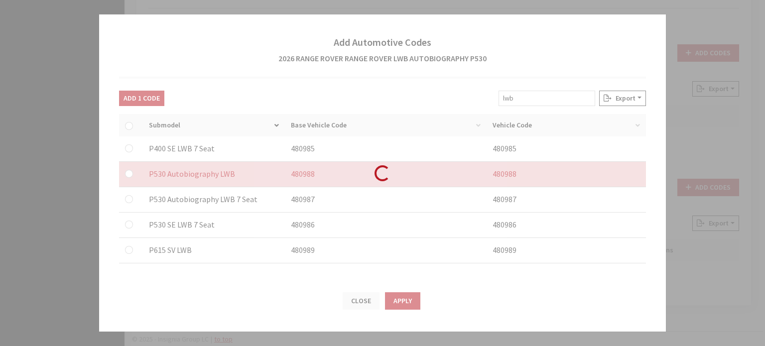
checkbox input "false"
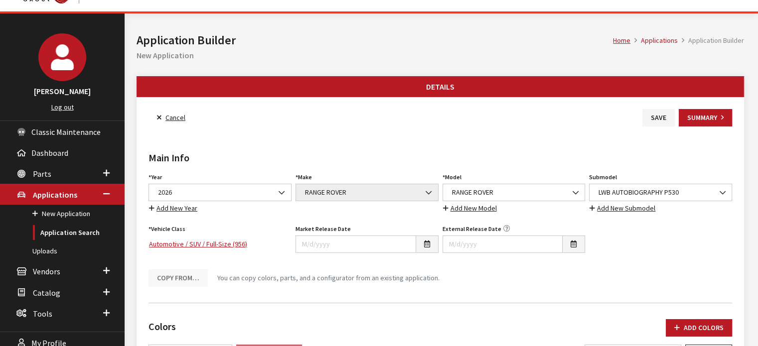
scroll to position [0, 0]
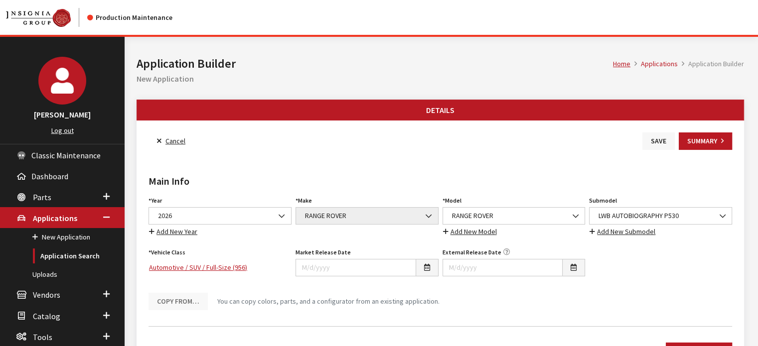
click at [657, 138] on button "Save" at bounding box center [658, 141] width 32 height 17
click at [190, 139] on link "Back to Search" at bounding box center [183, 141] width 68 height 17
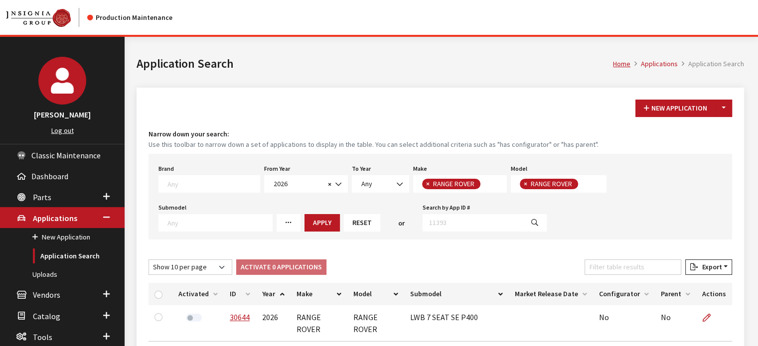
scroll to position [90, 0]
click at [725, 108] on button "Toggle Dropdown" at bounding box center [723, 108] width 17 height 17
click at [701, 141] on small "Use this toolbar to narrow down a set of applications to display in the table. …" at bounding box center [441, 145] width 584 height 10
click at [716, 110] on button "New Application" at bounding box center [675, 108] width 80 height 17
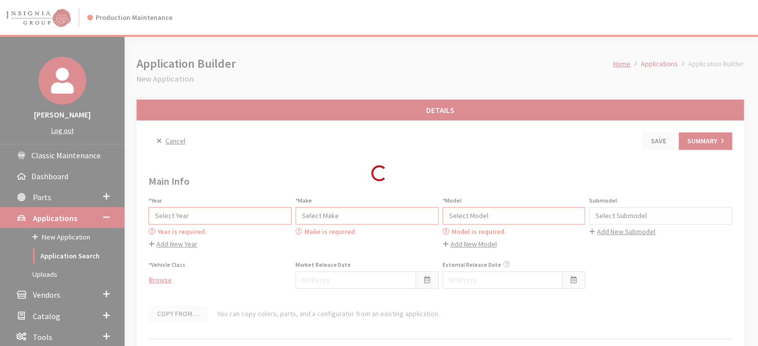
click at [179, 143] on link "Cancel" at bounding box center [171, 141] width 45 height 17
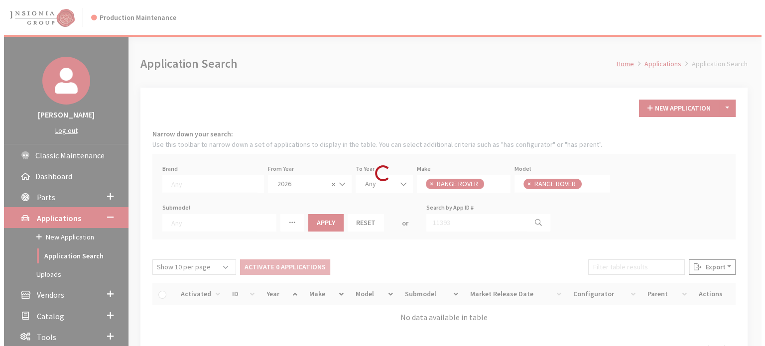
scroll to position [90, 0]
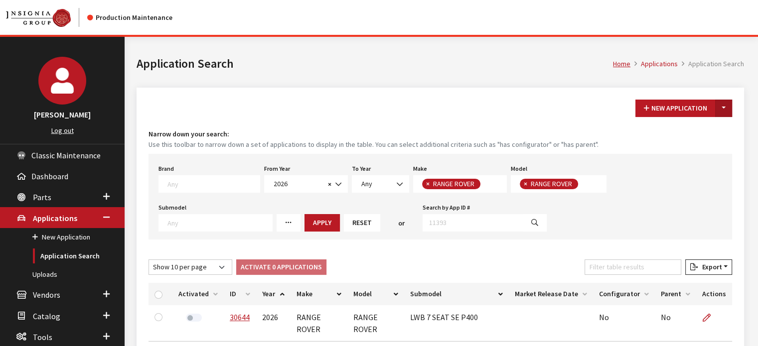
click at [715, 111] on button "Toggle Dropdown" at bounding box center [723, 108] width 17 height 17
click at [700, 133] on button "New From Existing..." at bounding box center [689, 129] width 86 height 17
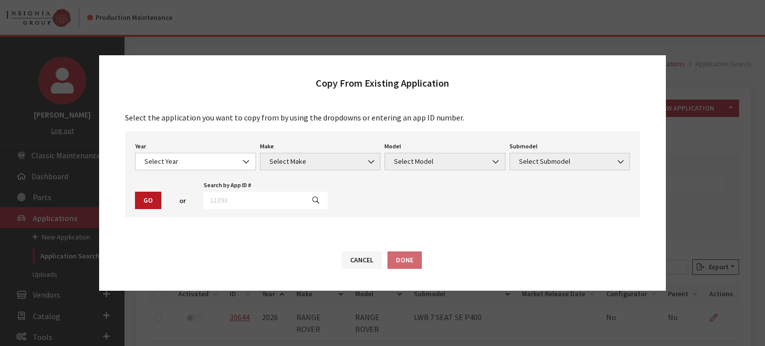
click at [175, 150] on div "Year Select Year [DATE] 2025 2024 2023 2022 2021 2020 2019 2018 2017 2016 2015 …" at bounding box center [195, 155] width 125 height 31
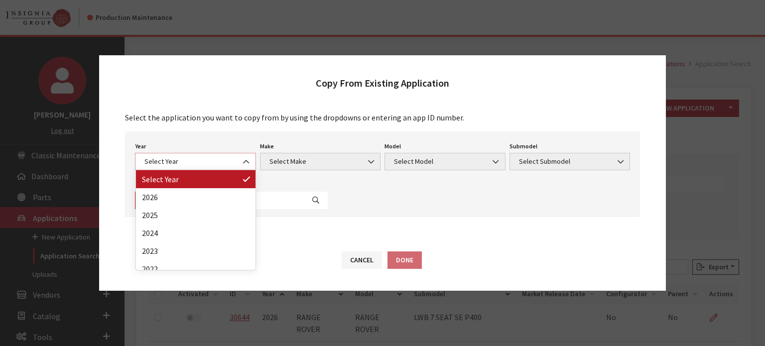
click at [181, 163] on span "Select Year" at bounding box center [196, 161] width 108 height 10
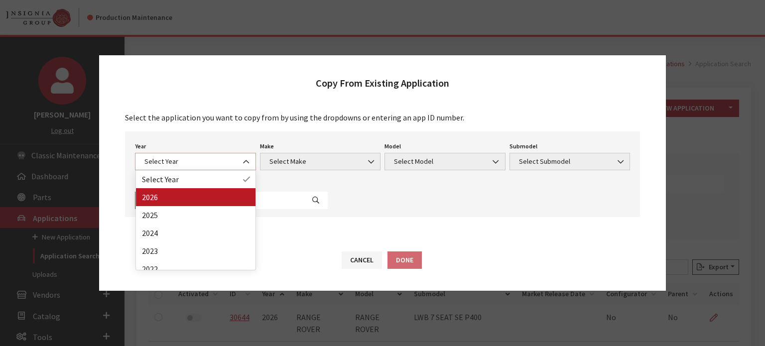
select select "44"
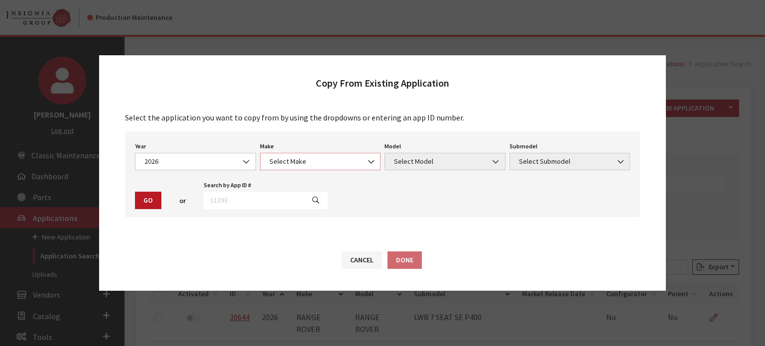
click at [337, 160] on span "Select Make" at bounding box center [321, 161] width 108 height 10
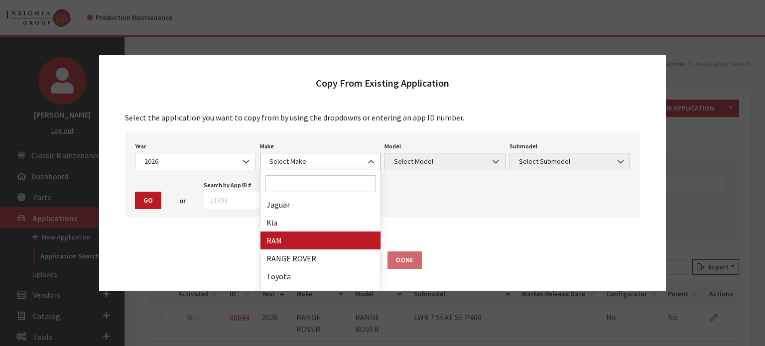
scroll to position [187, 0]
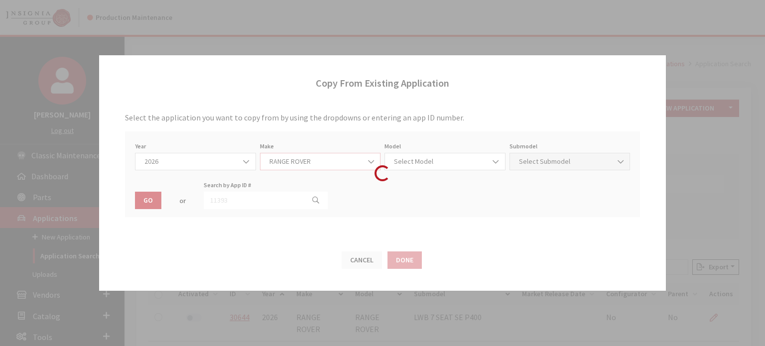
select select "66"
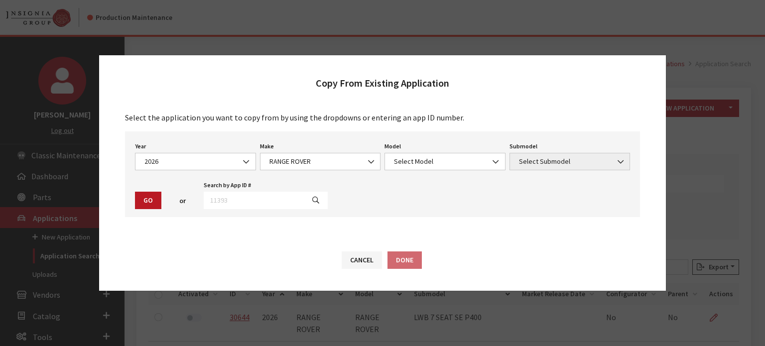
click at [425, 171] on div "Year Select Year 2026 2025 2024 2023 2022 2021 2020 2019 2018 2017 2016 2015 20…" at bounding box center [382, 175] width 515 height 86
click at [426, 165] on span "Select Model" at bounding box center [445, 161] width 108 height 10
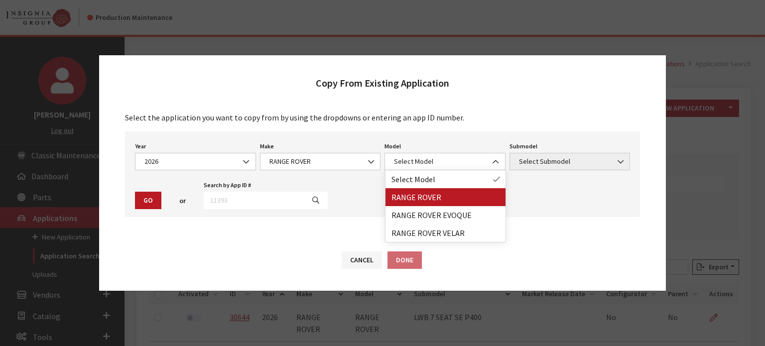
drag, startPoint x: 427, startPoint y: 193, endPoint x: 602, endPoint y: 174, distance: 177.0
select select "1348"
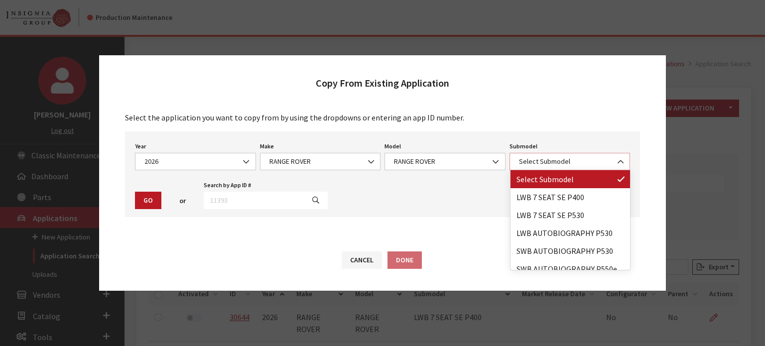
click at [597, 164] on span "Select Submodel" at bounding box center [570, 161] width 108 height 10
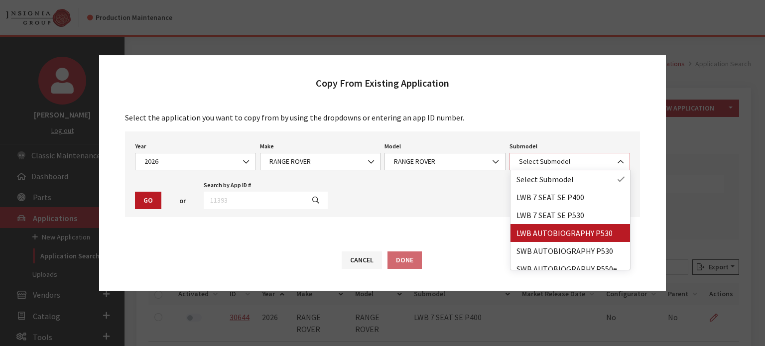
select select "4279"
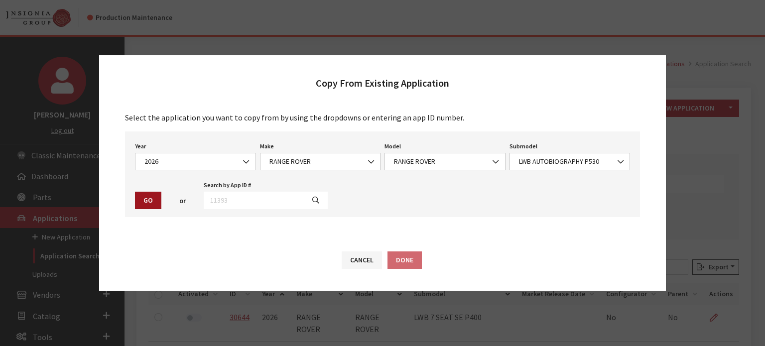
drag, startPoint x: 129, startPoint y: 198, endPoint x: 135, endPoint y: 197, distance: 6.2
click at [131, 197] on div "Year Select Year 2026 2025 2024 2023 2022 2021 2020 2019 2018 2017 2016 2015 20…" at bounding box center [382, 175] width 515 height 86
click at [143, 199] on button "Go" at bounding box center [148, 200] width 26 height 17
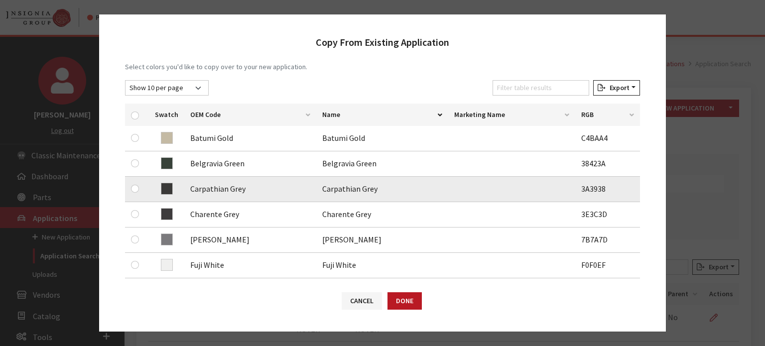
scroll to position [150, 0]
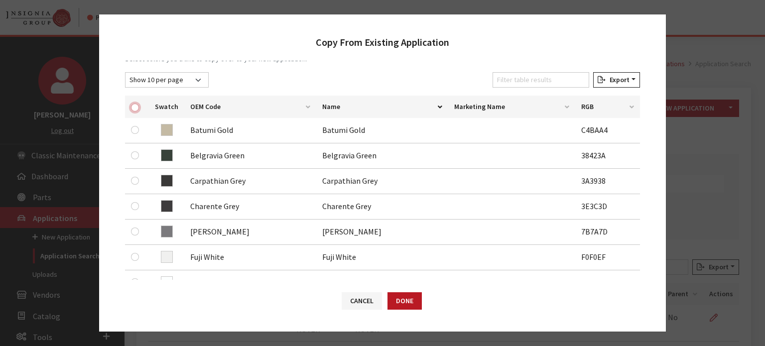
click at [132, 104] on input "checkbox" at bounding box center [135, 108] width 8 height 8
checkbox input "true"
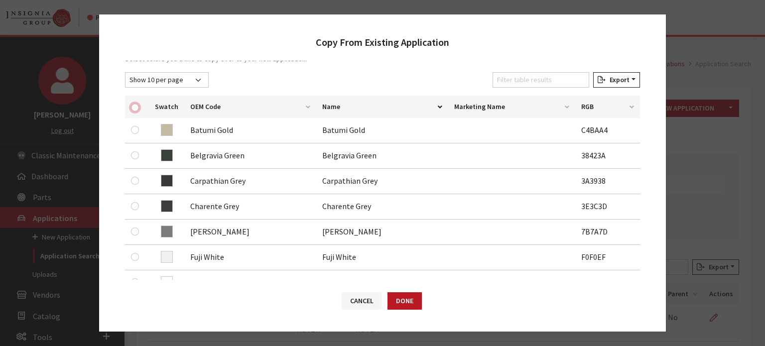
checkbox input "true"
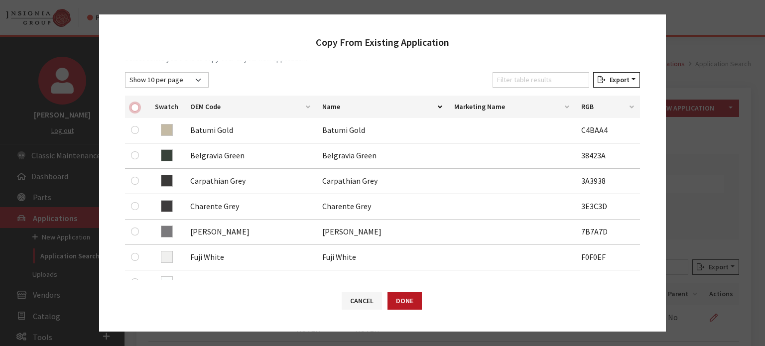
checkbox input "true"
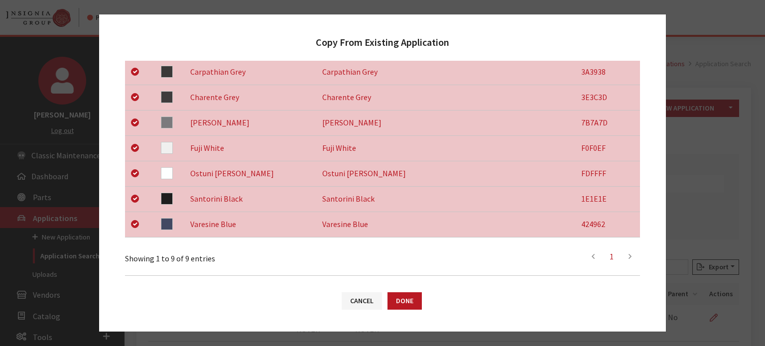
scroll to position [391, 0]
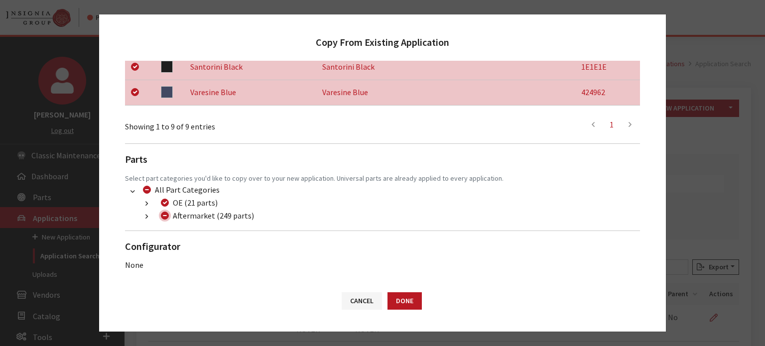
click at [165, 213] on input "Aftermarket (249 parts)" at bounding box center [165, 216] width 8 height 8
checkbox input "true"
click at [163, 215] on input "Aftermarket (249 parts)" at bounding box center [165, 216] width 8 height 8
checkbox input "false"
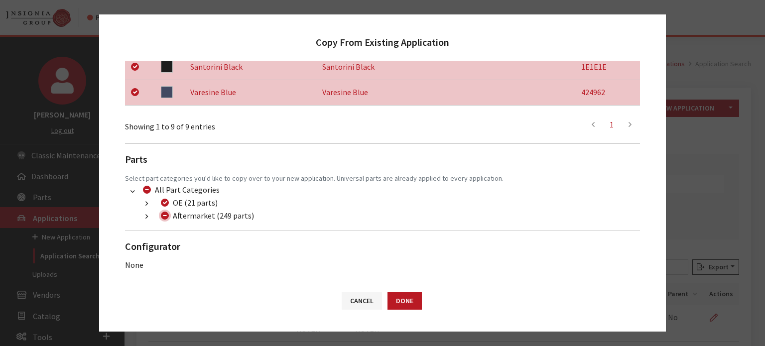
checkbox input "false"
click at [144, 216] on button "button" at bounding box center [146, 216] width 19 height 11
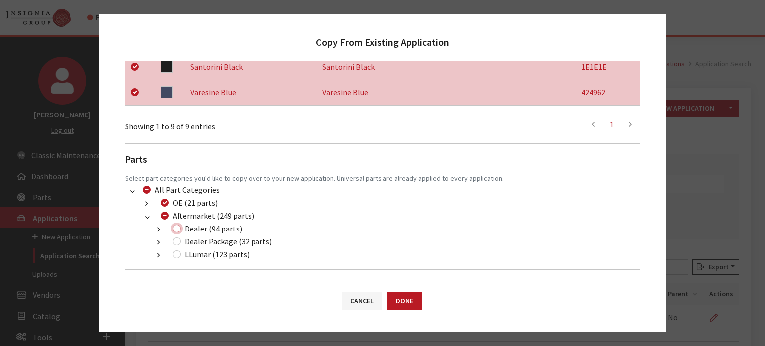
click at [173, 229] on input "Dealer (94 parts)" at bounding box center [177, 229] width 8 height 8
checkbox input "true"
click at [175, 243] on input "Dealer Package (32 parts)" at bounding box center [177, 242] width 8 height 8
checkbox input "true"
click at [175, 256] on input "LLumar (123 parts)" at bounding box center [177, 255] width 8 height 8
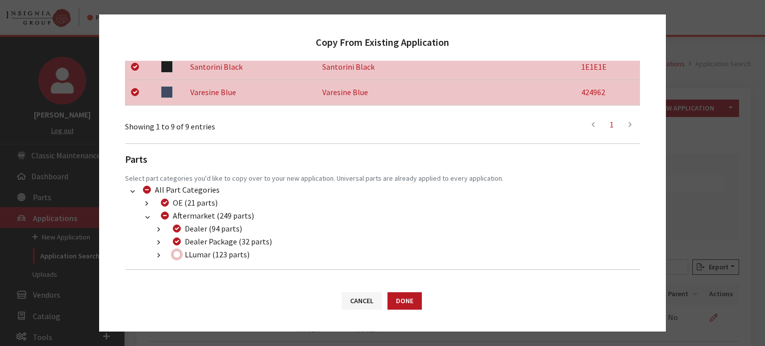
checkbox input "true"
click at [418, 303] on button "Done" at bounding box center [405, 301] width 34 height 17
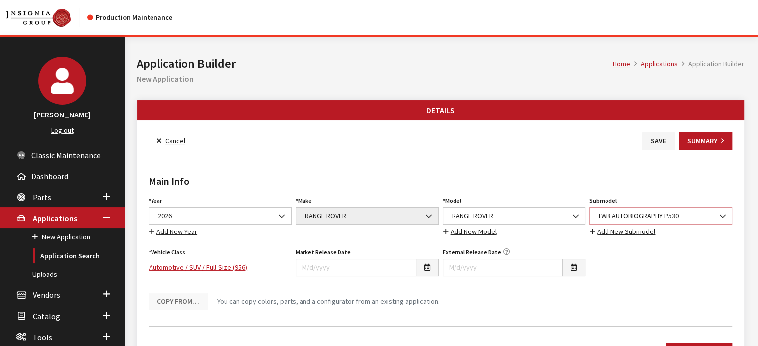
click at [691, 217] on span "LWB AUTOBIOGRAPHY P530" at bounding box center [661, 216] width 130 height 10
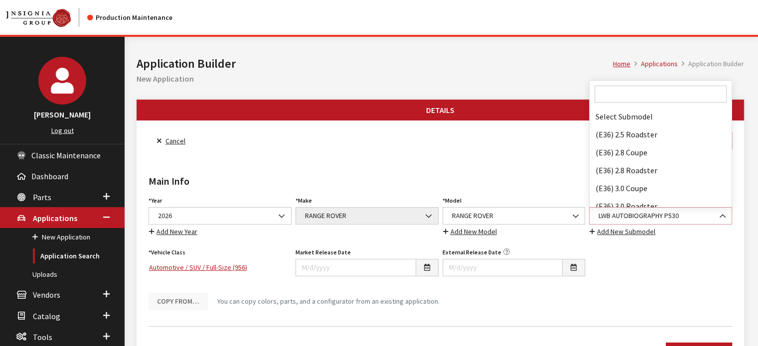
scroll to position [49880, 0]
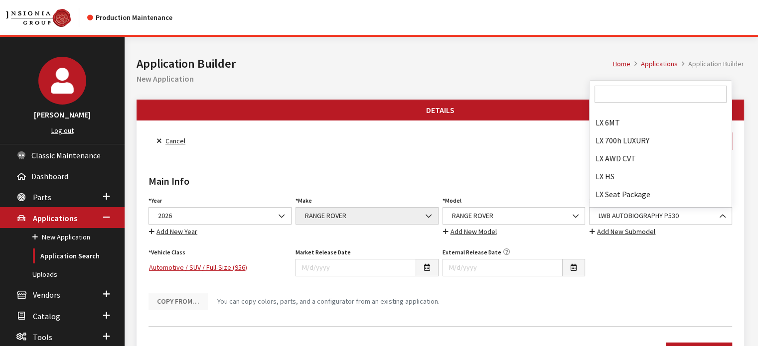
click at [650, 91] on input "Search" at bounding box center [661, 94] width 132 height 17
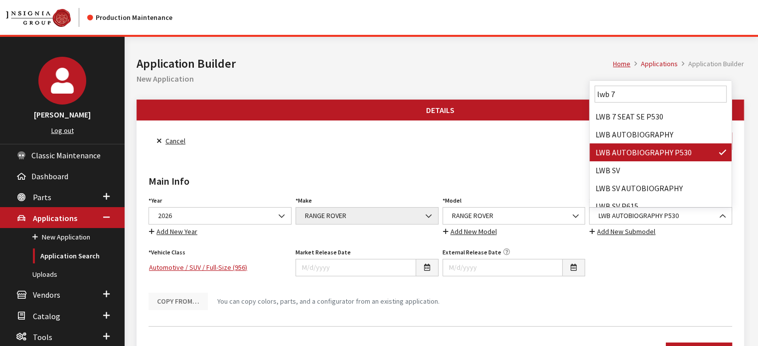
scroll to position [0, 0]
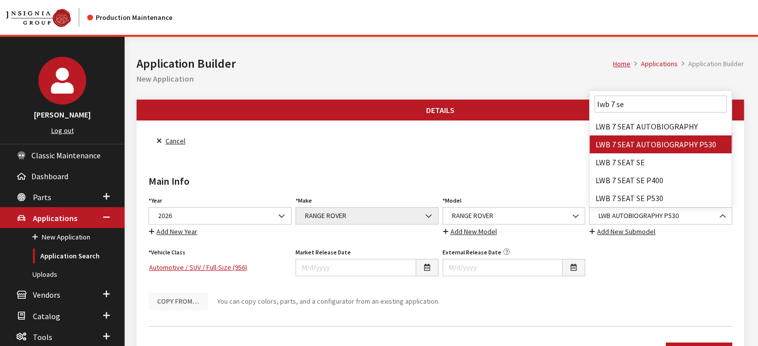
type input "lwb 7 se"
select select "4281"
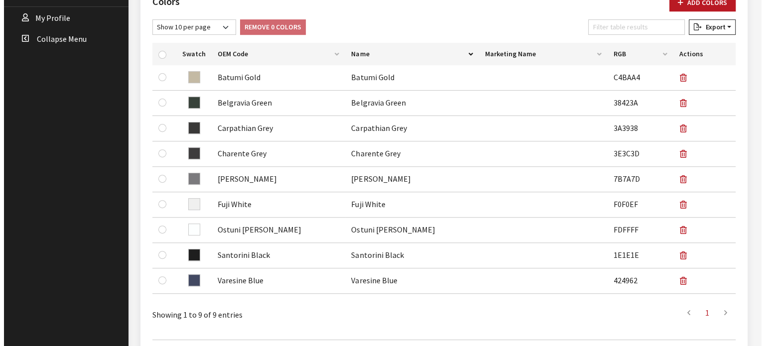
scroll to position [681, 0]
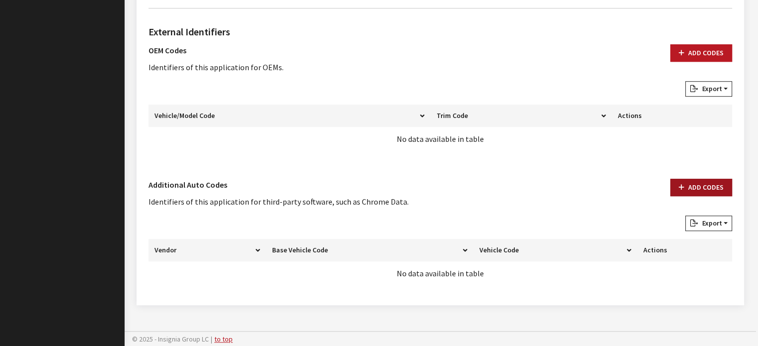
click at [702, 183] on button "Add Codes" at bounding box center [701, 187] width 62 height 17
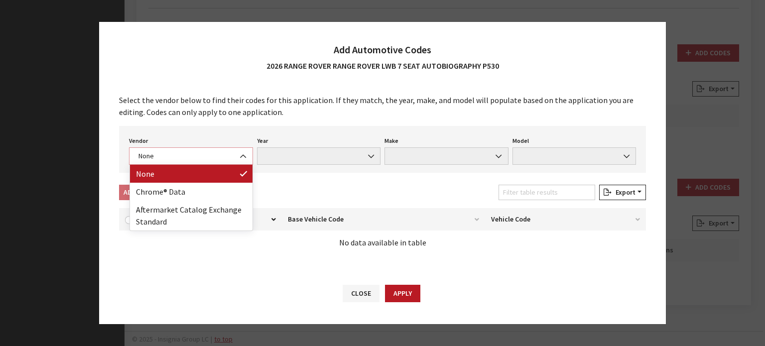
click at [199, 151] on span "None" at bounding box center [191, 156] width 124 height 17
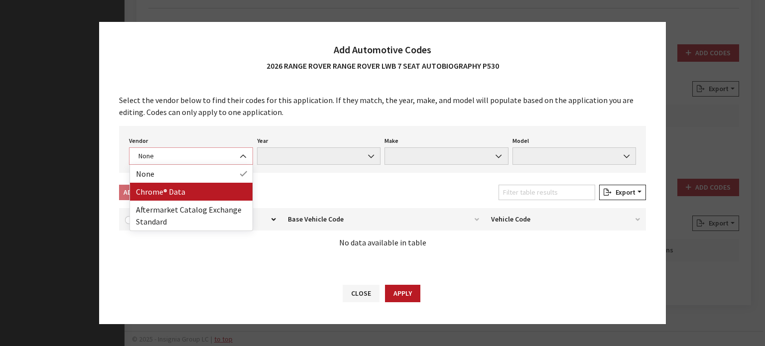
select select "4"
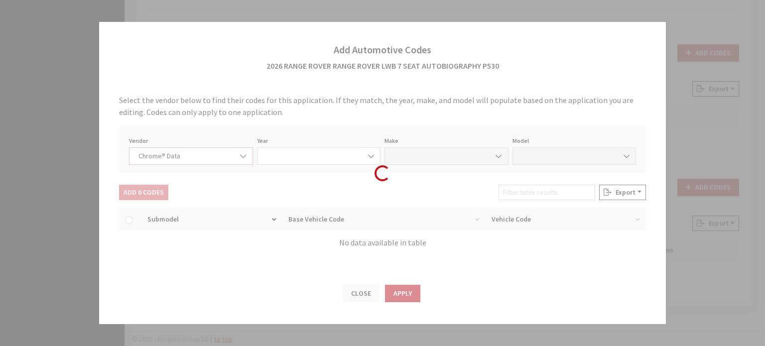
select select "2026"
click at [427, 153] on span at bounding box center [447, 156] width 124 height 17
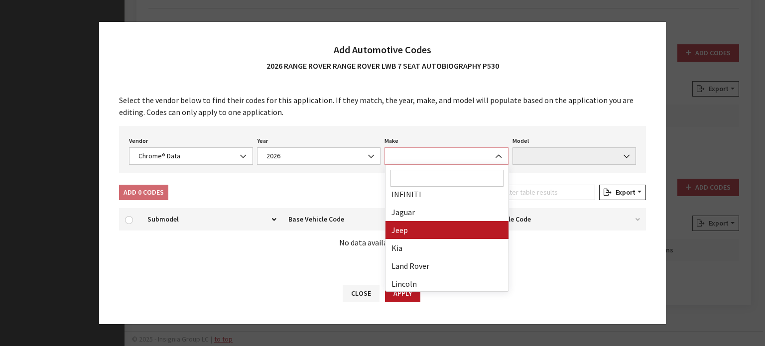
scroll to position [249, 0]
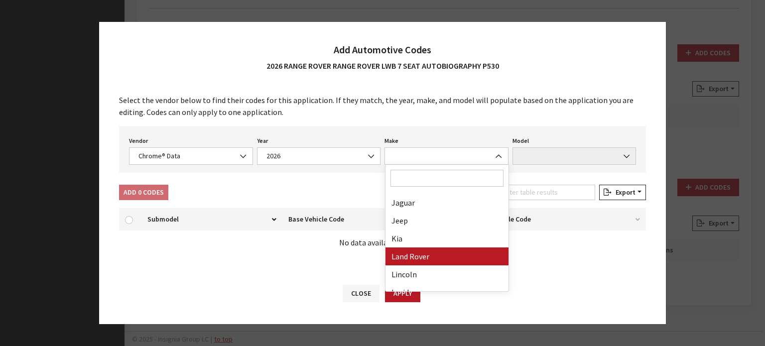
drag, startPoint x: 437, startPoint y: 244, endPoint x: 439, endPoint y: 252, distance: 7.7
select select "23"
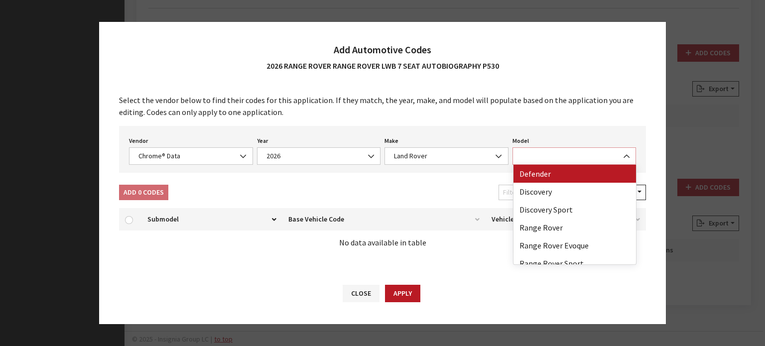
click at [541, 155] on span at bounding box center [575, 156] width 124 height 17
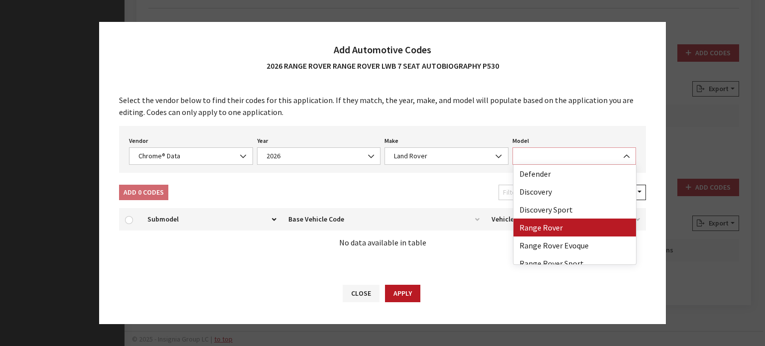
select select "73700"
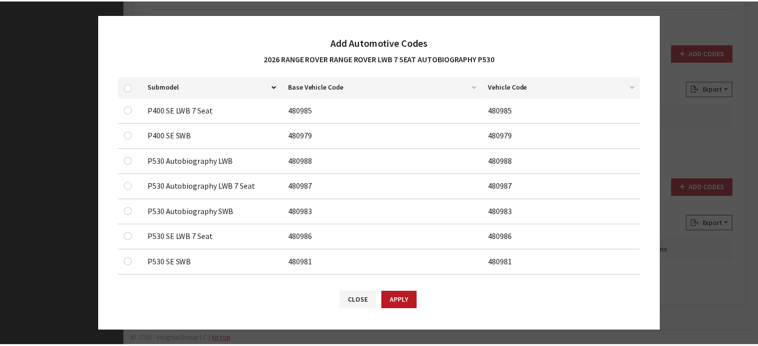
scroll to position [150, 0]
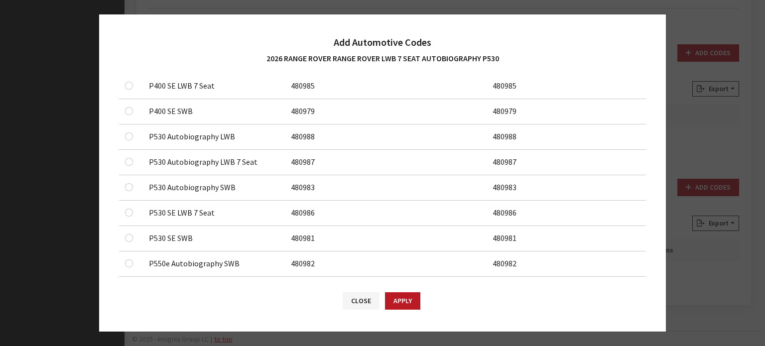
click at [127, 165] on div at bounding box center [131, 162] width 12 height 12
click at [127, 158] on input "checkbox" at bounding box center [129, 162] width 8 height 8
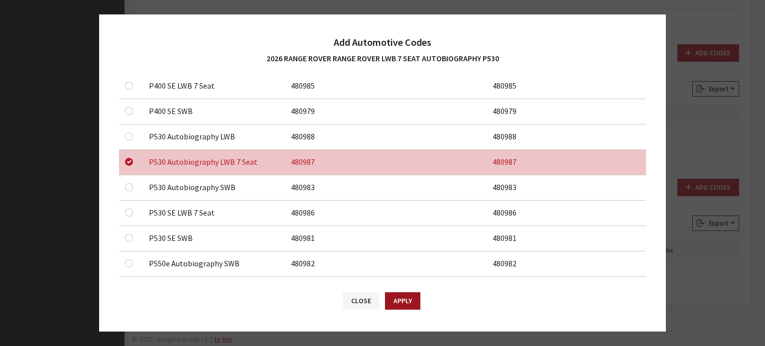
click at [397, 300] on button "Apply" at bounding box center [402, 301] width 35 height 17
checkbox input "false"
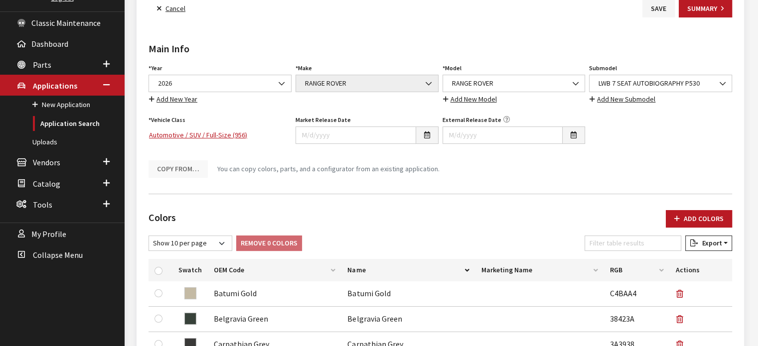
scroll to position [83, 0]
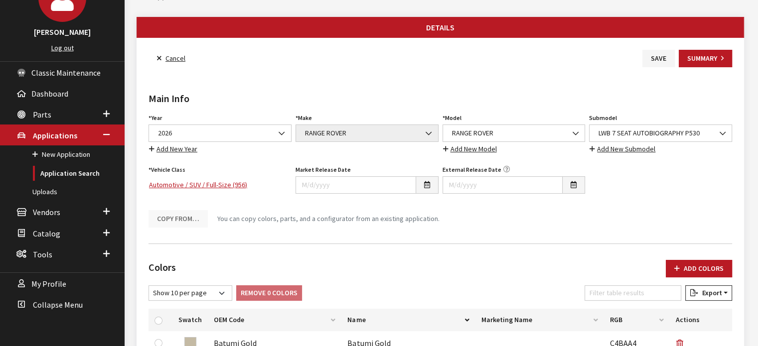
click at [656, 51] on button "Save" at bounding box center [658, 58] width 32 height 17
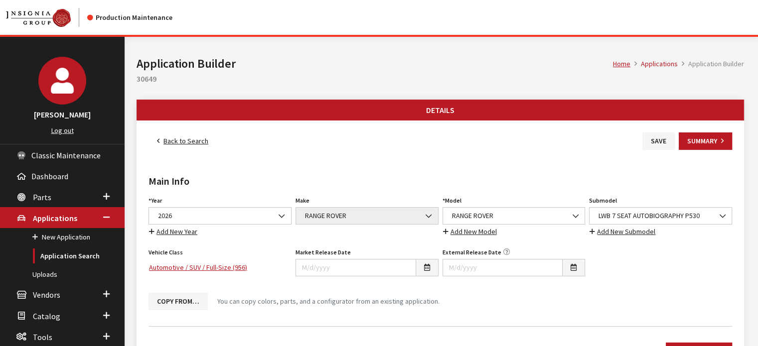
click at [174, 148] on link "Back to Search" at bounding box center [183, 141] width 68 height 17
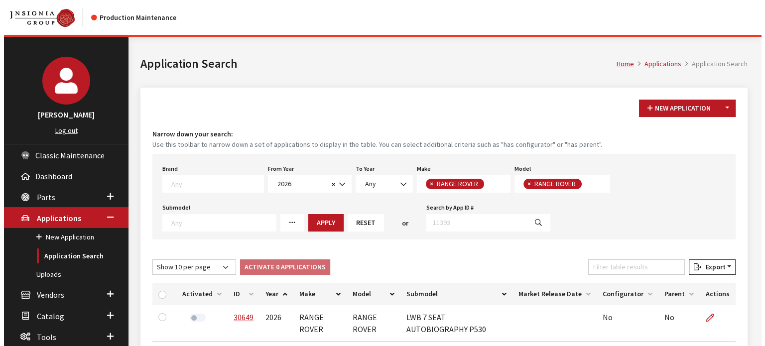
scroll to position [90, 0]
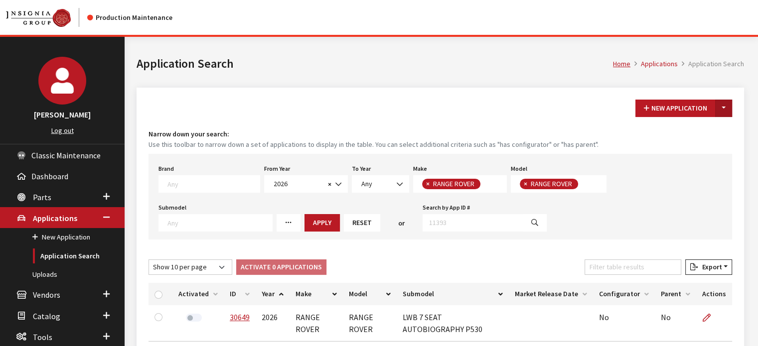
click at [727, 106] on button "Toggle Dropdown" at bounding box center [723, 108] width 17 height 17
click at [726, 110] on button "Toggle Dropdown" at bounding box center [723, 108] width 17 height 17
click at [726, 133] on button "New From Existing..." at bounding box center [689, 129] width 86 height 17
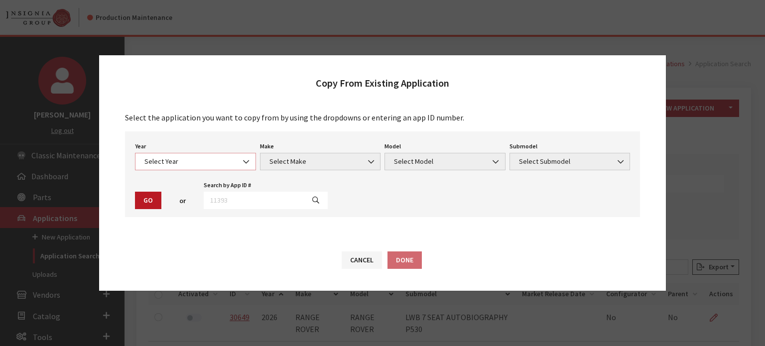
click at [220, 163] on span "Select Year" at bounding box center [196, 161] width 108 height 10
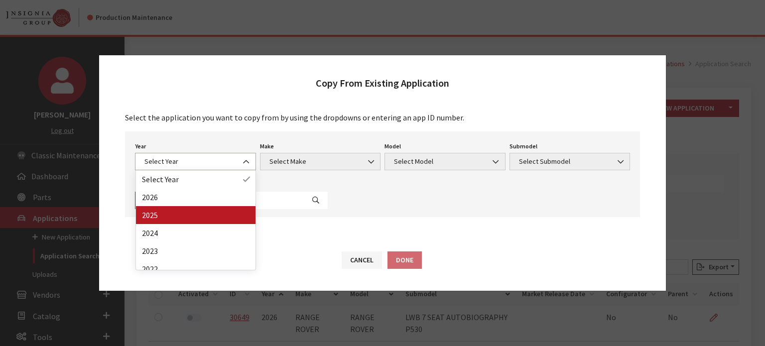
select select "43"
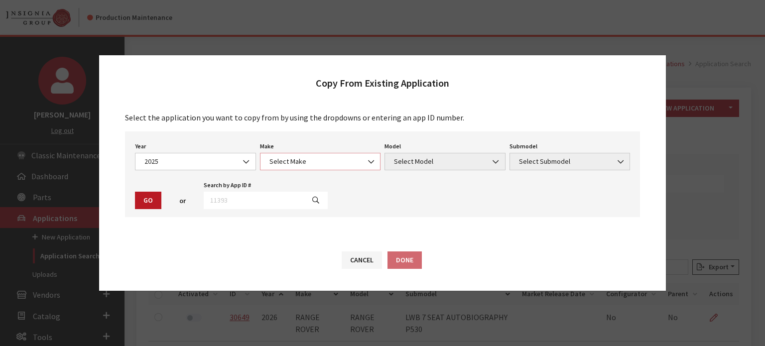
click at [321, 161] on span "Select Make" at bounding box center [321, 161] width 108 height 10
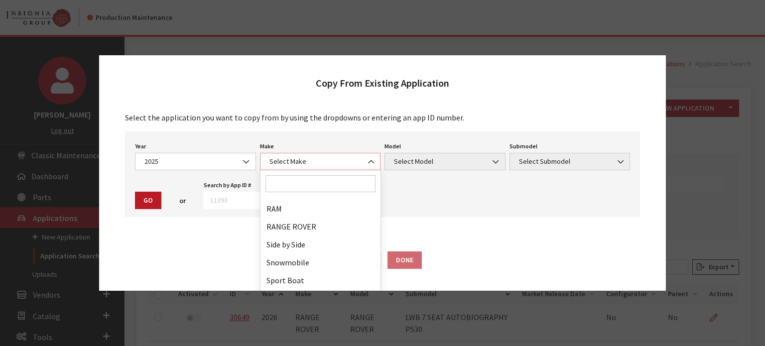
scroll to position [548, 0]
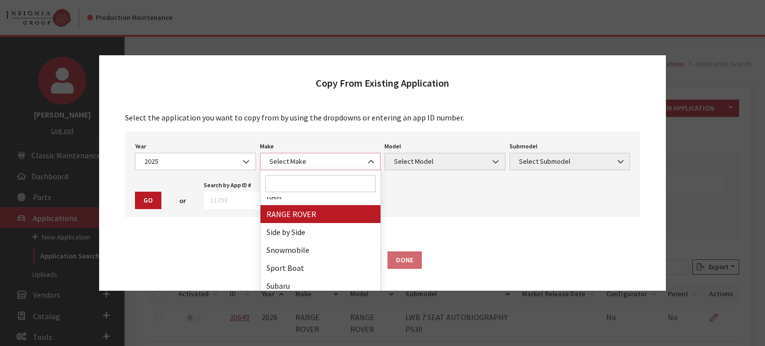
select select "66"
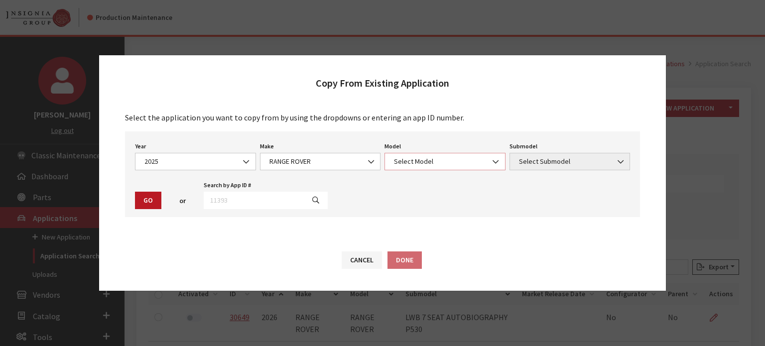
click at [423, 164] on span "Select Model" at bounding box center [445, 161] width 108 height 10
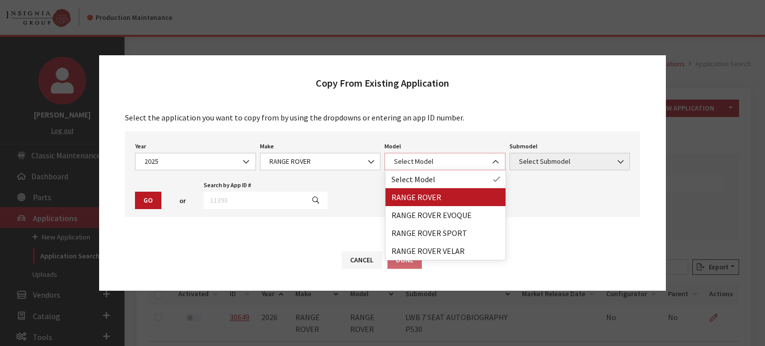
select select "1348"
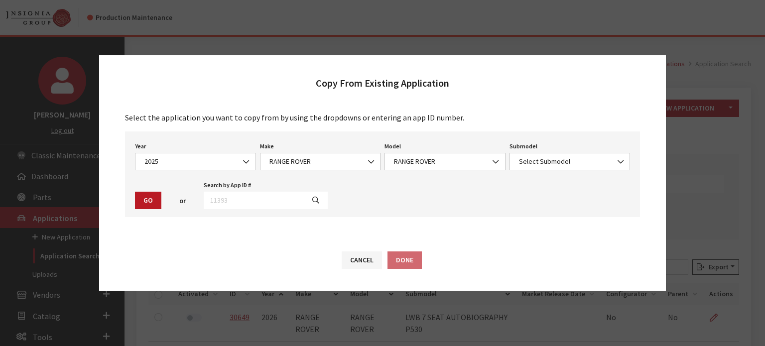
click at [539, 172] on div "Year Select Year [DATE] 2025 2024 2023 2022 2021 2020 2019 2018 2017 2016 2015 …" at bounding box center [382, 175] width 515 height 86
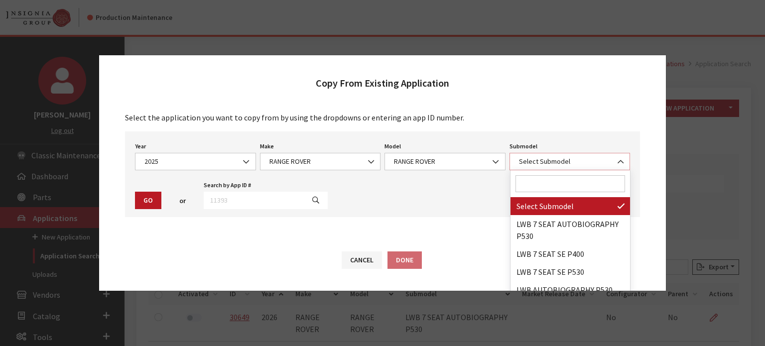
click at [538, 157] on span "Select Submodel" at bounding box center [570, 161] width 121 height 17
click at [551, 186] on input "Search" at bounding box center [571, 183] width 110 height 17
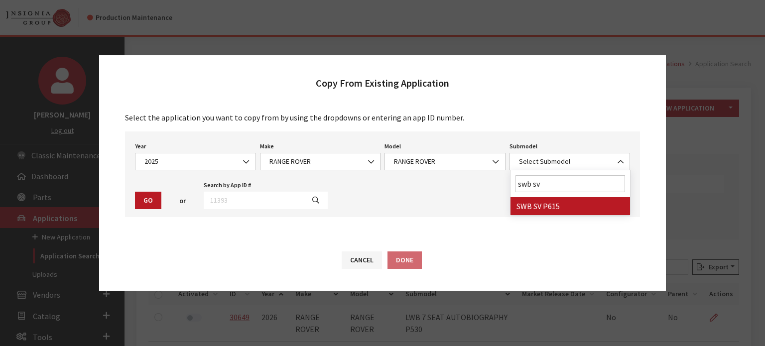
type input "swb sv"
select select "4278"
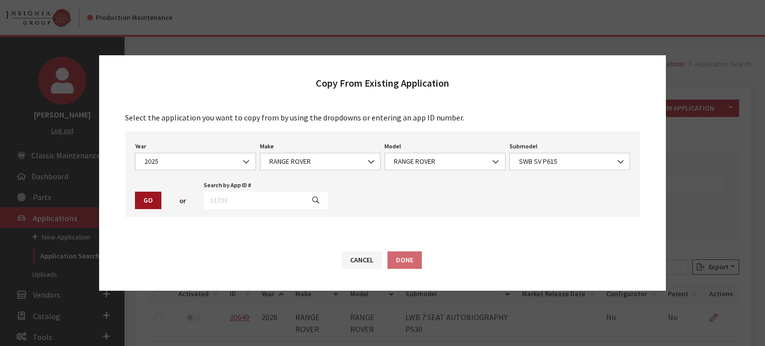
click at [142, 201] on button "Go" at bounding box center [148, 200] width 26 height 17
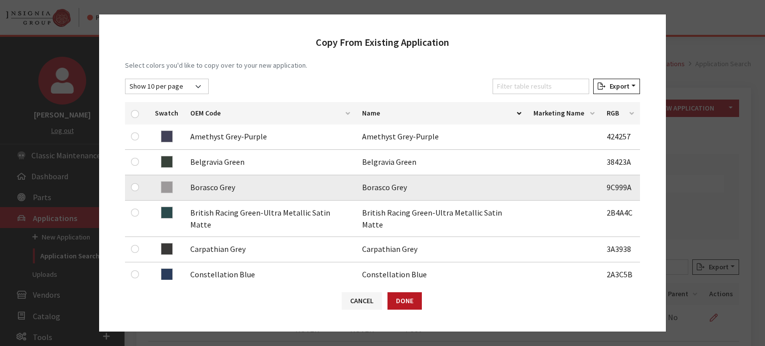
scroll to position [150, 0]
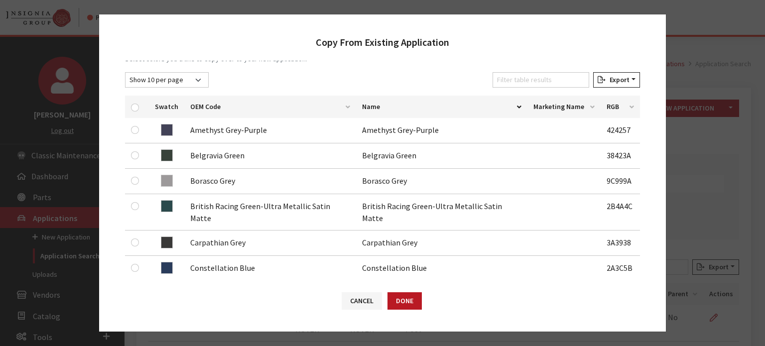
click at [225, 105] on th "OEM Code" at bounding box center [270, 107] width 172 height 22
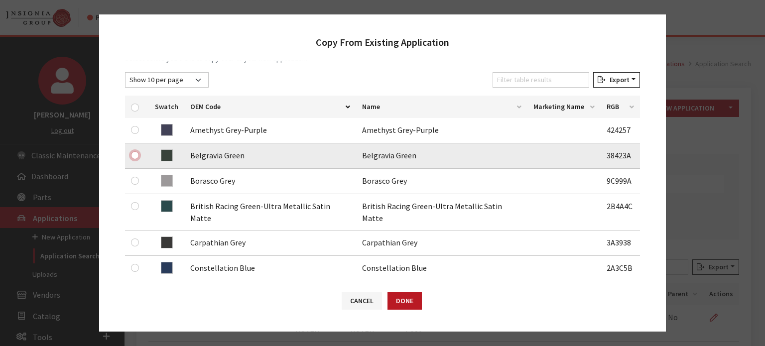
click at [137, 157] on input "checkbox" at bounding box center [135, 155] width 8 height 8
checkbox input "true"
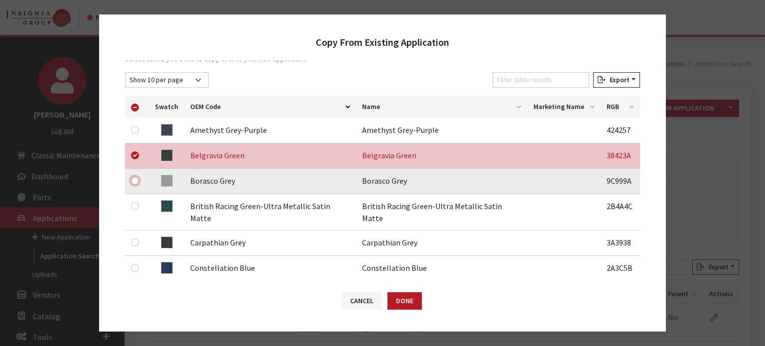
click at [137, 183] on input "checkbox" at bounding box center [135, 181] width 8 height 8
checkbox input "true"
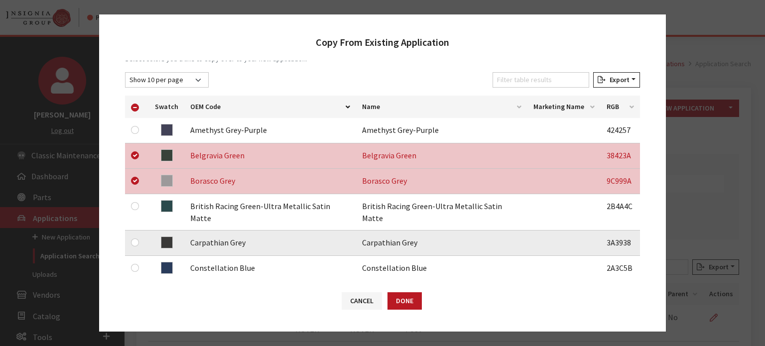
click at [133, 237] on div at bounding box center [137, 243] width 12 height 12
click at [133, 239] on input "checkbox" at bounding box center [135, 243] width 8 height 8
checkbox input "true"
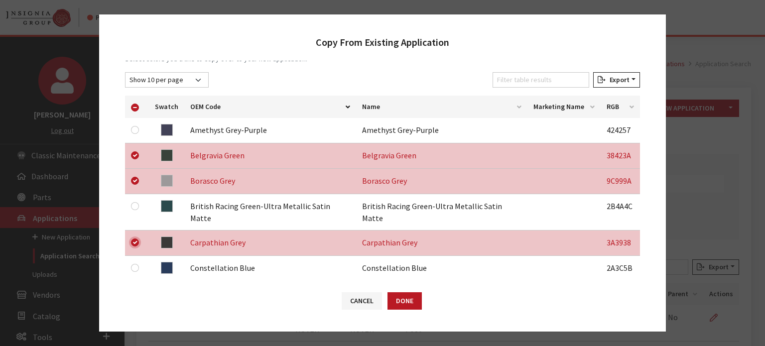
scroll to position [199, 0]
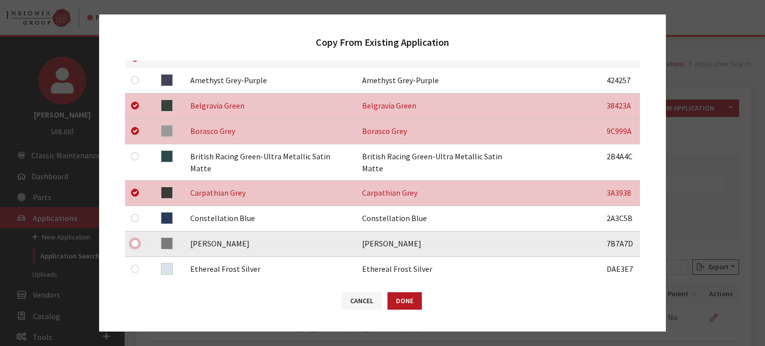
click at [138, 240] on input "checkbox" at bounding box center [135, 244] width 8 height 8
checkbox input "true"
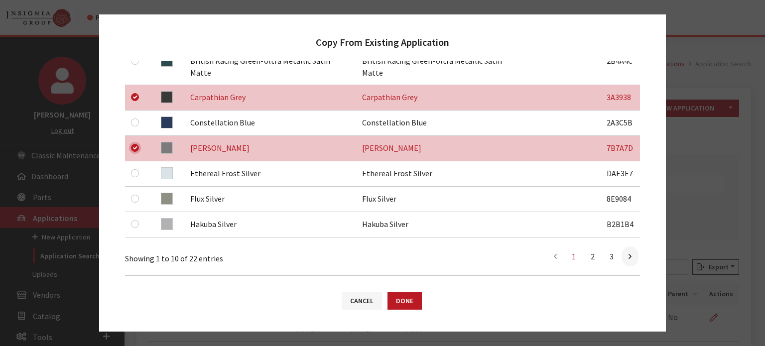
scroll to position [299, 0]
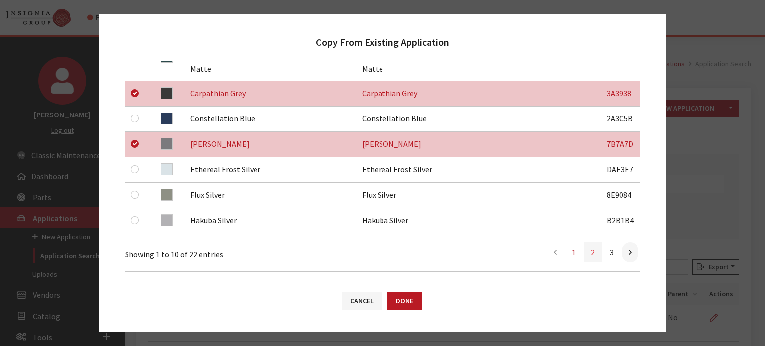
click at [587, 246] on link "2" at bounding box center [593, 253] width 18 height 20
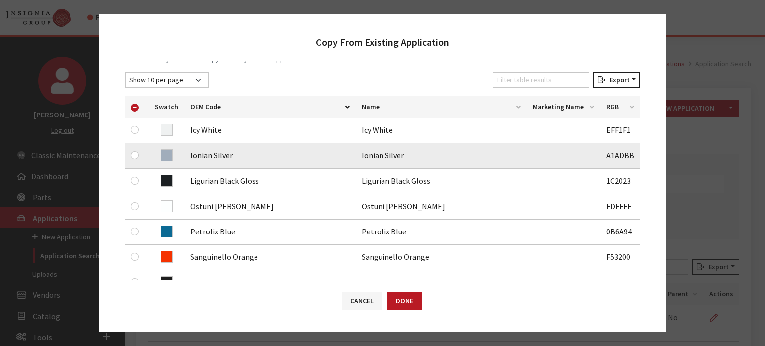
scroll to position [150, 0]
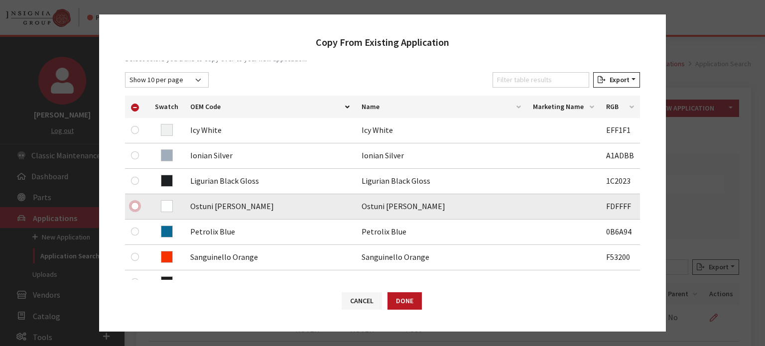
click at [134, 205] on input "checkbox" at bounding box center [135, 206] width 8 height 8
checkbox input "true"
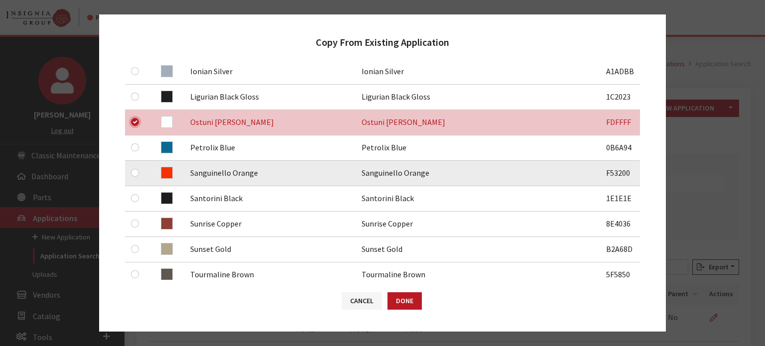
scroll to position [249, 0]
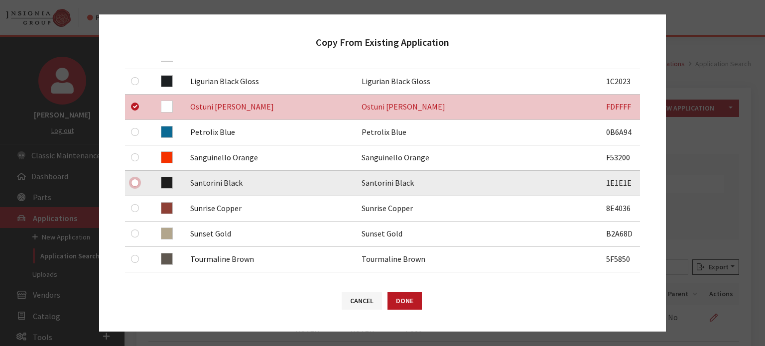
click at [136, 183] on input "checkbox" at bounding box center [135, 183] width 8 height 8
checkbox input "true"
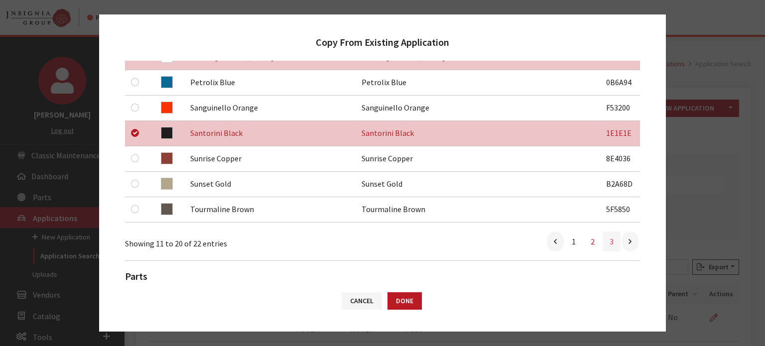
click at [604, 241] on link "3" at bounding box center [612, 242] width 18 height 20
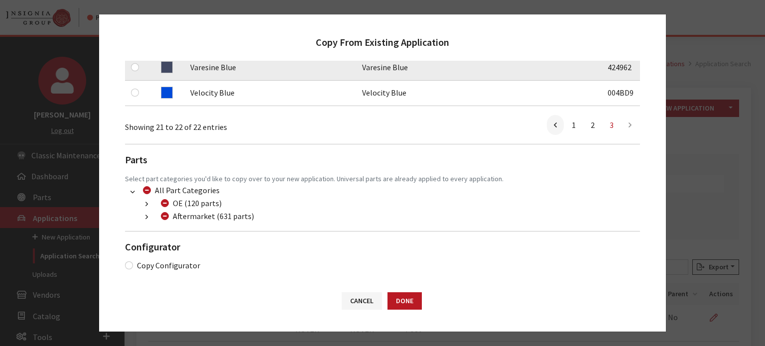
click at [139, 64] on div at bounding box center [137, 67] width 12 height 12
click at [137, 67] on input "checkbox" at bounding box center [135, 67] width 8 height 8
checkbox input "true"
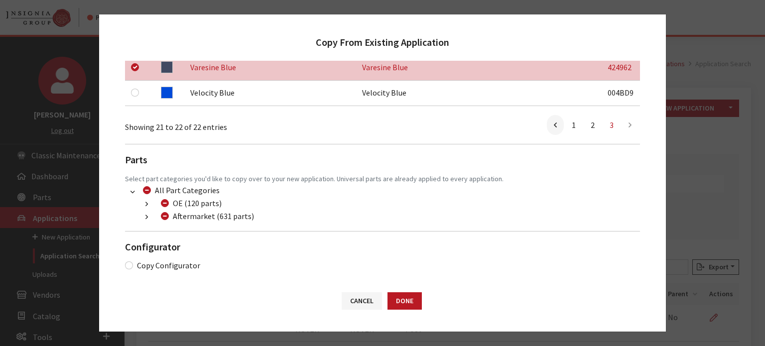
click at [404, 310] on div "Cancel Done" at bounding box center [382, 306] width 567 height 52
click at [149, 214] on button "button" at bounding box center [146, 217] width 19 height 11
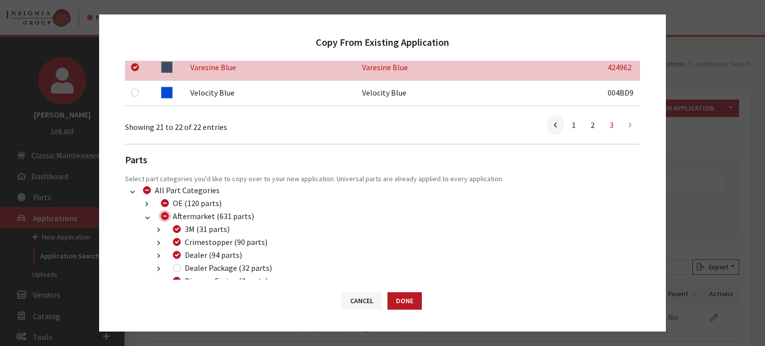
click at [162, 218] on input "Aftermarket (631 parts)" at bounding box center [165, 216] width 8 height 8
checkbox input "true"
click at [162, 218] on input "Aftermarket (631 parts)" at bounding box center [165, 216] width 8 height 8
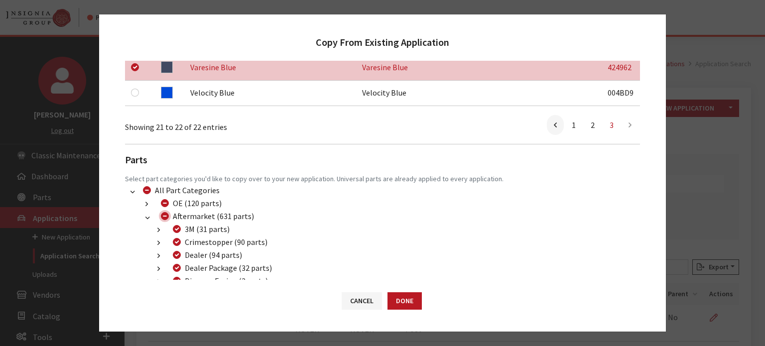
checkbox input "false"
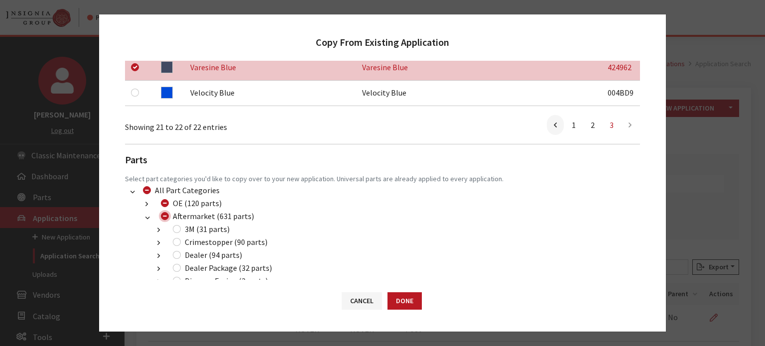
checkbox input "false"
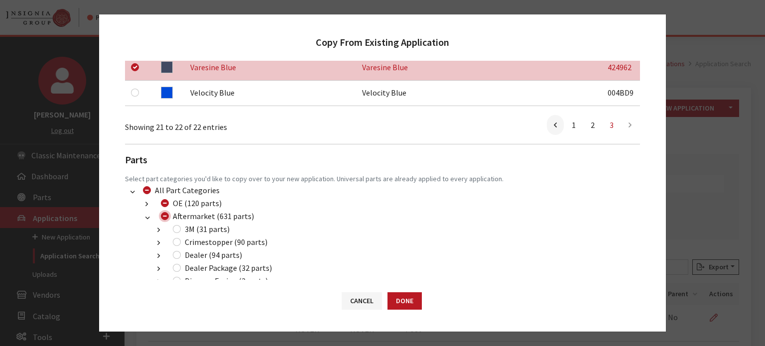
checkbox input "false"
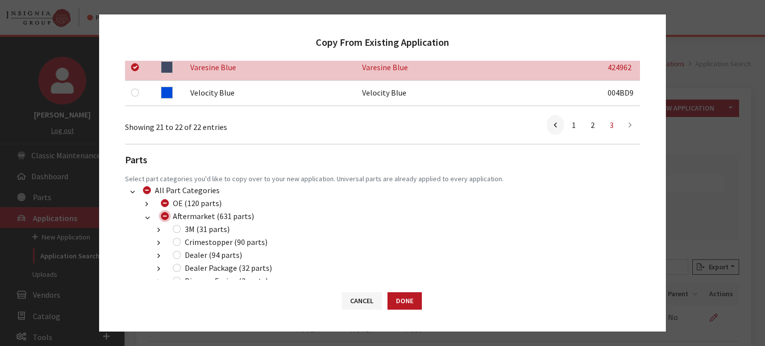
checkbox input "false"
click at [176, 256] on input "Dealer (94 parts)" at bounding box center [177, 255] width 8 height 8
checkbox input "true"
click at [176, 275] on div "Diamon-Fusion (2 parts)" at bounding box center [219, 281] width 98 height 12
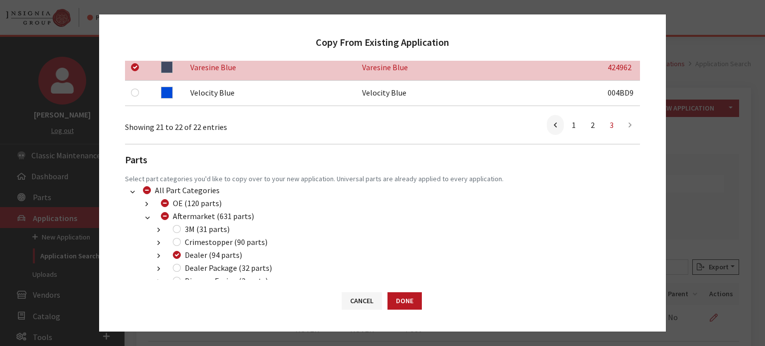
click at [175, 263] on div "Dealer Package (32 parts)" at bounding box center [221, 268] width 102 height 12
click at [177, 267] on input "Dealer Package (32 parts)" at bounding box center [177, 268] width 8 height 8
checkbox input "true"
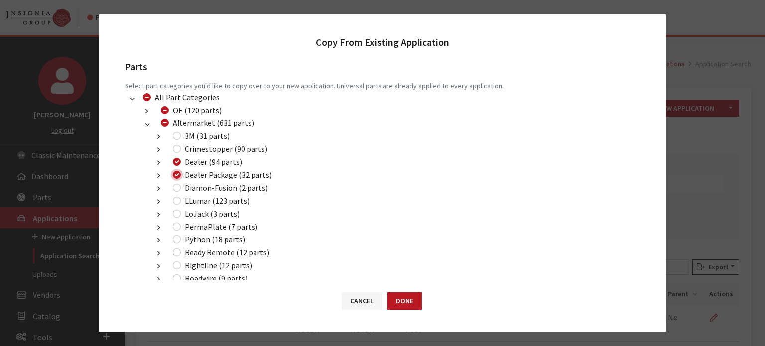
scroll to position [312, 0]
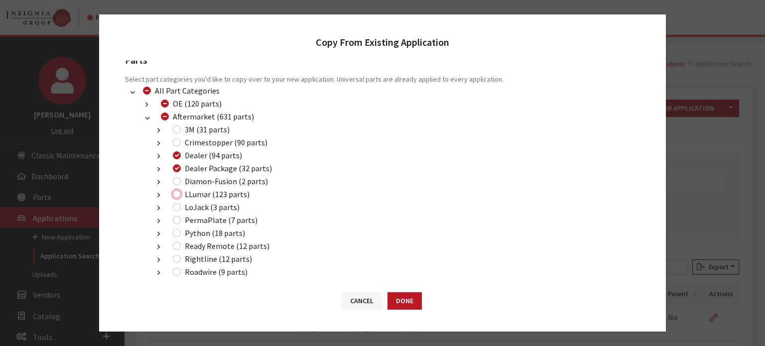
click at [177, 193] on input "LLumar (123 parts)" at bounding box center [177, 194] width 8 height 8
checkbox input "true"
click at [395, 301] on button "Done" at bounding box center [405, 301] width 34 height 17
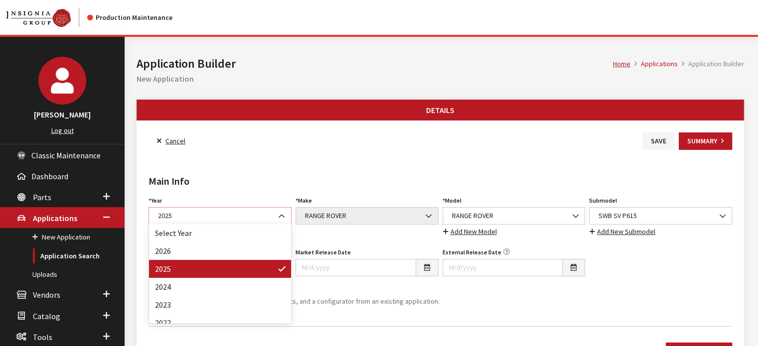
click at [245, 211] on span "2025" at bounding box center [220, 216] width 130 height 10
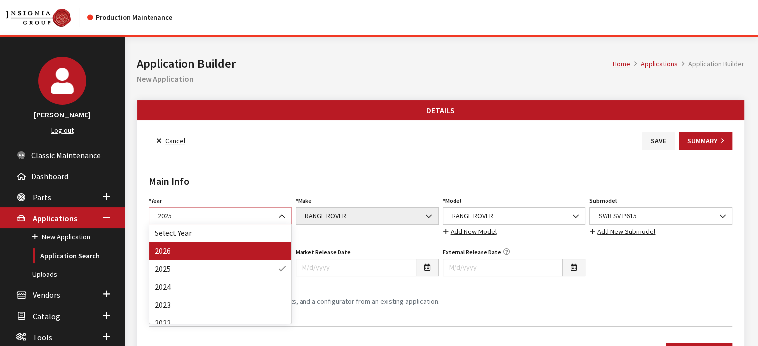
select select "44"
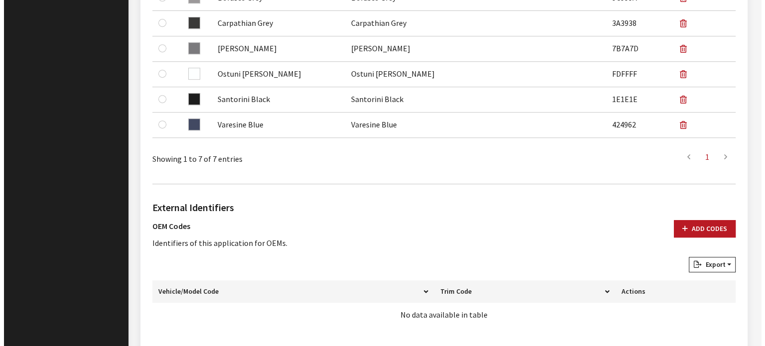
scroll to position [598, 0]
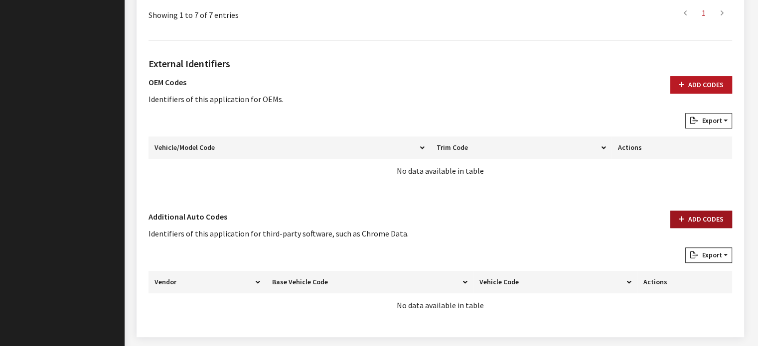
click at [683, 219] on icon "button" at bounding box center [681, 219] width 5 height 7
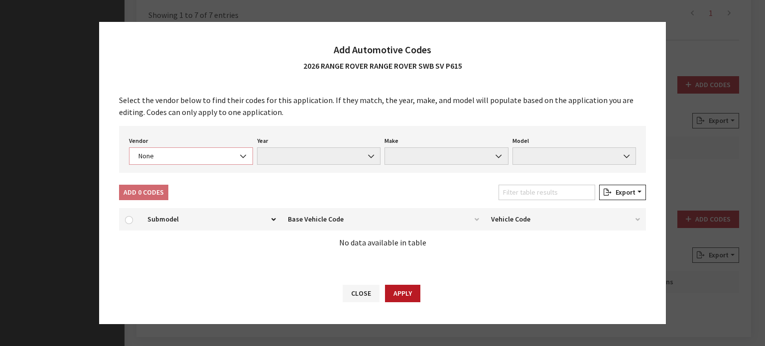
click at [200, 150] on span "None" at bounding box center [191, 156] width 124 height 17
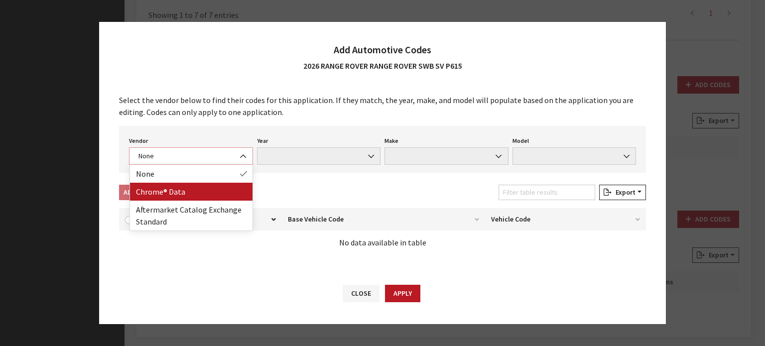
select select "4"
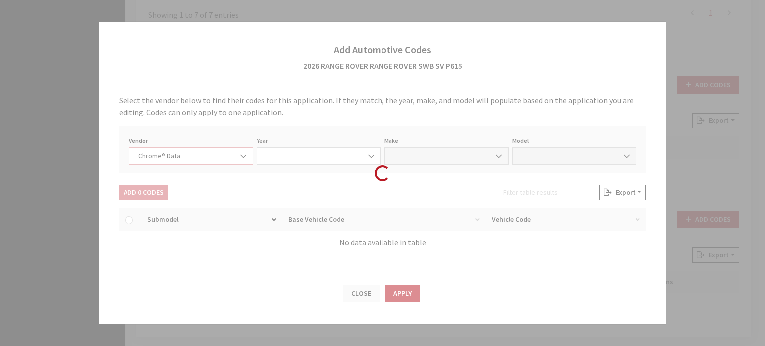
select select "2026"
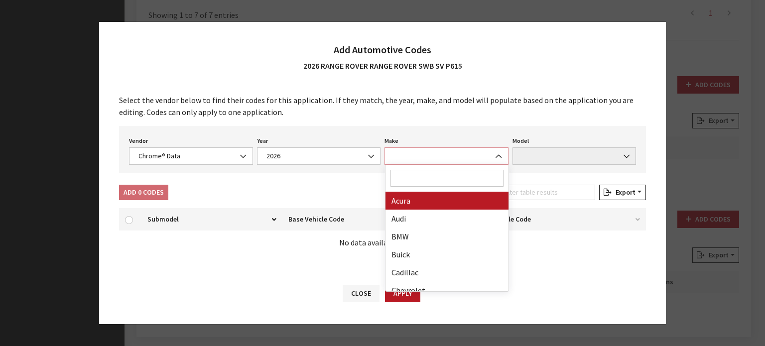
click at [473, 155] on span at bounding box center [447, 156] width 124 height 17
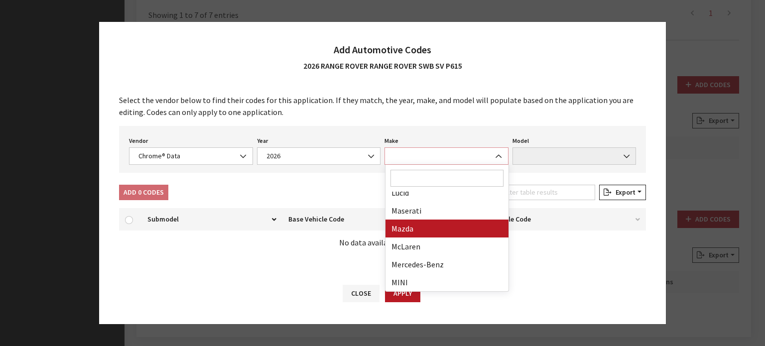
scroll to position [299, 0]
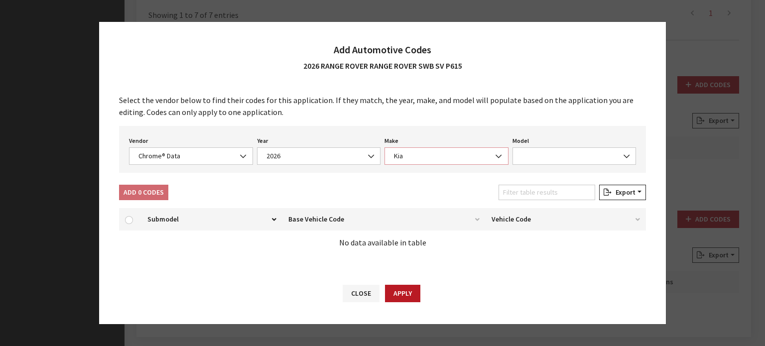
drag, startPoint x: 420, startPoint y: 150, endPoint x: 419, endPoint y: 163, distance: 12.5
click at [420, 153] on span "Kia" at bounding box center [447, 156] width 124 height 17
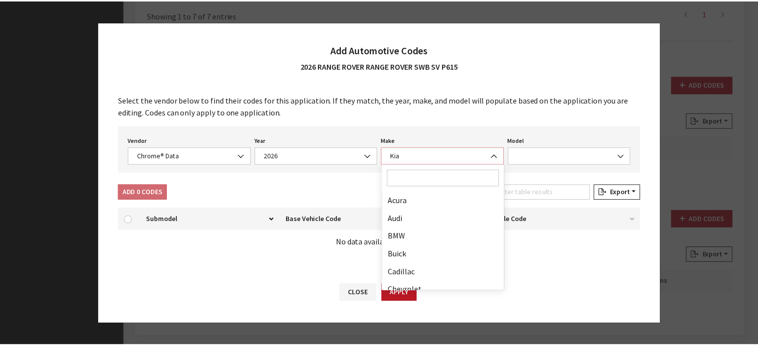
scroll to position [269, 0]
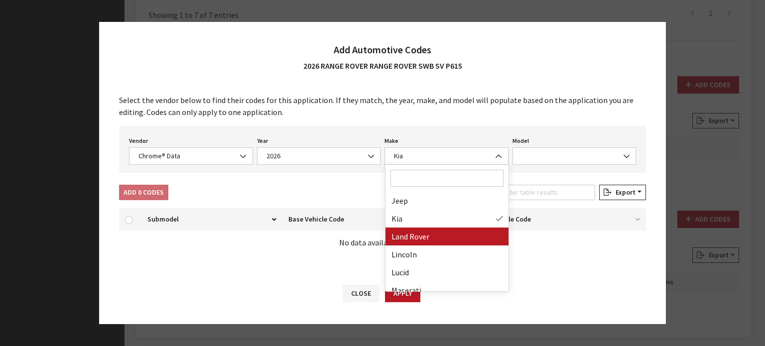
drag, startPoint x: 432, startPoint y: 231, endPoint x: 503, endPoint y: 196, distance: 79.3
select select "23"
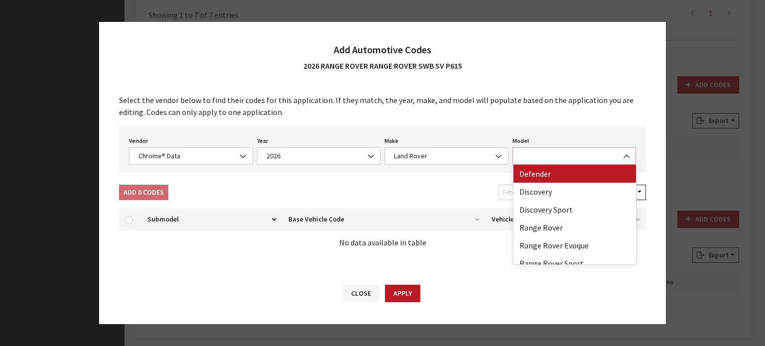
click at [550, 165] on span at bounding box center [575, 156] width 124 height 17
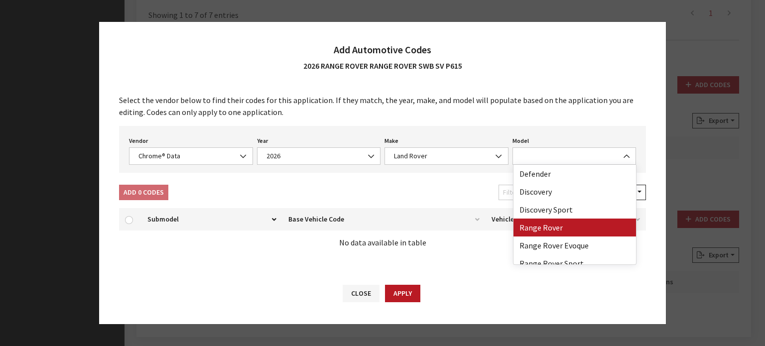
drag, startPoint x: 544, startPoint y: 219, endPoint x: 516, endPoint y: 214, distance: 28.4
select select "73700"
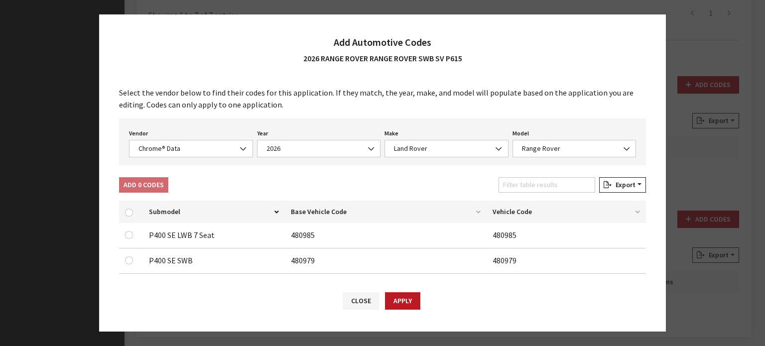
click at [520, 174] on div "Select the vendor below to find their codes for this application. If they match…" at bounding box center [382, 178] width 567 height 203
click at [520, 177] on input "Filter table results" at bounding box center [547, 184] width 97 height 15
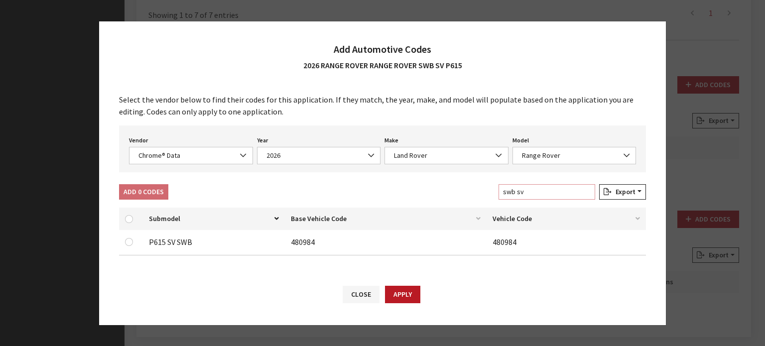
type input "swb sv"
click at [128, 239] on input "checkbox" at bounding box center [129, 242] width 8 height 8
checkbox input "true"
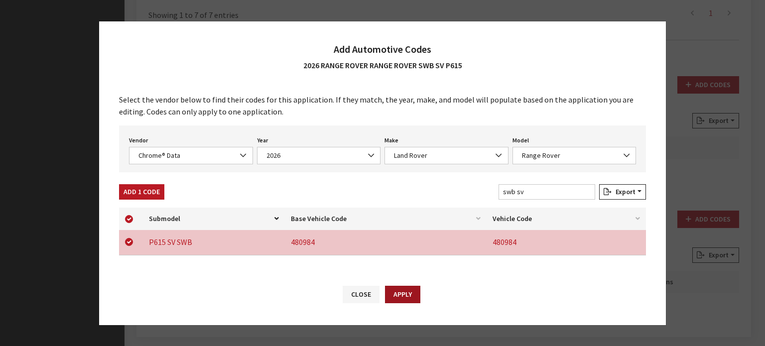
click at [418, 286] on button "Apply" at bounding box center [402, 294] width 35 height 17
checkbox input "false"
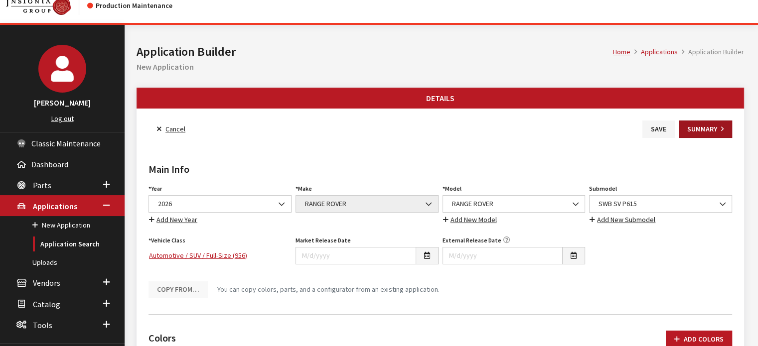
scroll to position [0, 0]
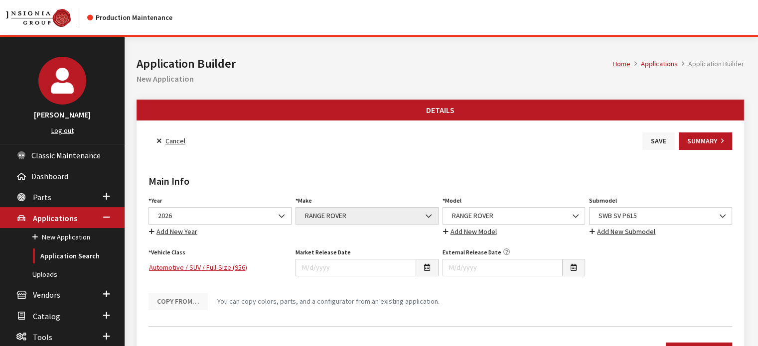
drag, startPoint x: 668, startPoint y: 143, endPoint x: 650, endPoint y: 145, distance: 18.1
click at [667, 143] on button "Save" at bounding box center [658, 141] width 32 height 17
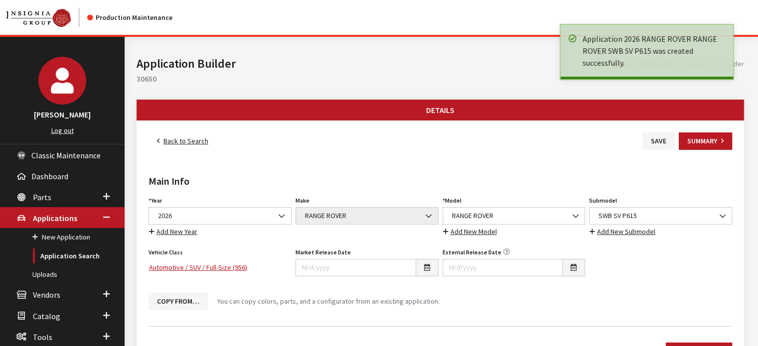
click at [162, 140] on link "Back to Search" at bounding box center [183, 141] width 68 height 17
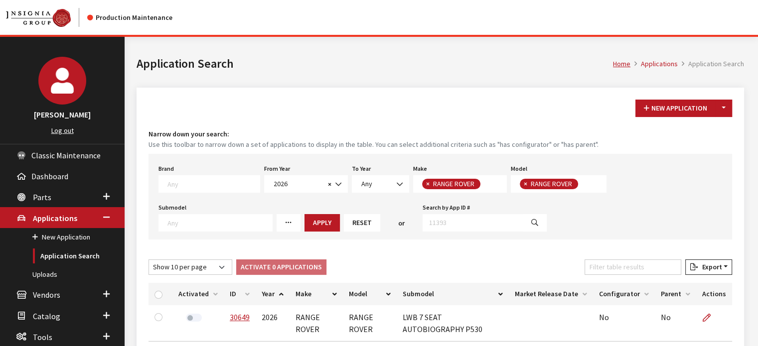
scroll to position [199, 0]
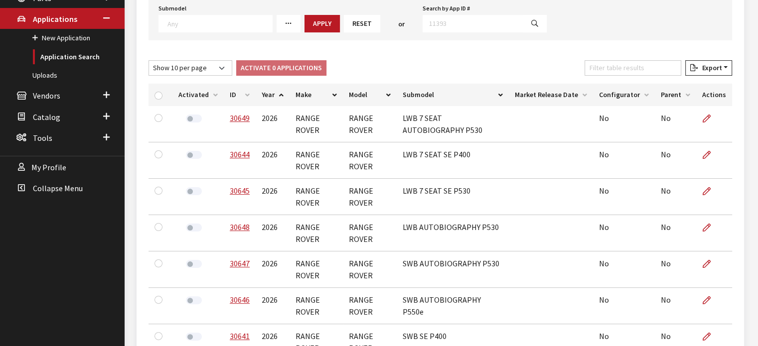
click at [249, 96] on th "ID" at bounding box center [240, 95] width 32 height 22
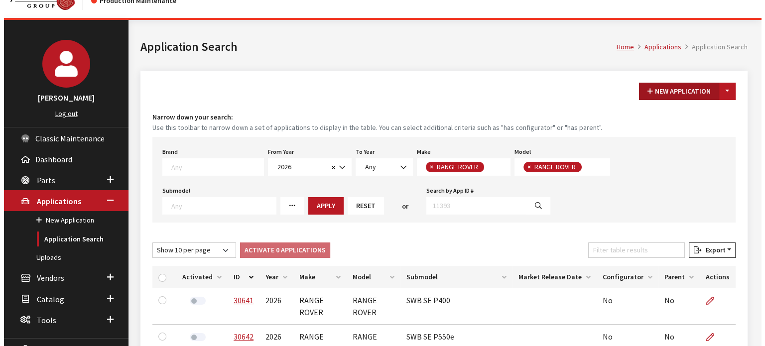
scroll to position [0, 0]
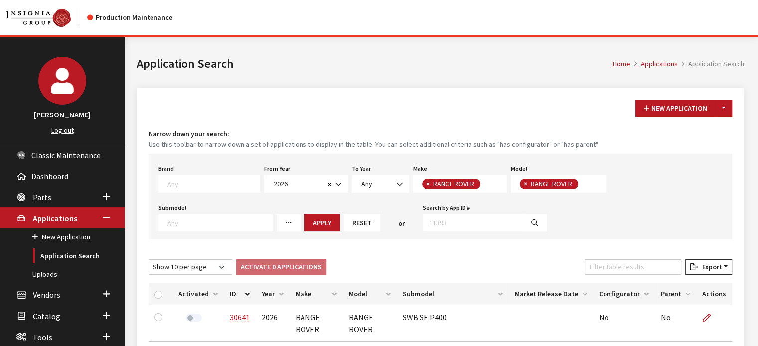
drag, startPoint x: 721, startPoint y: 98, endPoint x: 727, endPoint y: 115, distance: 17.8
click at [727, 115] on button "Toggle Dropdown" at bounding box center [723, 108] width 17 height 17
click at [697, 133] on button "New From Existing..." at bounding box center [689, 129] width 86 height 17
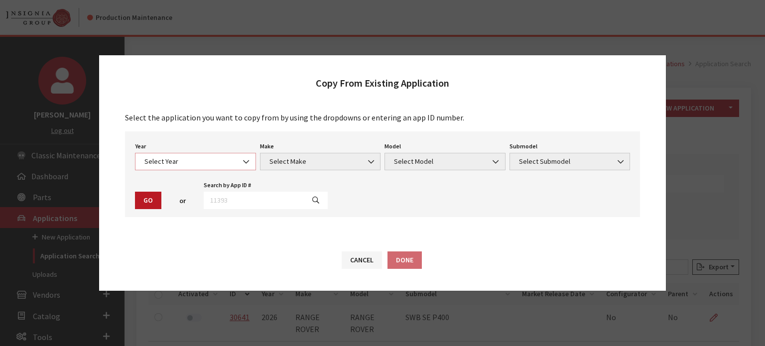
click at [220, 154] on span "Select Year" at bounding box center [195, 161] width 121 height 17
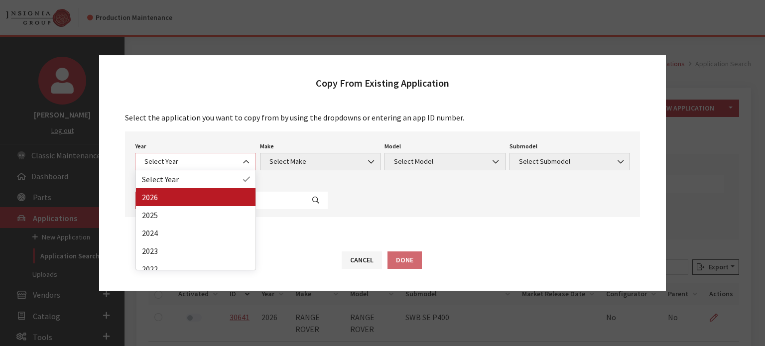
select select "44"
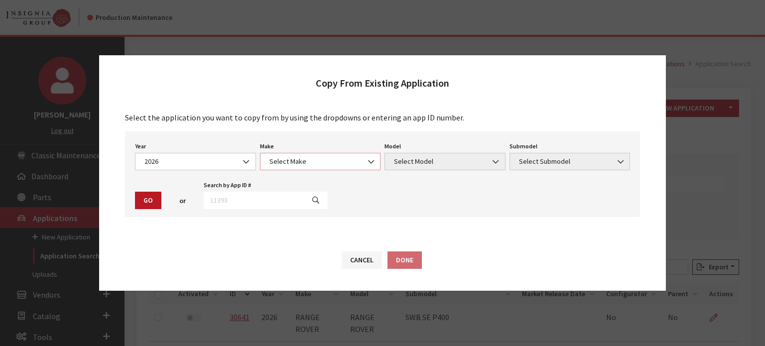
click at [340, 159] on span "Select Make" at bounding box center [321, 161] width 108 height 10
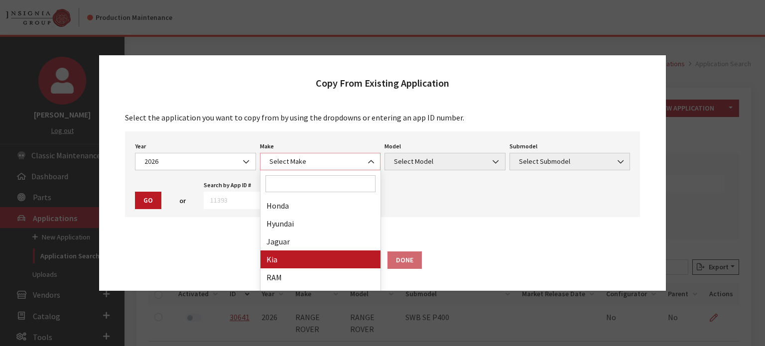
scroll to position [187, 0]
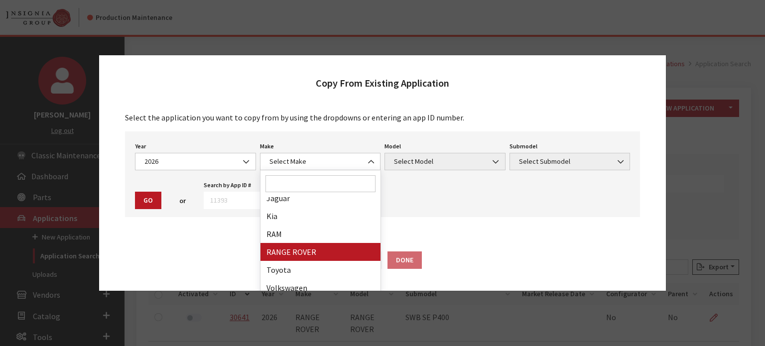
drag, startPoint x: 335, startPoint y: 251, endPoint x: 439, endPoint y: 158, distance: 138.7
select select "66"
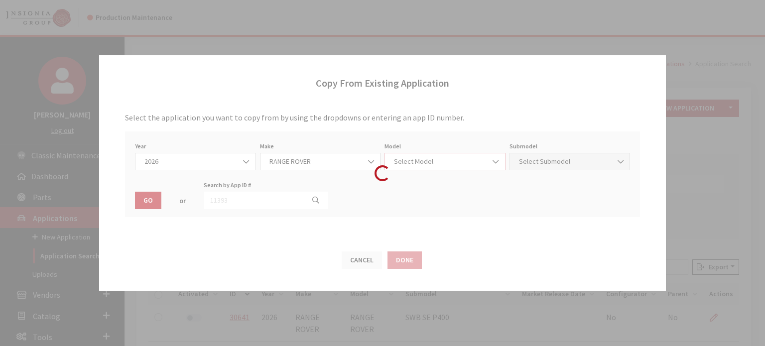
click at [439, 160] on span "Select Model" at bounding box center [445, 161] width 108 height 10
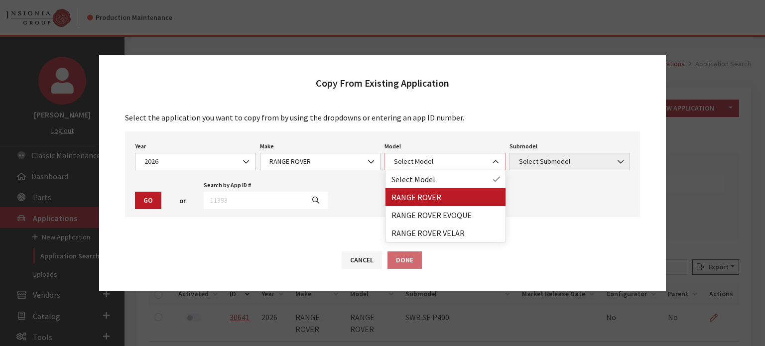
select select "1348"
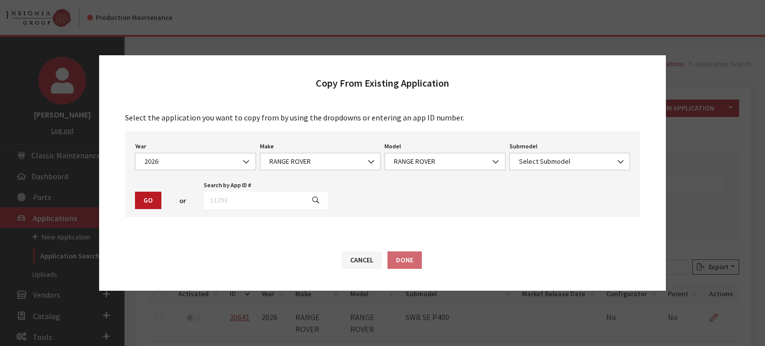
click at [557, 161] on span "Select Submodel" at bounding box center [570, 161] width 108 height 10
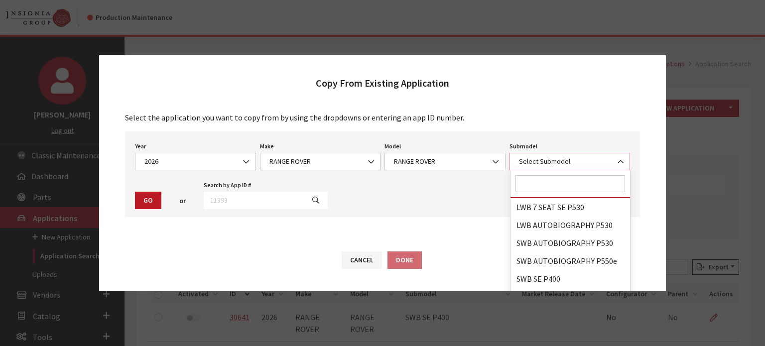
scroll to position [110, 0]
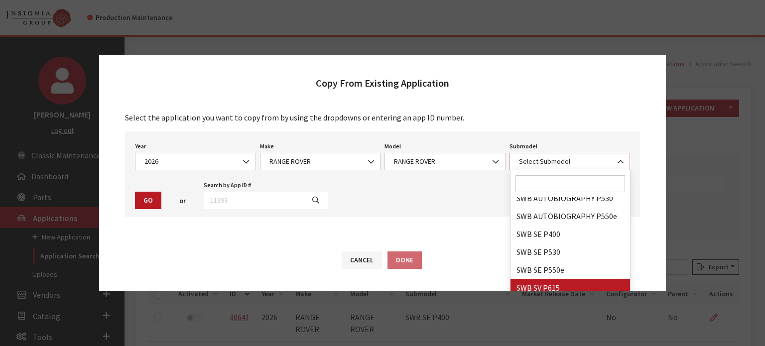
select select "4278"
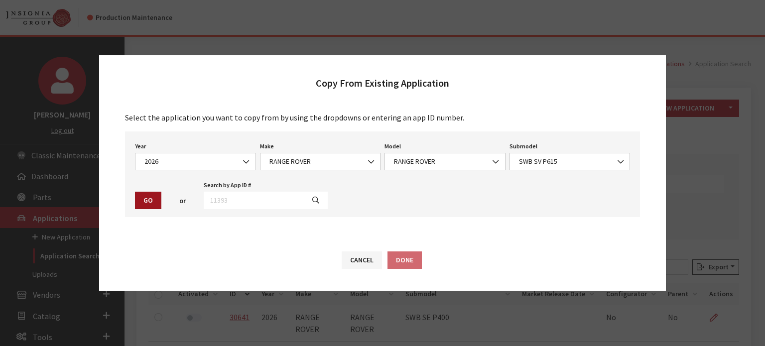
click at [150, 196] on button "Go" at bounding box center [148, 200] width 26 height 17
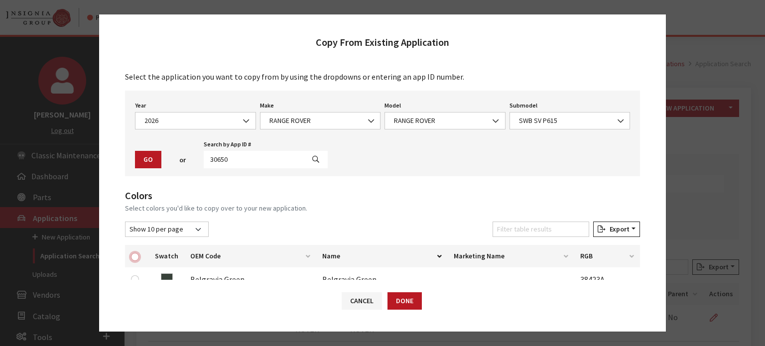
click at [134, 255] on input "checkbox" at bounding box center [135, 257] width 8 height 8
checkbox input "true"
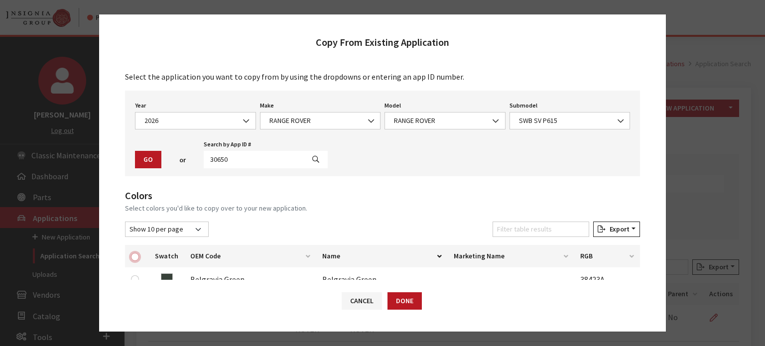
checkbox input "true"
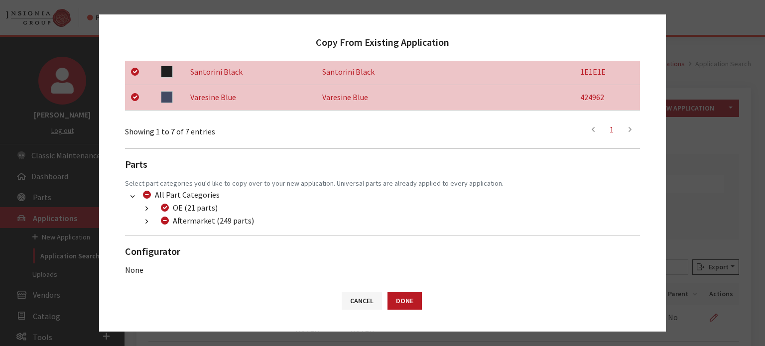
scroll to position [340, 0]
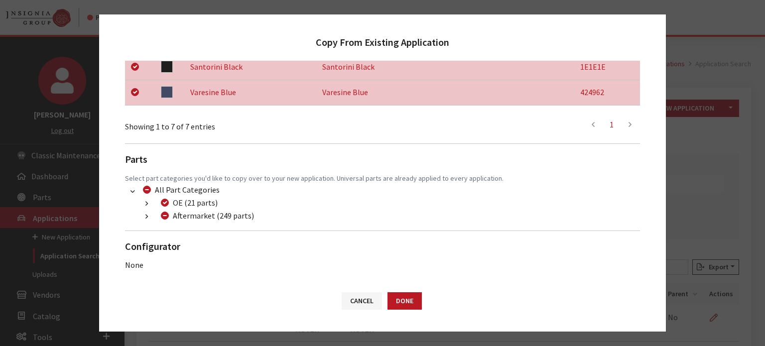
click at [152, 216] on button "button" at bounding box center [146, 216] width 19 height 11
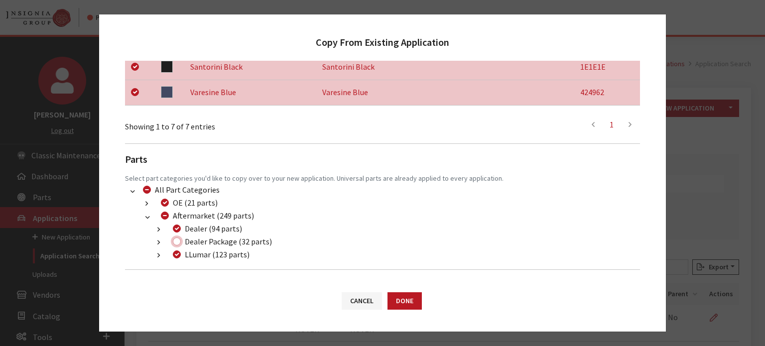
click at [173, 241] on input "Dealer Package (32 parts)" at bounding box center [177, 242] width 8 height 8
checkbox input "true"
click at [409, 303] on button "Done" at bounding box center [405, 301] width 34 height 17
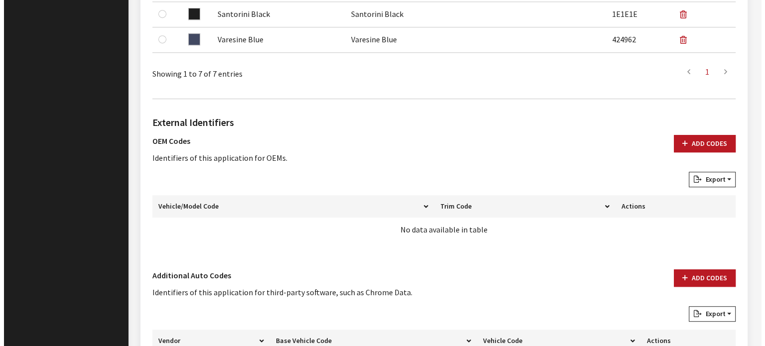
scroll to position [630, 0]
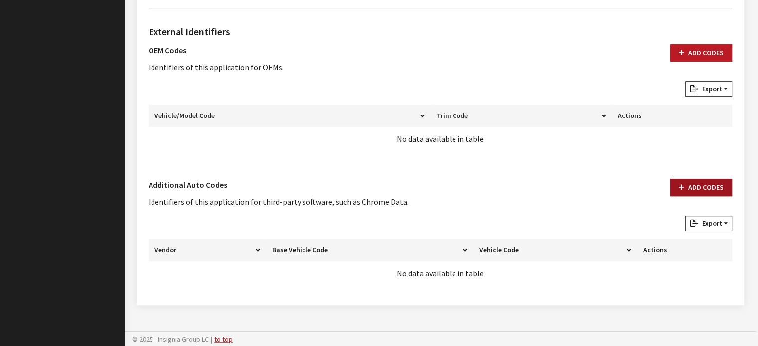
click at [724, 187] on button "Add Codes" at bounding box center [701, 187] width 62 height 17
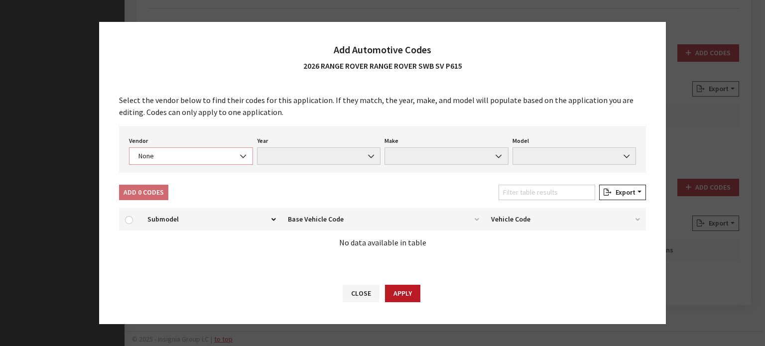
click at [170, 157] on span "None" at bounding box center [191, 156] width 111 height 10
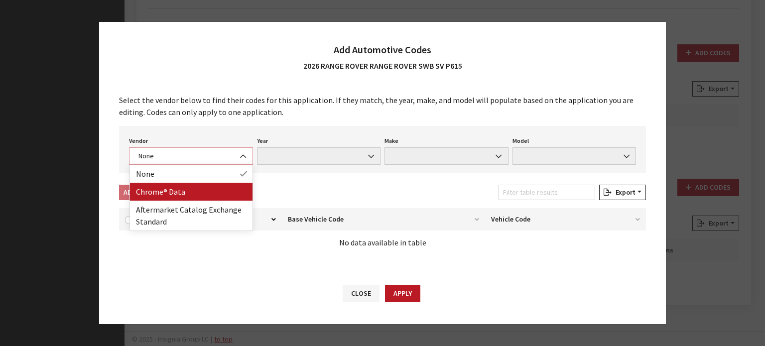
select select "4"
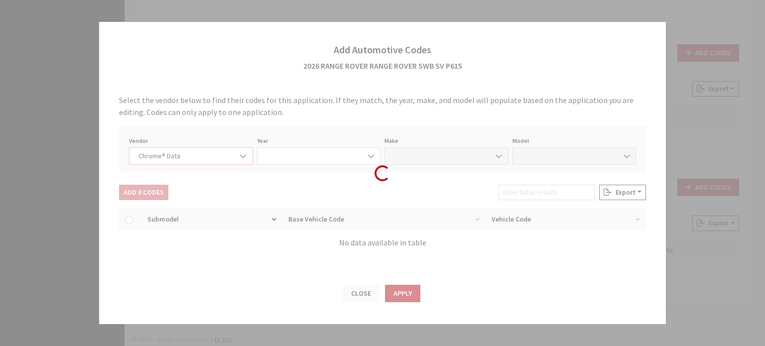
select select "2026"
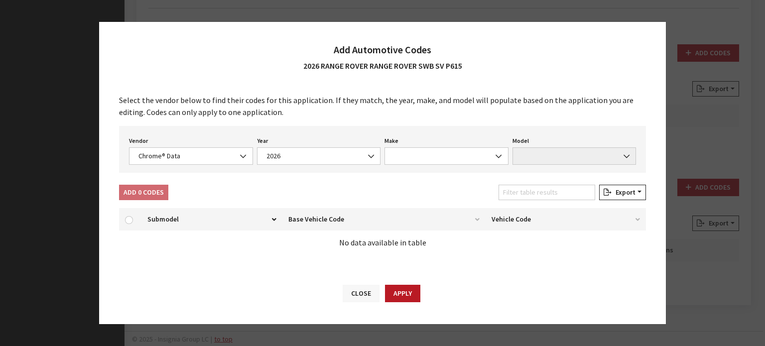
click at [350, 292] on button "Close" at bounding box center [361, 293] width 37 height 17
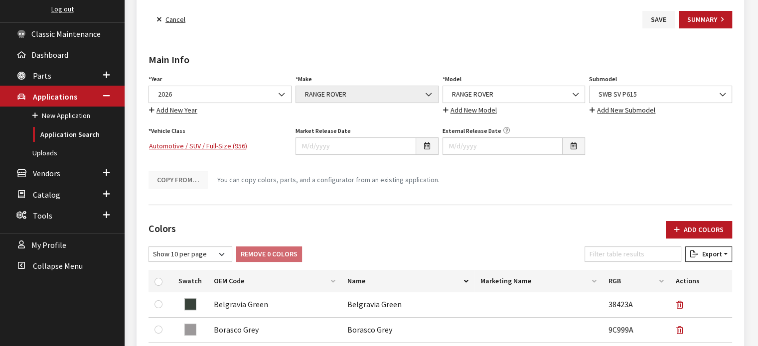
scroll to position [0, 0]
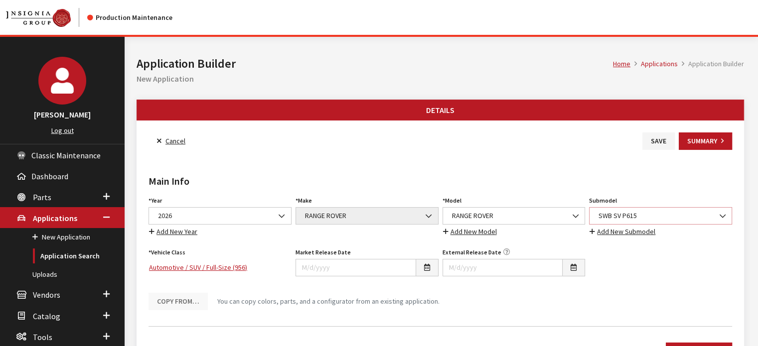
click at [625, 217] on span "SWB SV P615" at bounding box center [661, 216] width 130 height 10
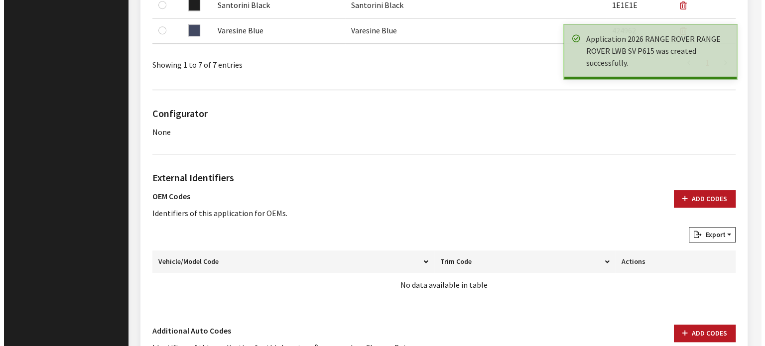
scroll to position [694, 0]
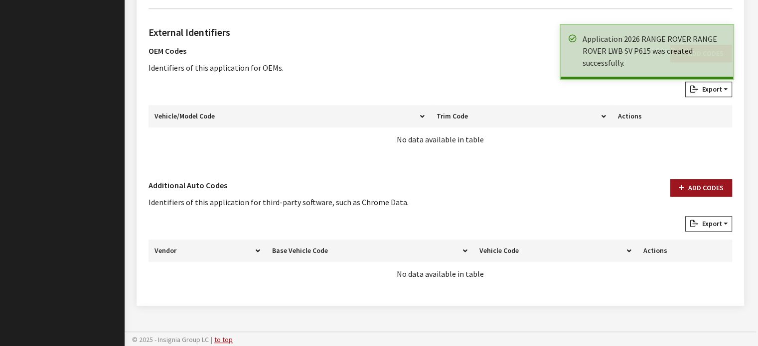
click at [686, 182] on button "Add Codes" at bounding box center [701, 187] width 62 height 17
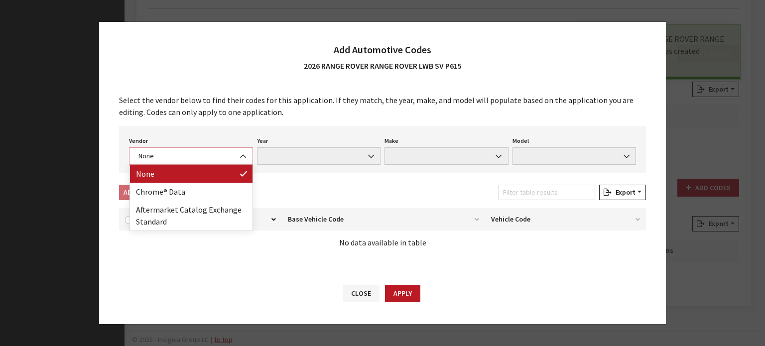
click at [207, 157] on span "None" at bounding box center [191, 156] width 111 height 10
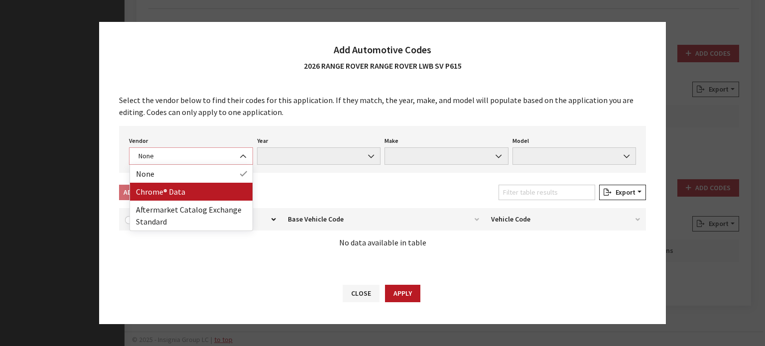
select select "4"
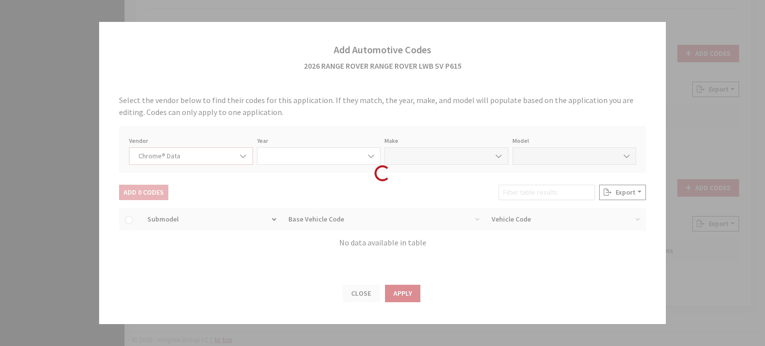
select select "2026"
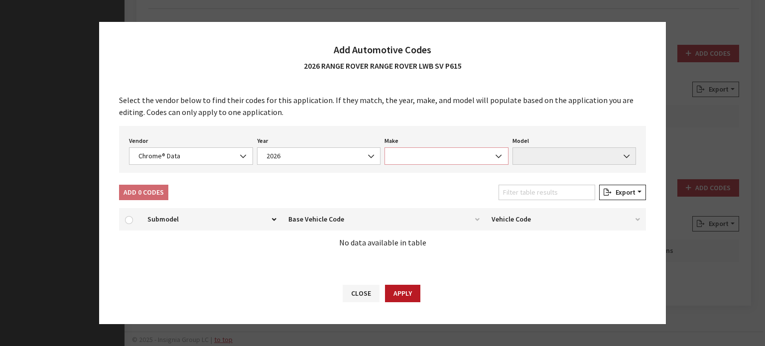
click at [432, 159] on span at bounding box center [447, 156] width 124 height 17
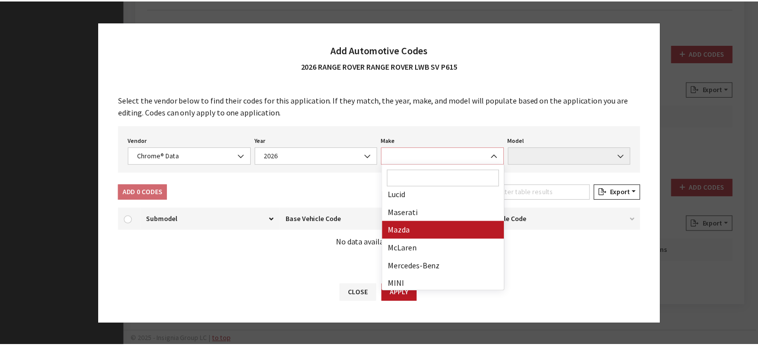
scroll to position [297, 0]
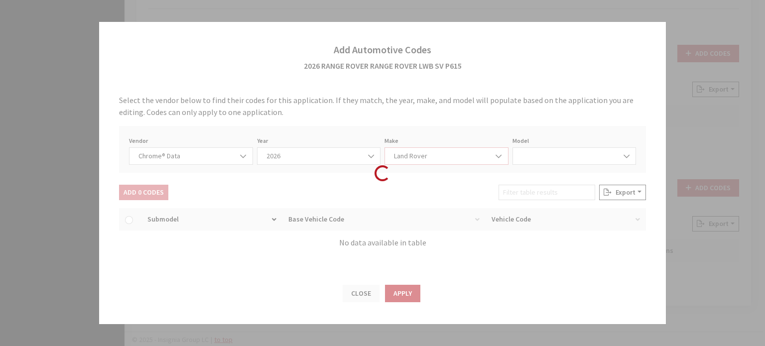
select select "23"
click at [524, 168] on div "Vendor None Chrome® Data Aftermarket Catalog Exchange Standard Chrome® Data Yea…" at bounding box center [382, 149] width 527 height 47
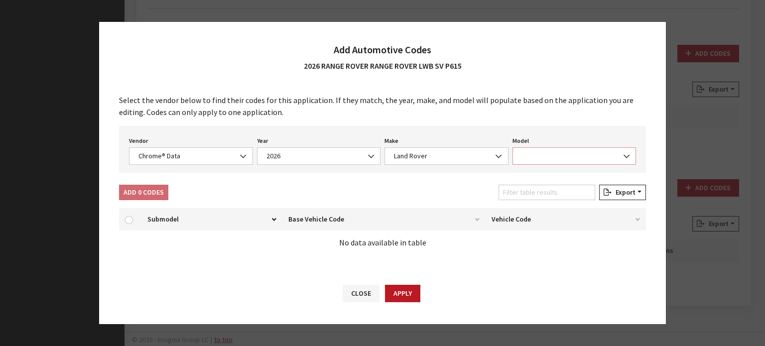
click at [530, 161] on span at bounding box center [575, 156] width 124 height 17
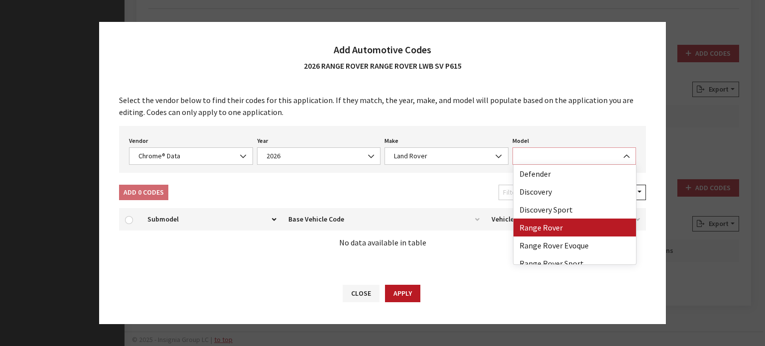
select select "73700"
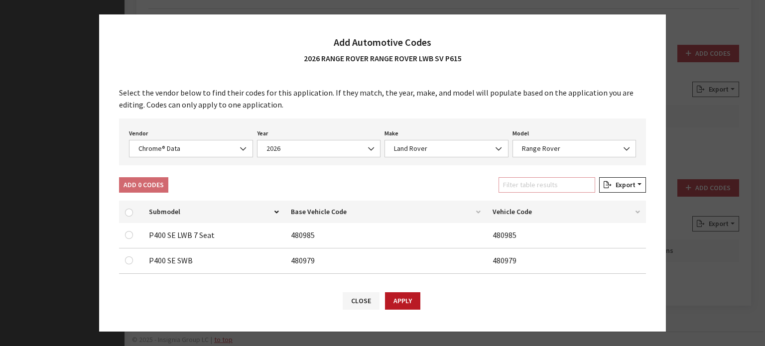
click at [514, 187] on input "Filter table results" at bounding box center [547, 184] width 97 height 15
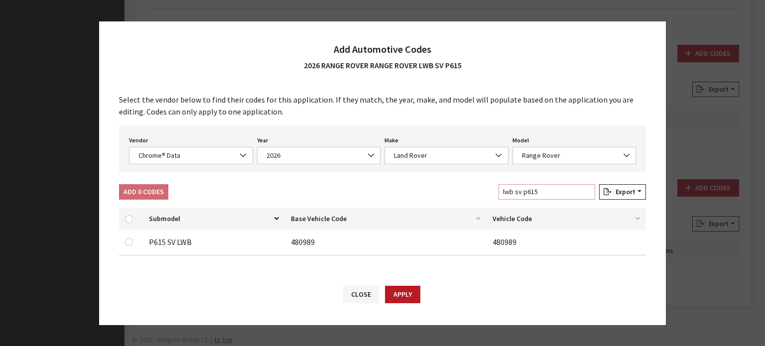
type input "lwb sv p615"
click at [127, 245] on input "checkbox" at bounding box center [129, 242] width 8 height 8
checkbox input "true"
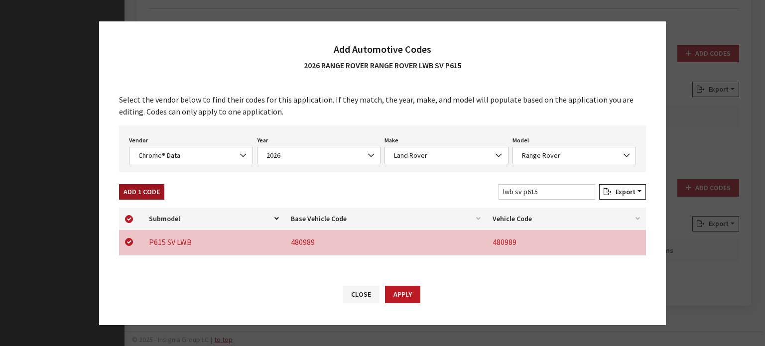
click at [150, 190] on button "Add 1 Code" at bounding box center [141, 191] width 45 height 15
checkbox input "false"
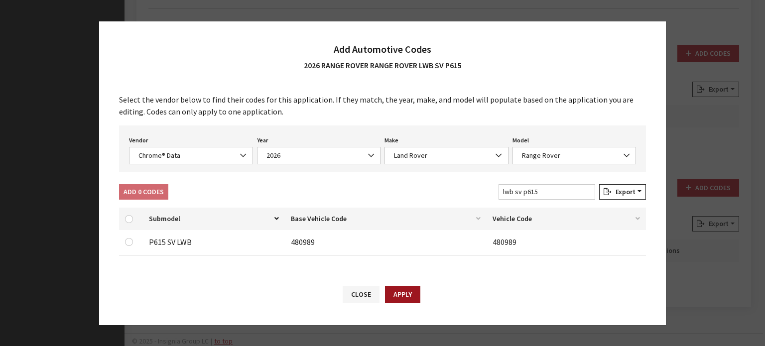
click at [411, 300] on button "Apply" at bounding box center [402, 294] width 35 height 17
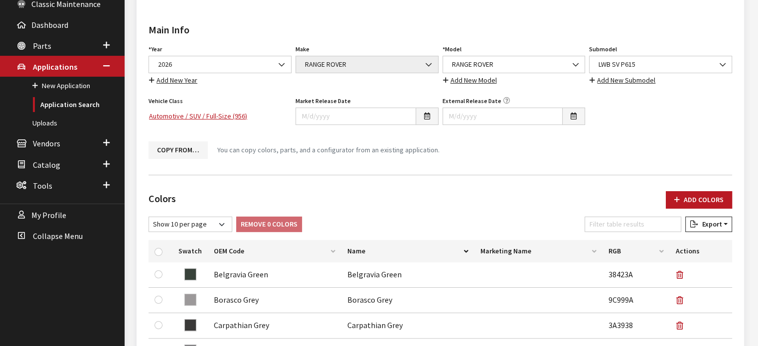
scroll to position [46, 0]
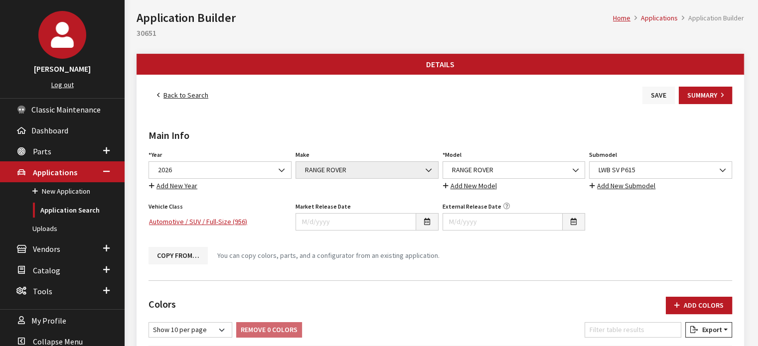
click at [662, 96] on button "Save" at bounding box center [658, 95] width 32 height 17
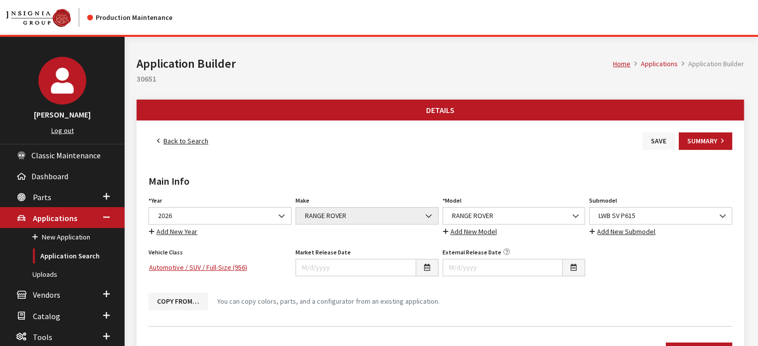
click at [662, 138] on button "Save" at bounding box center [658, 141] width 32 height 17
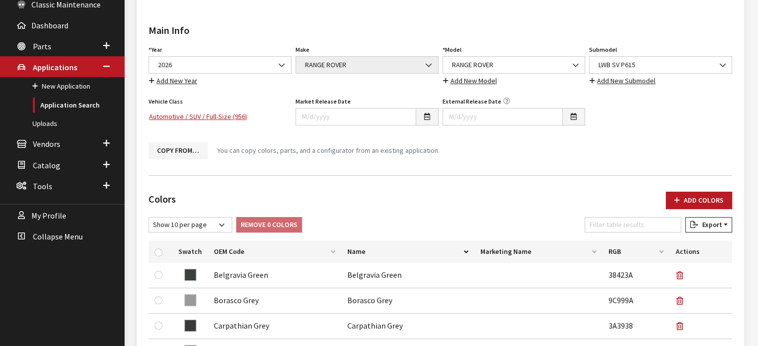
scroll to position [47, 0]
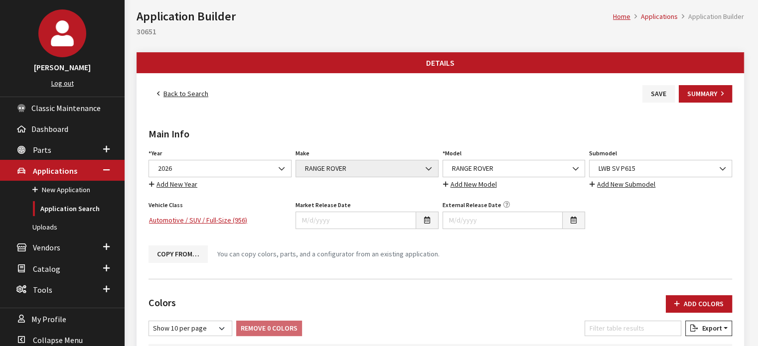
click at [654, 92] on button "Save" at bounding box center [658, 93] width 32 height 17
